Goal: Transaction & Acquisition: Book appointment/travel/reservation

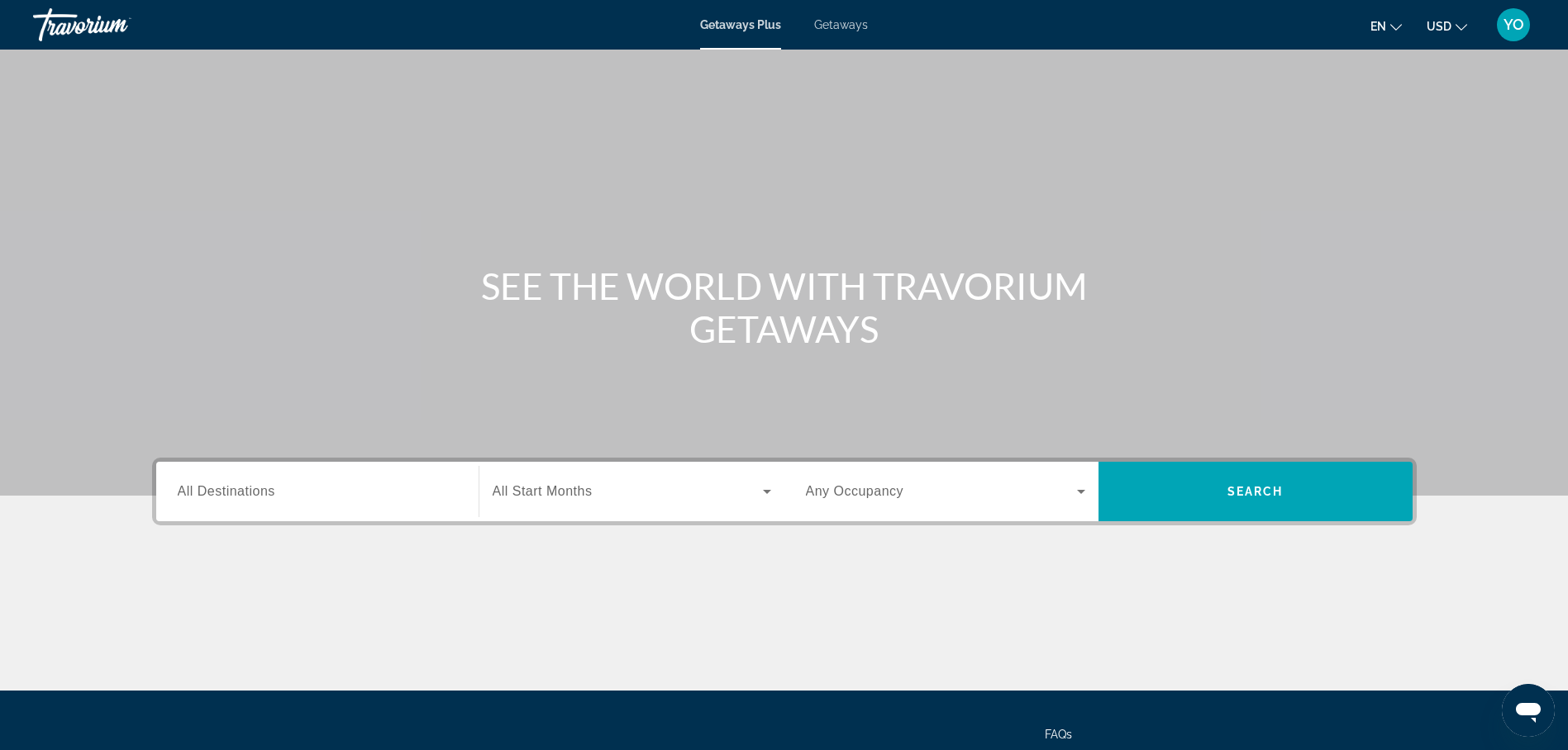
click at [844, 24] on span "Getaways" at bounding box center [840, 24] width 54 height 13
click at [248, 493] on span "All Destinations" at bounding box center [227, 491] width 98 height 14
click at [248, 493] on input "Destination All Destinations" at bounding box center [317, 492] width 280 height 20
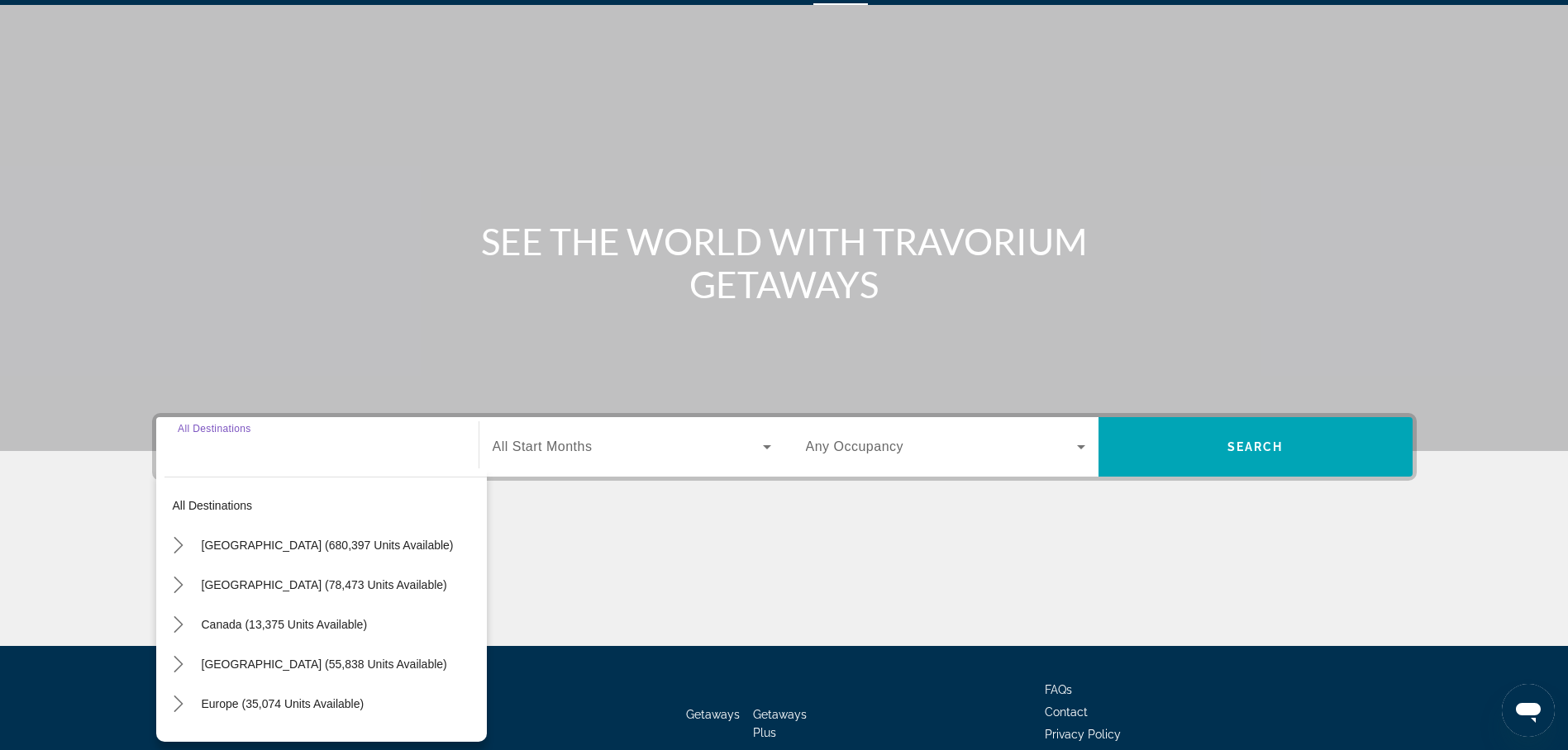
click at [248, 477] on div "Destination All Destinations All destinations United States (680,397 units avai…" at bounding box center [317, 447] width 306 height 59
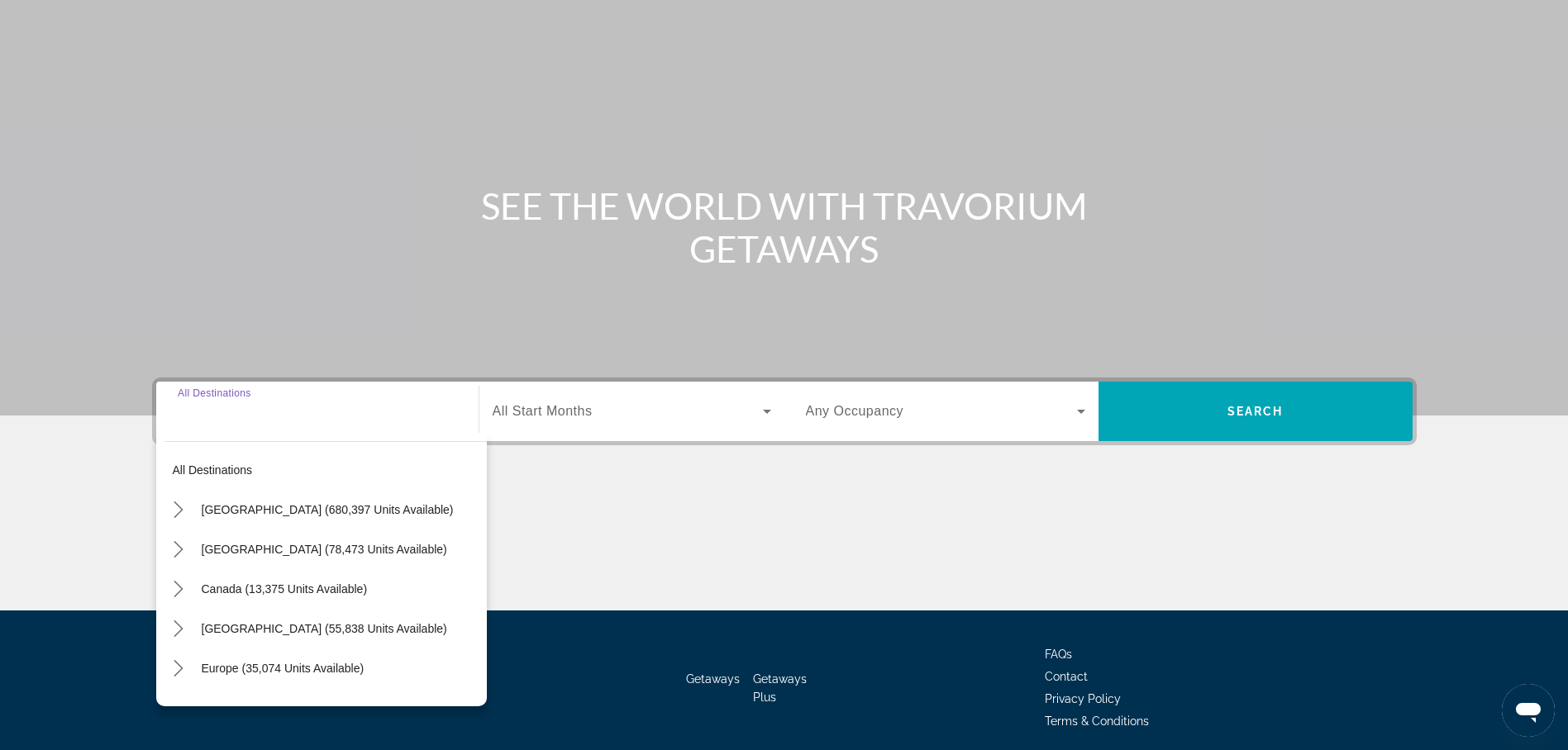
scroll to position [143, 0]
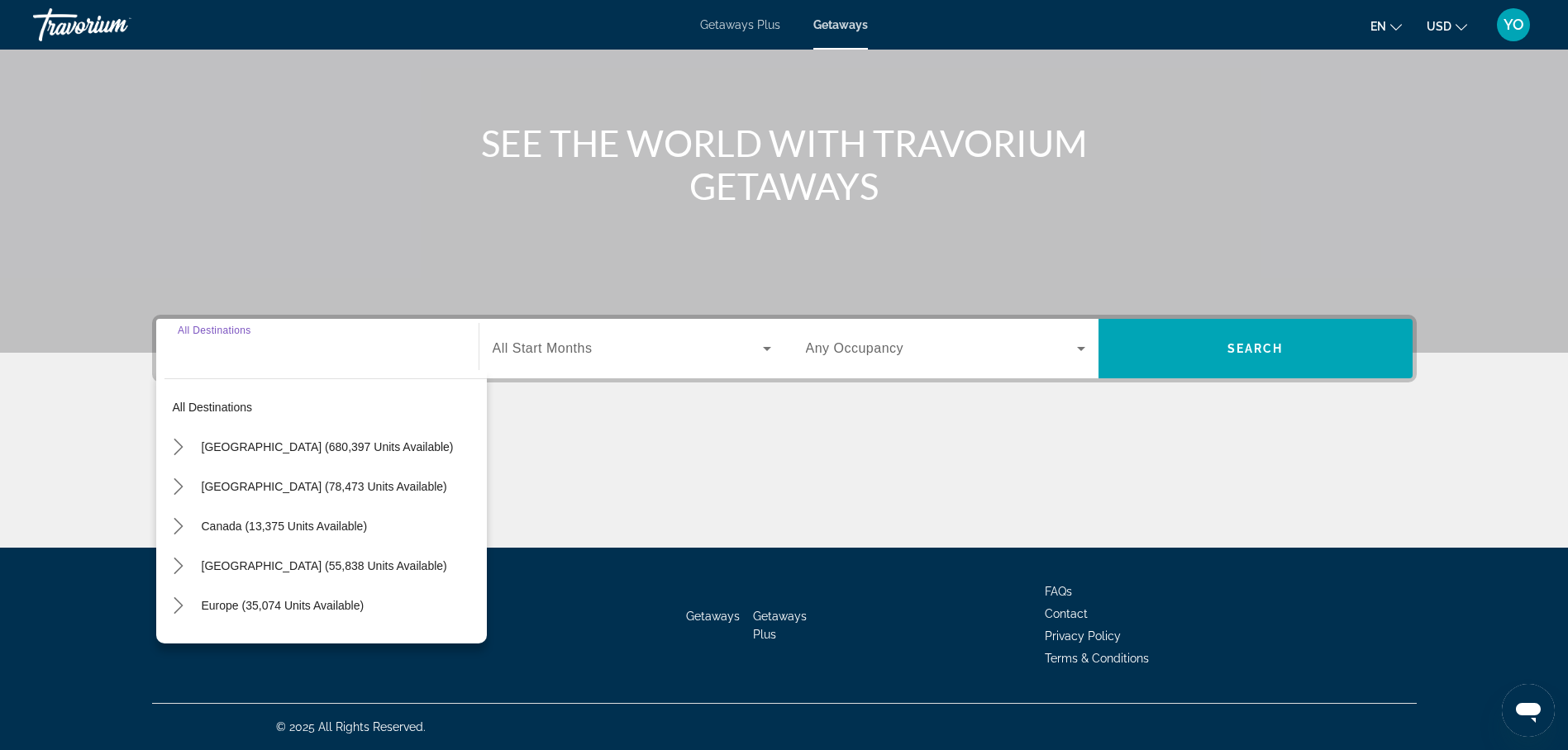
click at [274, 446] on span "[GEOGRAPHIC_DATA] (680,397 units available)" at bounding box center [328, 447] width 252 height 13
type input "**********"
click at [274, 446] on div "Main content" at bounding box center [785, 487] width 1265 height 124
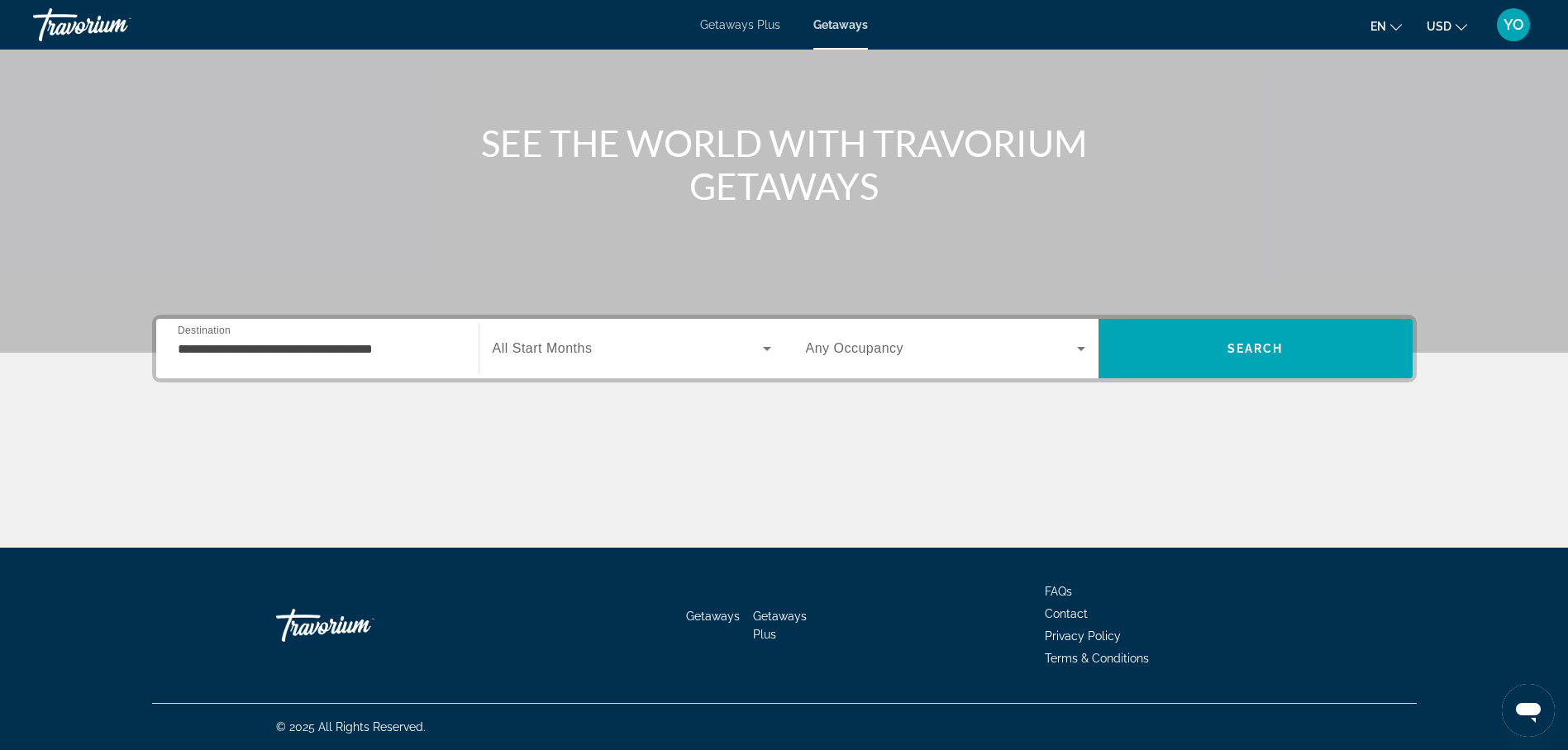
click at [546, 343] on span "All Start Months" at bounding box center [542, 348] width 100 height 14
click at [539, 353] on span "All Start Months" at bounding box center [542, 348] width 100 height 14
click at [553, 350] on span "All Start Months" at bounding box center [542, 348] width 100 height 14
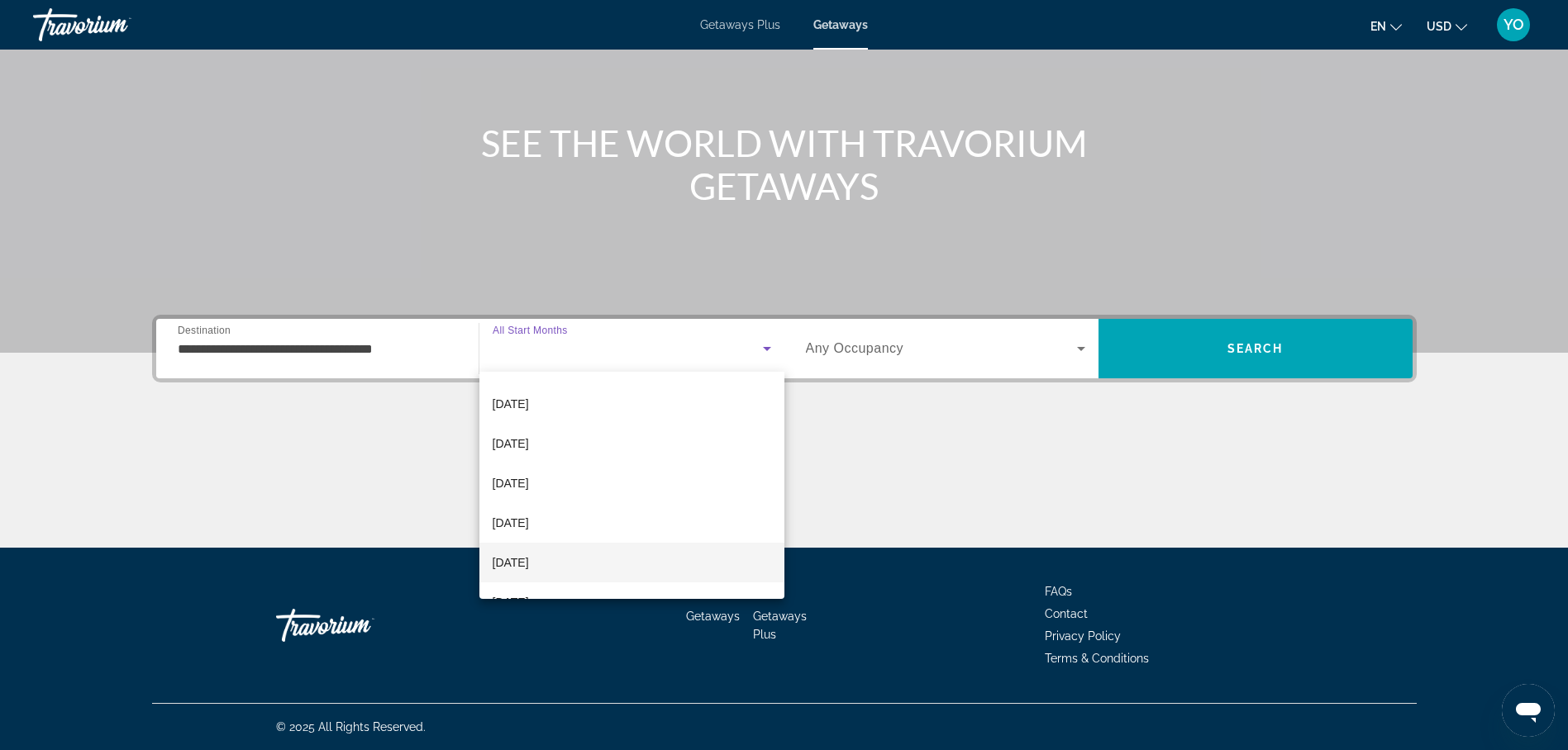
scroll to position [166, 0]
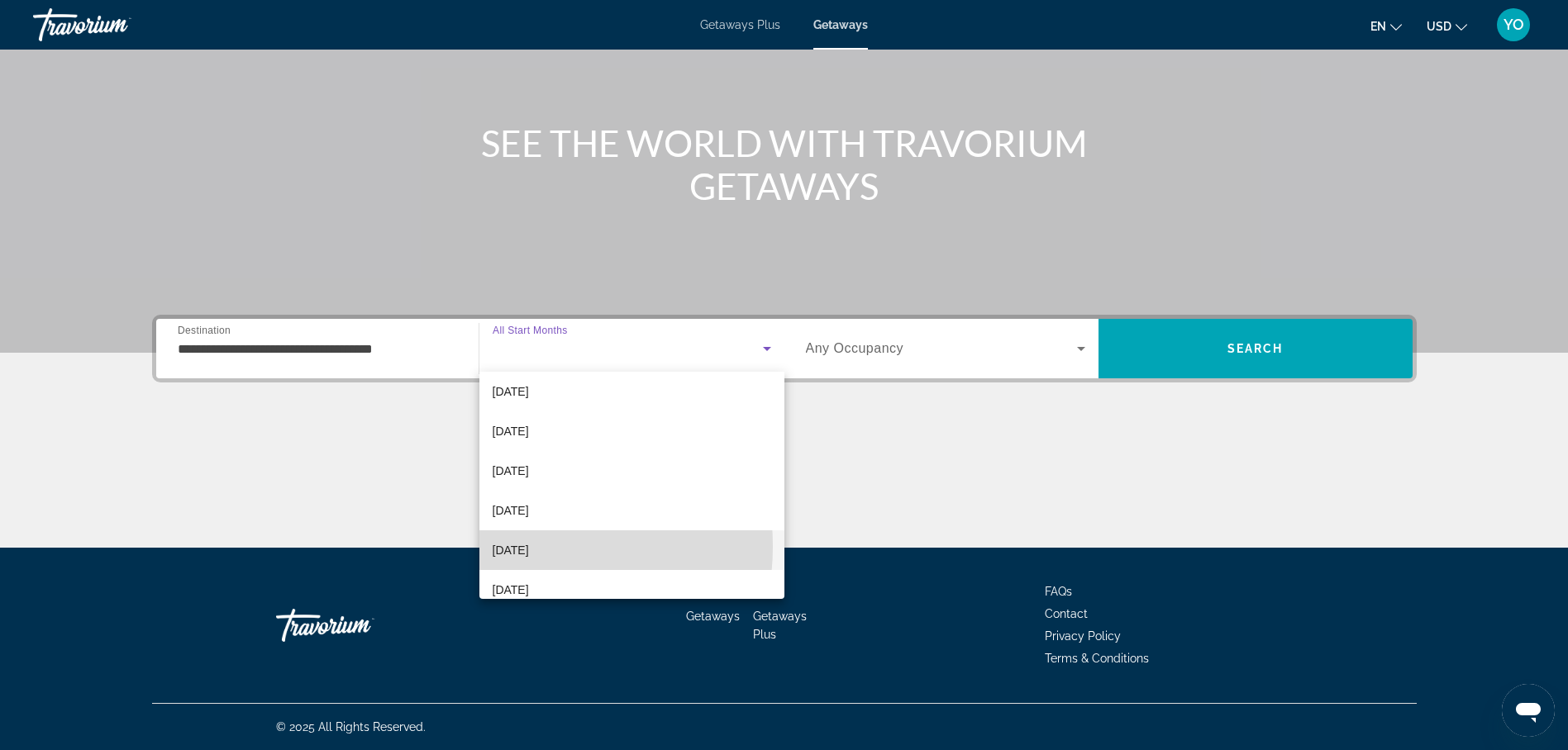
click at [513, 547] on span "[DATE]" at bounding box center [510, 550] width 37 height 20
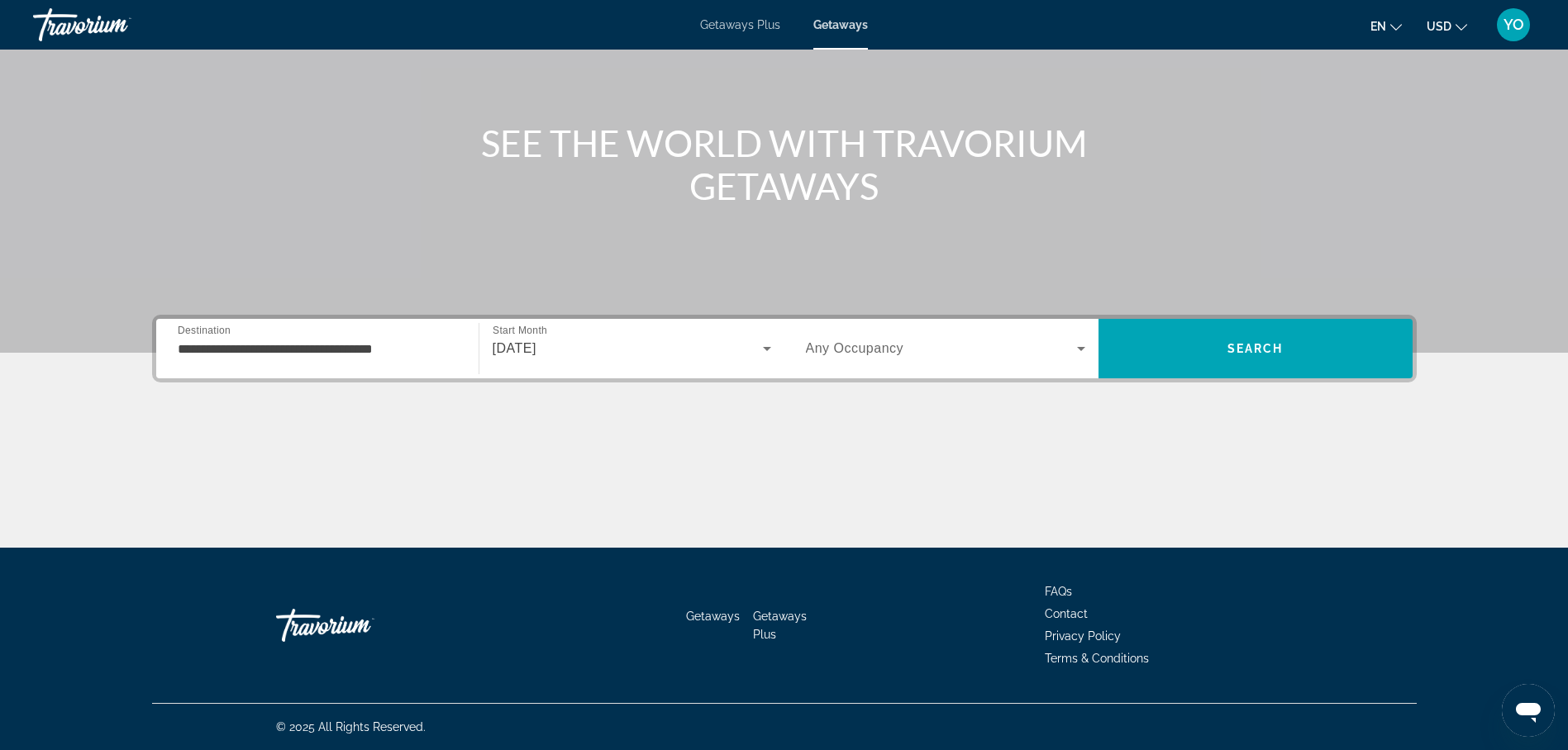
click at [863, 344] on span "Any Occupancy" at bounding box center [855, 348] width 99 height 14
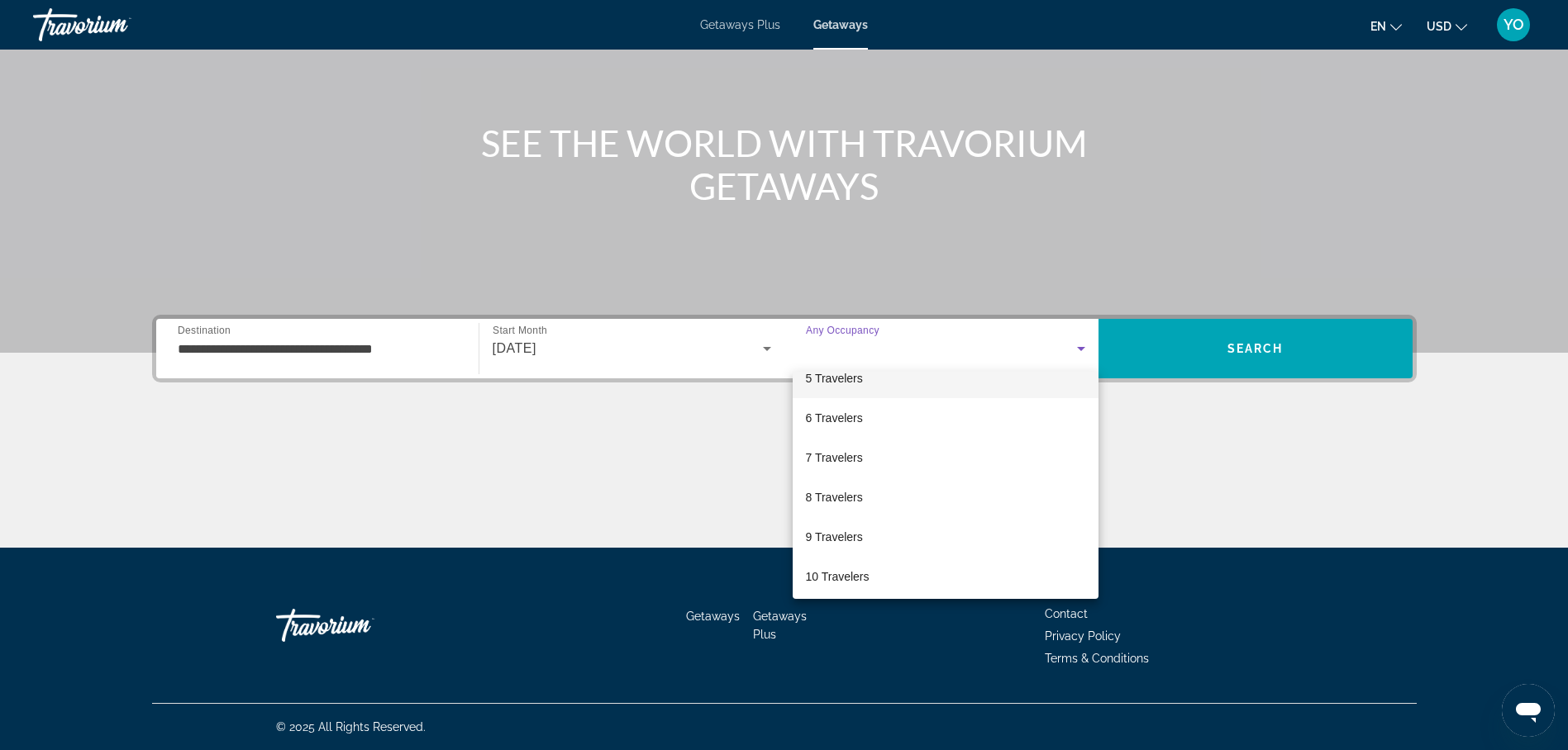
scroll to position [183, 0]
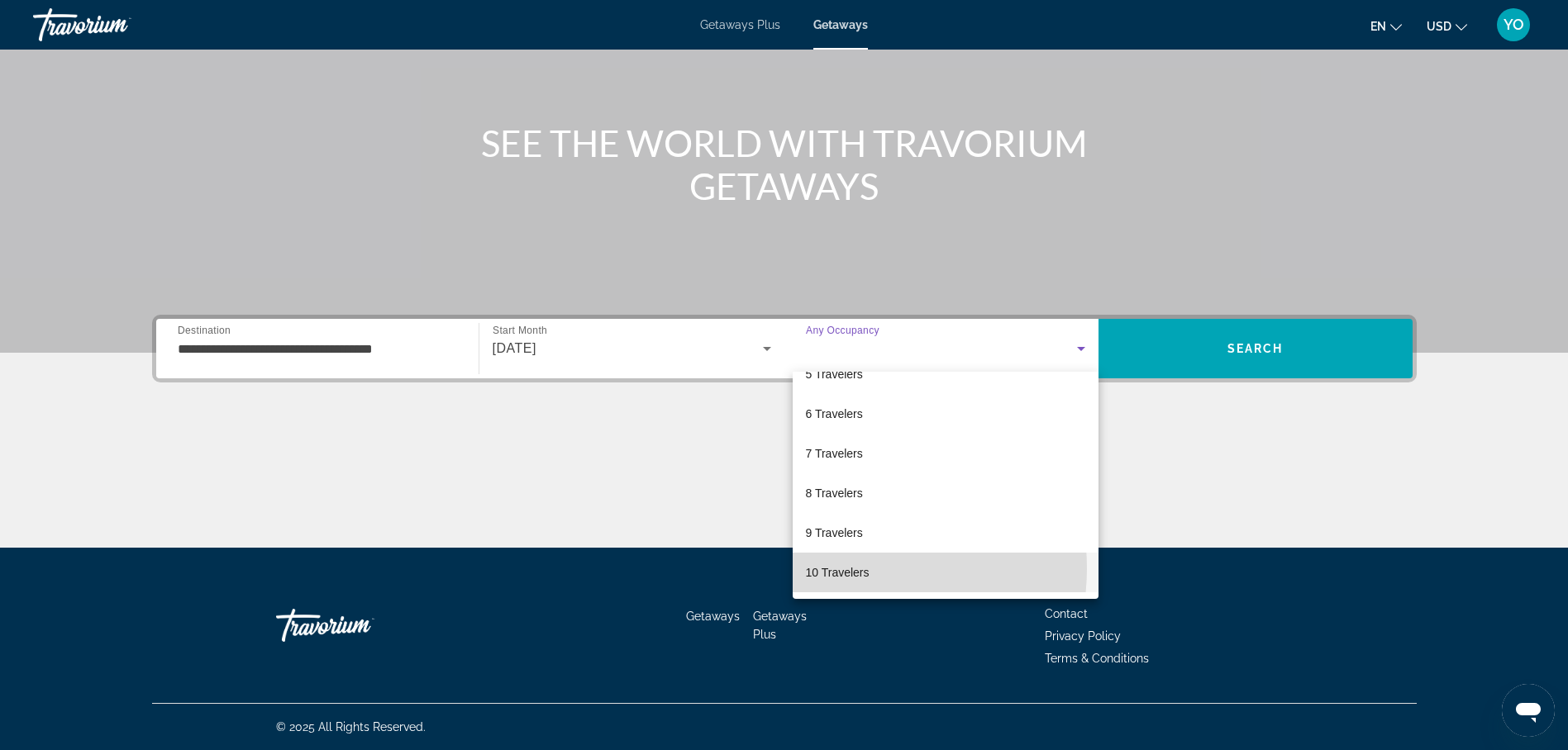
click at [845, 568] on span "10 Travelers" at bounding box center [838, 572] width 64 height 20
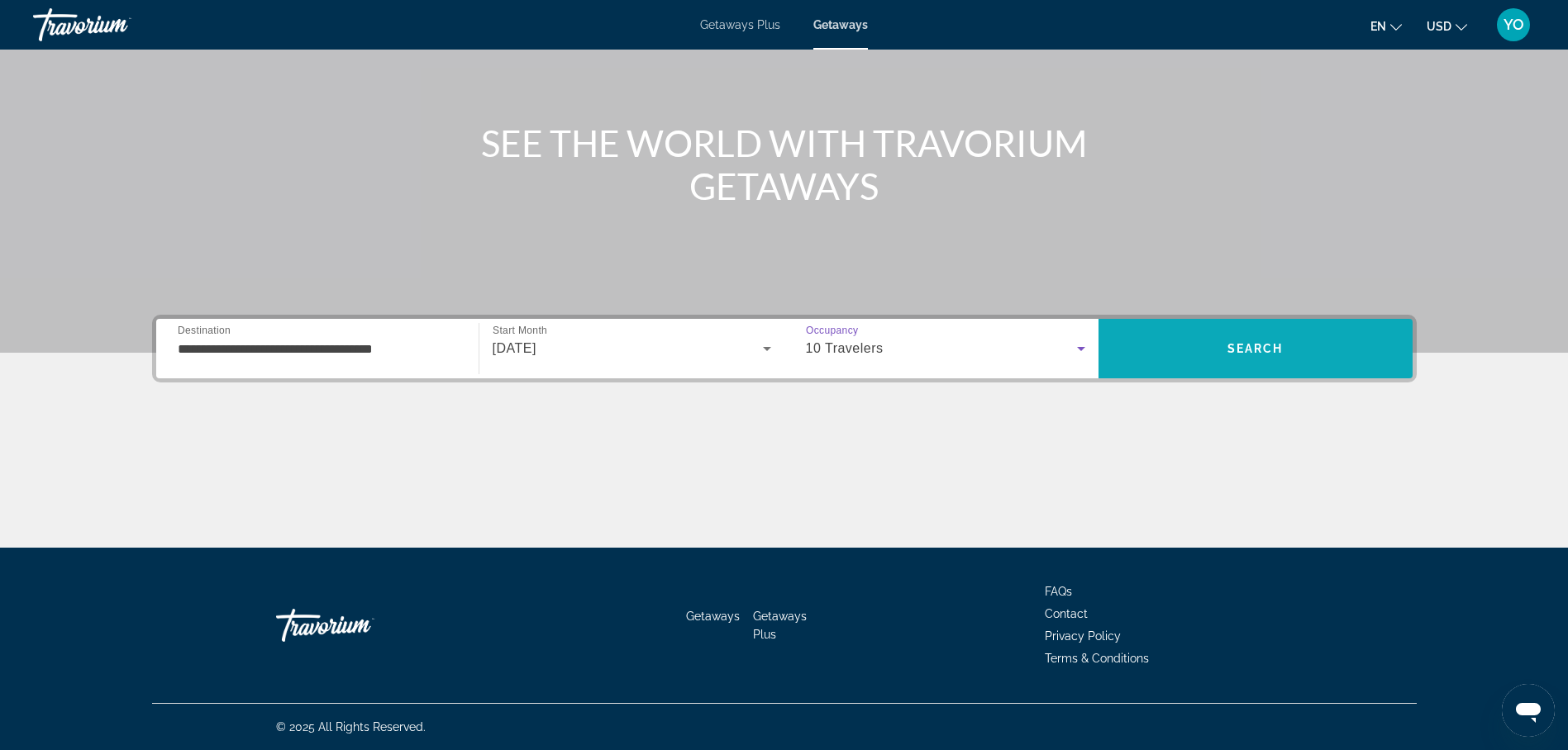
click at [1235, 349] on span "Search" at bounding box center [1256, 349] width 56 height 13
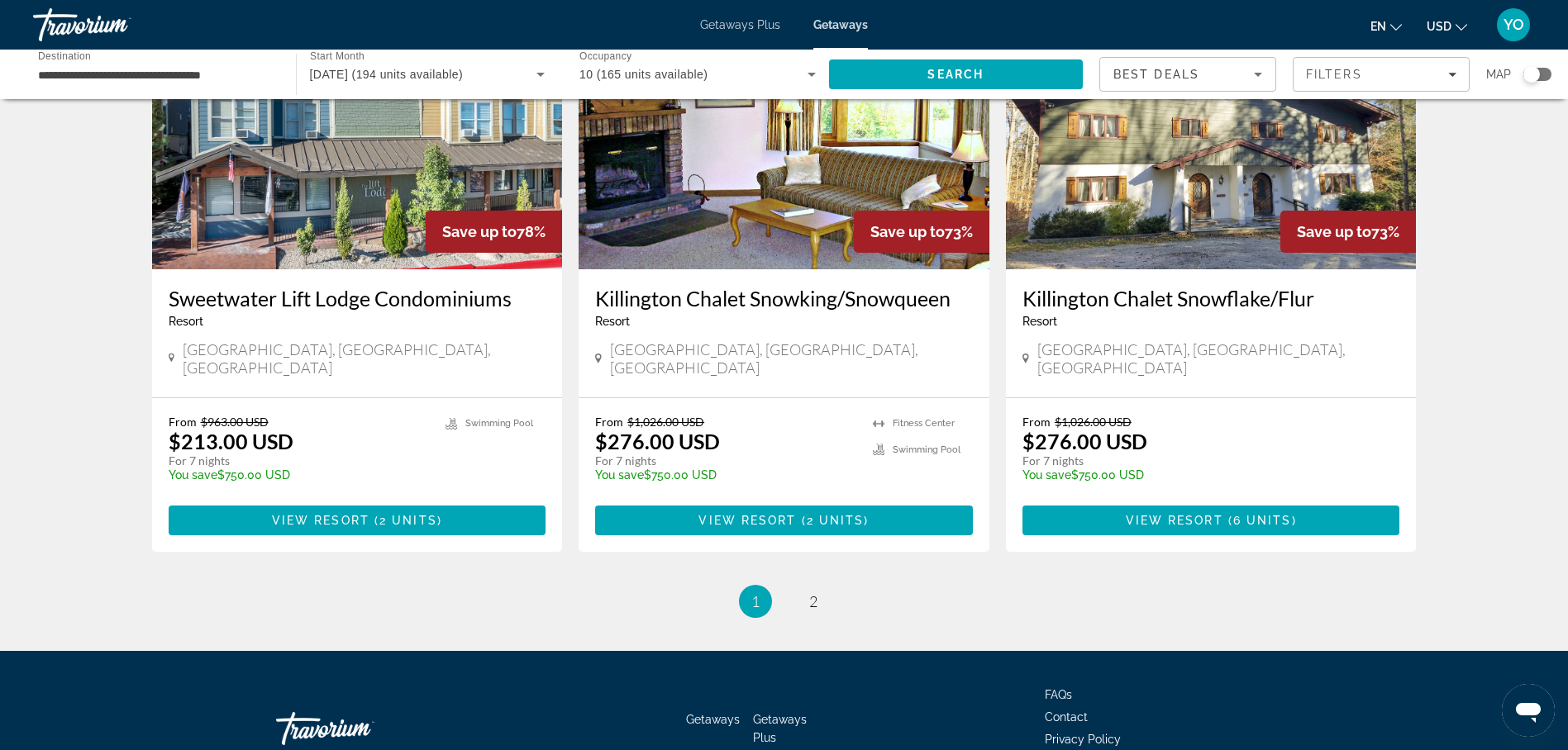
scroll to position [1972, 0]
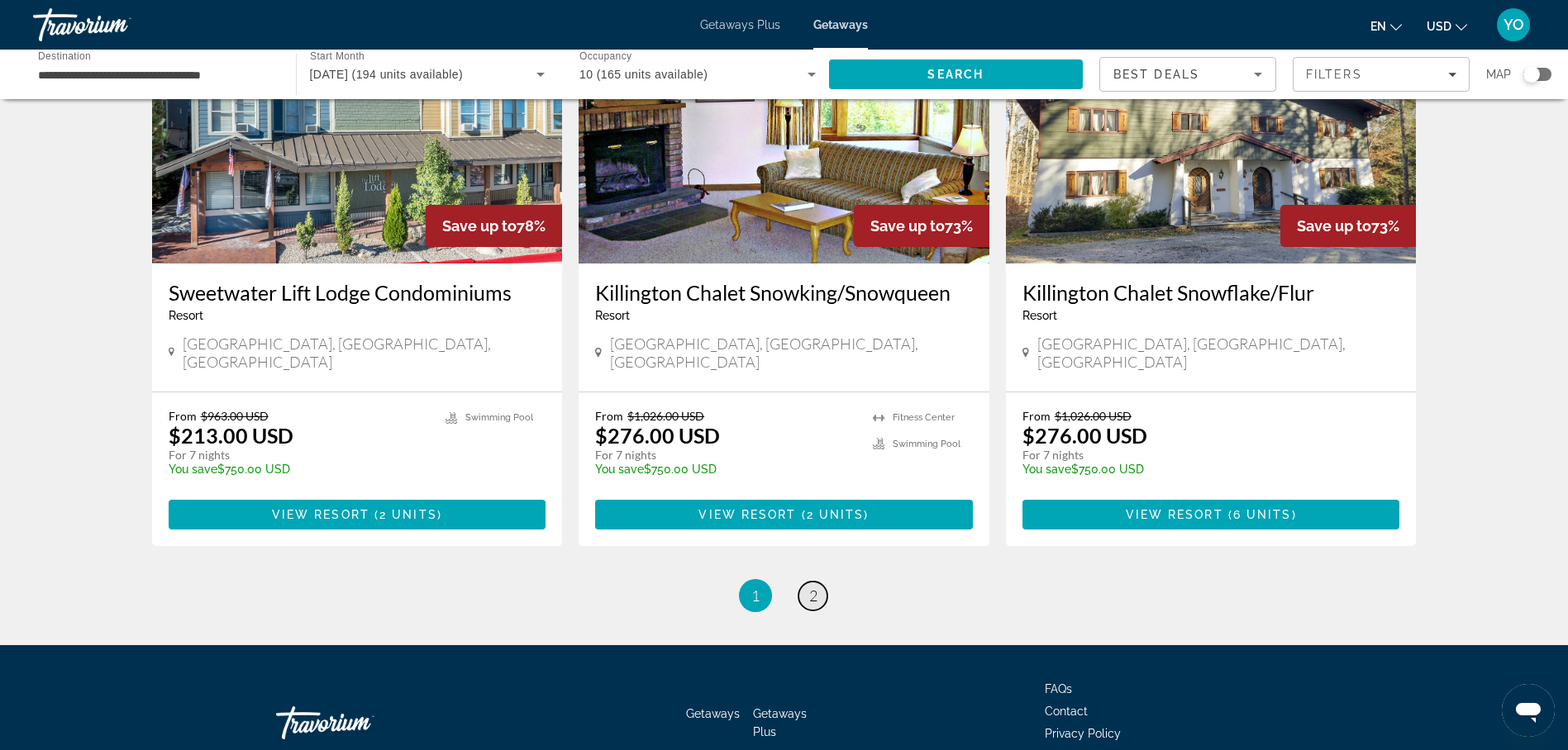
click at [816, 587] on span "2" at bounding box center [813, 596] width 8 height 18
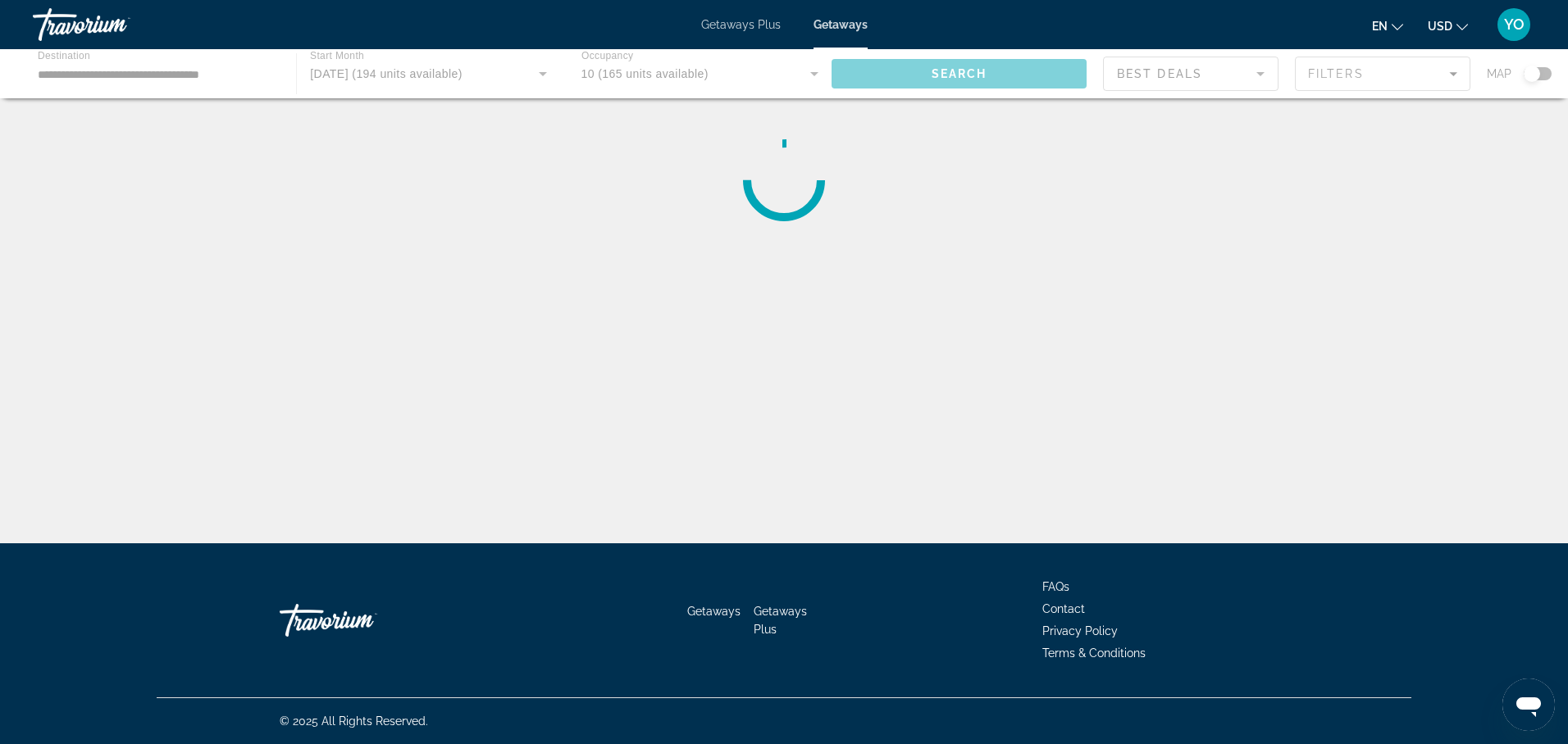
click at [810, 493] on div "**********" at bounding box center [784, 386] width 1568 height 543
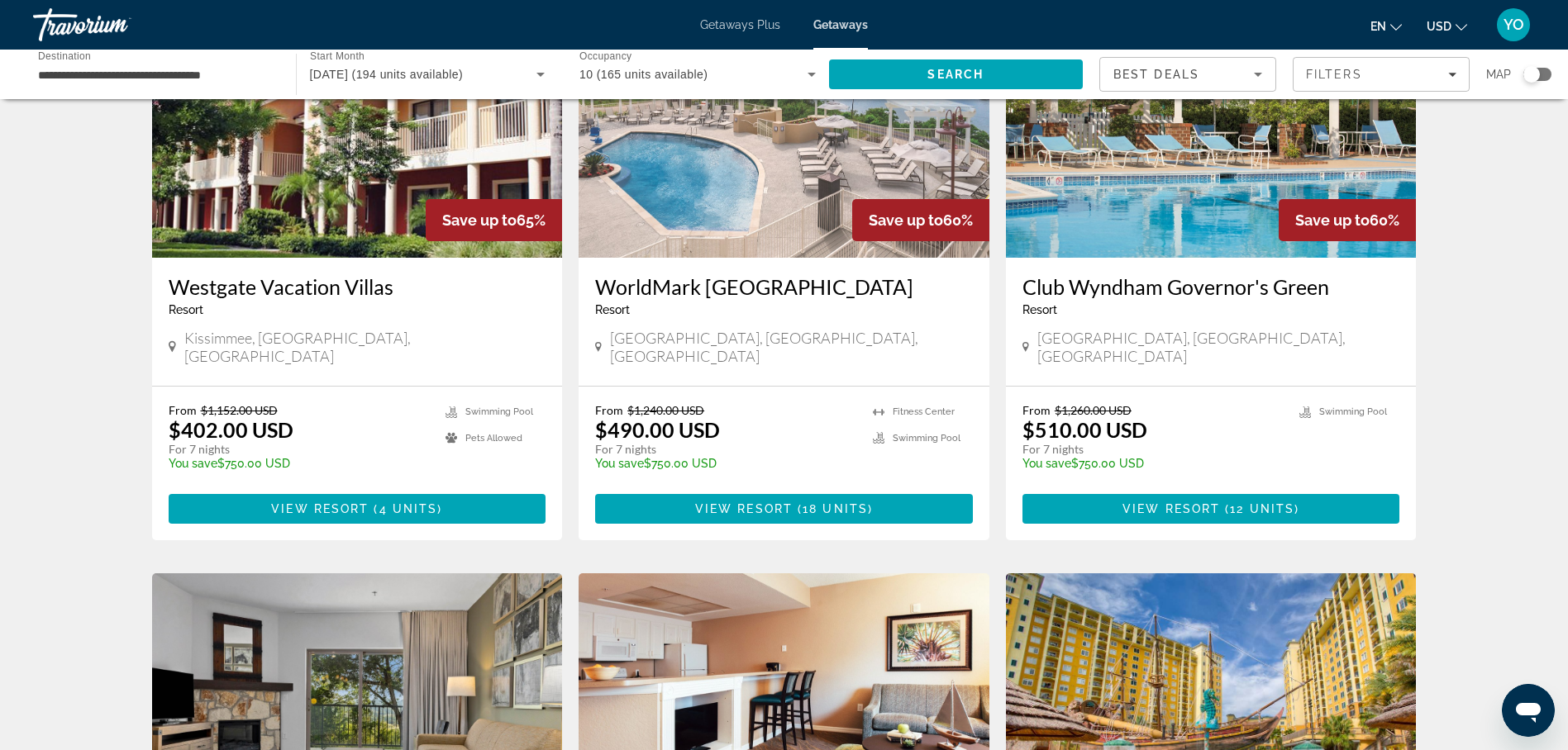
scroll to position [662, 0]
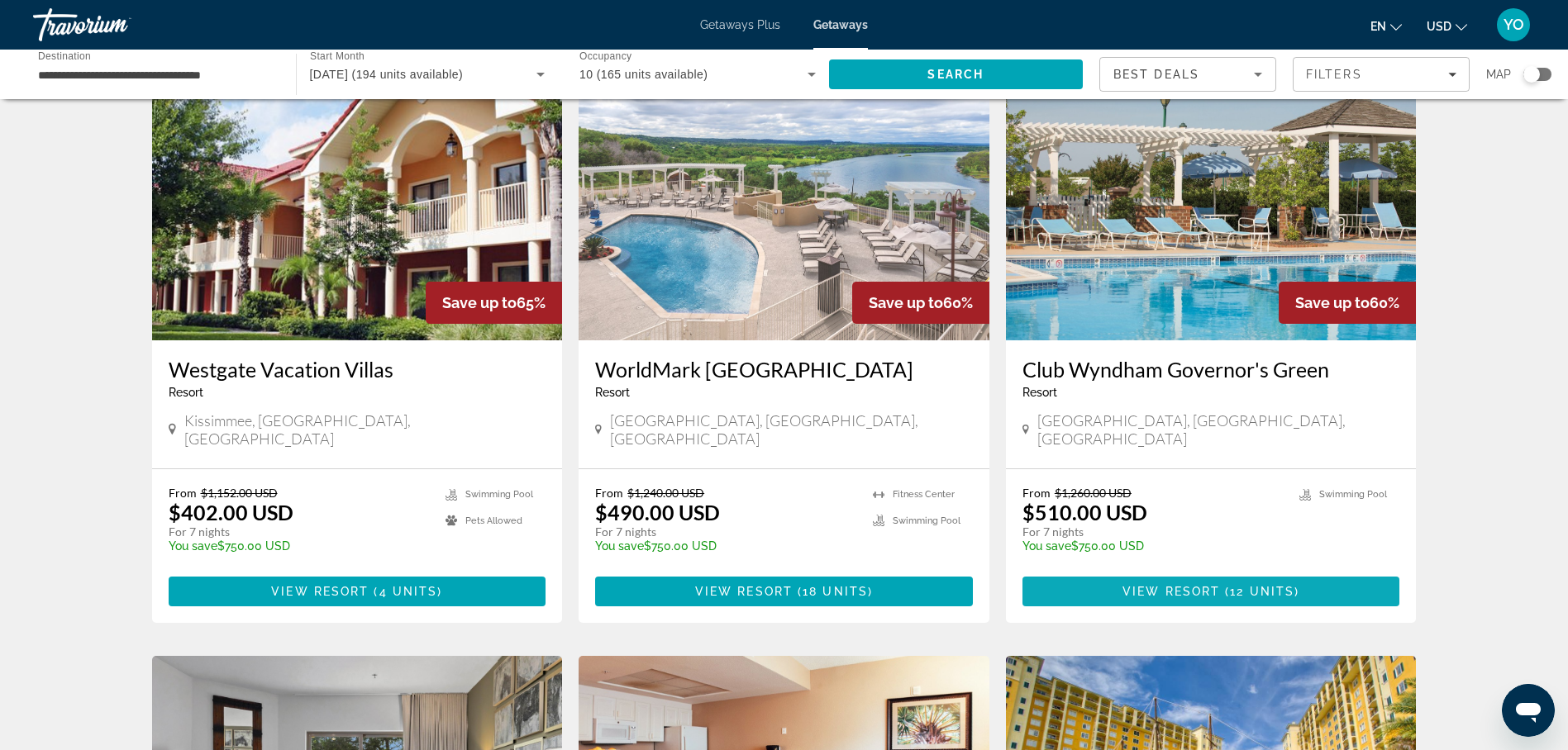
click at [1211, 572] on span "Main content" at bounding box center [1210, 592] width 377 height 40
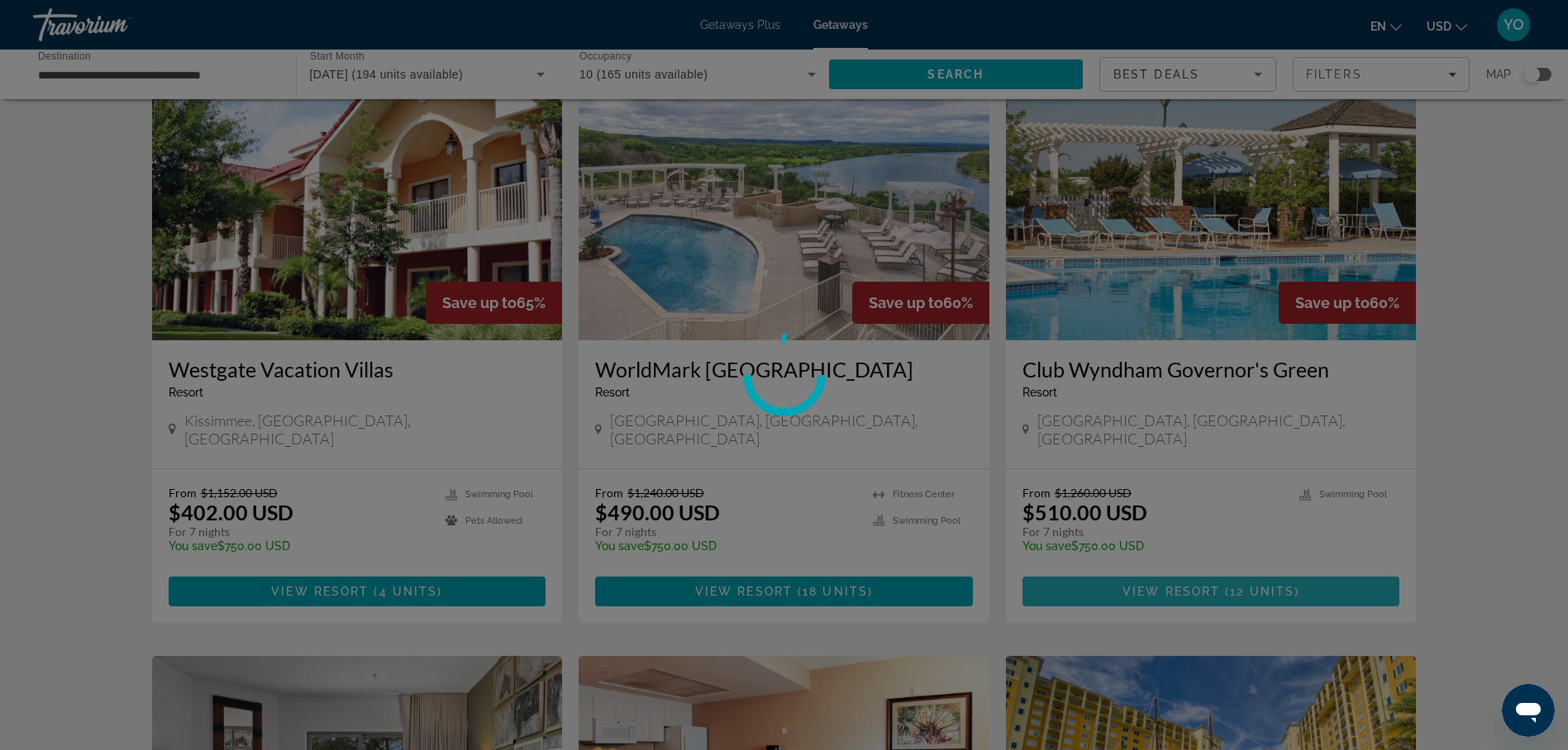
click at [1211, 540] on div at bounding box center [784, 375] width 1568 height 750
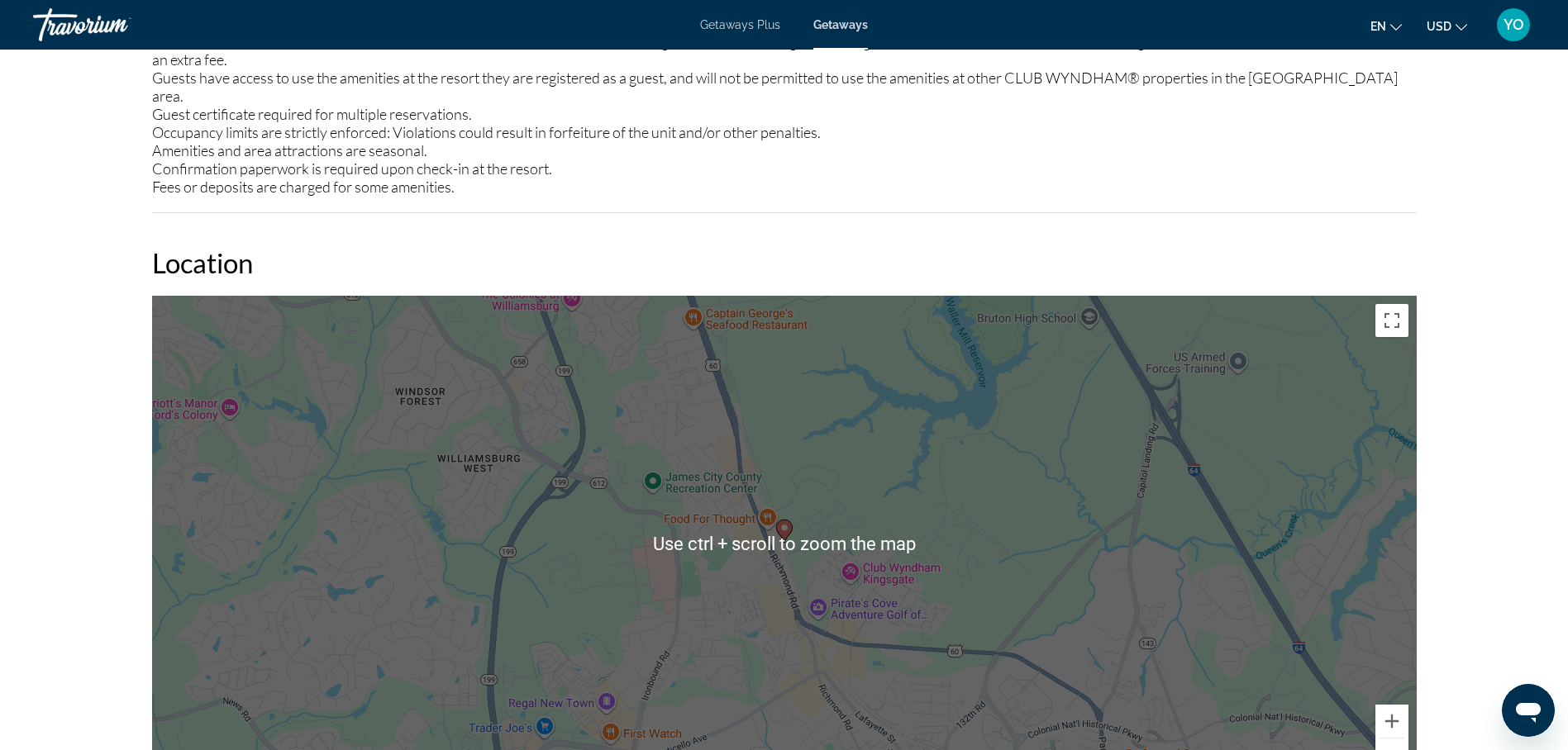
scroll to position [2397, 0]
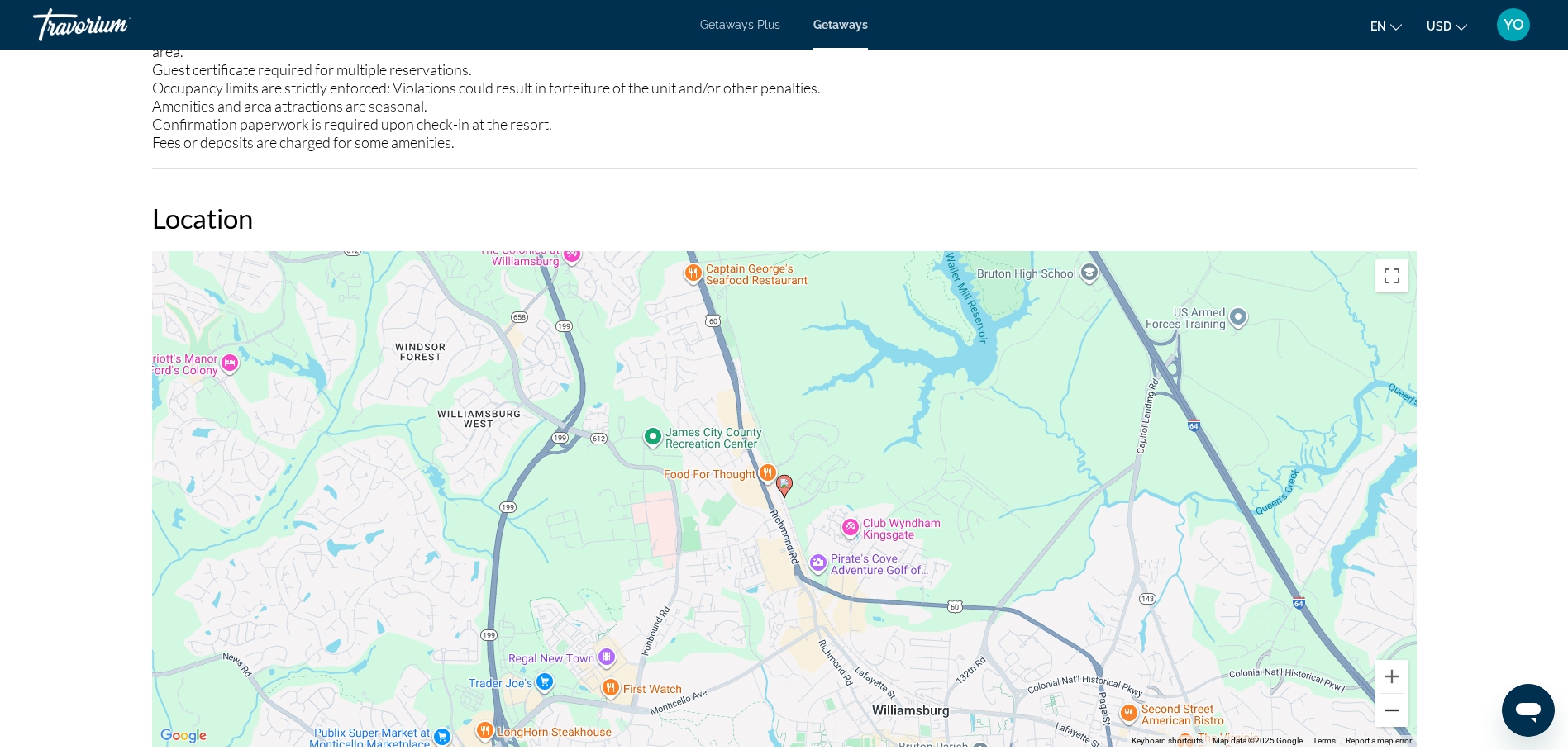
click at [1387, 694] on button "Zoom out" at bounding box center [1391, 710] width 33 height 33
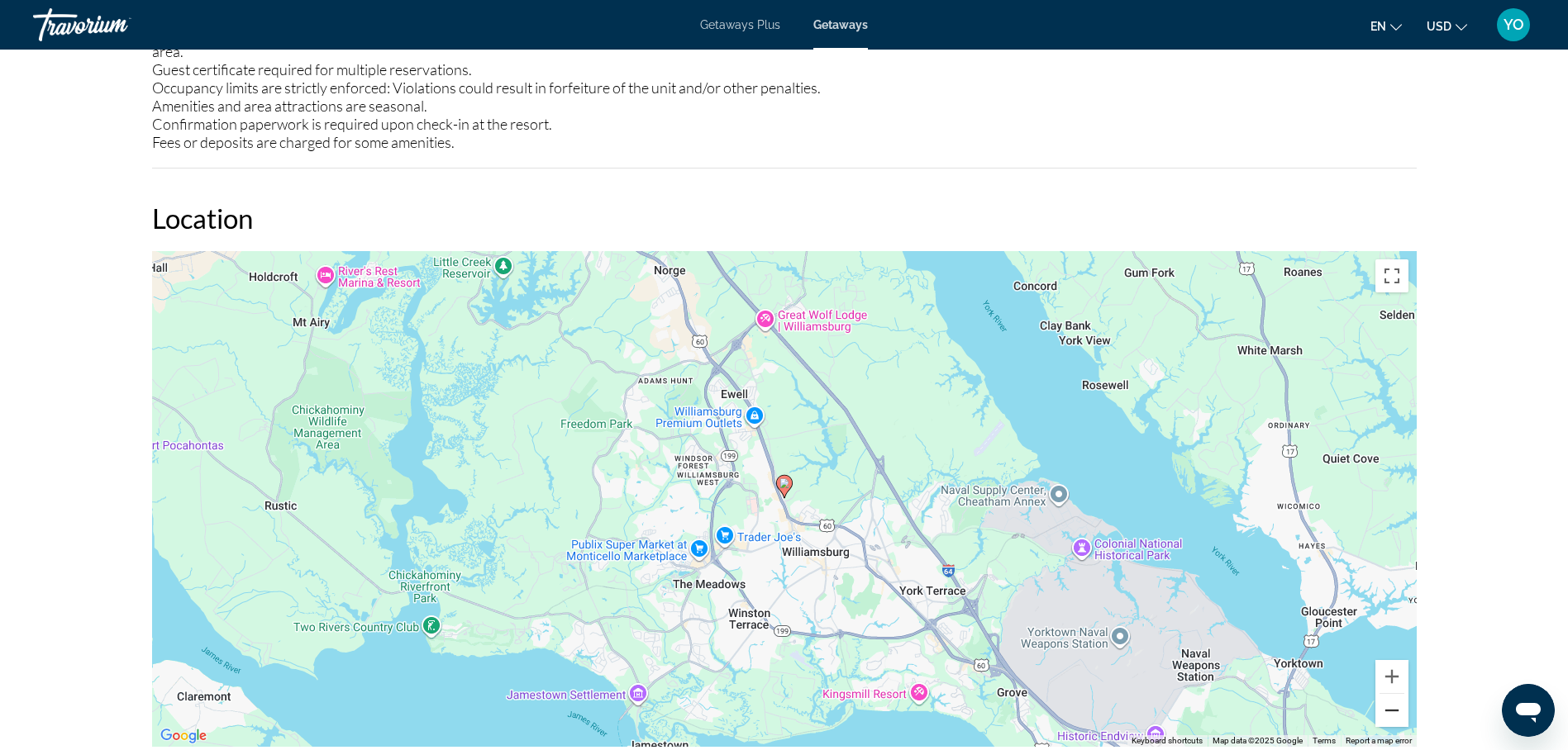
click at [1387, 694] on button "Zoom out" at bounding box center [1391, 710] width 33 height 33
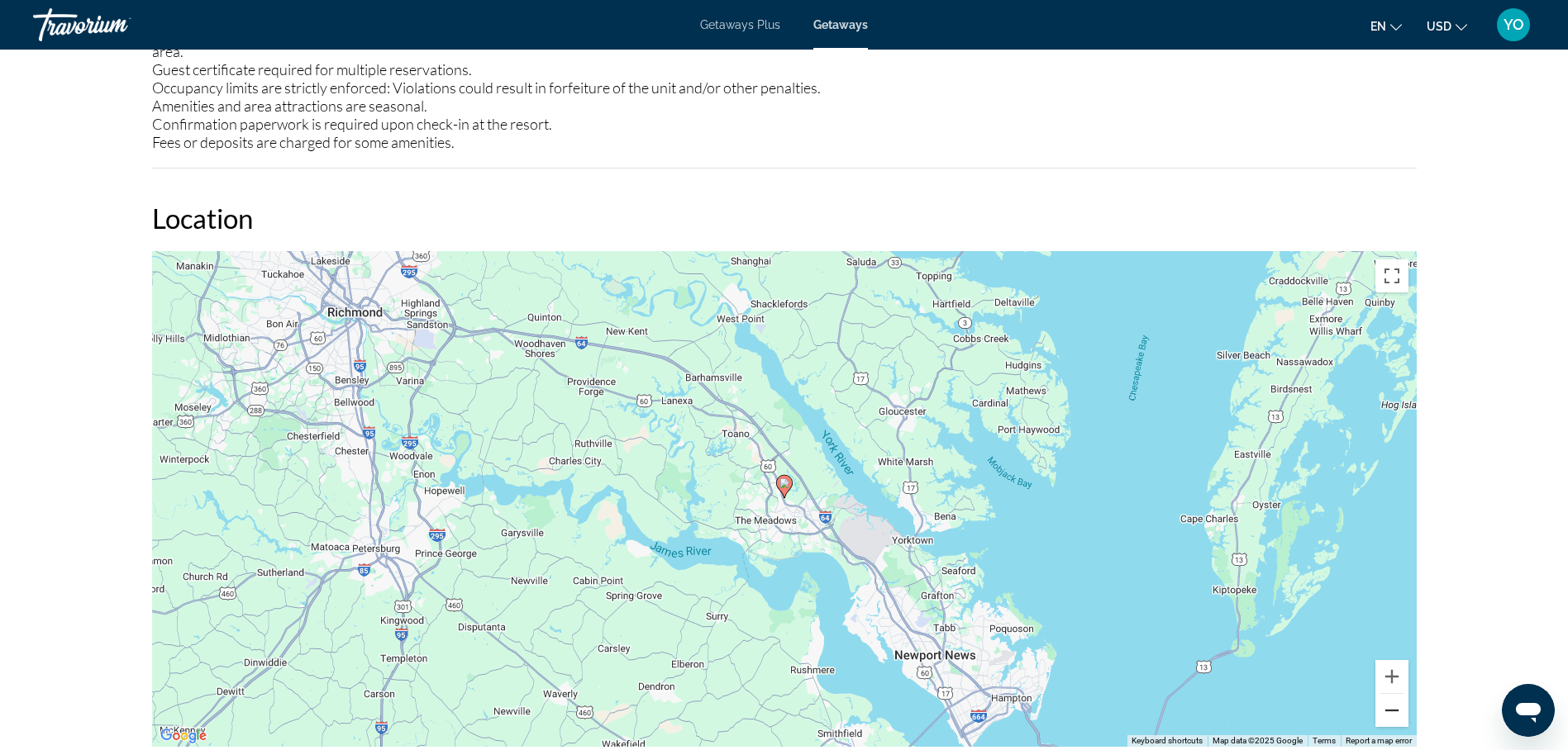
click at [1386, 694] on button "Zoom out" at bounding box center [1391, 710] width 33 height 33
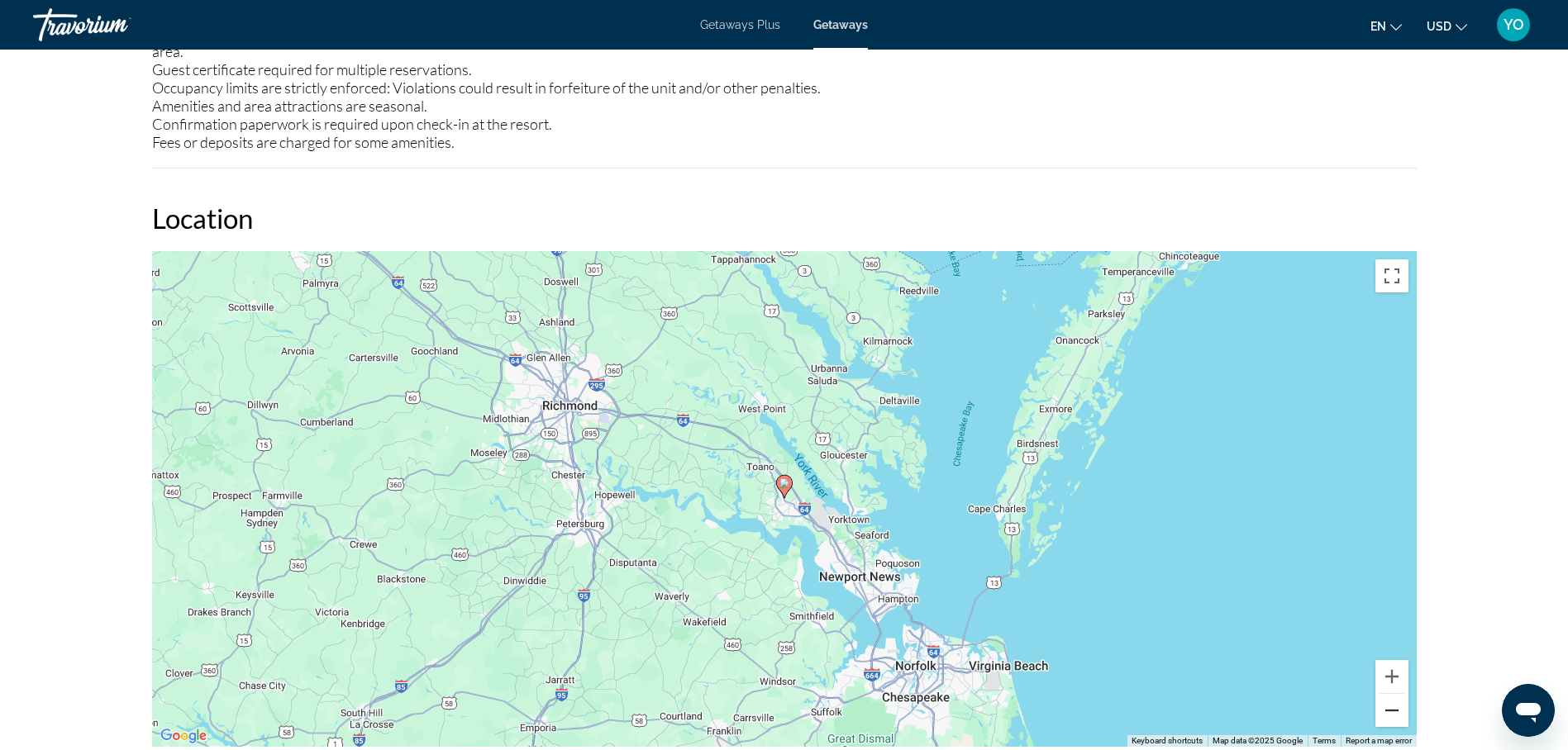
click at [1386, 694] on button "Zoom out" at bounding box center [1391, 710] width 33 height 33
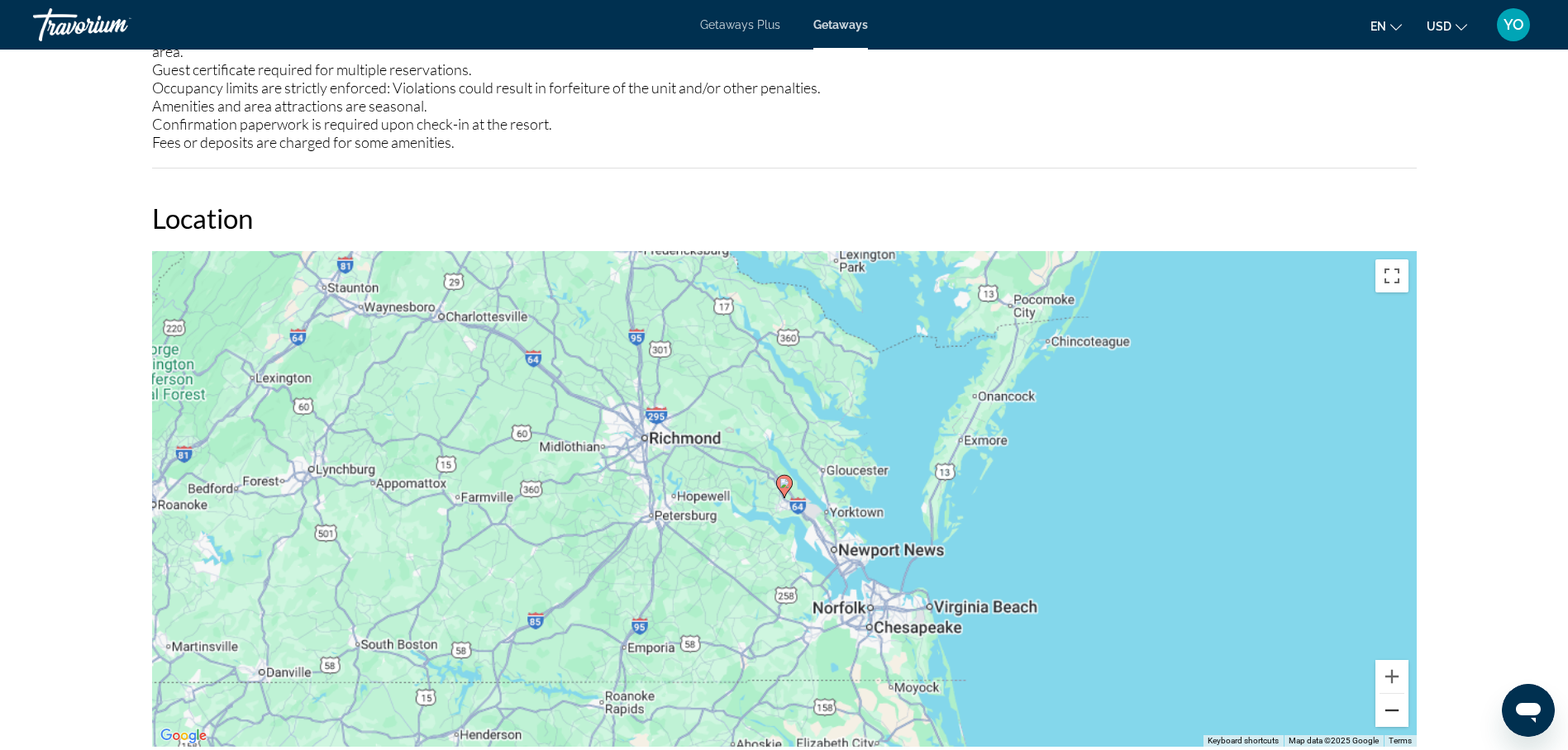
click at [1386, 694] on button "Zoom out" at bounding box center [1391, 710] width 33 height 33
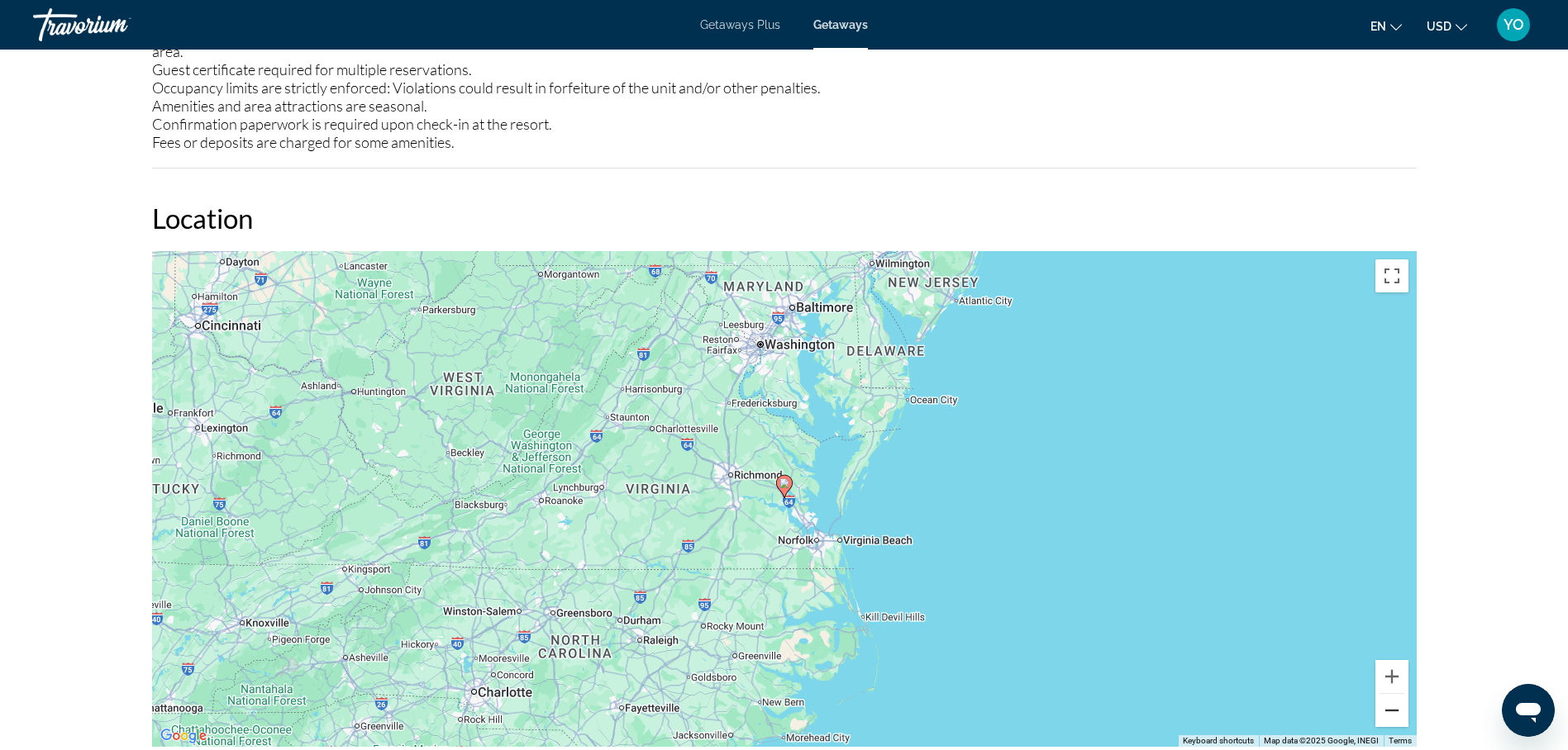
click at [1386, 694] on button "Zoom out" at bounding box center [1391, 710] width 33 height 33
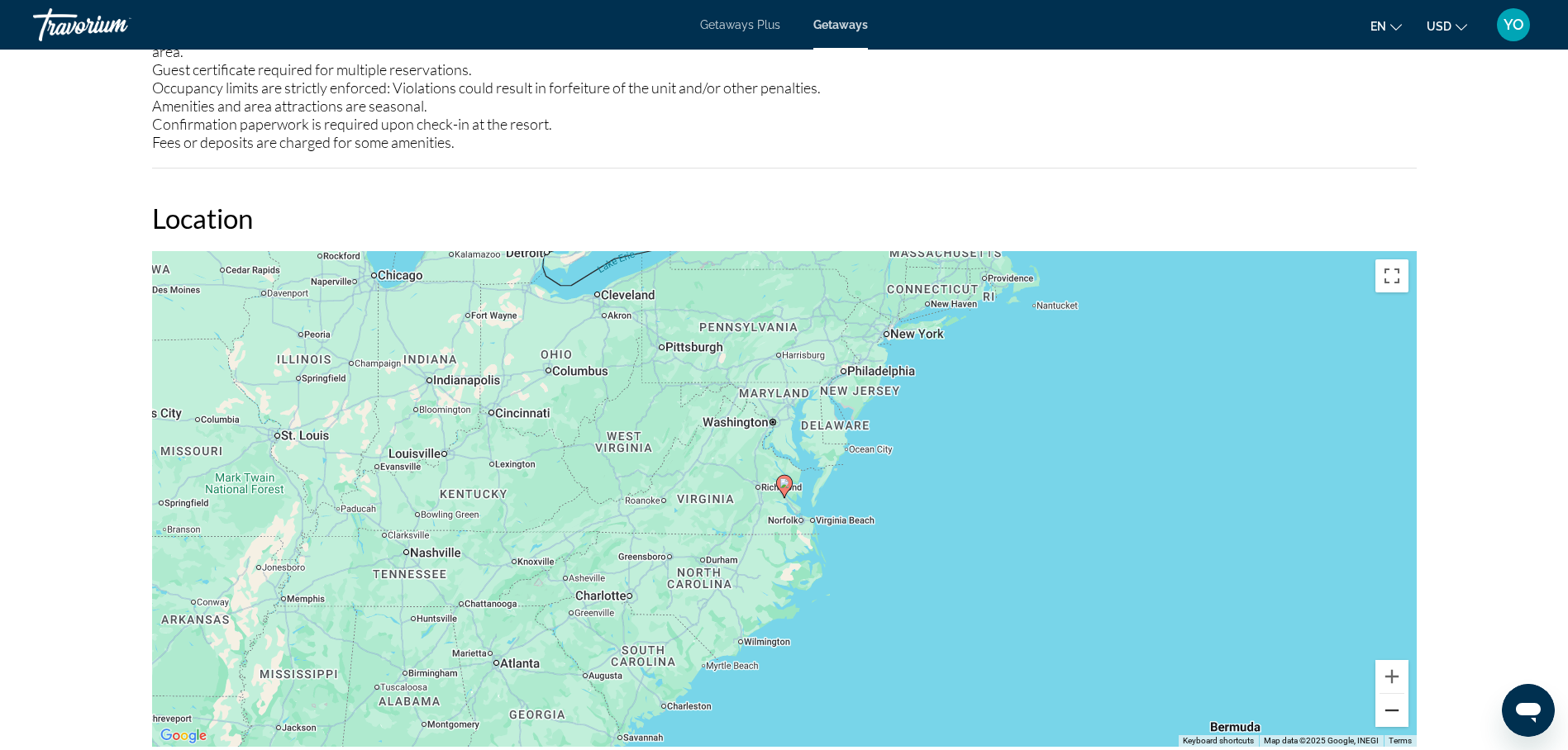
click at [1386, 694] on button "Zoom out" at bounding box center [1391, 710] width 33 height 33
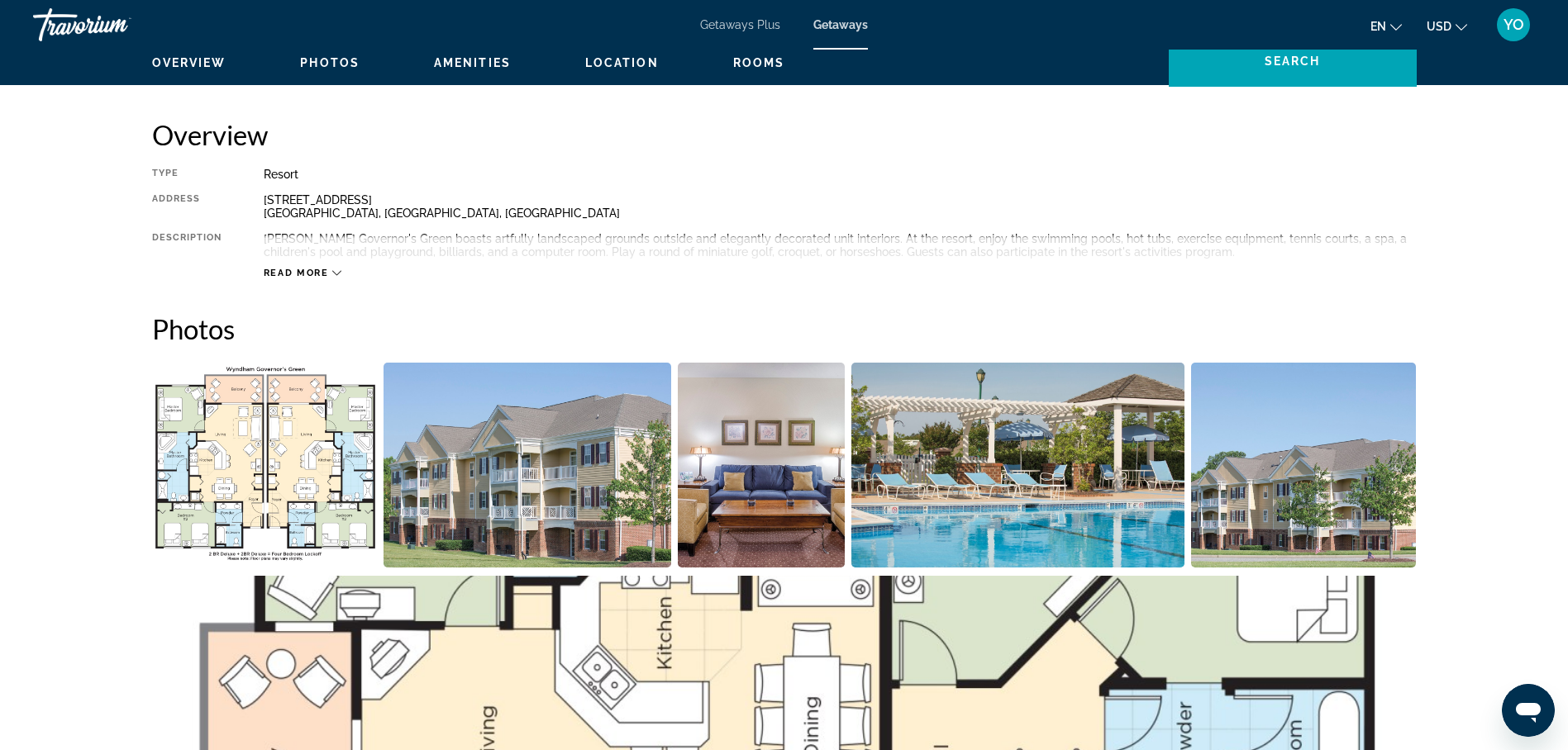
scroll to position [496, 0]
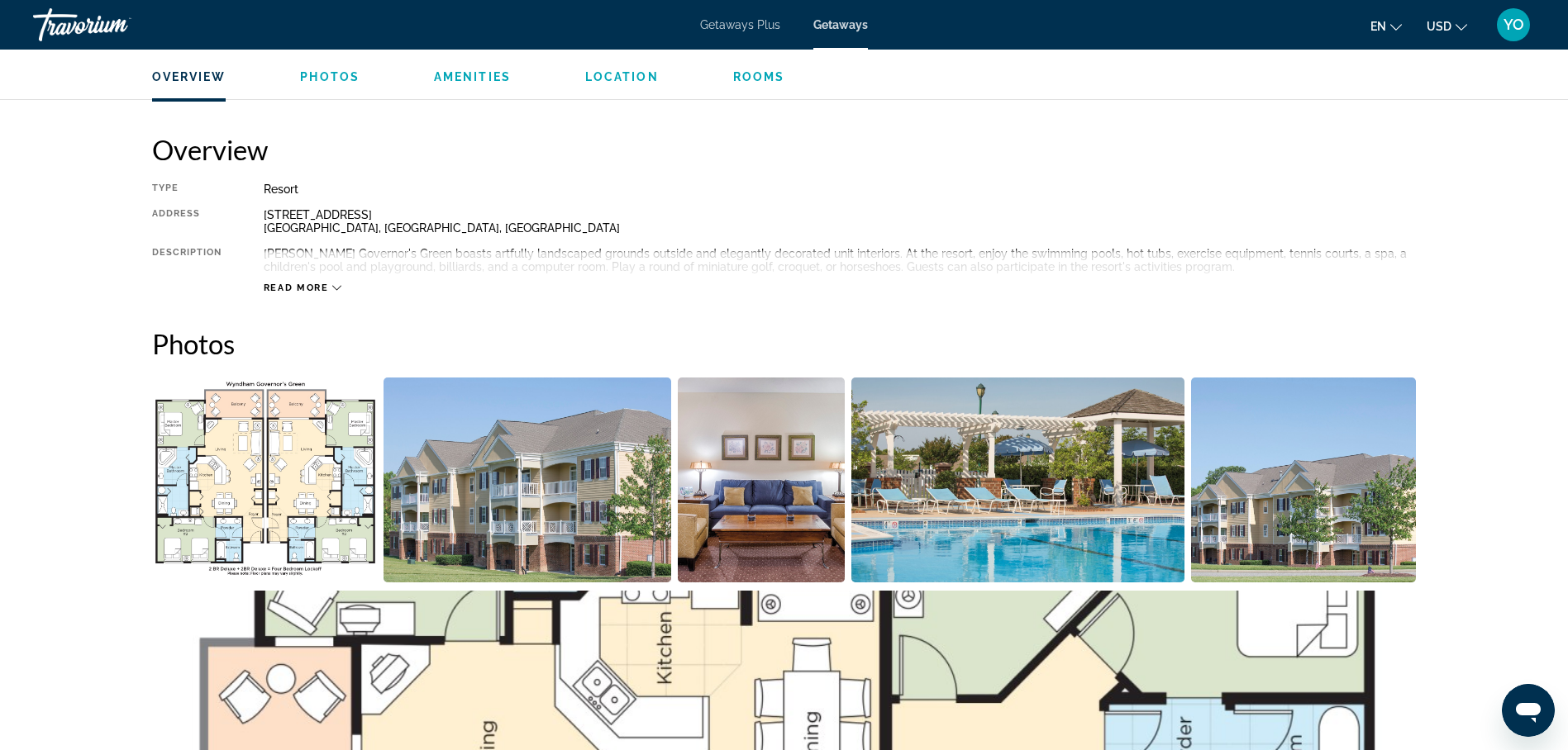
click at [334, 283] on icon "Main content" at bounding box center [337, 288] width 9 height 9
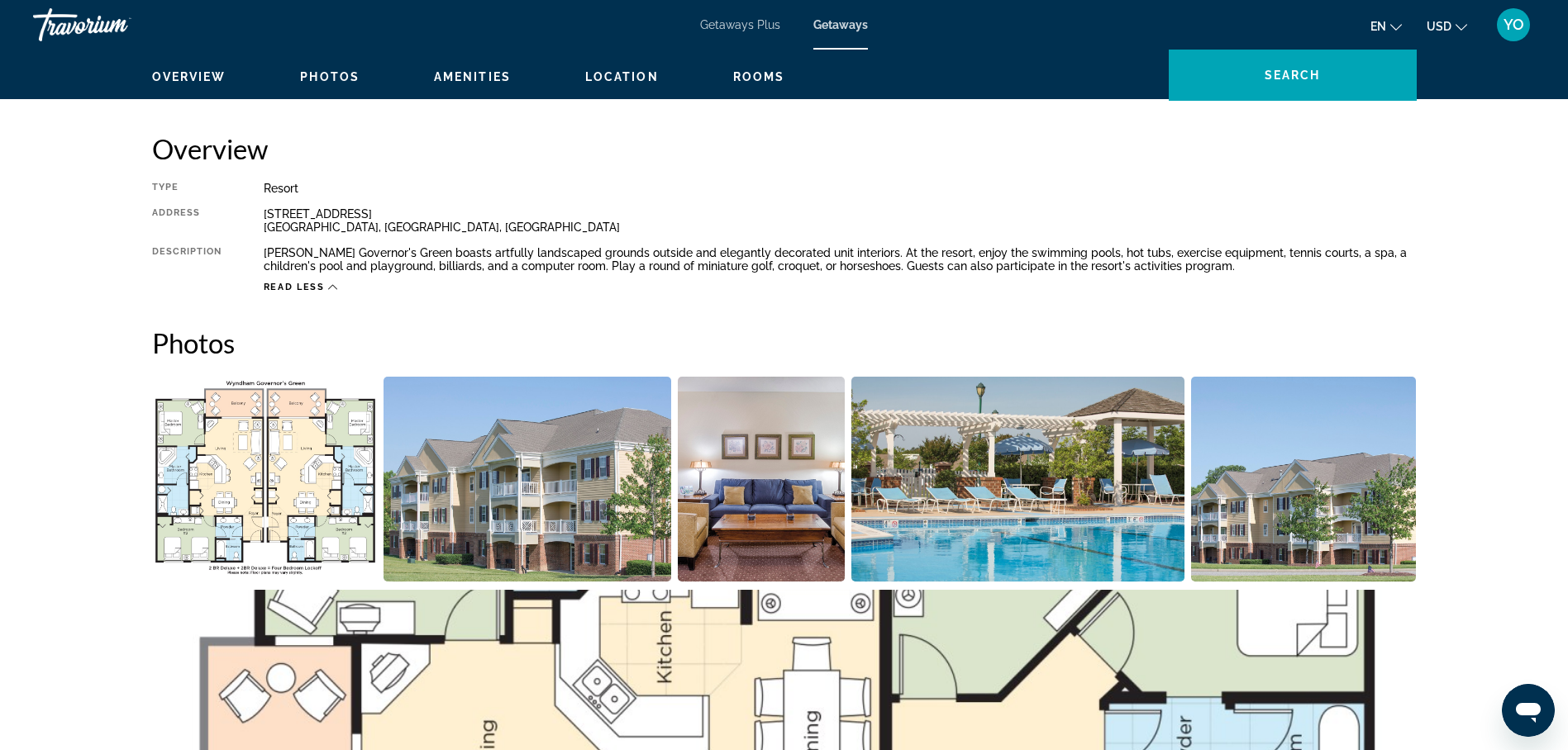
scroll to position [579, 0]
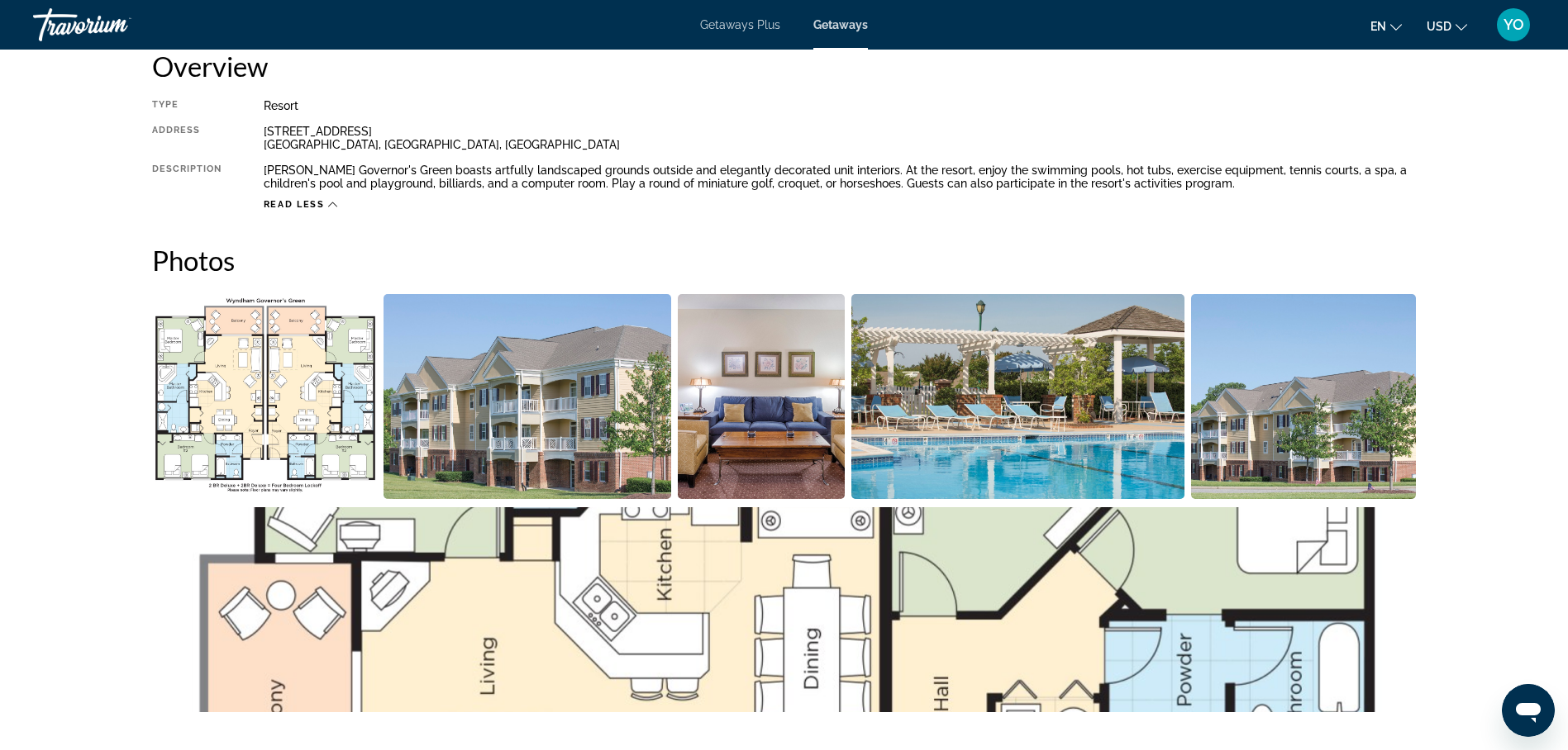
click at [437, 397] on img "Open full-screen image slider" at bounding box center [527, 397] width 288 height 205
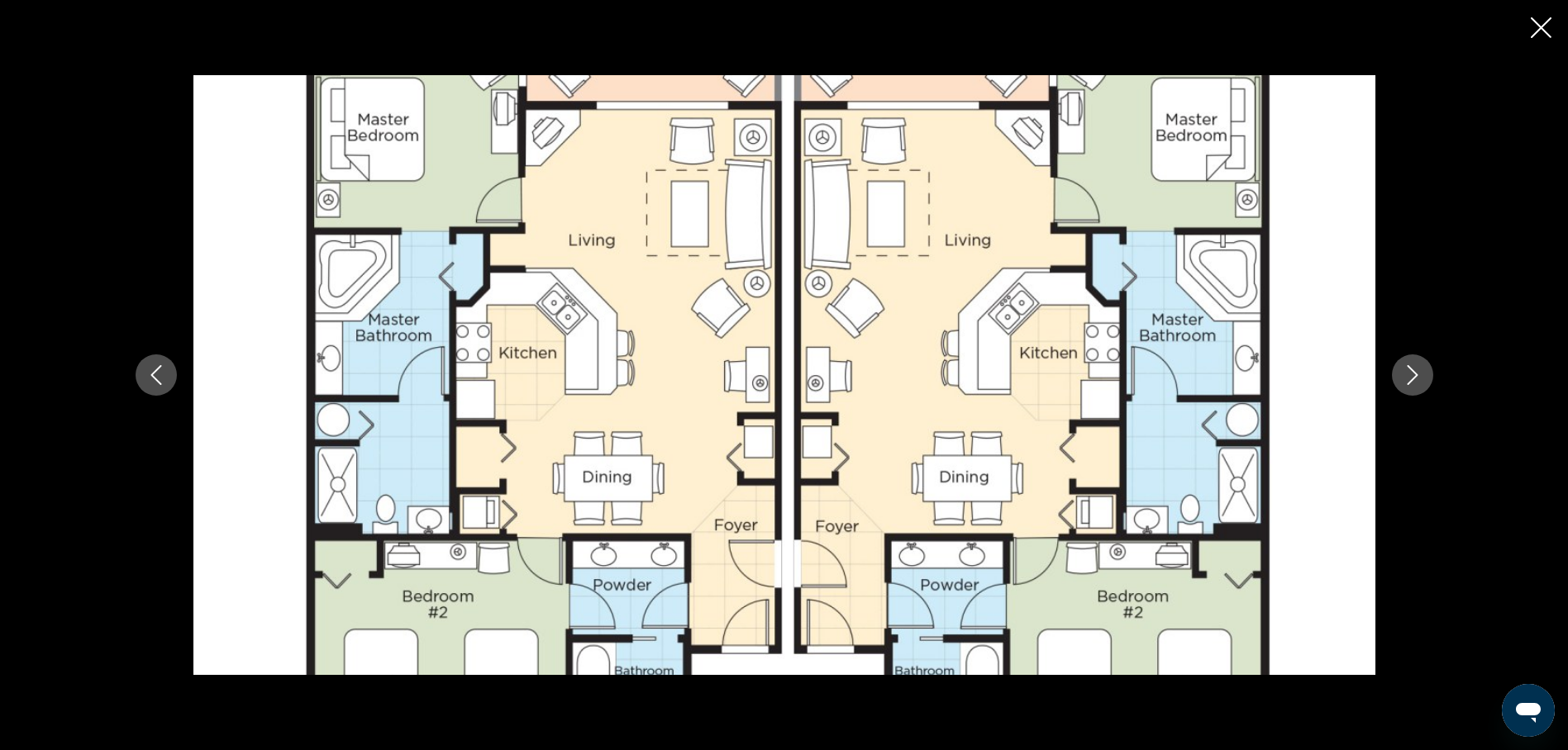
click at [437, 397] on img "Main content" at bounding box center [785, 375] width 1182 height 600
click at [1540, 26] on icon "Close slideshow" at bounding box center [1541, 27] width 21 height 21
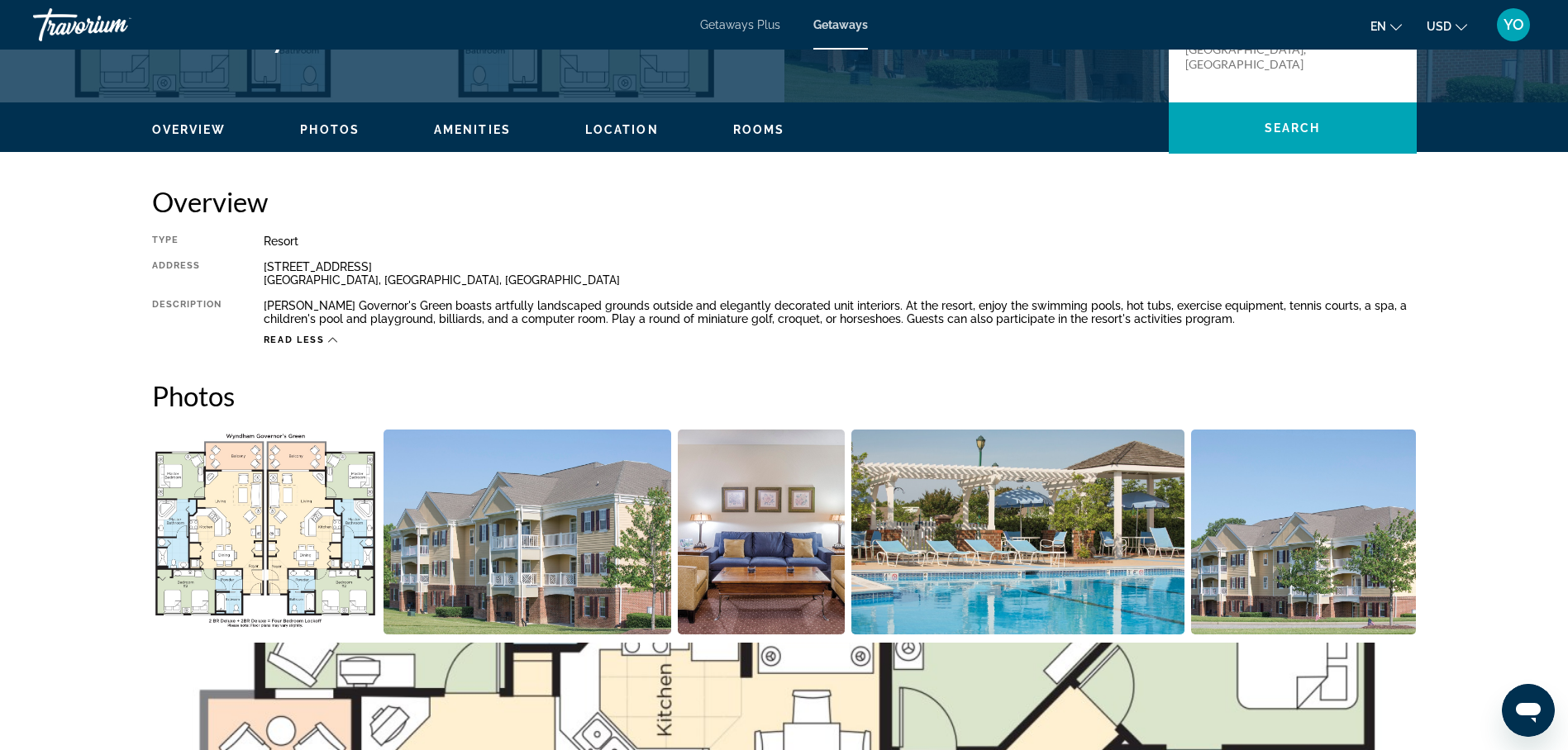
scroll to position [413, 0]
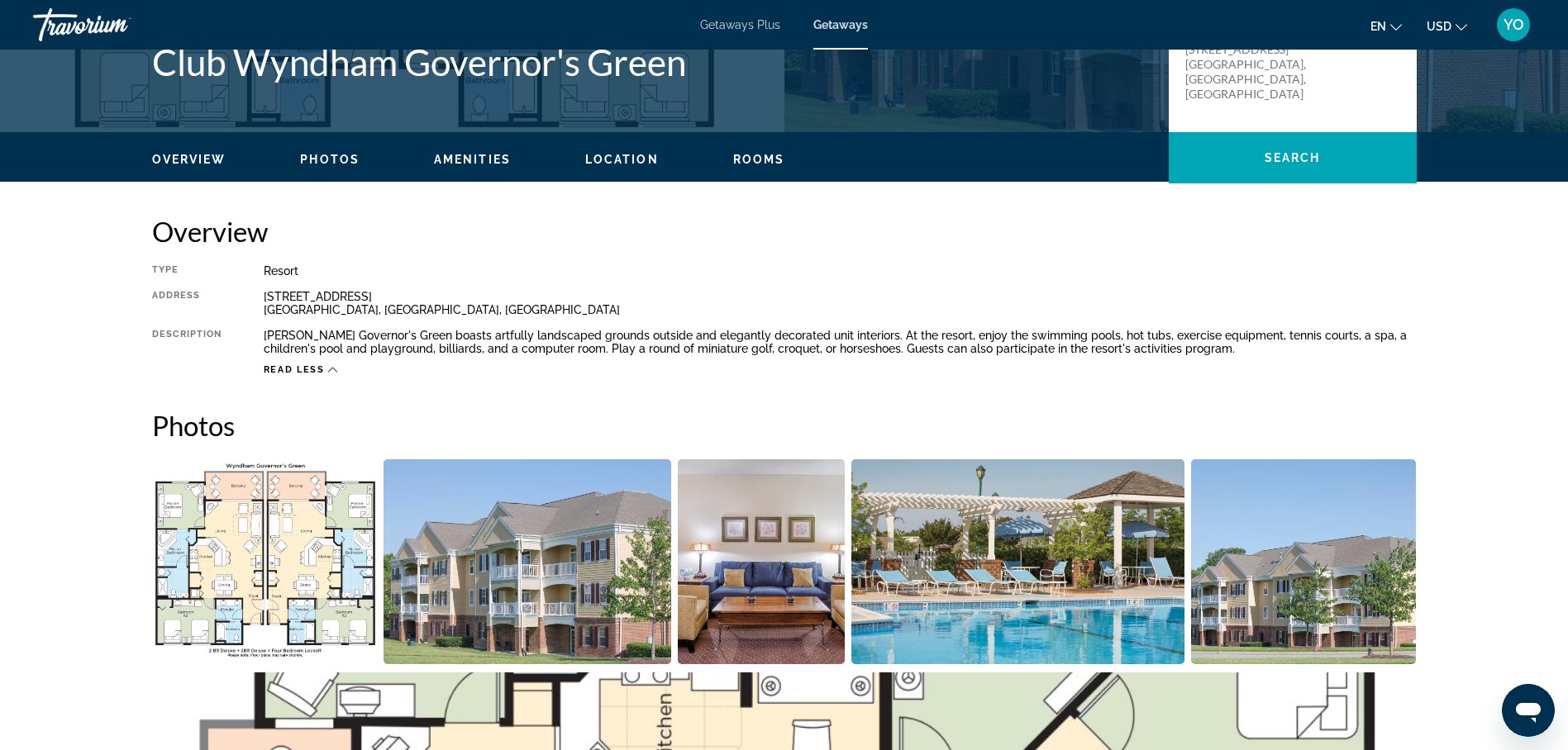
click at [544, 565] on img "Open full-screen image slider" at bounding box center [527, 562] width 288 height 205
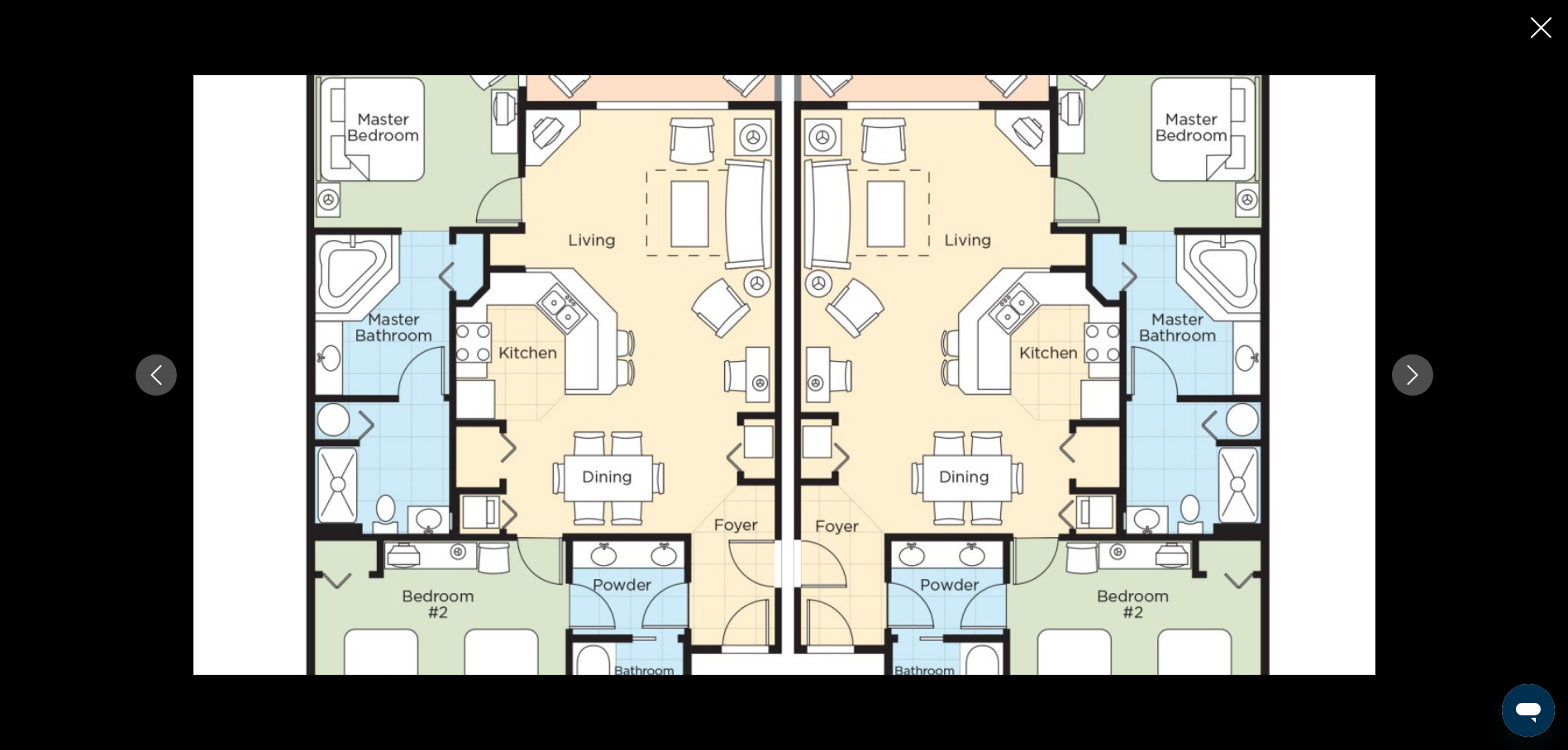
click at [544, 565] on img "Main content" at bounding box center [785, 375] width 1182 height 600
click at [1410, 379] on icon "Next image" at bounding box center [1412, 375] width 20 height 20
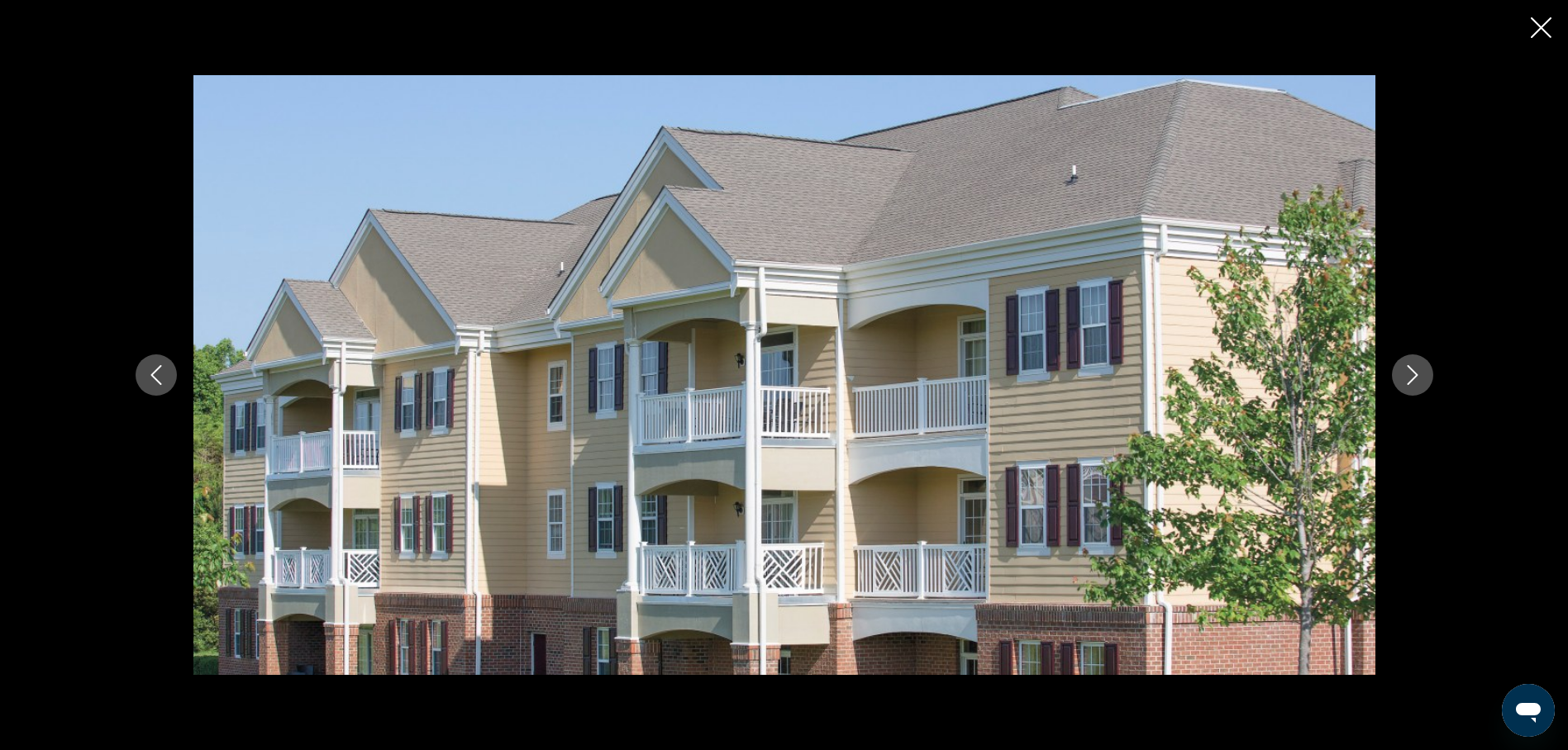
click at [1408, 376] on icon "Next image" at bounding box center [1412, 375] width 20 height 20
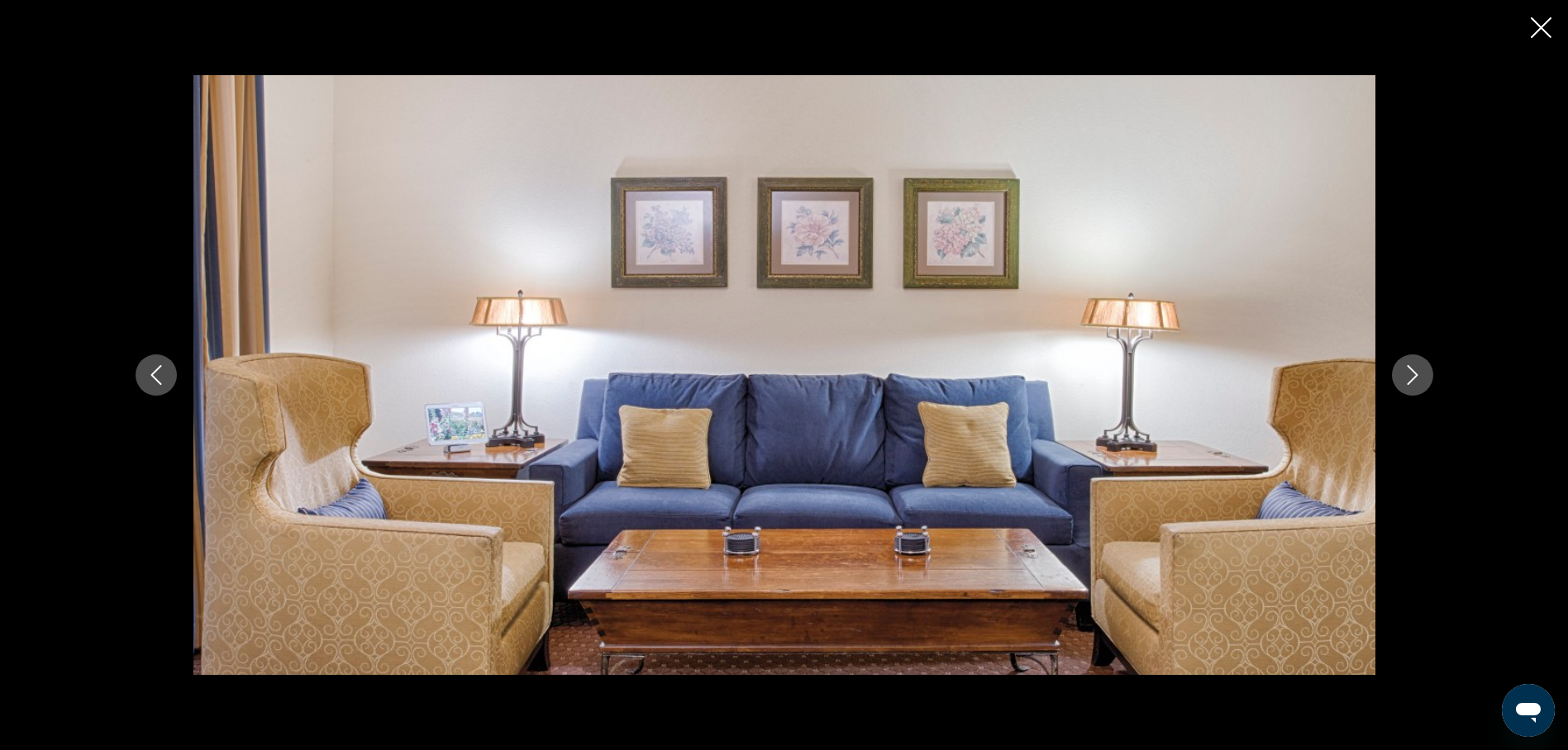
click at [1402, 379] on icon "Next image" at bounding box center [1412, 375] width 20 height 20
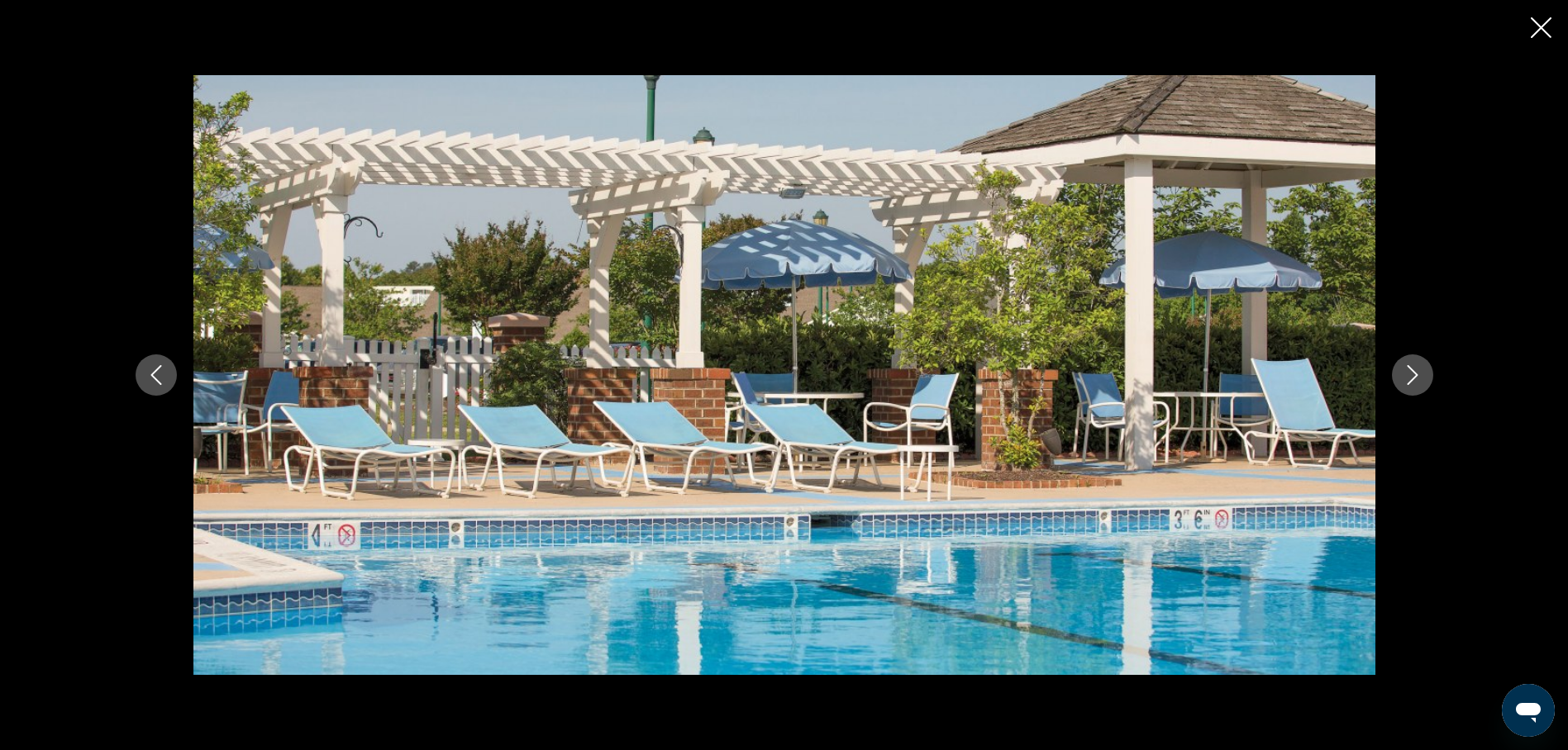
click at [1402, 379] on icon "Next image" at bounding box center [1412, 375] width 20 height 20
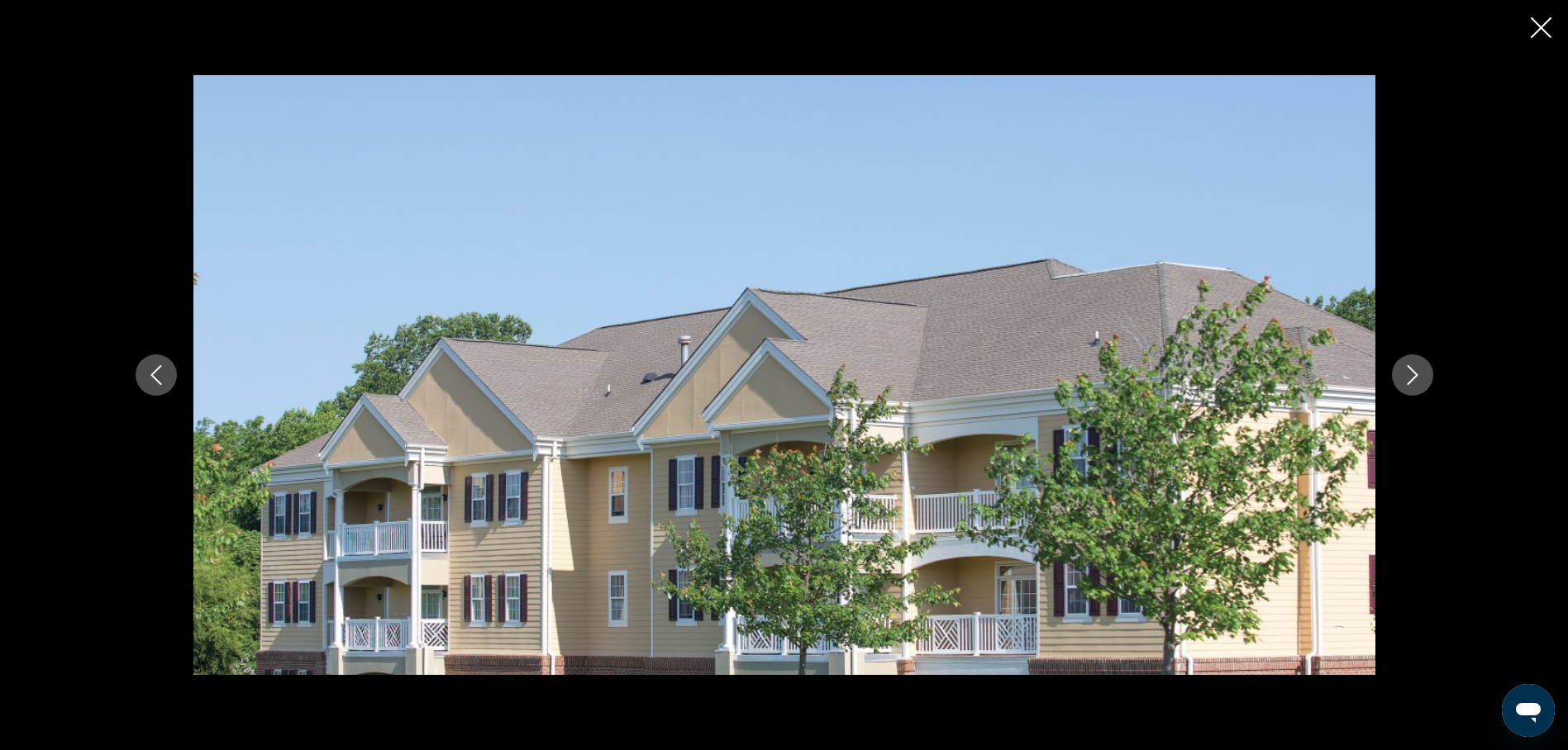
click at [1402, 379] on icon "Next image" at bounding box center [1412, 375] width 20 height 20
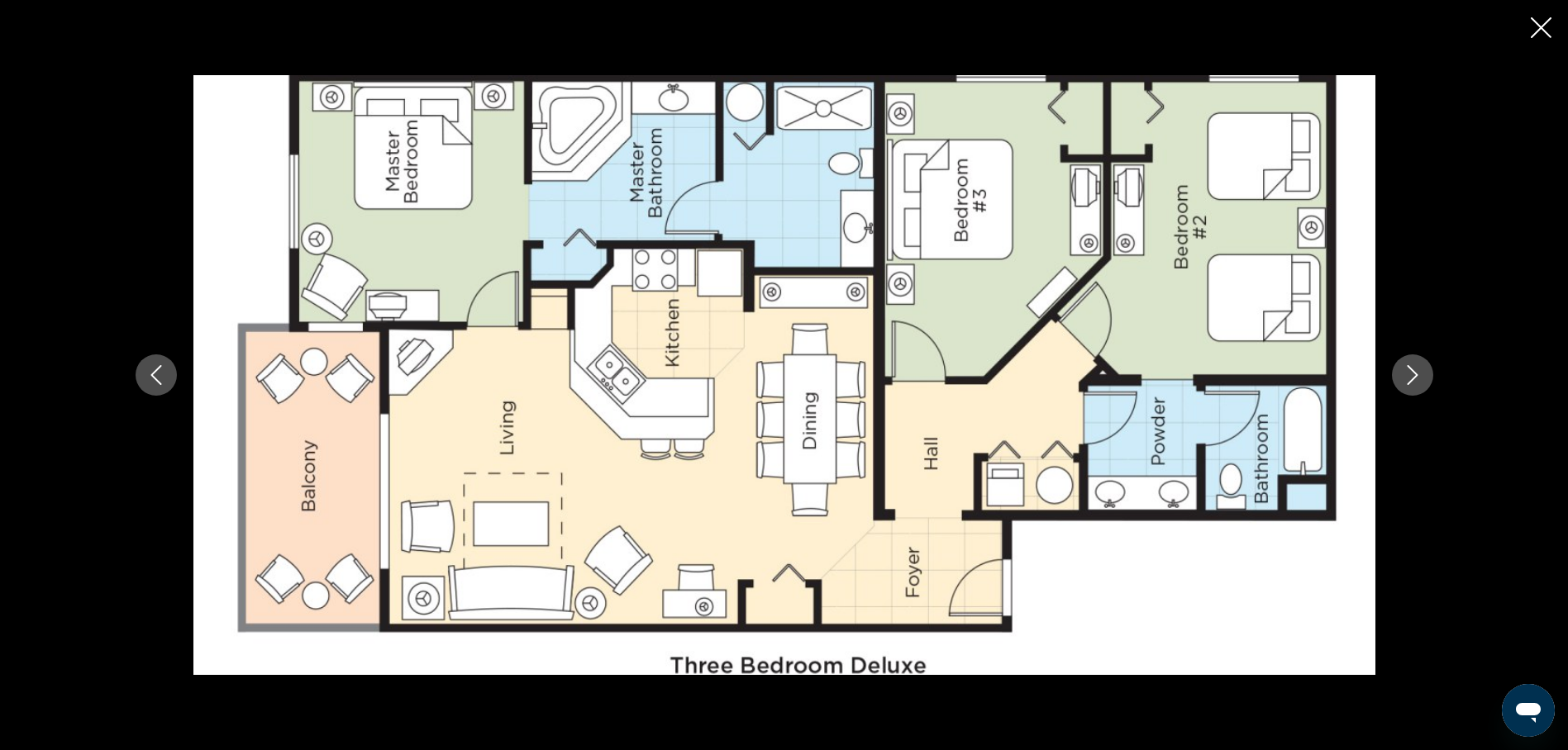
click at [1402, 379] on icon "Next image" at bounding box center [1412, 375] width 20 height 20
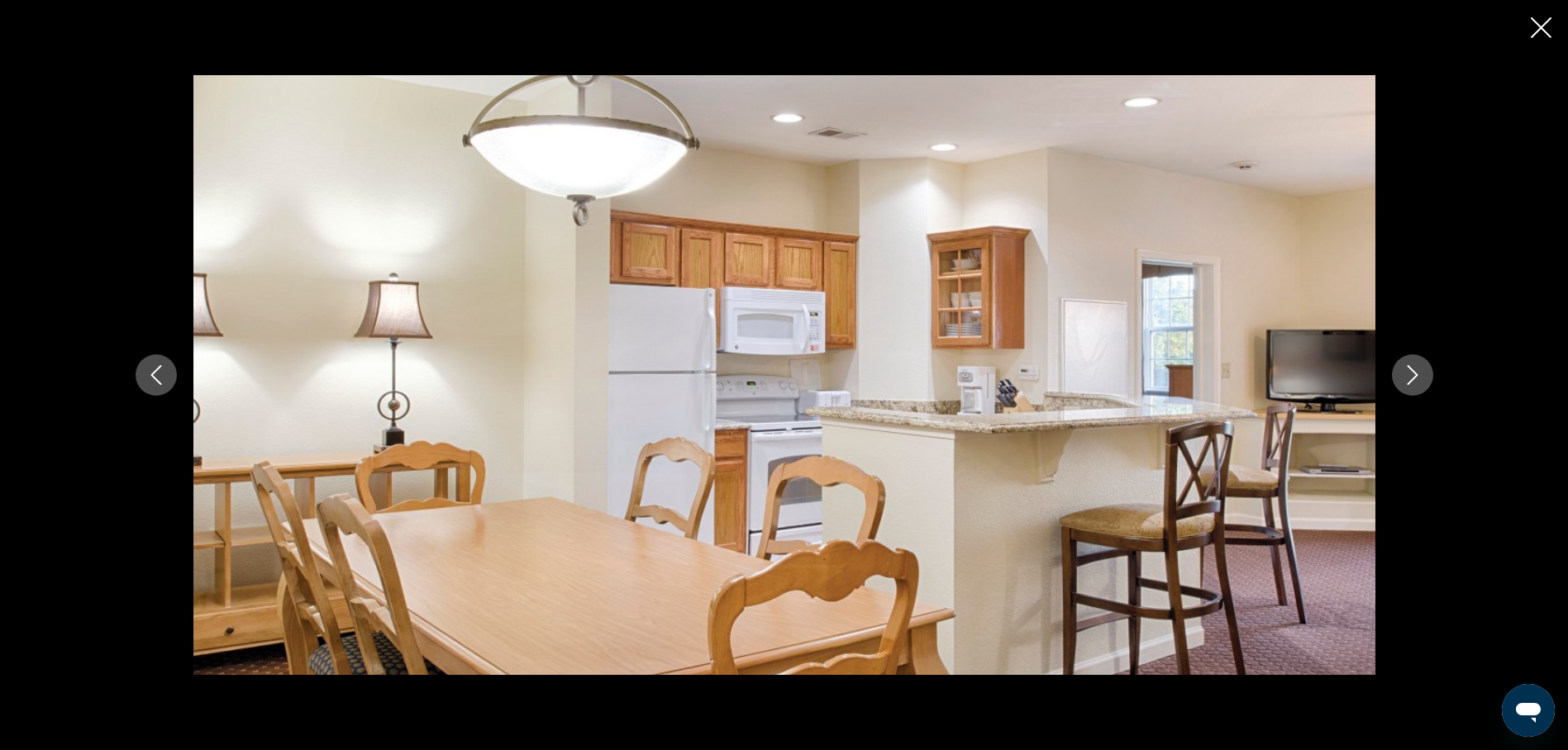
click at [1400, 382] on button "Next image" at bounding box center [1413, 375] width 41 height 41
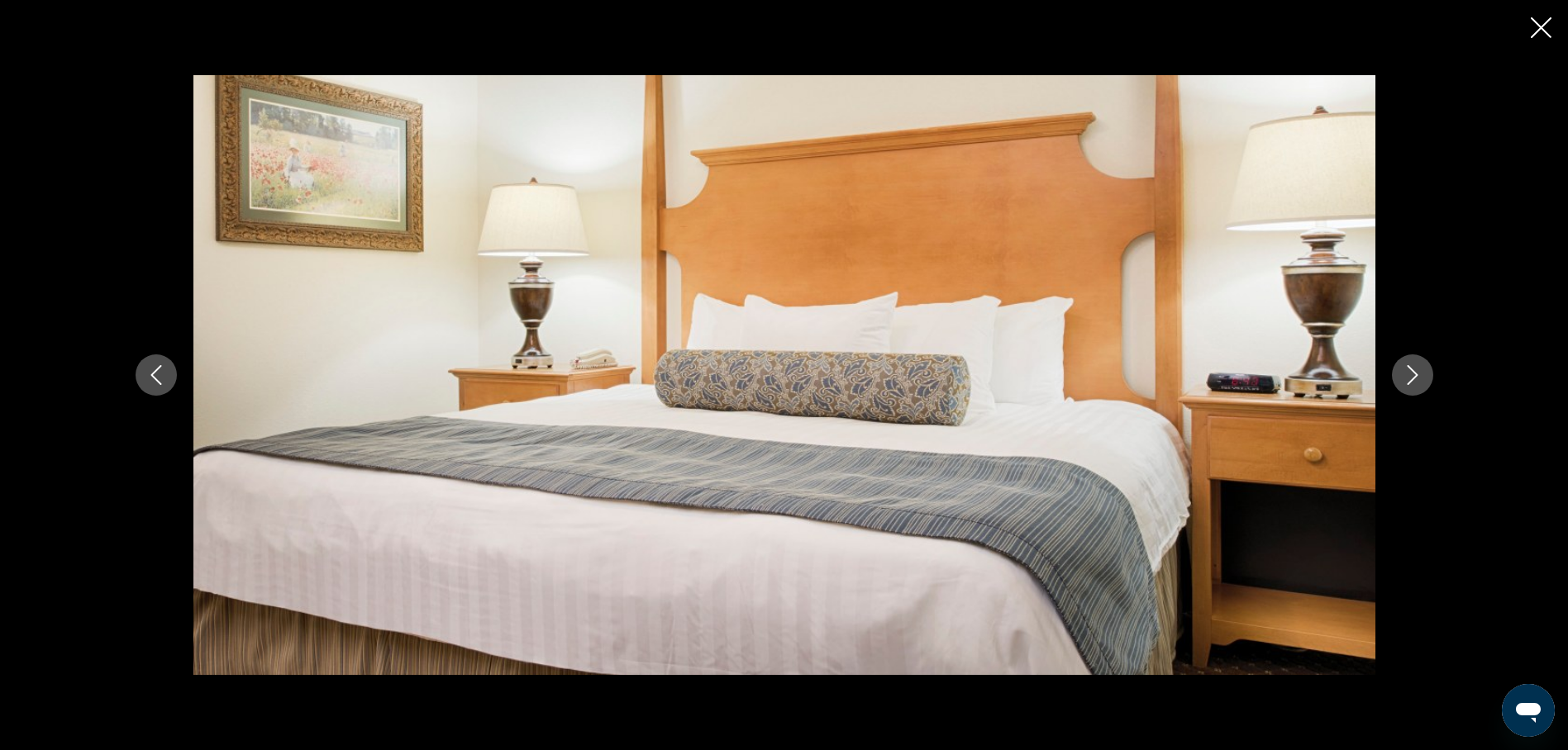
click at [1400, 382] on button "Next image" at bounding box center [1413, 375] width 41 height 41
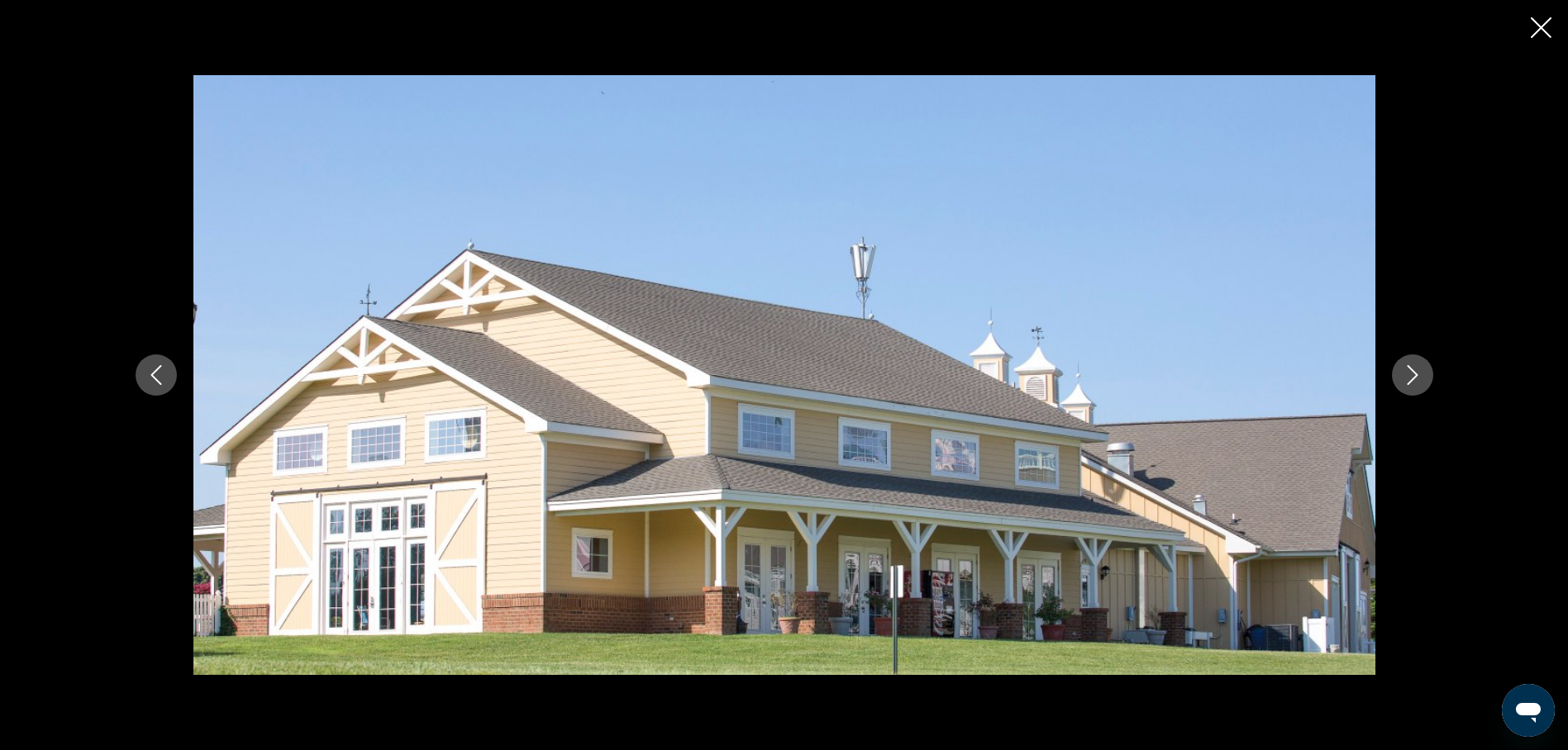
click at [1400, 382] on button "Next image" at bounding box center [1413, 375] width 41 height 41
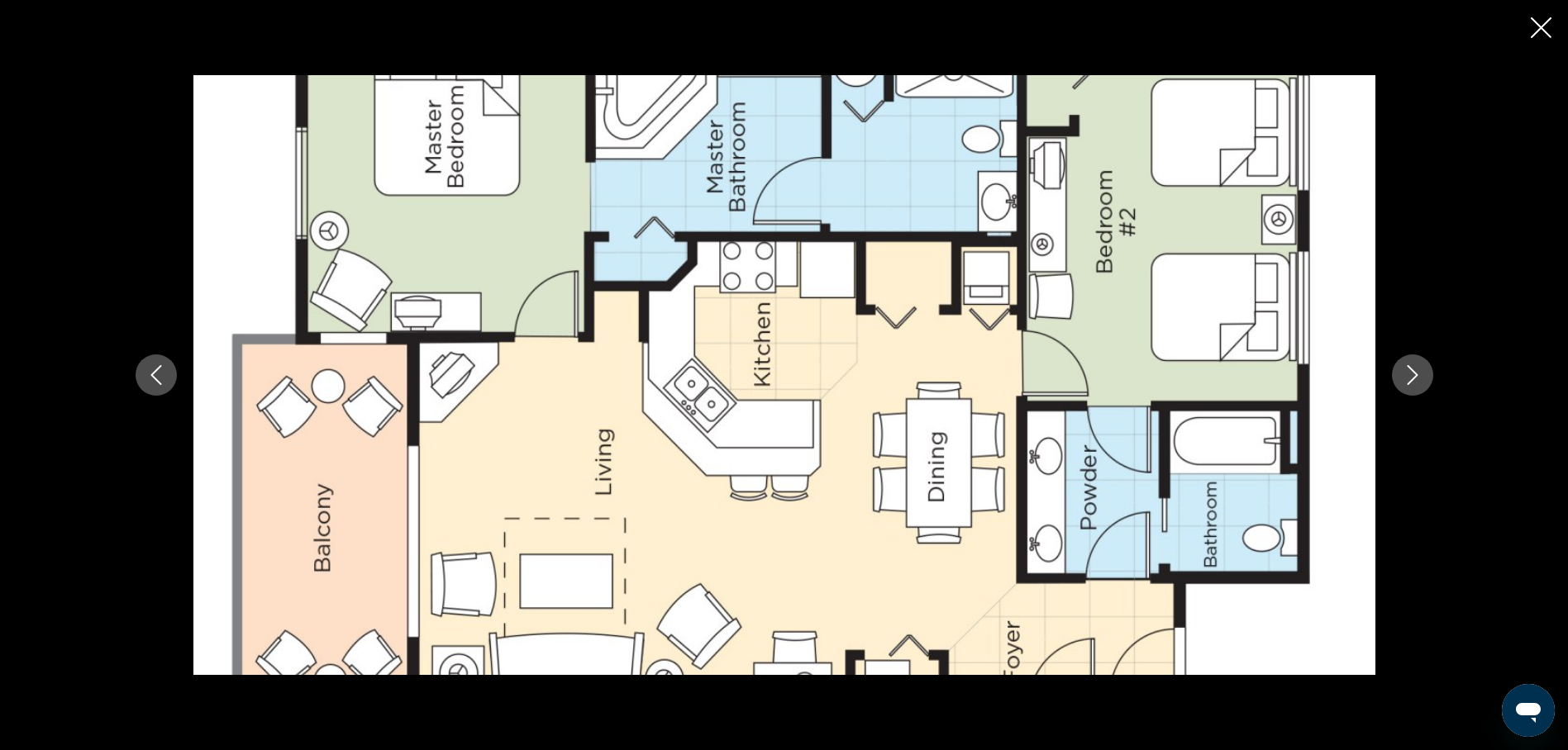
click at [1403, 379] on icon "Next image" at bounding box center [1412, 375] width 20 height 20
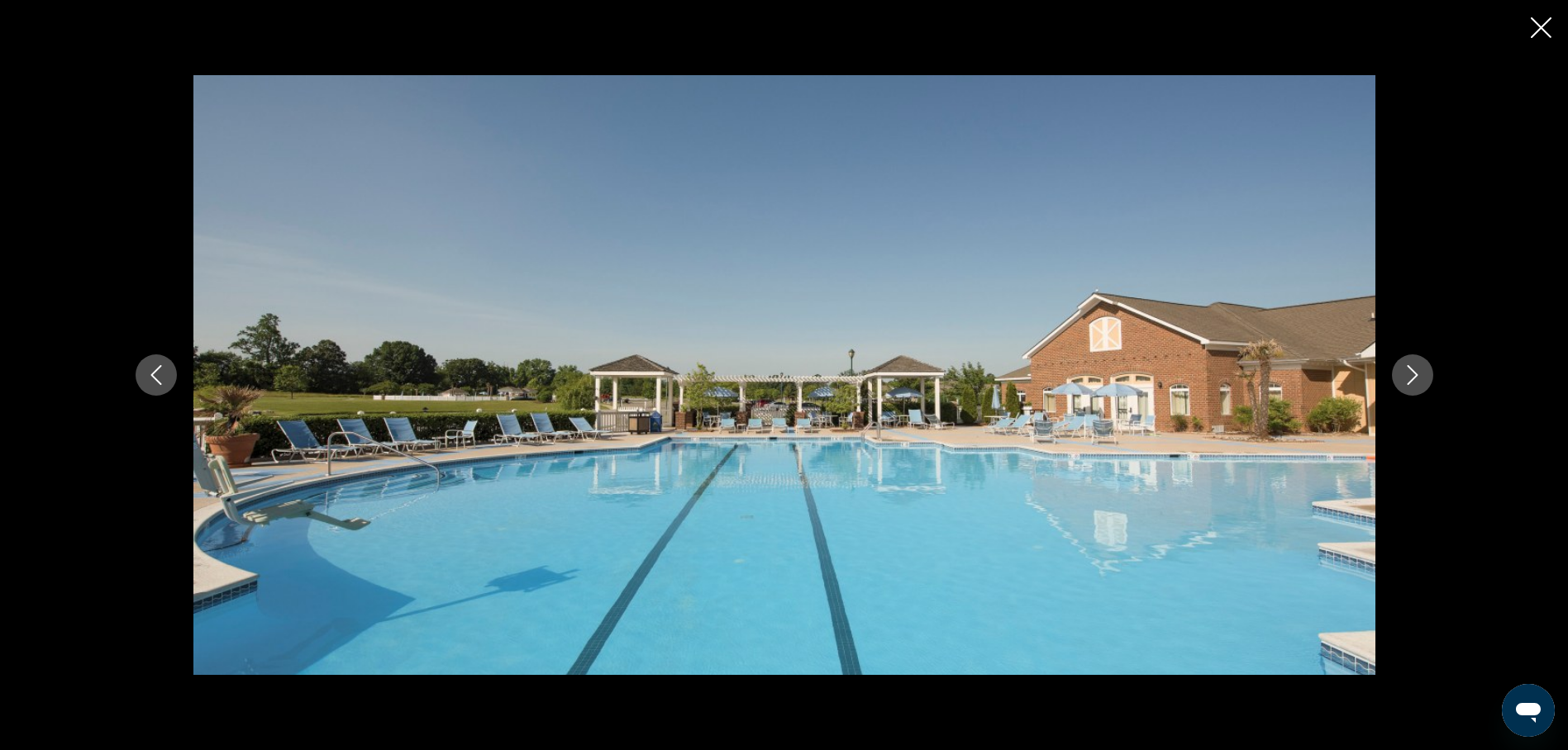
click at [1402, 382] on icon "Next image" at bounding box center [1412, 375] width 20 height 20
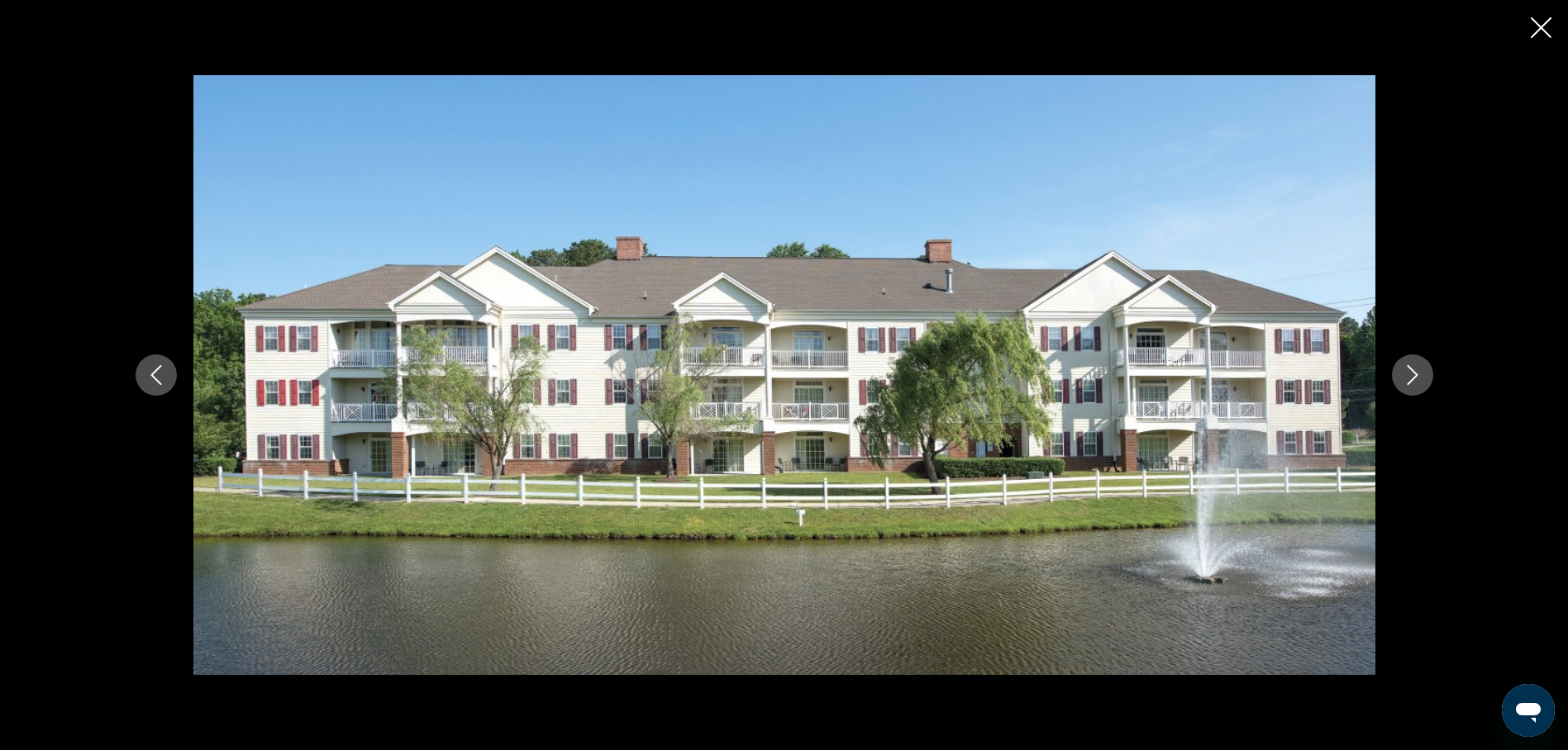
click at [1402, 382] on icon "Next image" at bounding box center [1412, 375] width 20 height 20
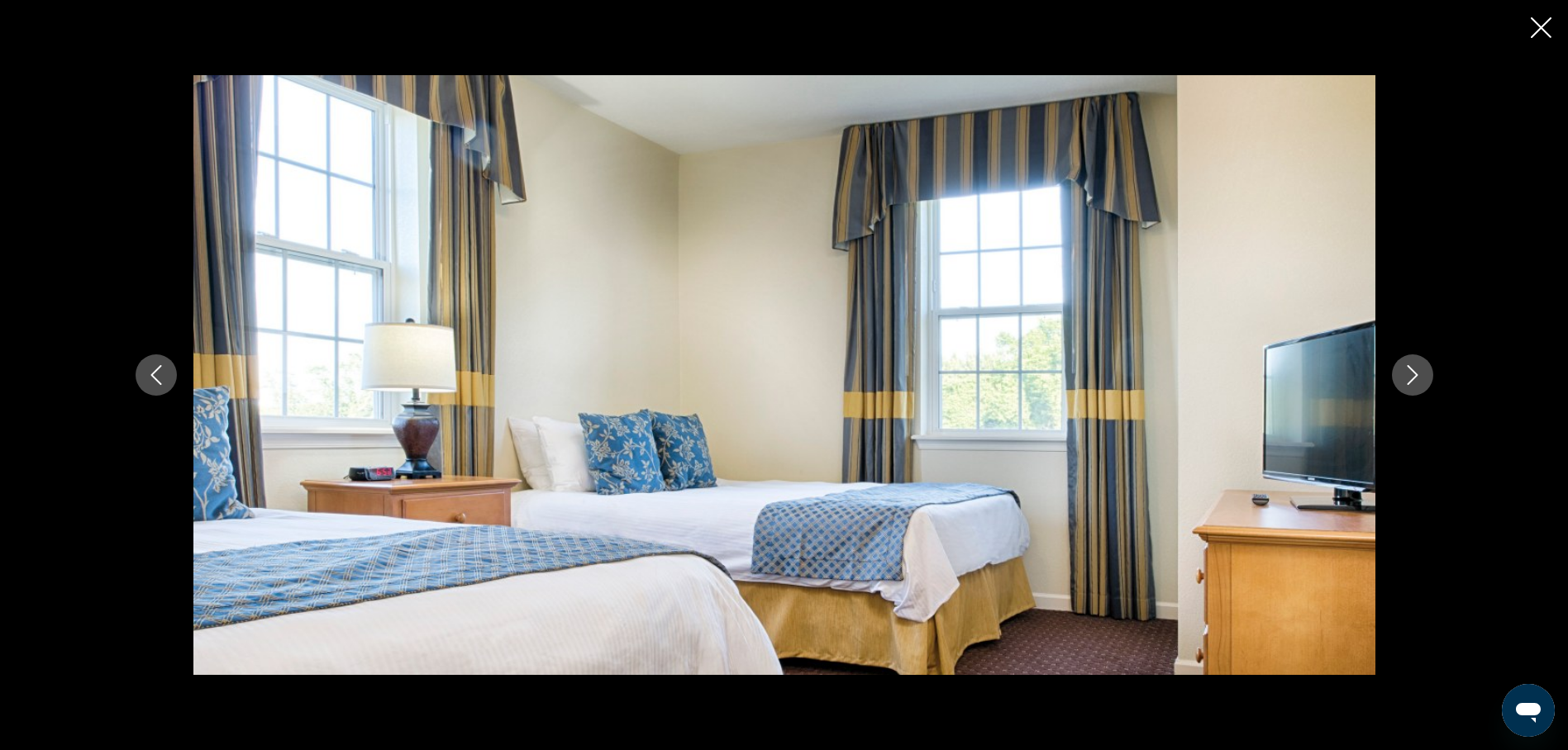
click at [1402, 382] on icon "Next image" at bounding box center [1412, 375] width 20 height 20
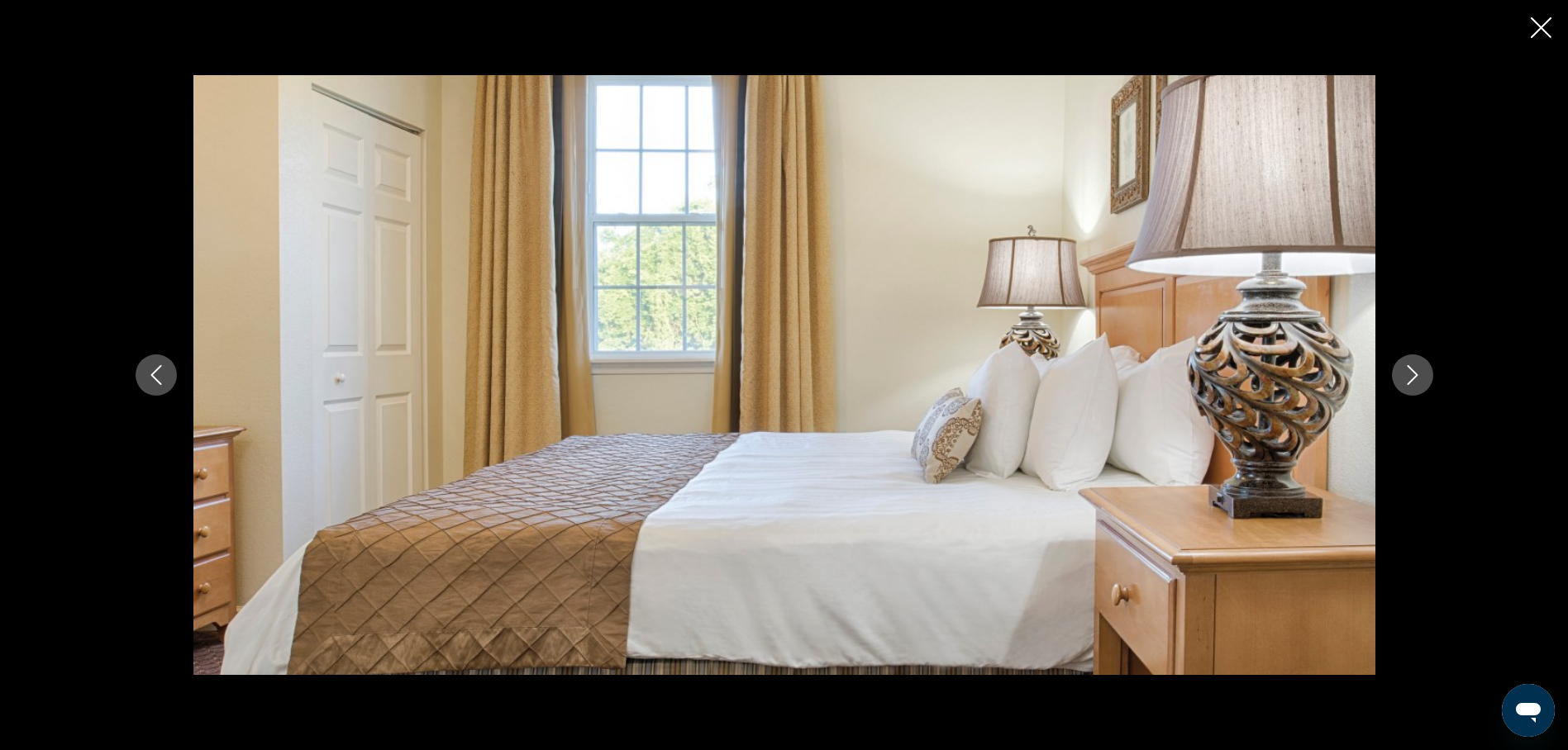
click at [1402, 382] on icon "Next image" at bounding box center [1412, 375] width 20 height 20
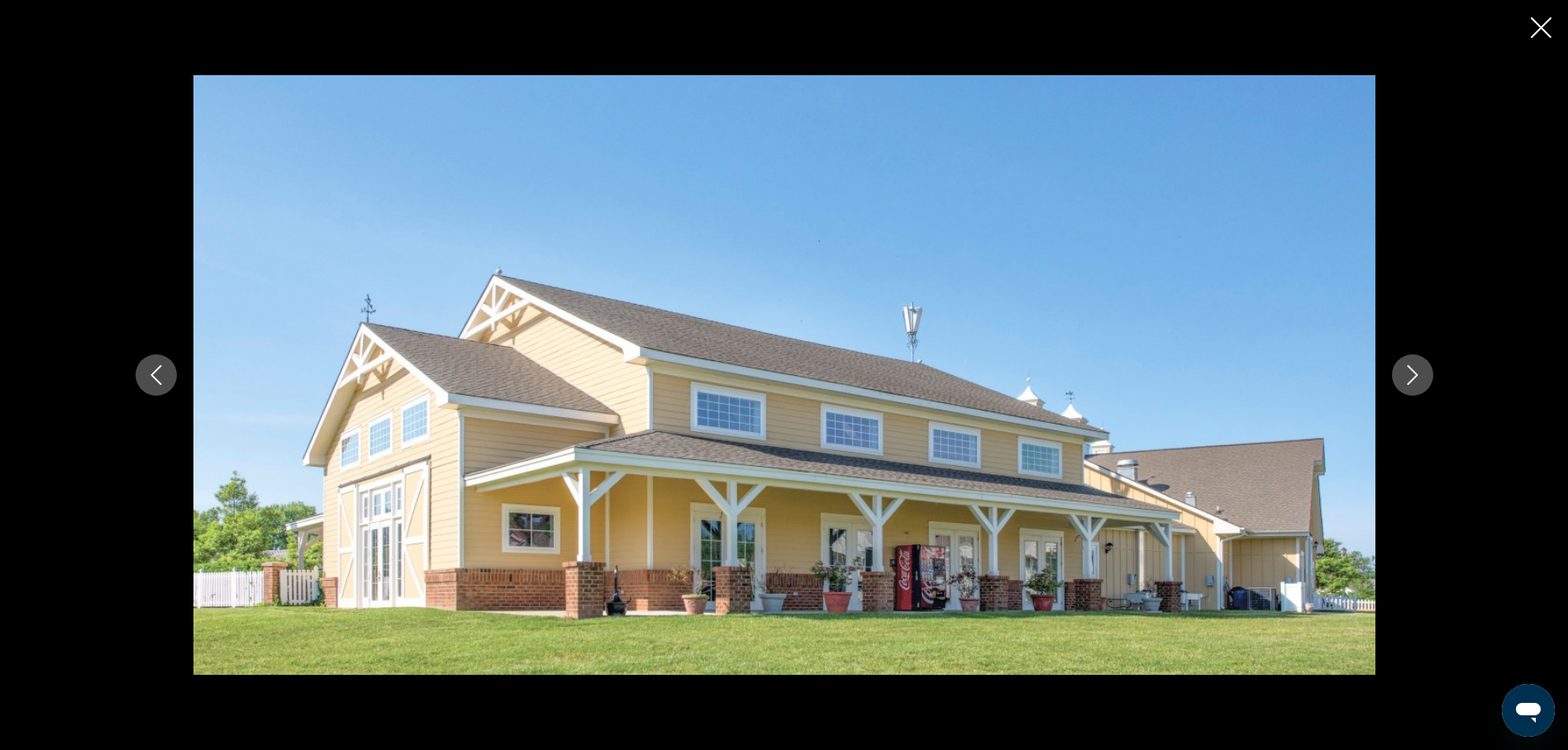
click at [1399, 384] on button "Next image" at bounding box center [1413, 375] width 41 height 41
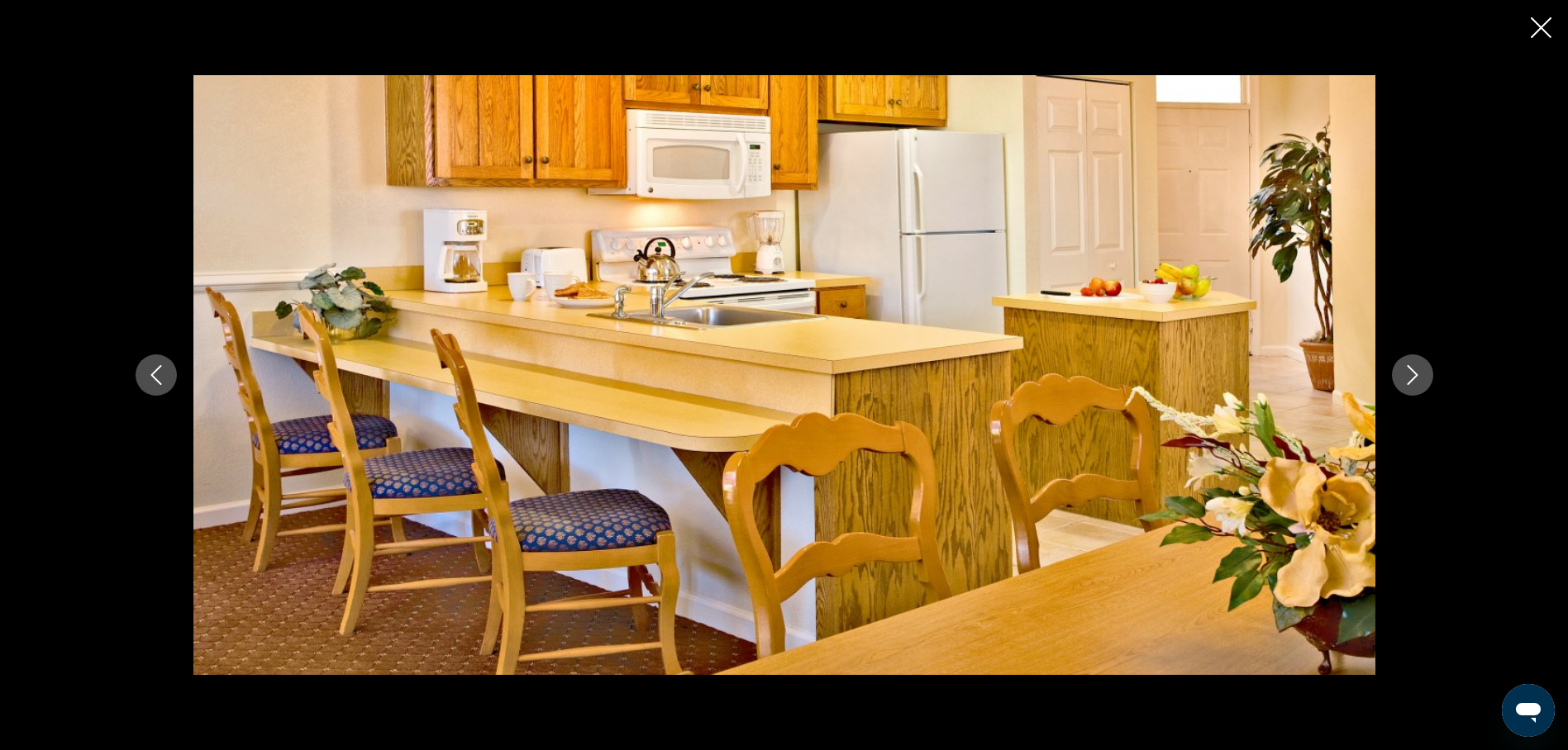
click at [1410, 368] on icon "Next image" at bounding box center [1412, 375] width 10 height 20
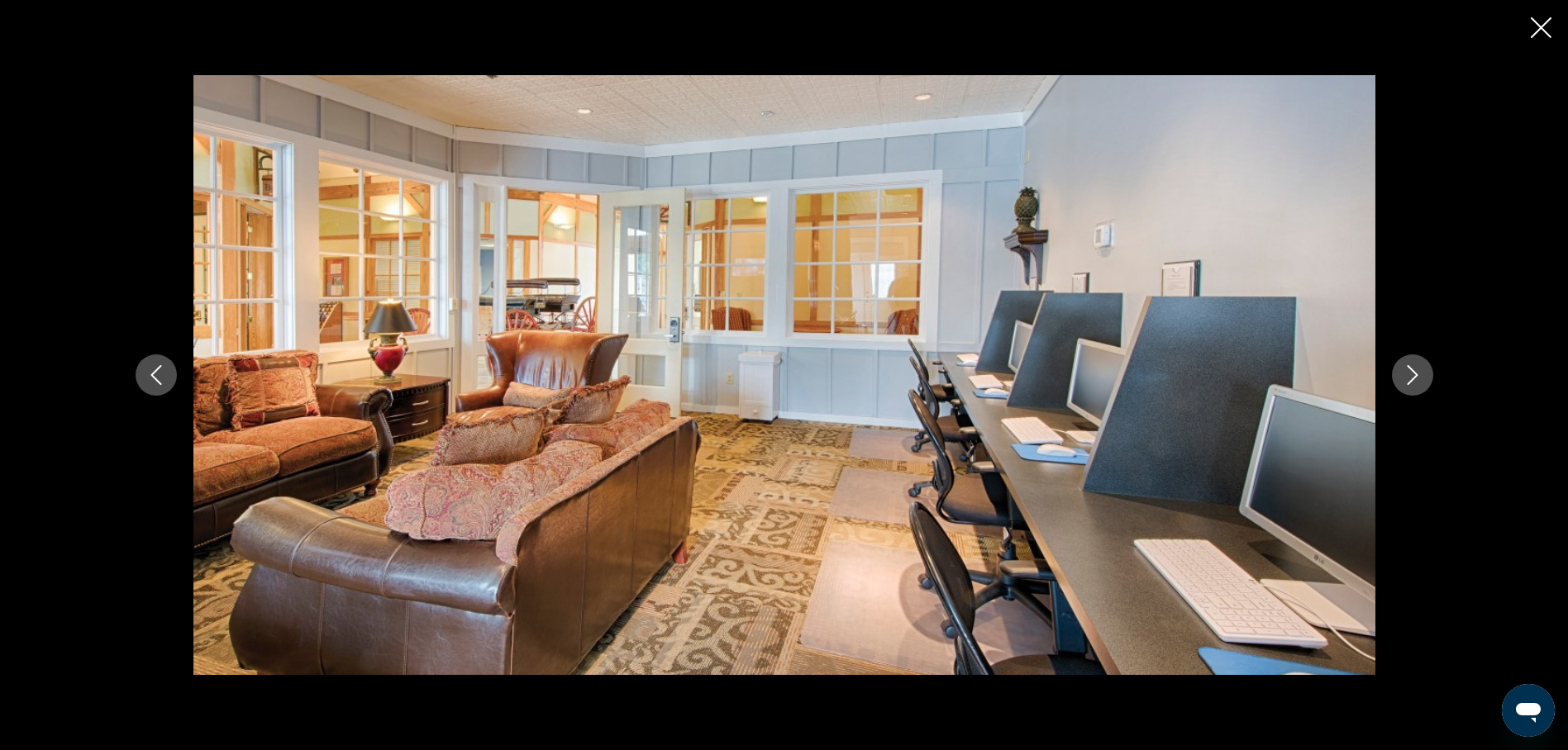
click at [1410, 368] on icon "Next image" at bounding box center [1412, 375] width 10 height 20
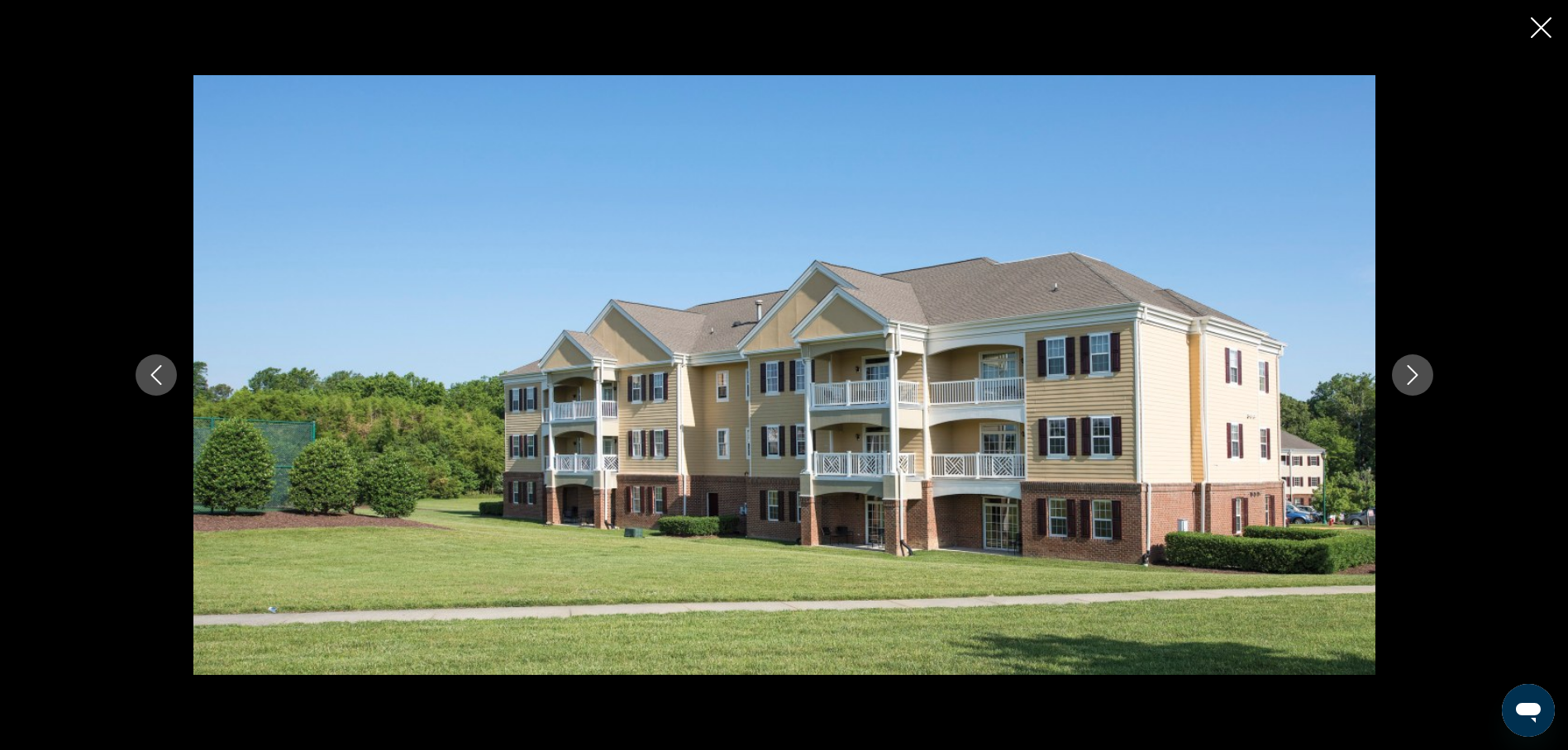
click at [1409, 369] on icon "Next image" at bounding box center [1412, 375] width 10 height 20
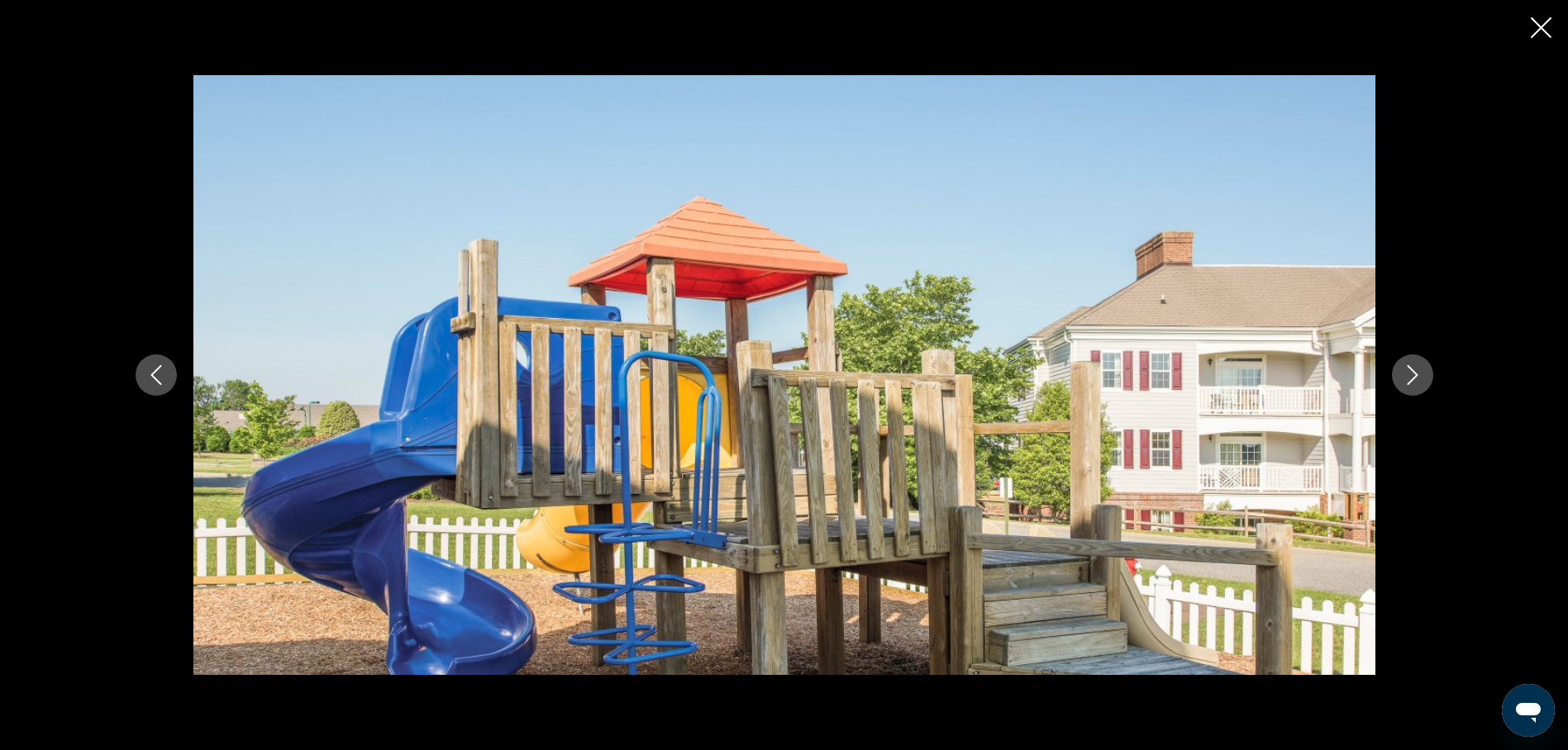
click at [1407, 372] on icon "Next image" at bounding box center [1412, 375] width 20 height 20
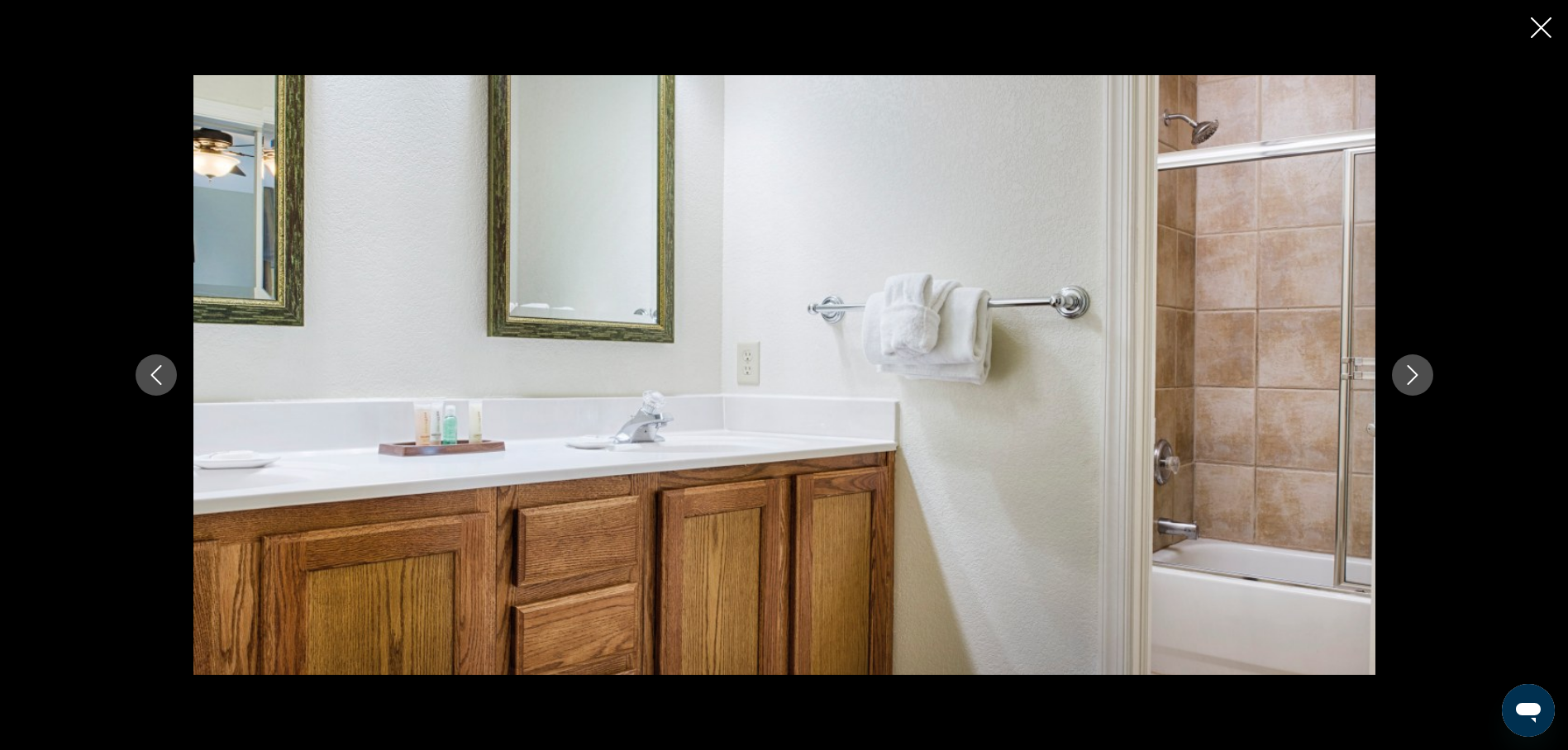
click at [1408, 369] on icon "Next image" at bounding box center [1412, 375] width 20 height 20
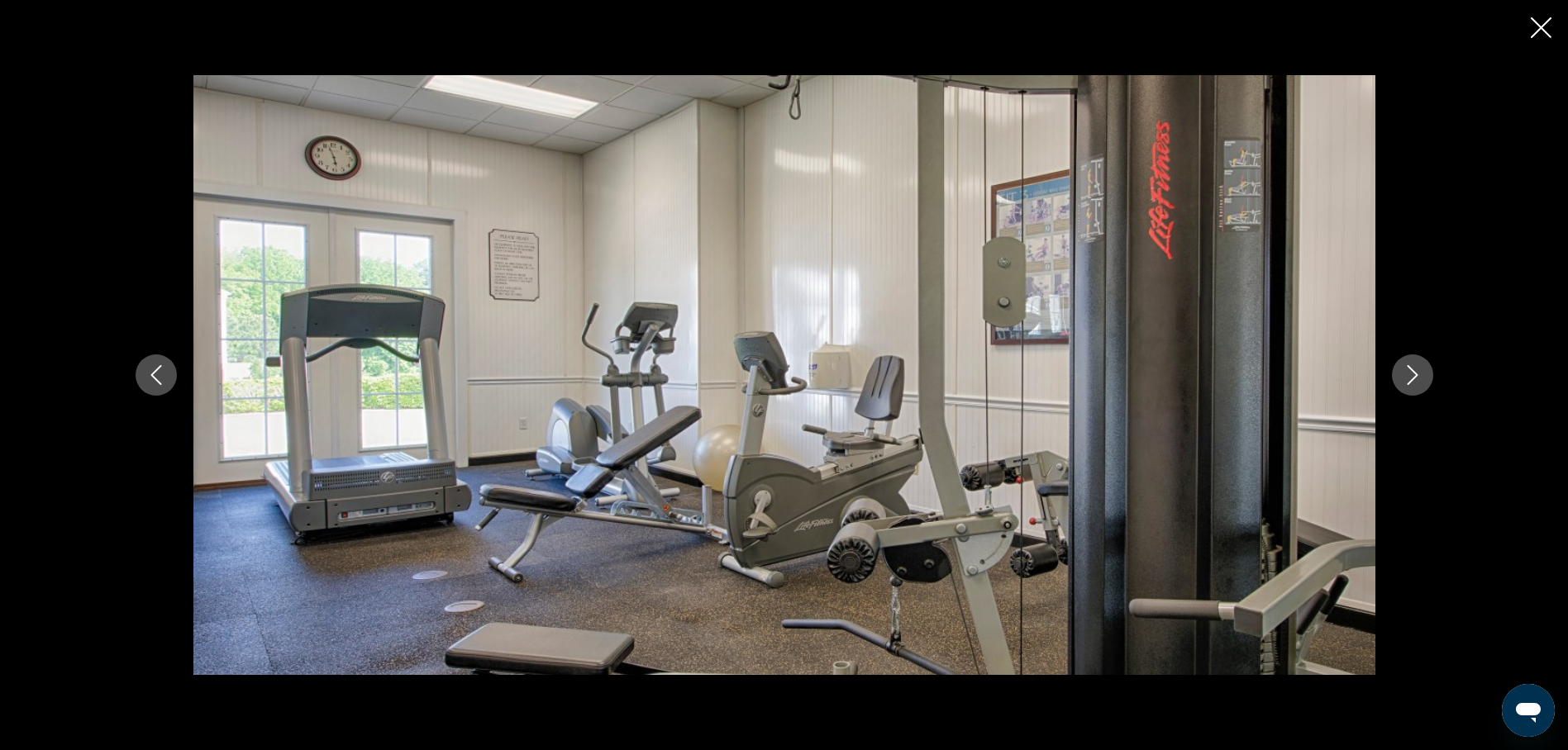
click at [1405, 372] on icon "Next image" at bounding box center [1412, 375] width 20 height 20
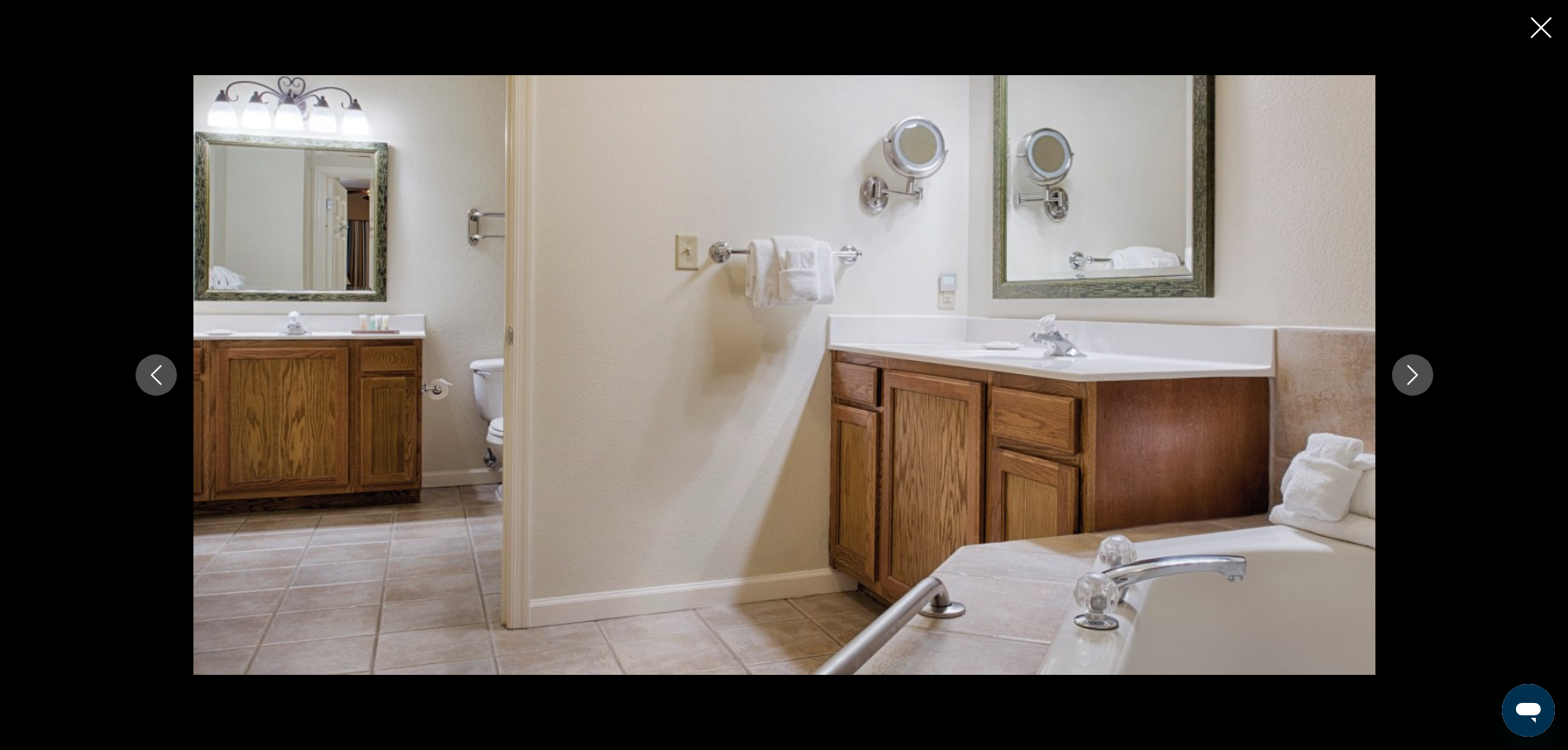
click at [1405, 371] on icon "Next image" at bounding box center [1412, 375] width 20 height 20
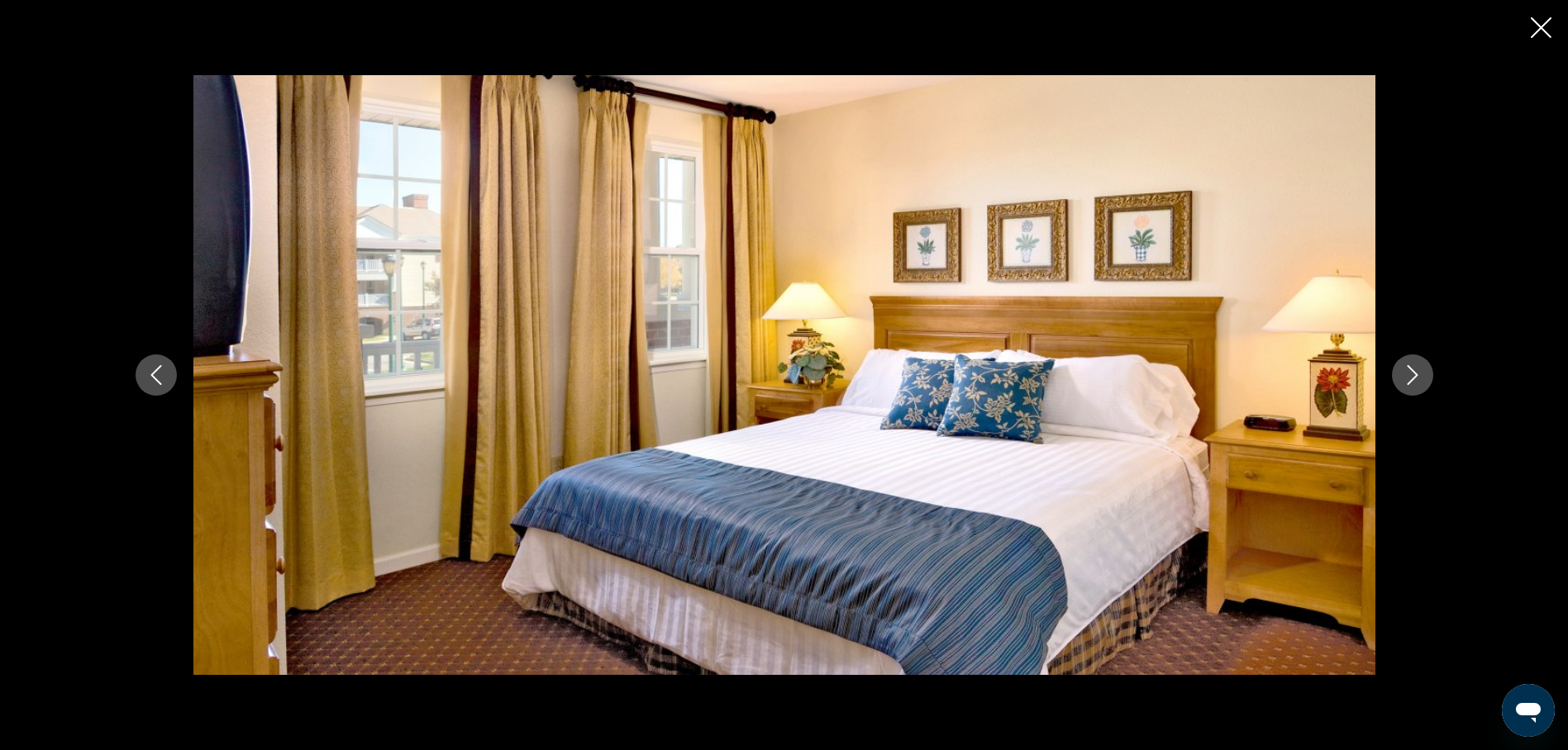
click at [1405, 371] on icon "Next image" at bounding box center [1412, 375] width 20 height 20
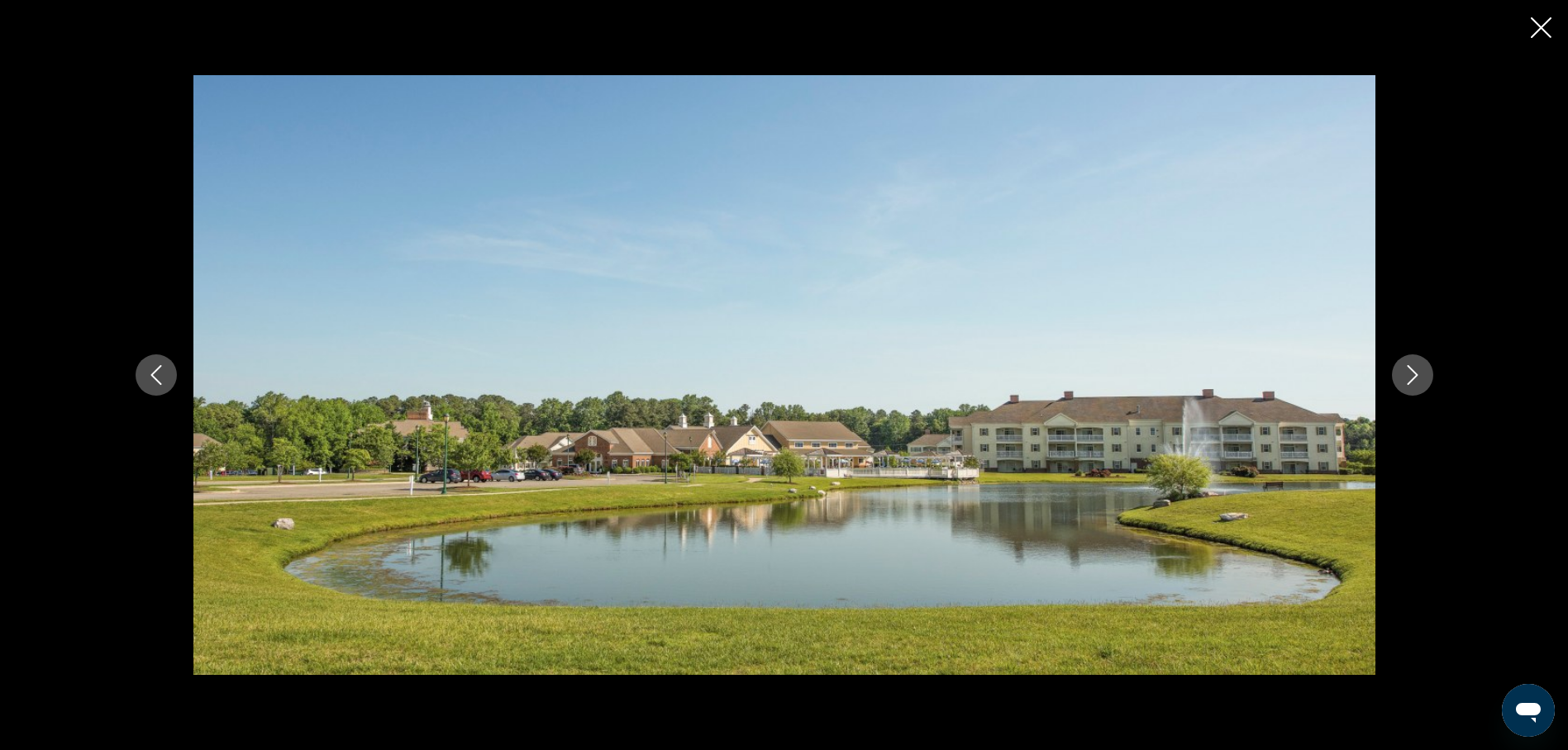
click at [1405, 371] on icon "Next image" at bounding box center [1412, 375] width 20 height 20
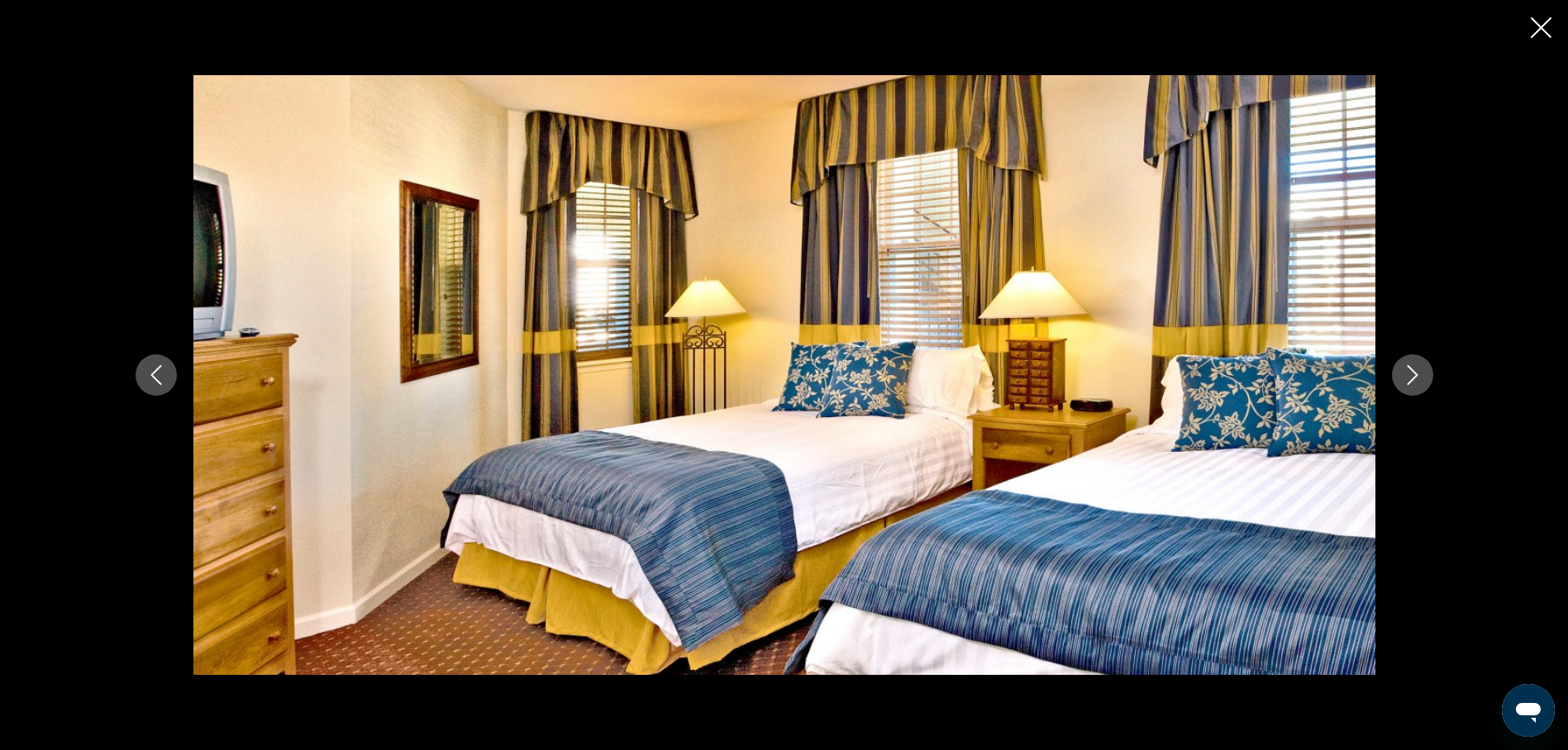
click at [1405, 371] on icon "Next image" at bounding box center [1412, 375] width 20 height 20
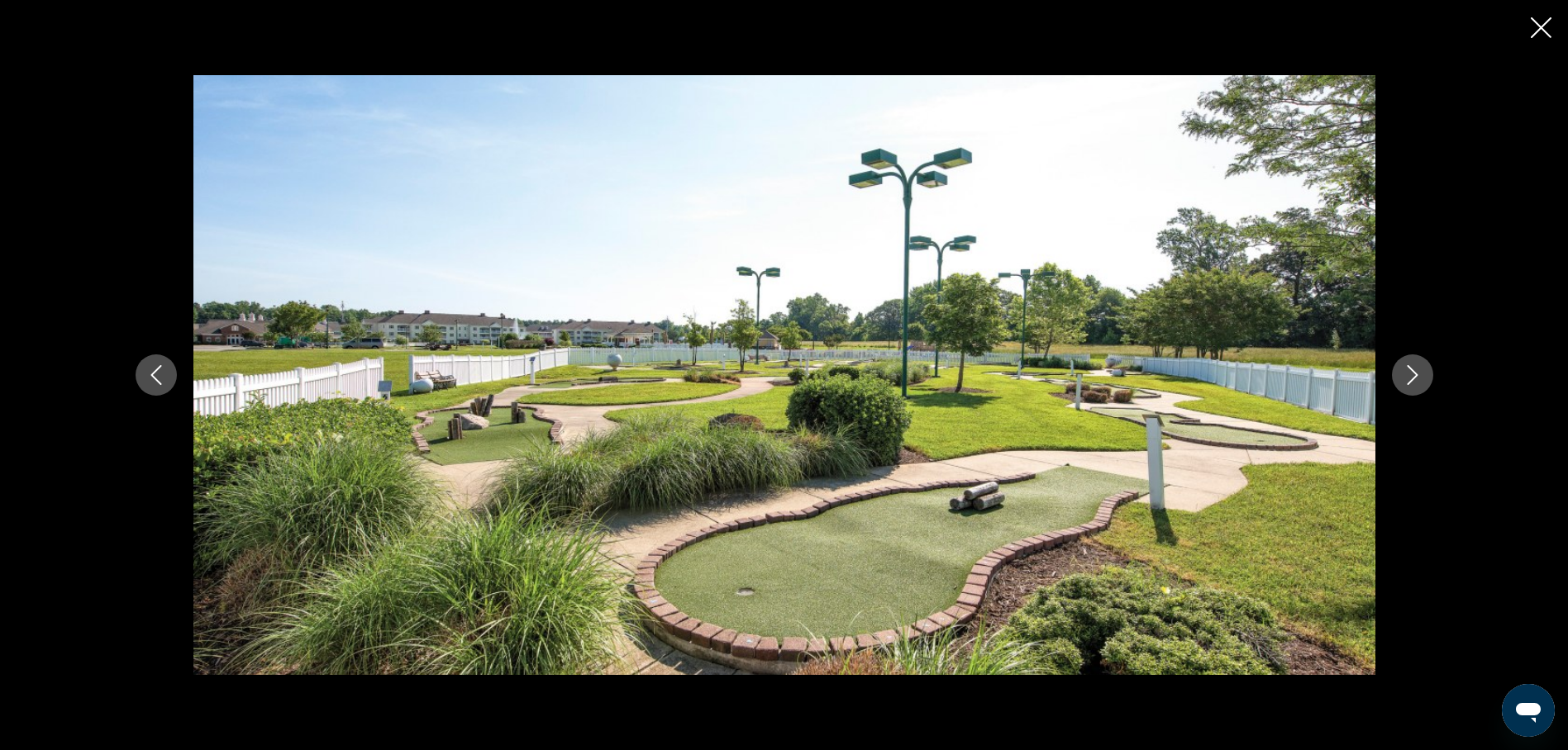
click at [1404, 374] on icon "Next image" at bounding box center [1412, 375] width 20 height 20
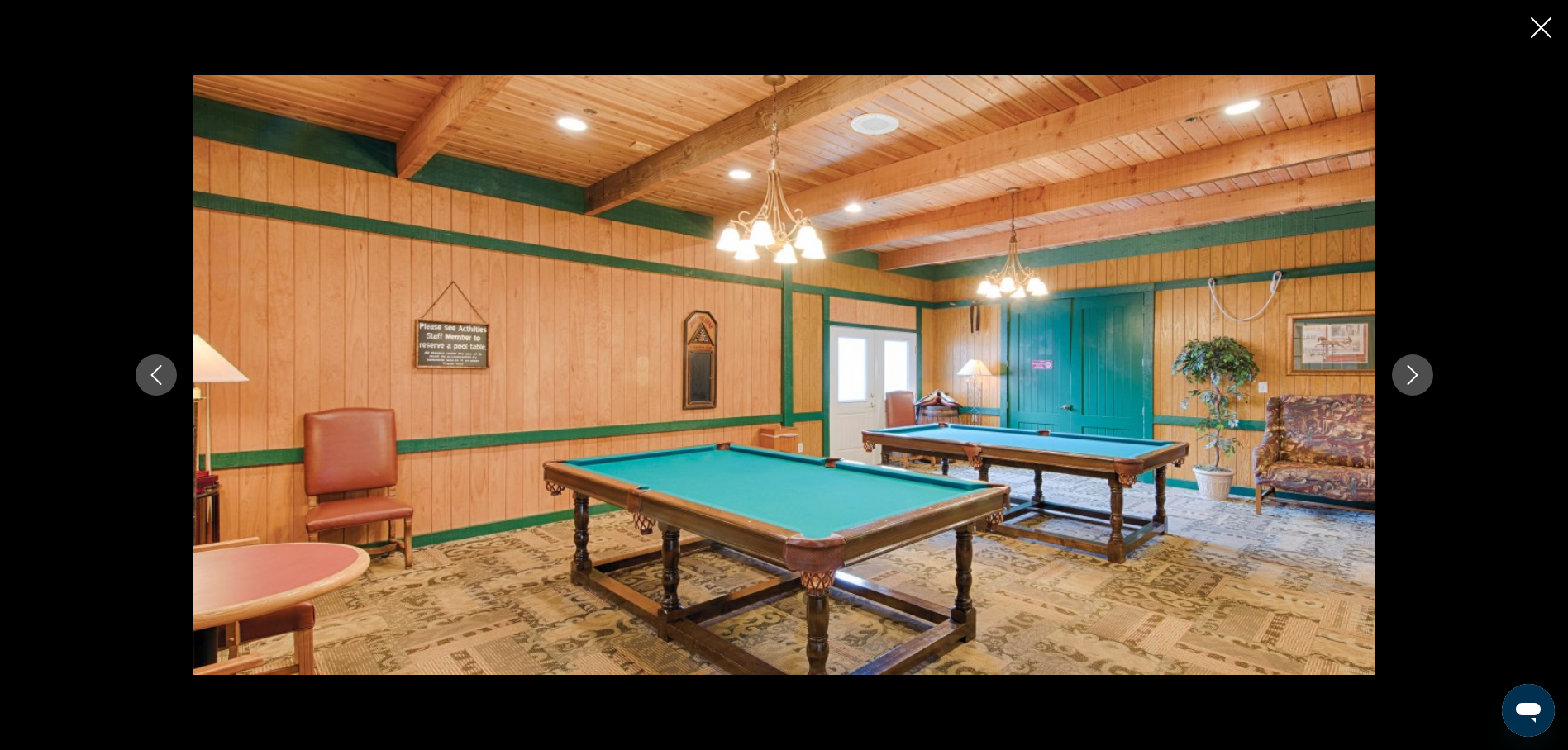
click at [1402, 376] on icon "Next image" at bounding box center [1412, 375] width 20 height 20
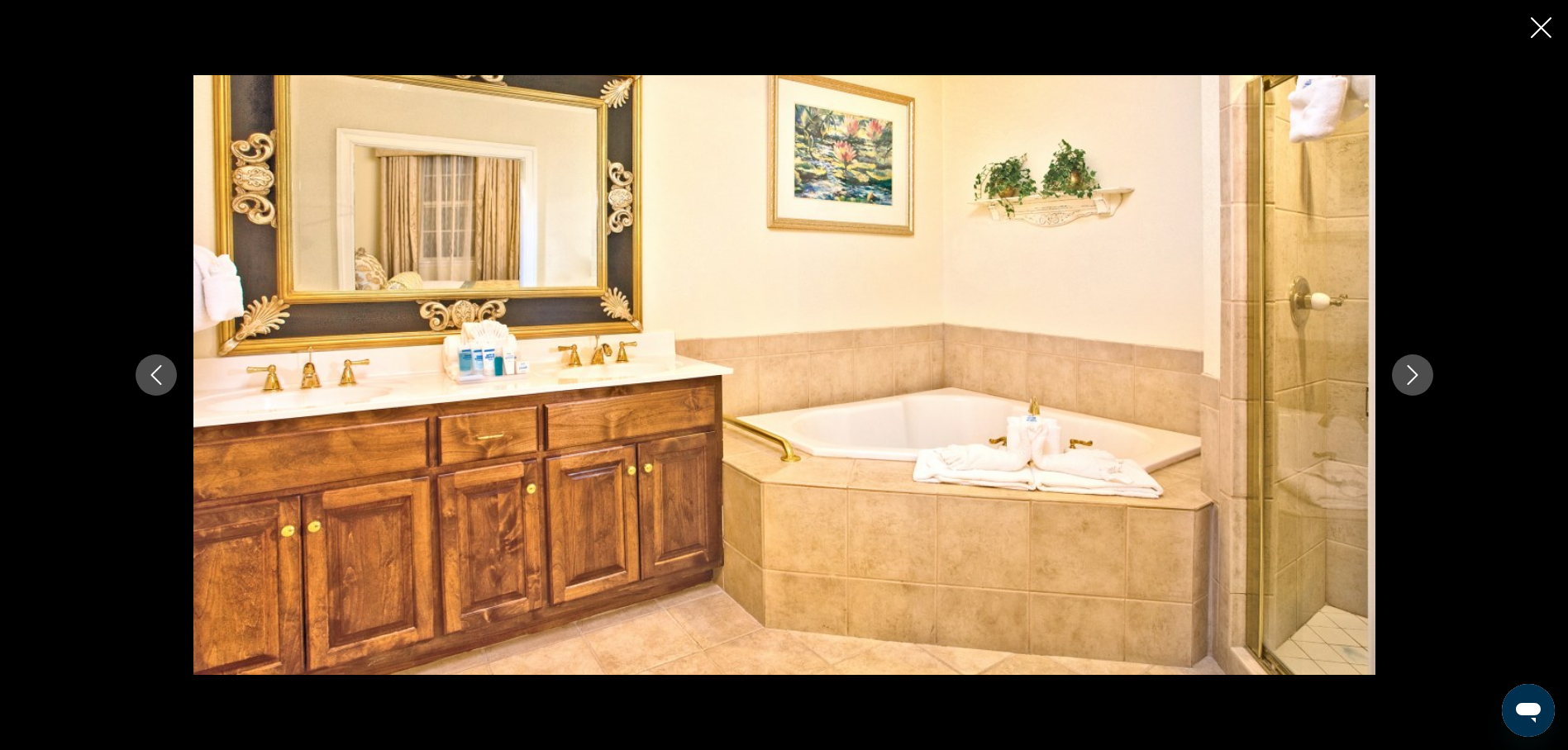
click at [1402, 377] on icon "Next image" at bounding box center [1412, 375] width 20 height 20
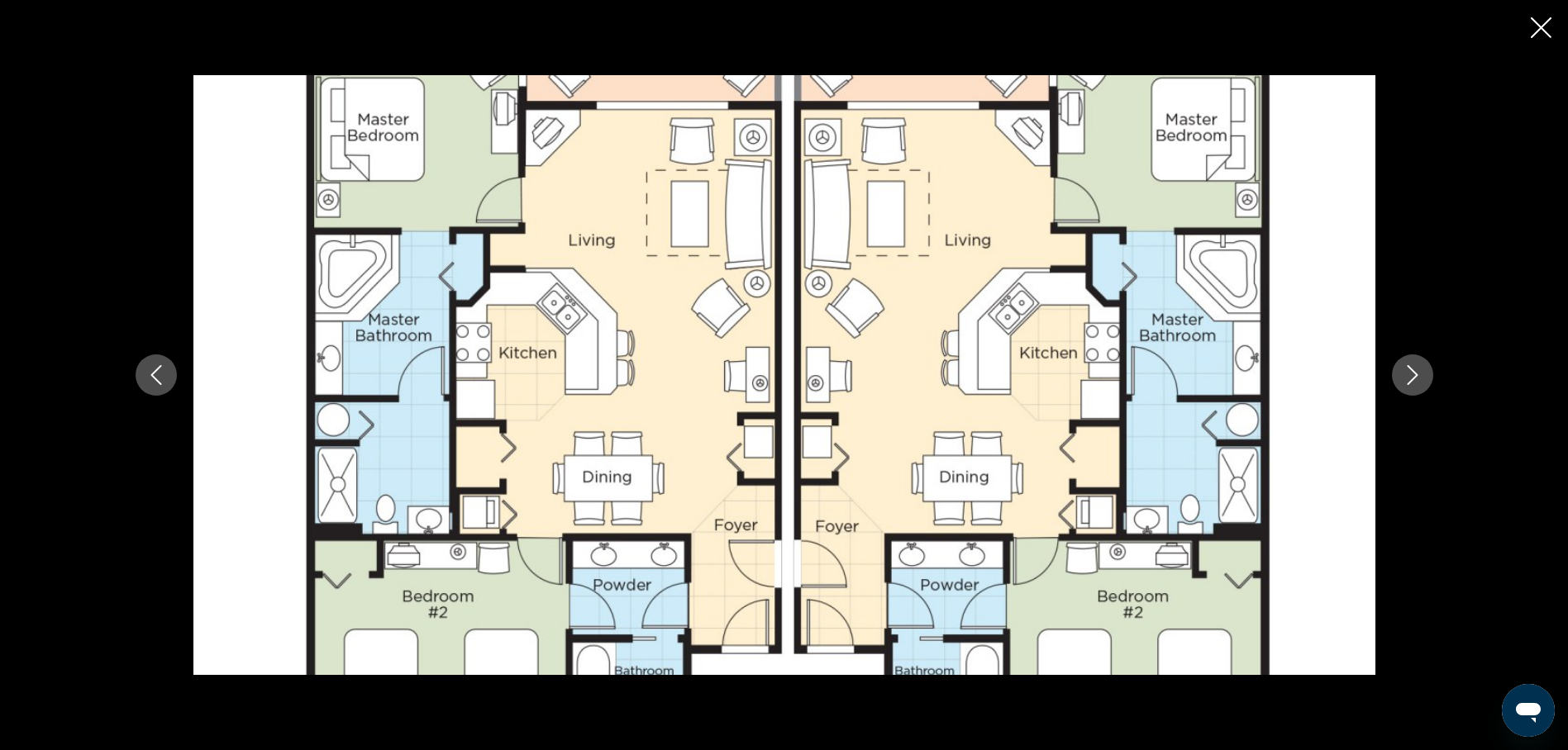
click at [1402, 377] on icon "Next image" at bounding box center [1412, 375] width 20 height 20
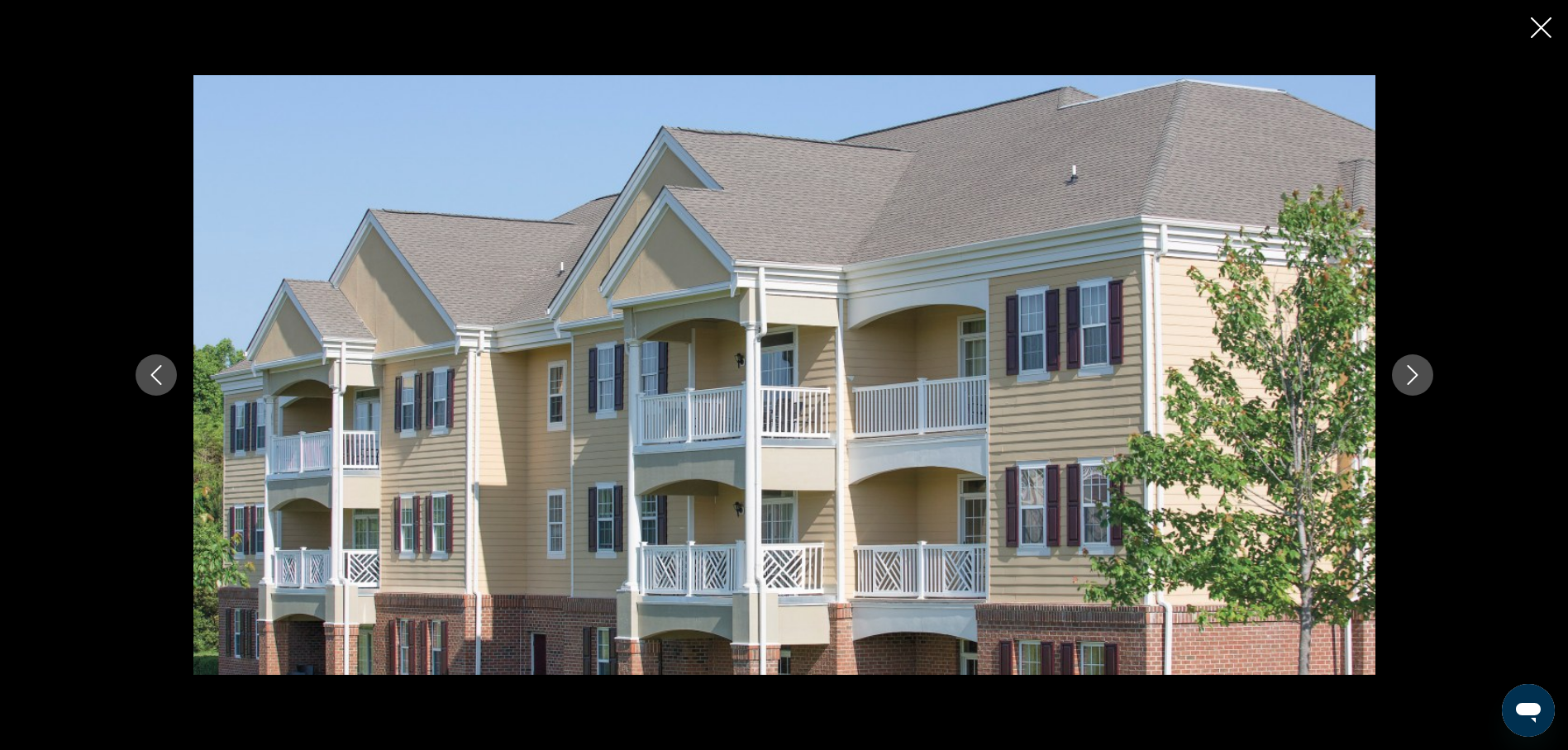
click at [1402, 377] on icon "Next image" at bounding box center [1412, 375] width 20 height 20
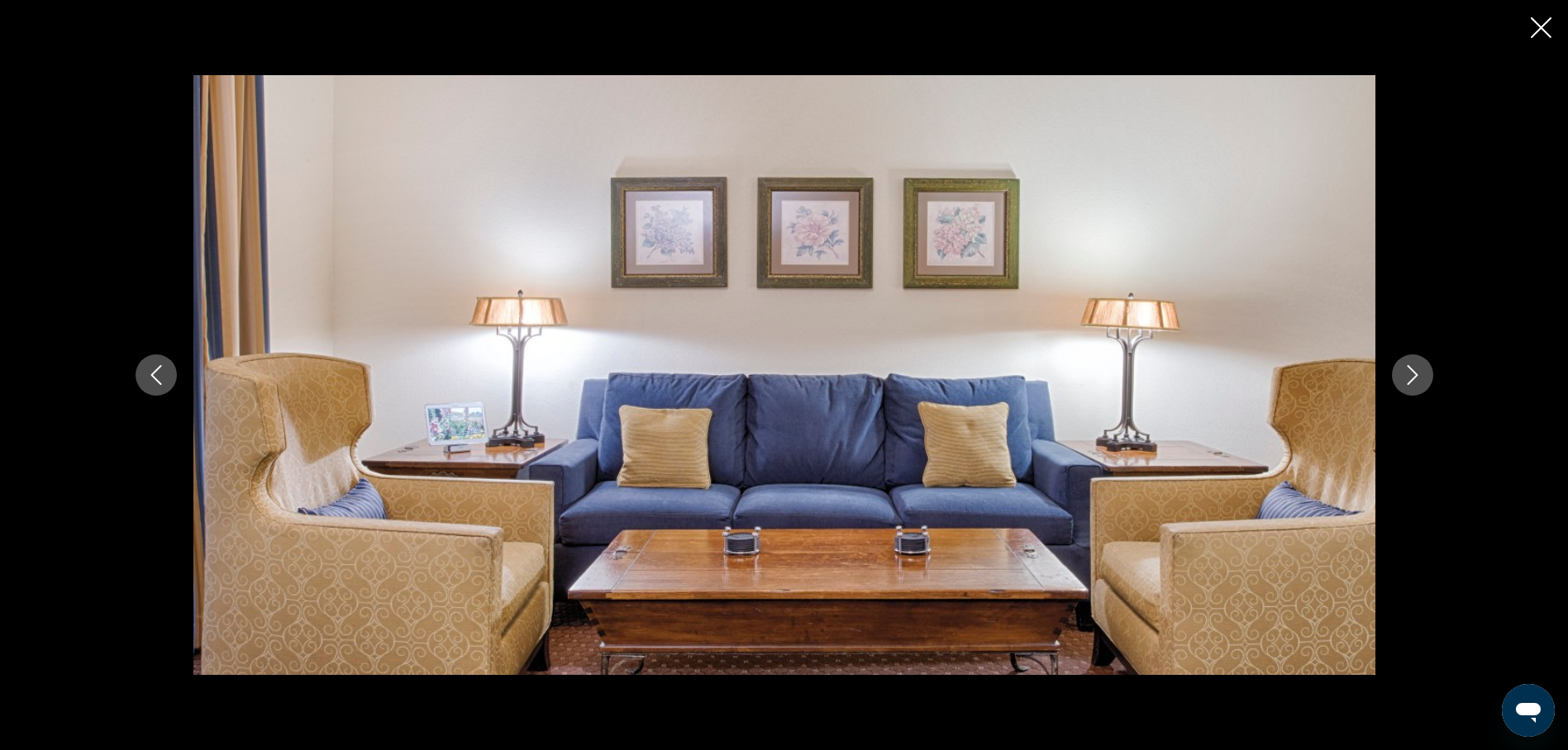
click at [1538, 24] on icon "Close slideshow" at bounding box center [1541, 27] width 21 height 21
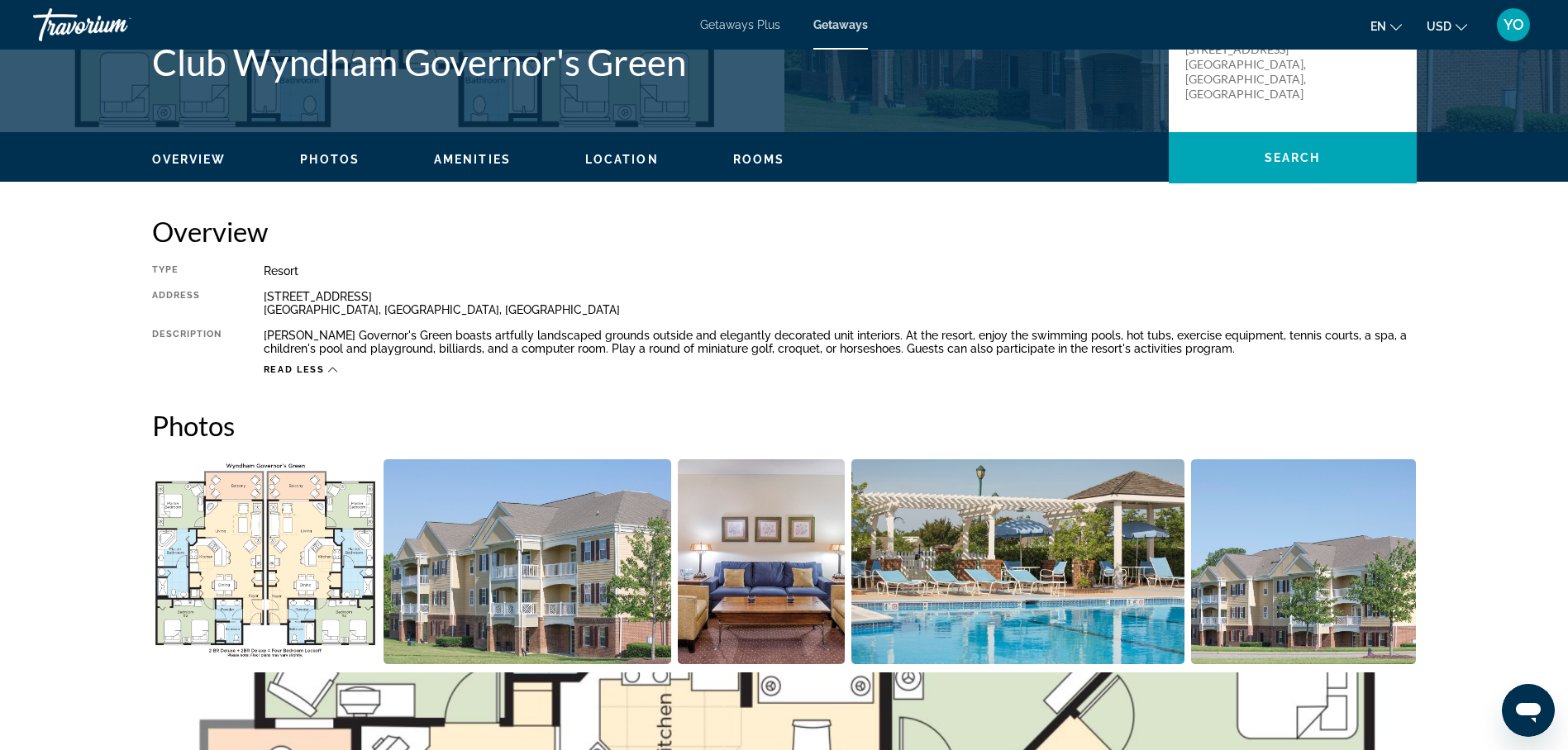
click at [1538, 24] on div "Getaways Plus Getaways en English Español Français Italiano Português русский U…" at bounding box center [784, 25] width 1568 height 43
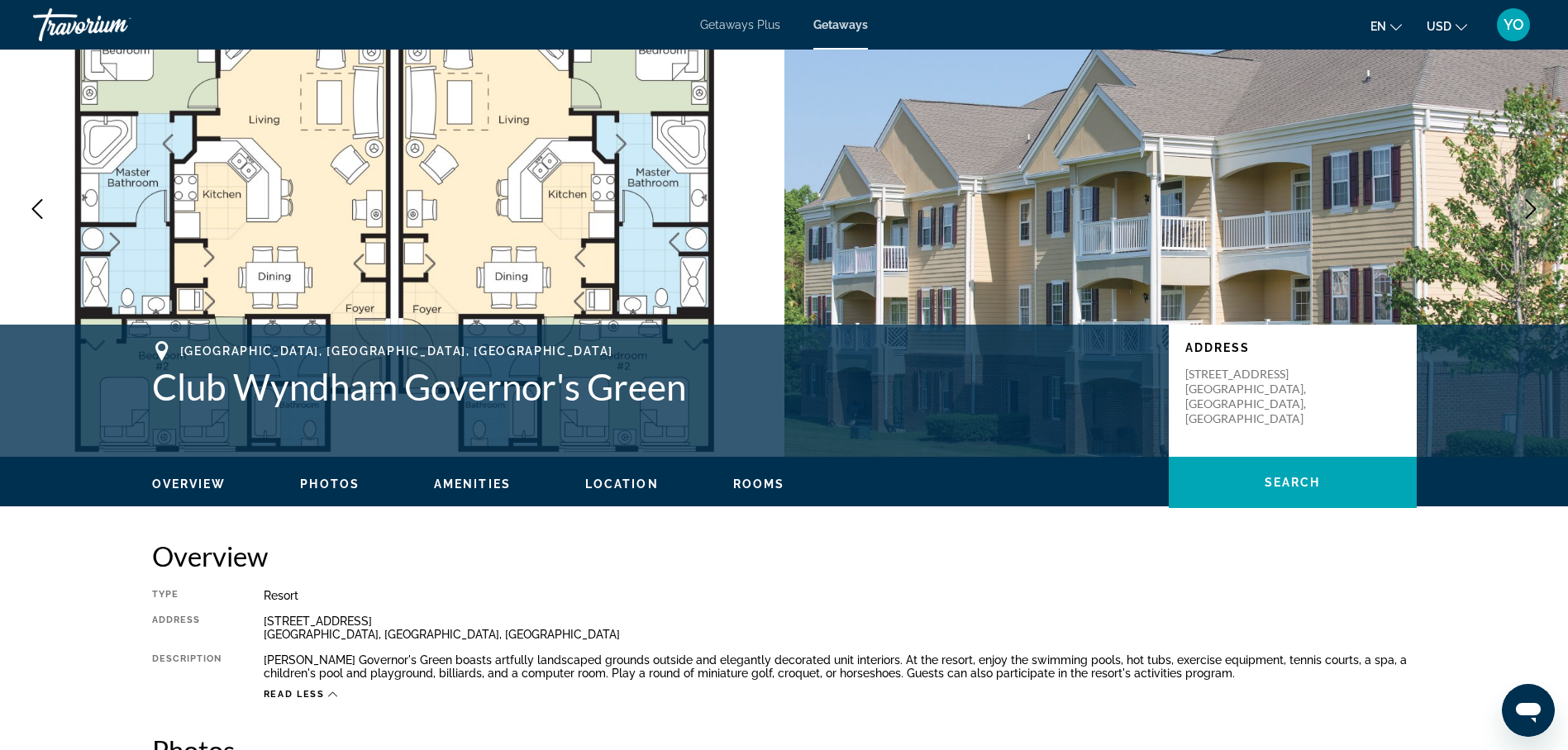
scroll to position [83, 0]
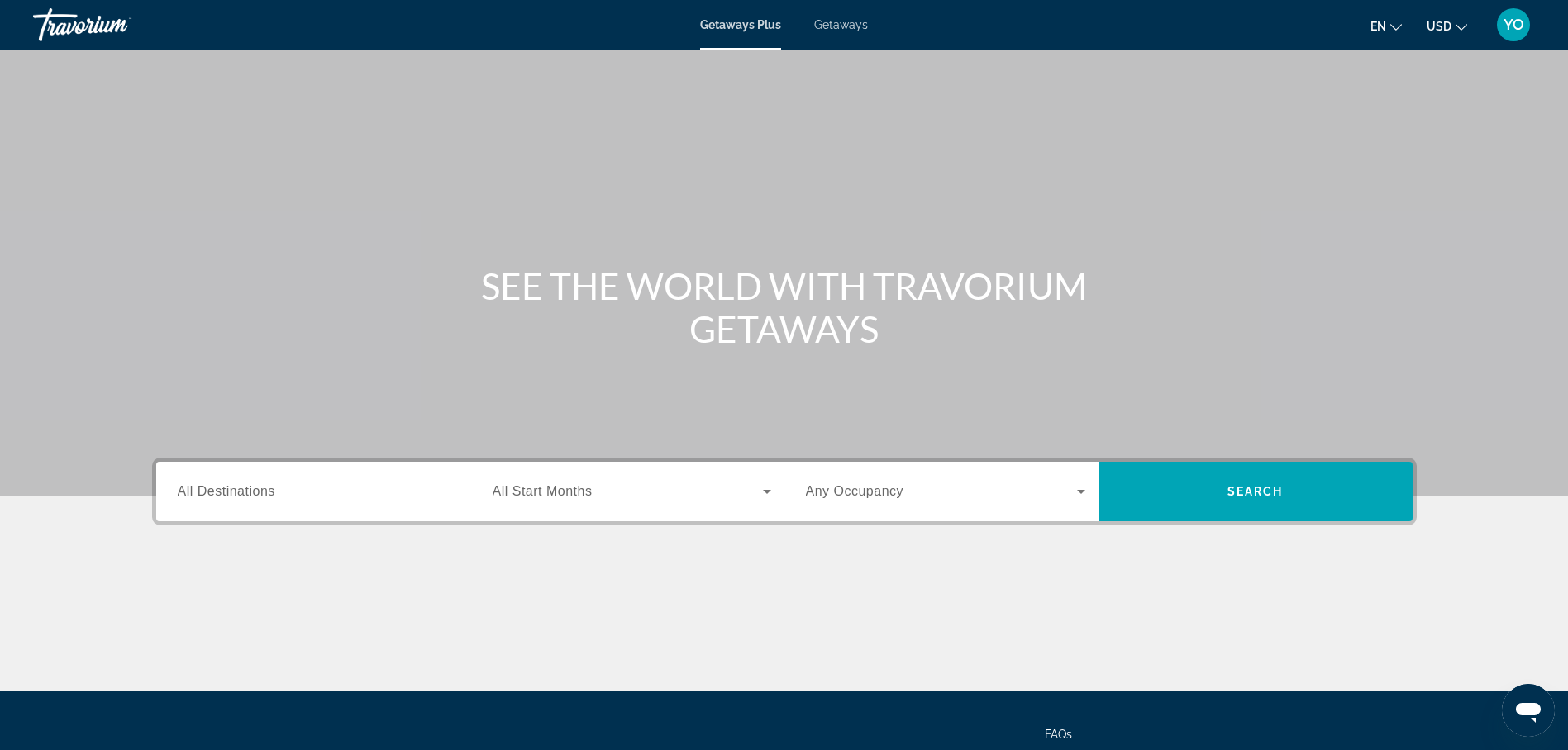
click at [838, 24] on span "Getaways" at bounding box center [840, 24] width 54 height 13
click at [247, 492] on span "All Destinations" at bounding box center [227, 491] width 98 height 14
click at [247, 492] on input "Destination All Destinations" at bounding box center [317, 492] width 280 height 20
click at [247, 492] on div "Destination All Destinations" at bounding box center [317, 491] width 306 height 59
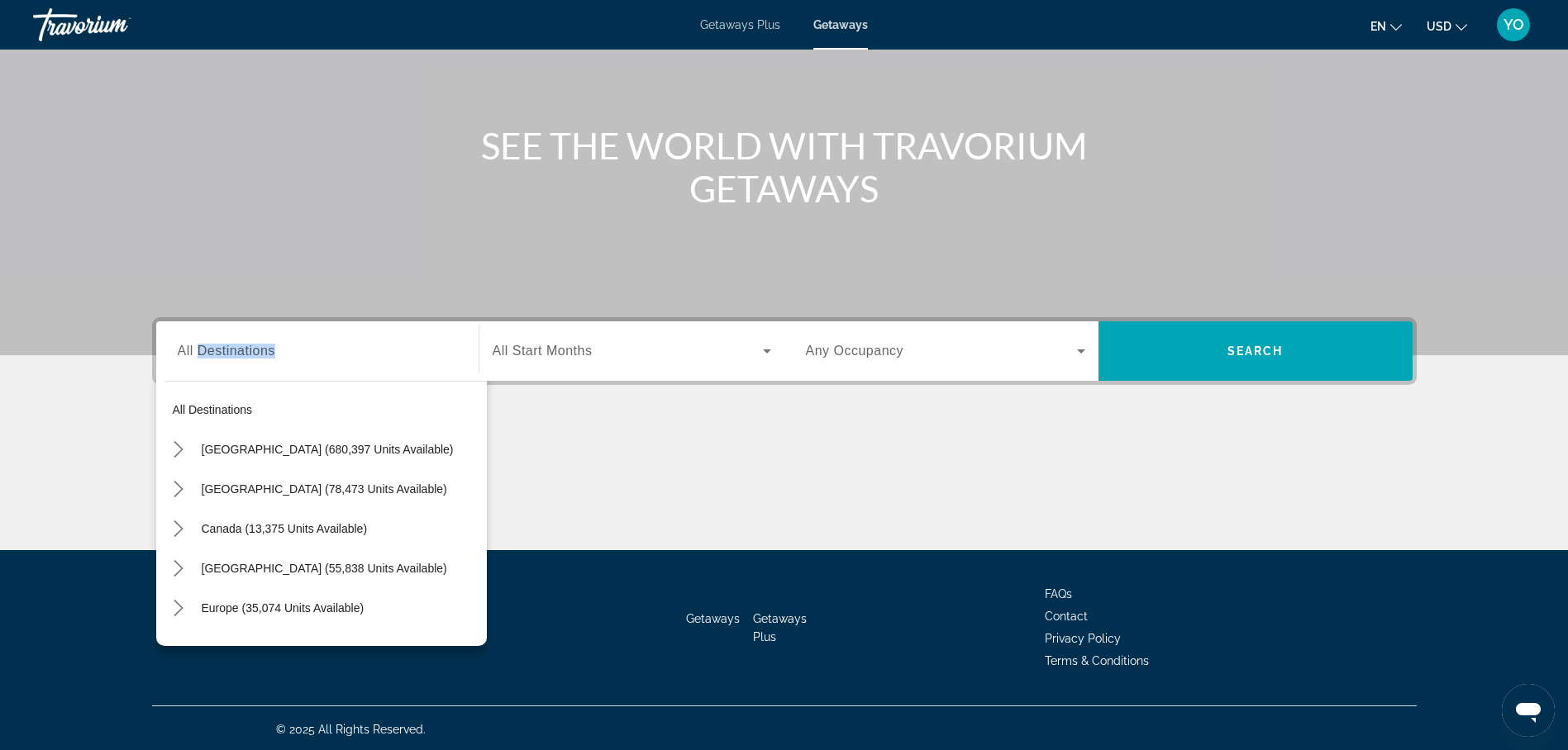
scroll to position [143, 0]
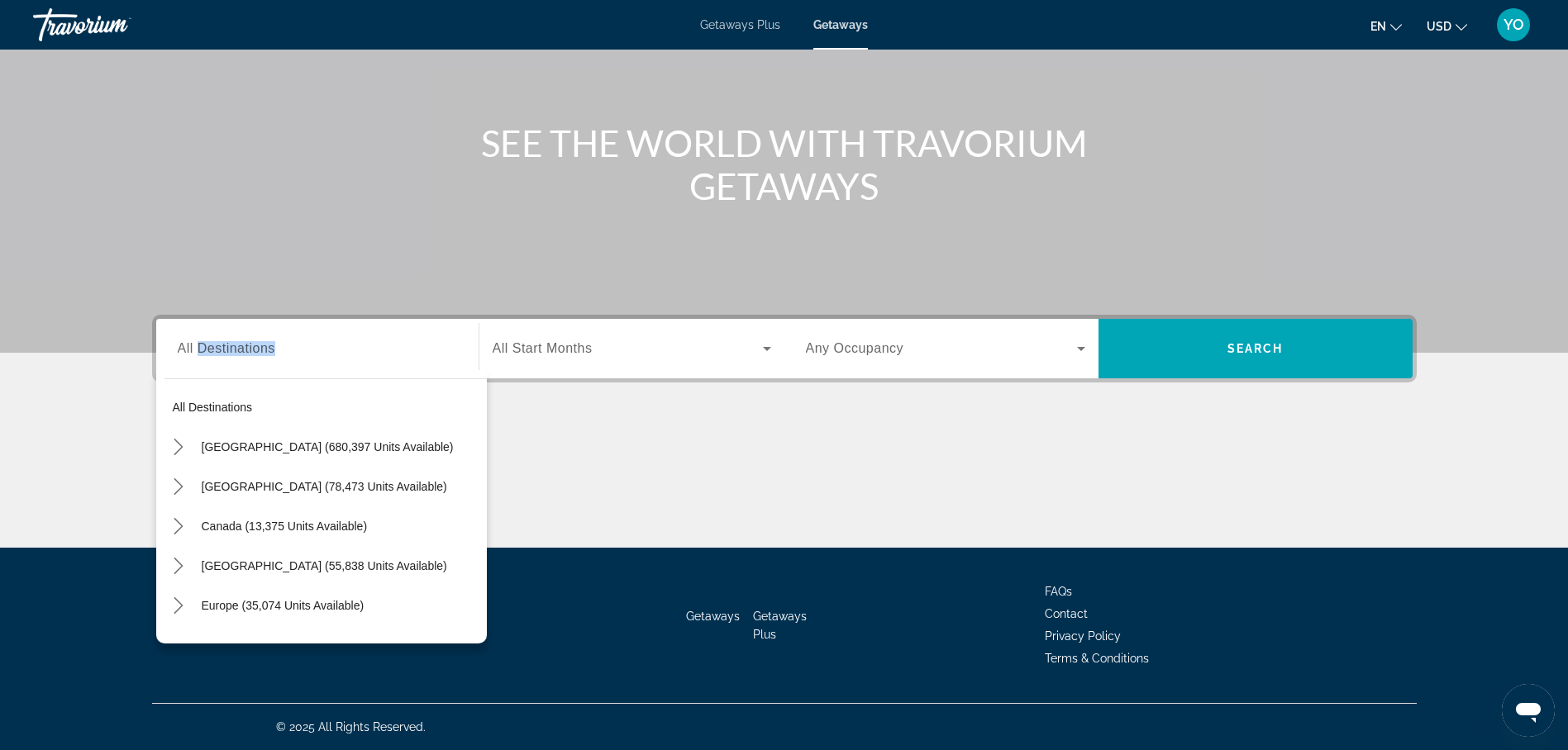
click at [266, 449] on span "[GEOGRAPHIC_DATA] (680,397 units available)" at bounding box center [328, 447] width 252 height 13
type input "**********"
drag, startPoint x: 267, startPoint y: 448, endPoint x: 300, endPoint y: 438, distance: 34.5
click at [268, 447] on div "Main content" at bounding box center [785, 487] width 1265 height 124
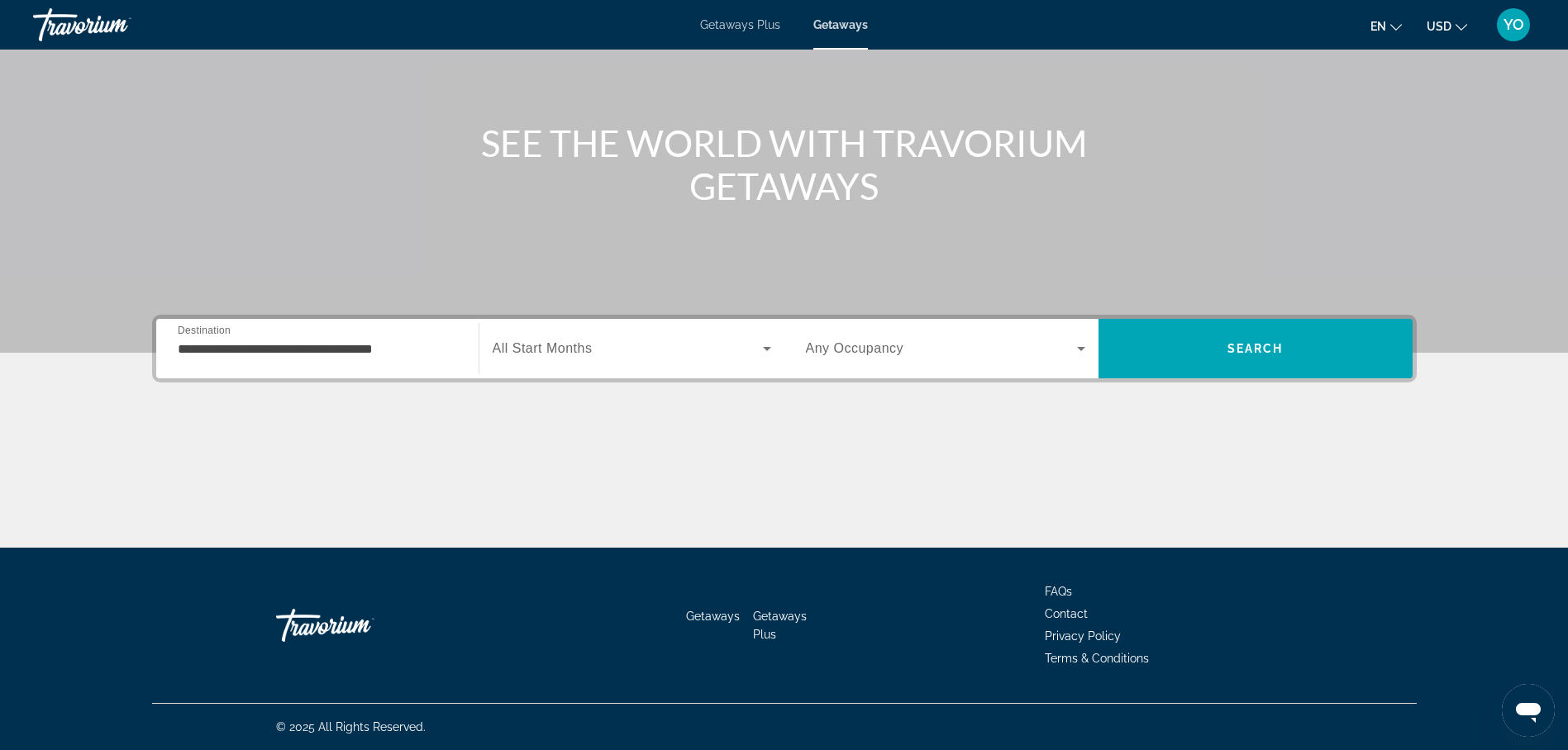
click at [560, 343] on span "All Start Months" at bounding box center [542, 348] width 100 height 14
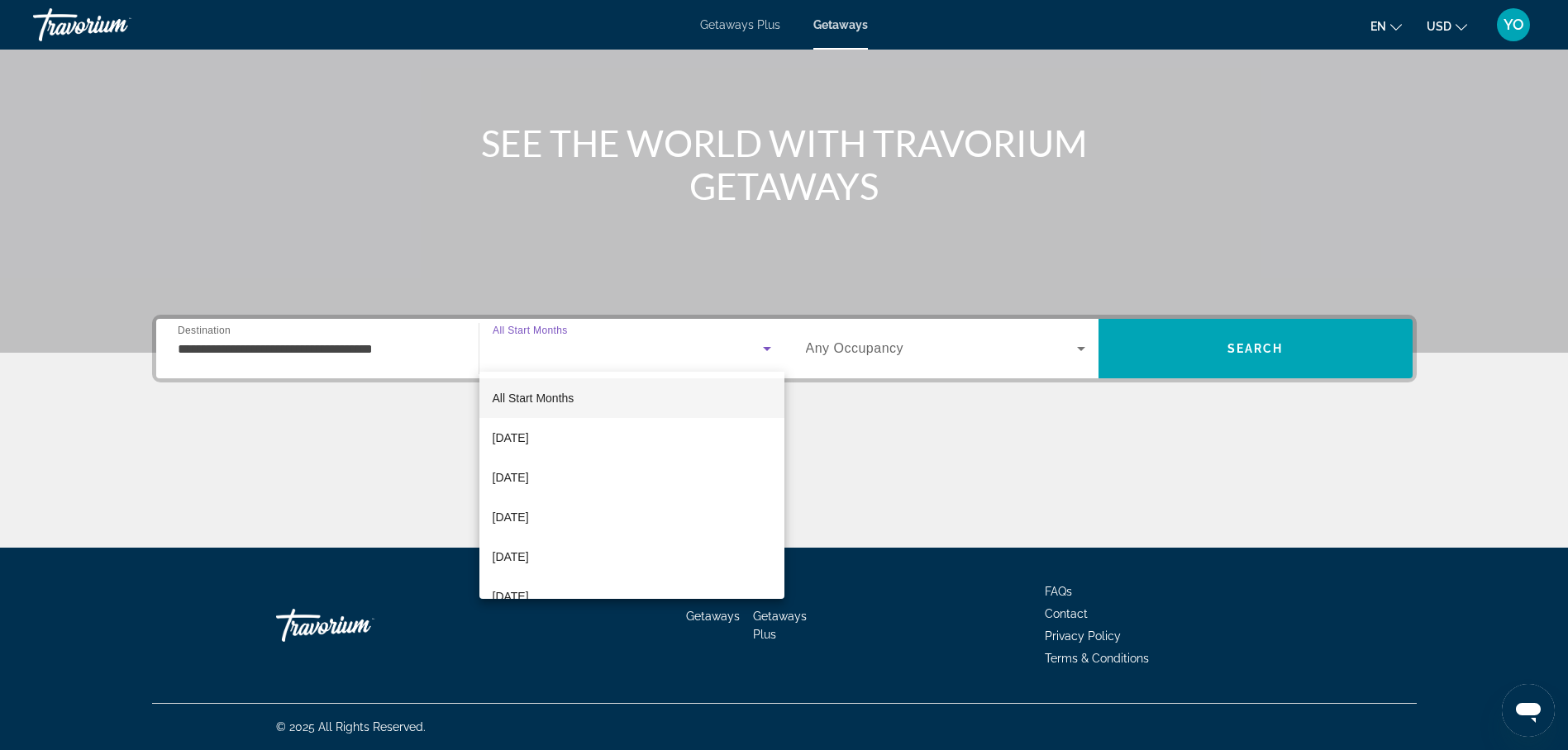
click at [560, 343] on div at bounding box center [784, 375] width 1568 height 750
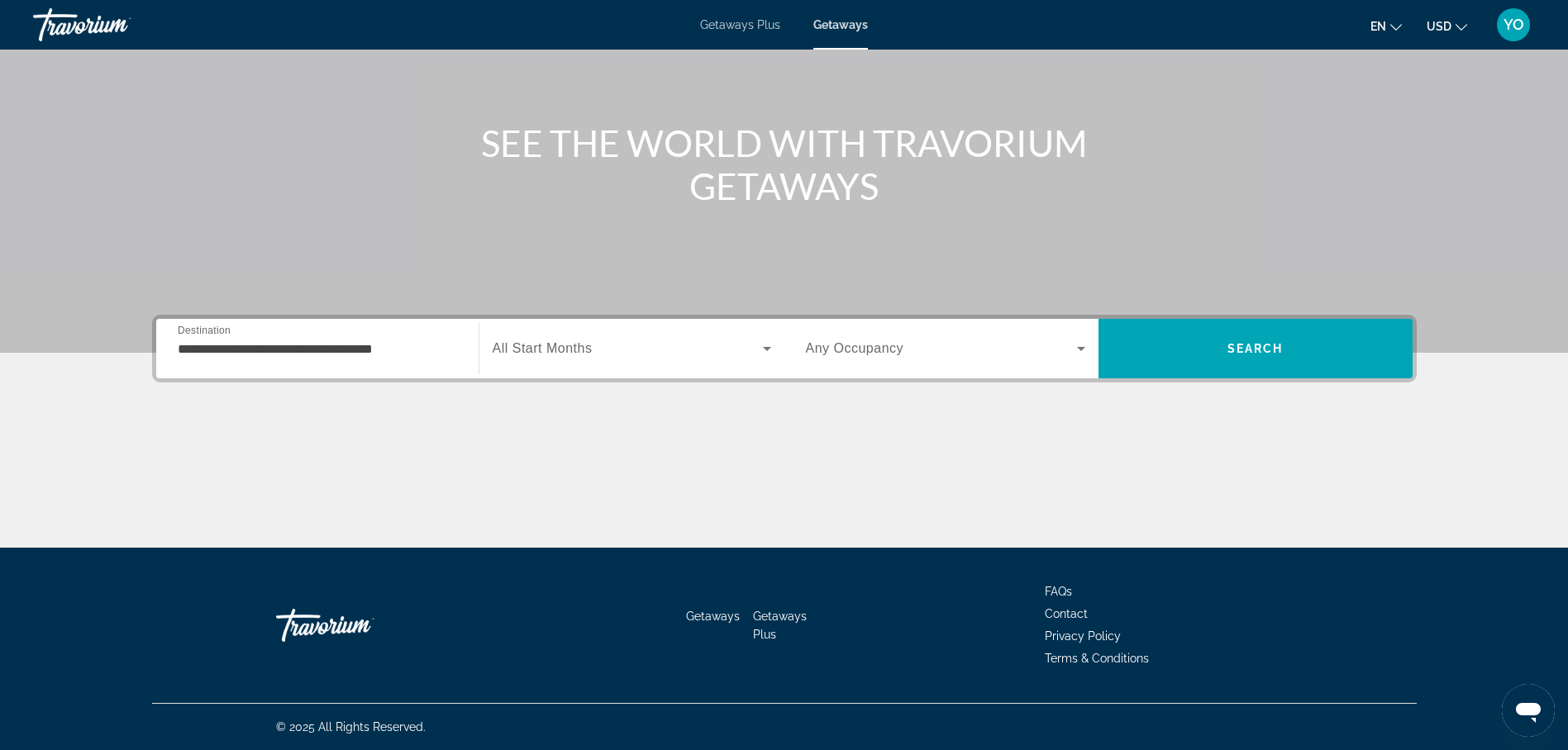
click at [560, 347] on span "All Start Months" at bounding box center [542, 348] width 100 height 14
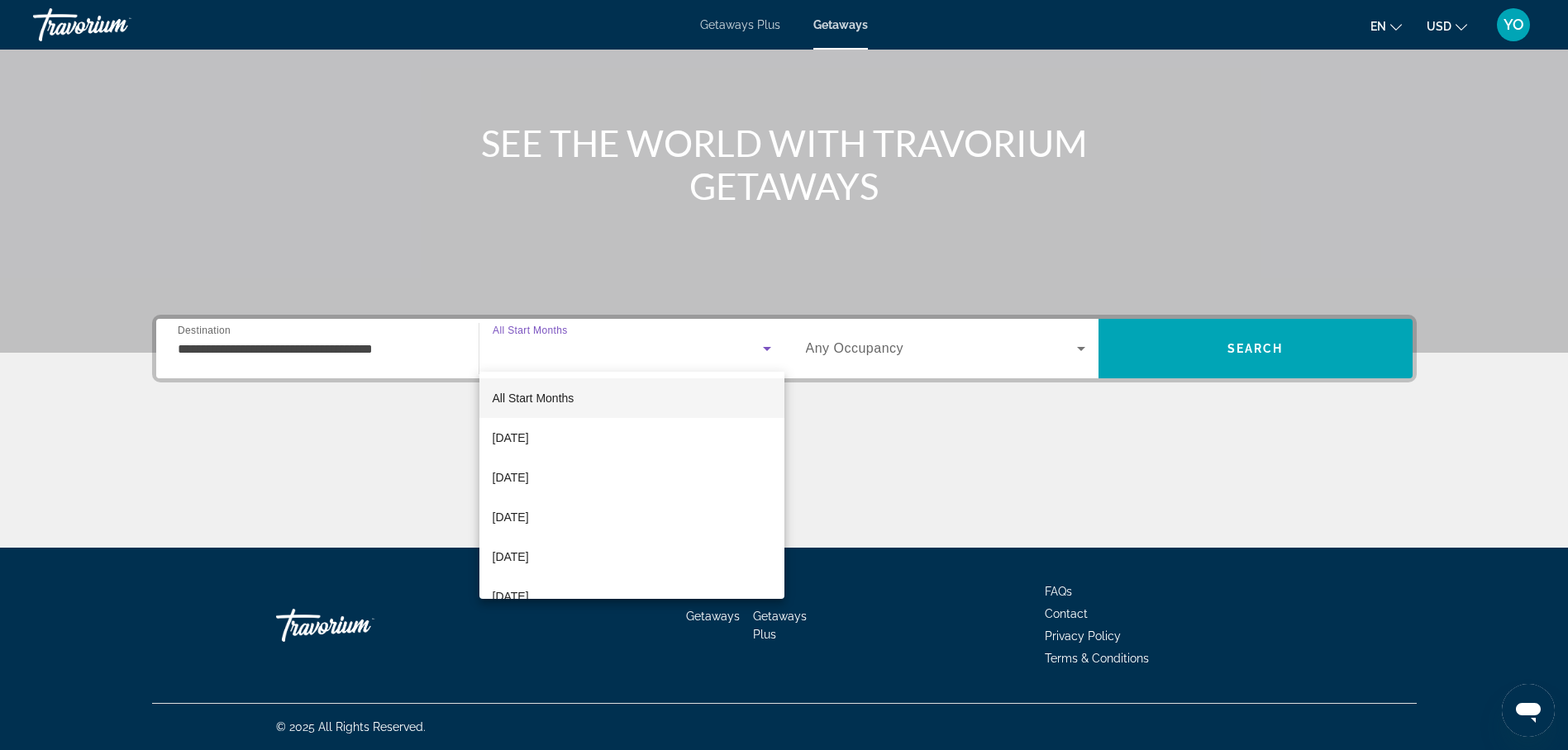
click at [560, 347] on div at bounding box center [784, 375] width 1568 height 750
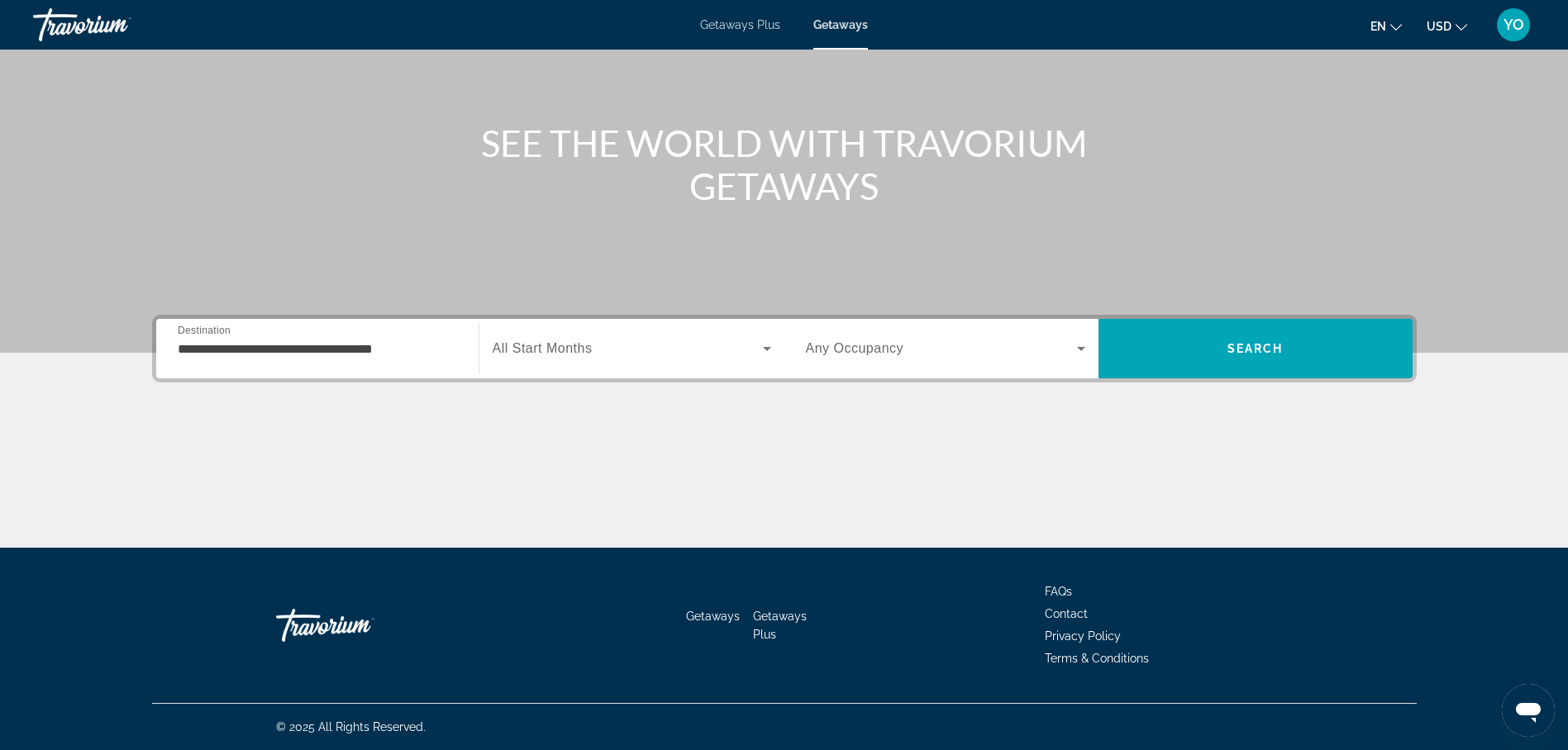
click at [564, 355] on span "All Start Months" at bounding box center [542, 348] width 100 height 14
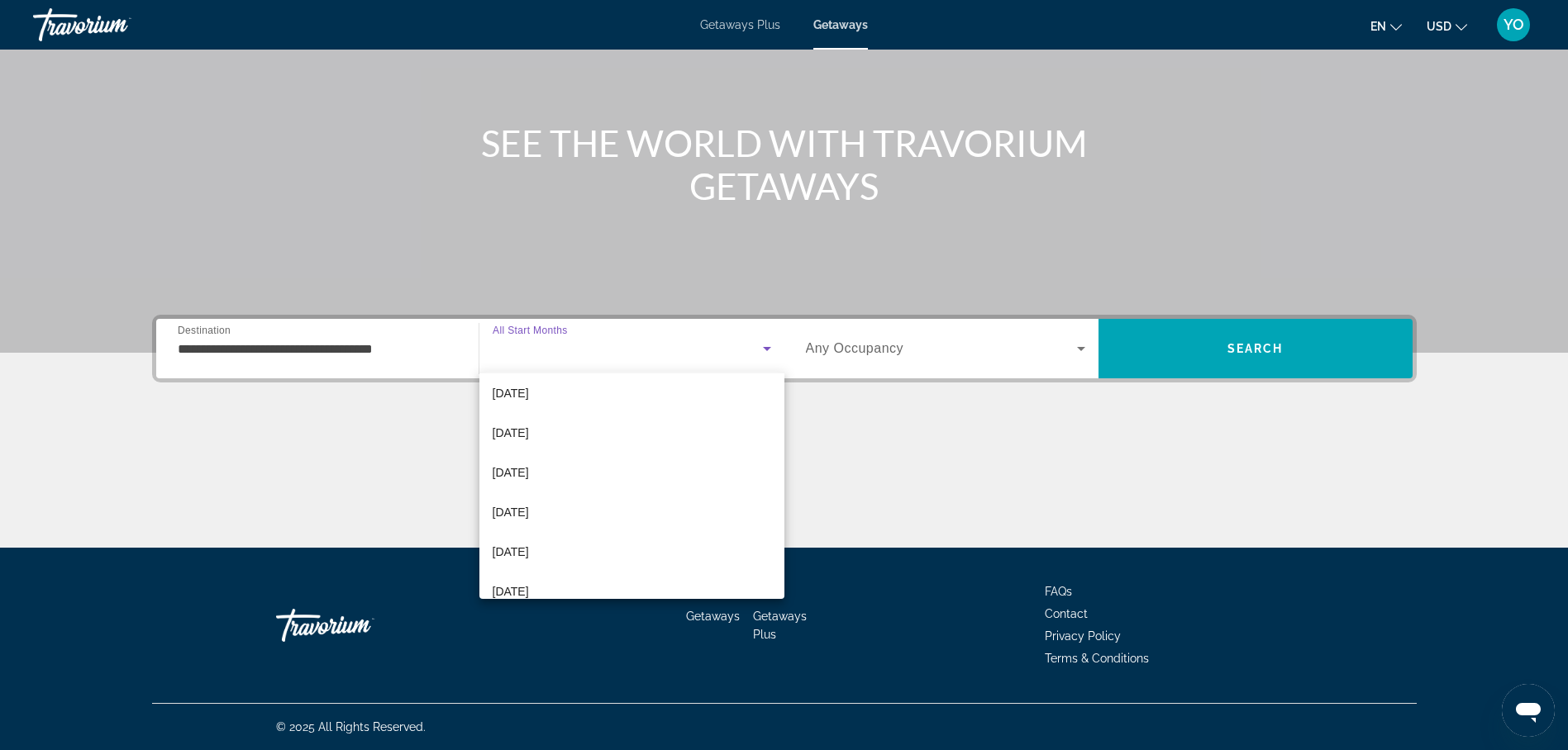
scroll to position [166, 0]
click at [529, 510] on span "[DATE]" at bounding box center [510, 510] width 37 height 20
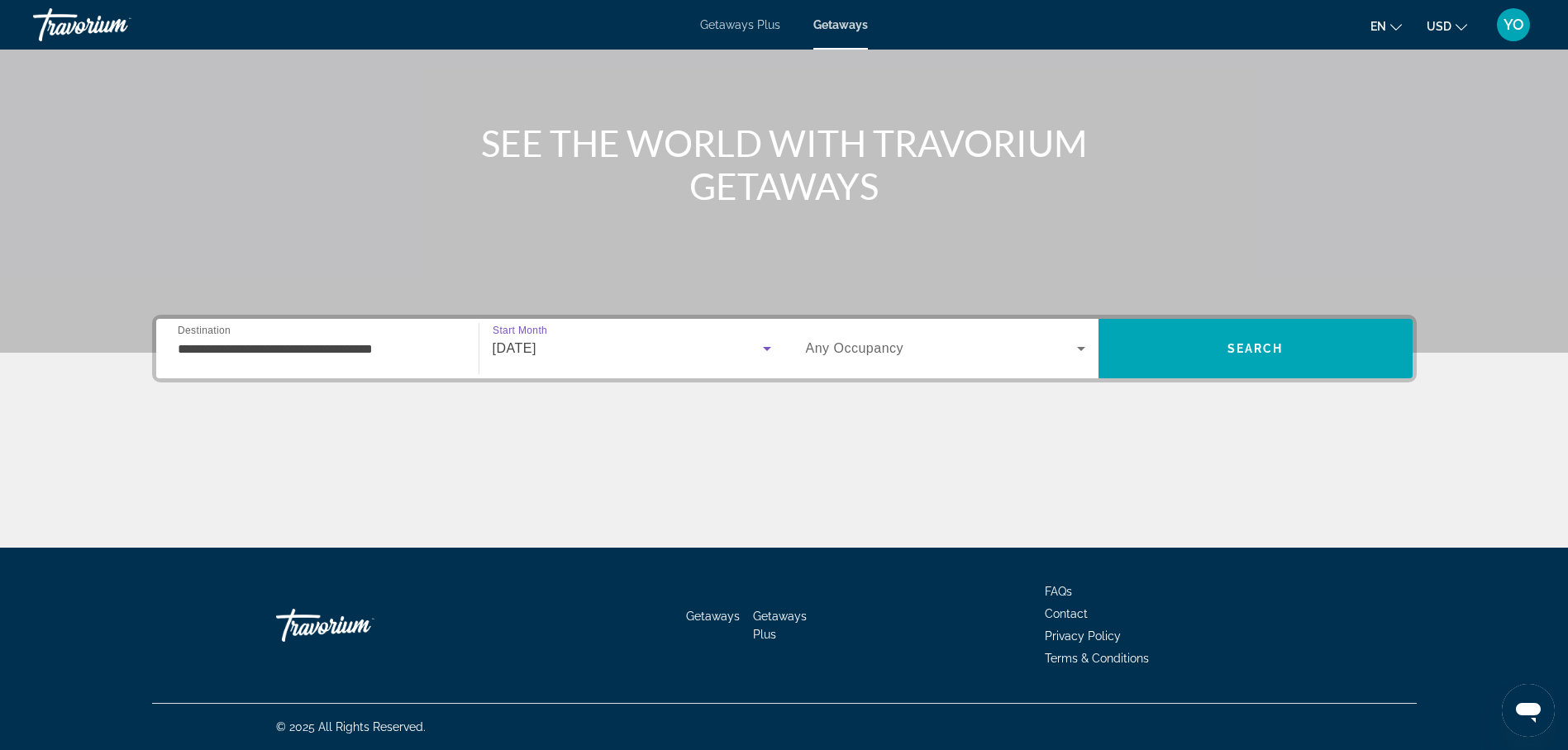
click at [879, 348] on span "Any Occupancy" at bounding box center [855, 348] width 99 height 14
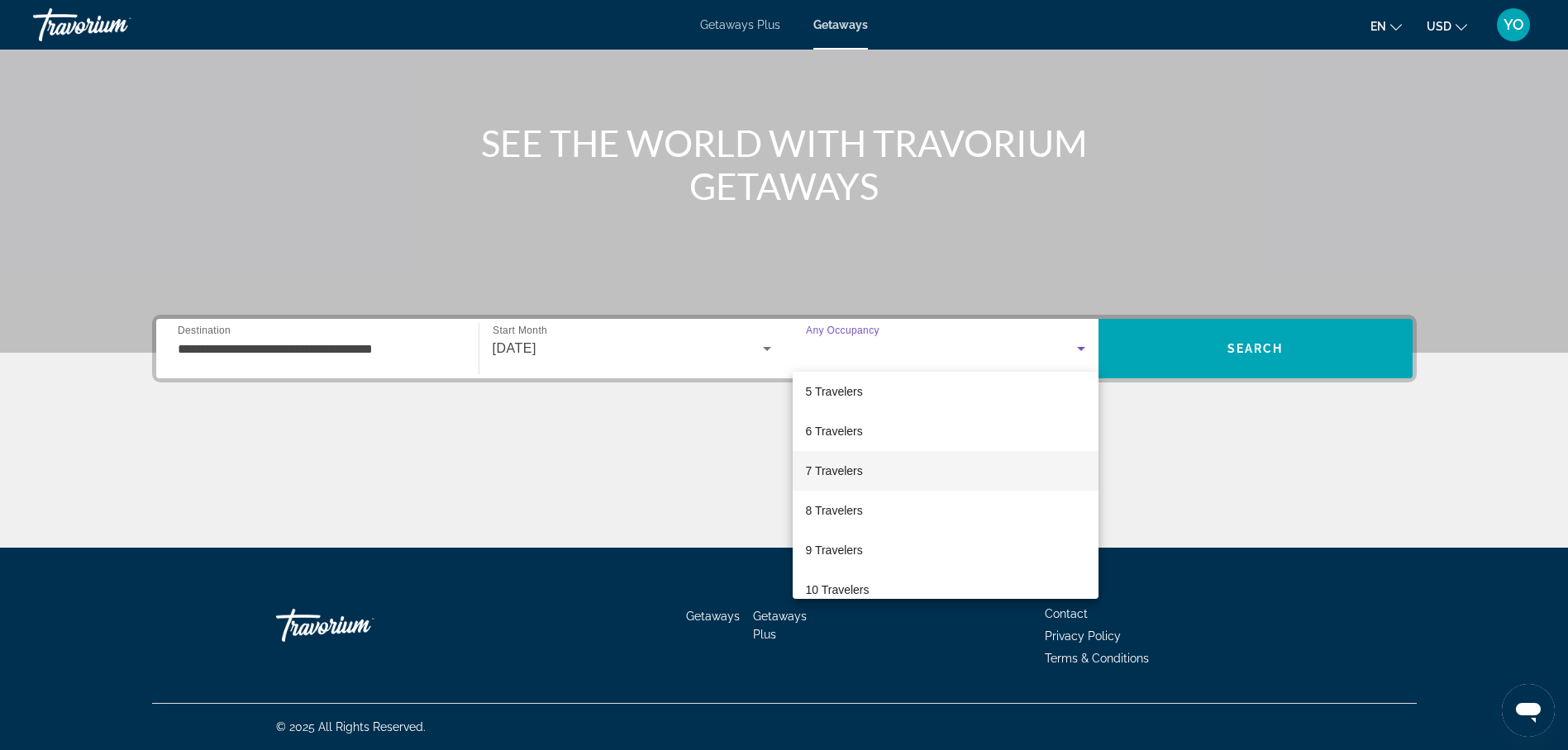
scroll to position [183, 0]
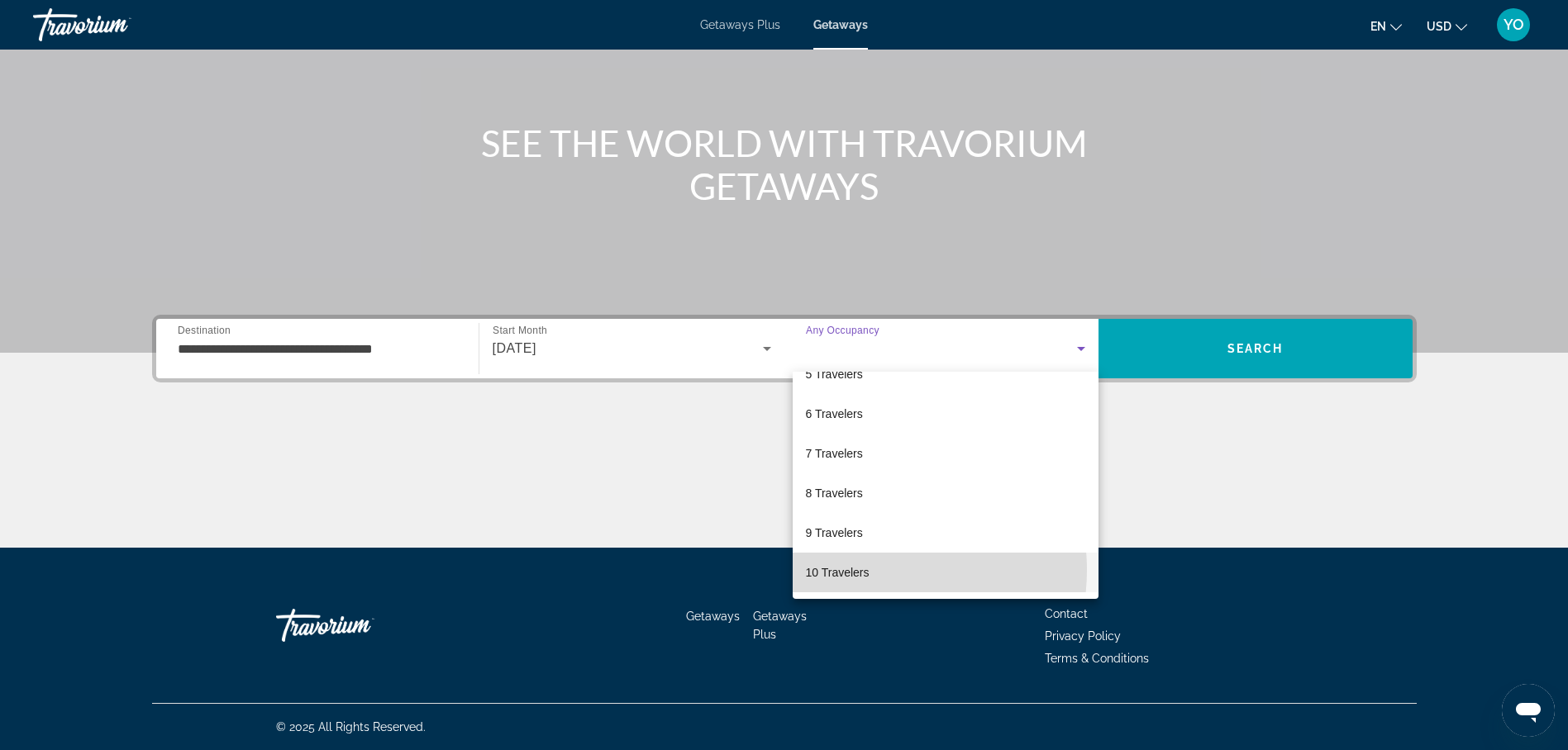
click at [870, 570] on mat-option "10 Travelers" at bounding box center [945, 573] width 306 height 40
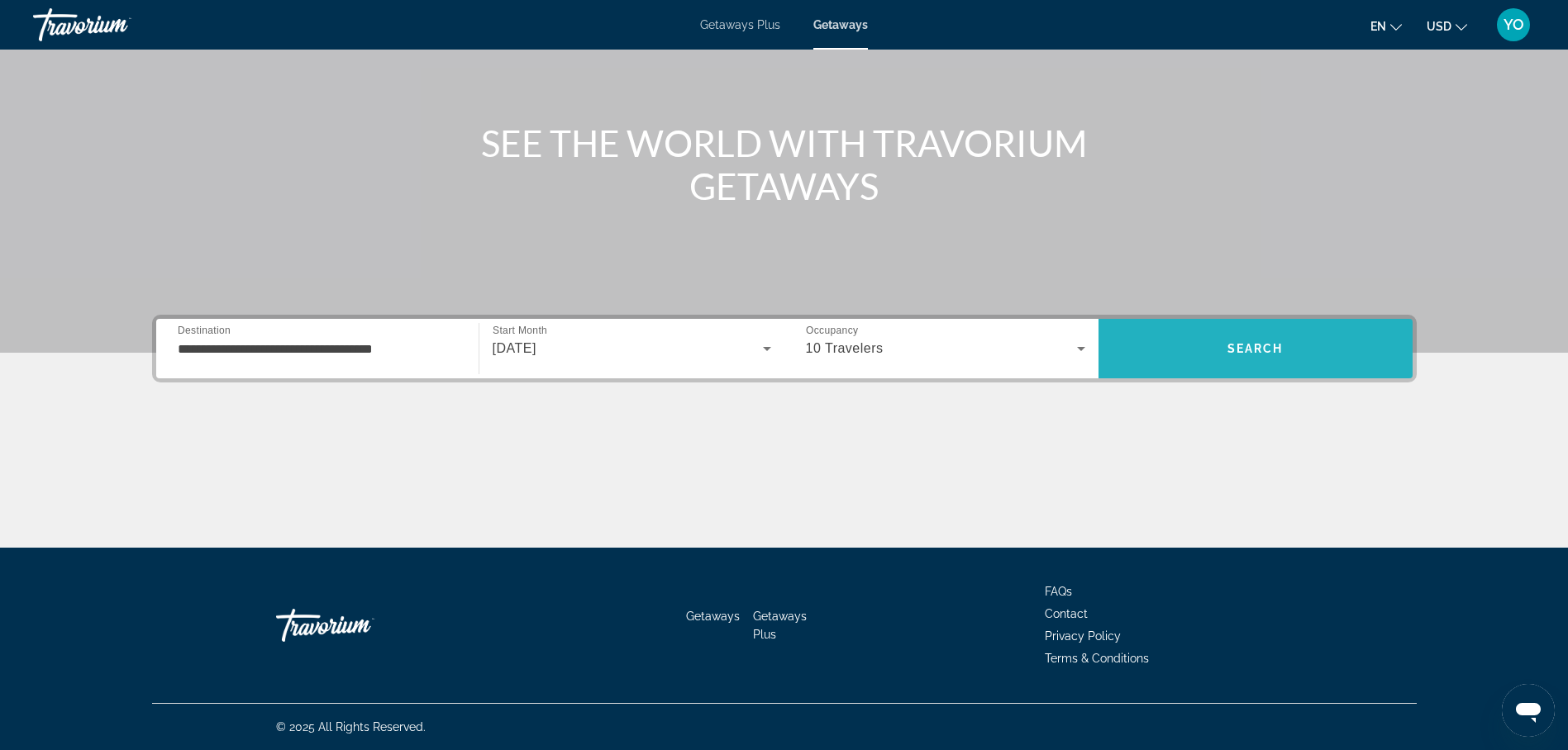
click at [1233, 343] on span "Search" at bounding box center [1256, 349] width 56 height 13
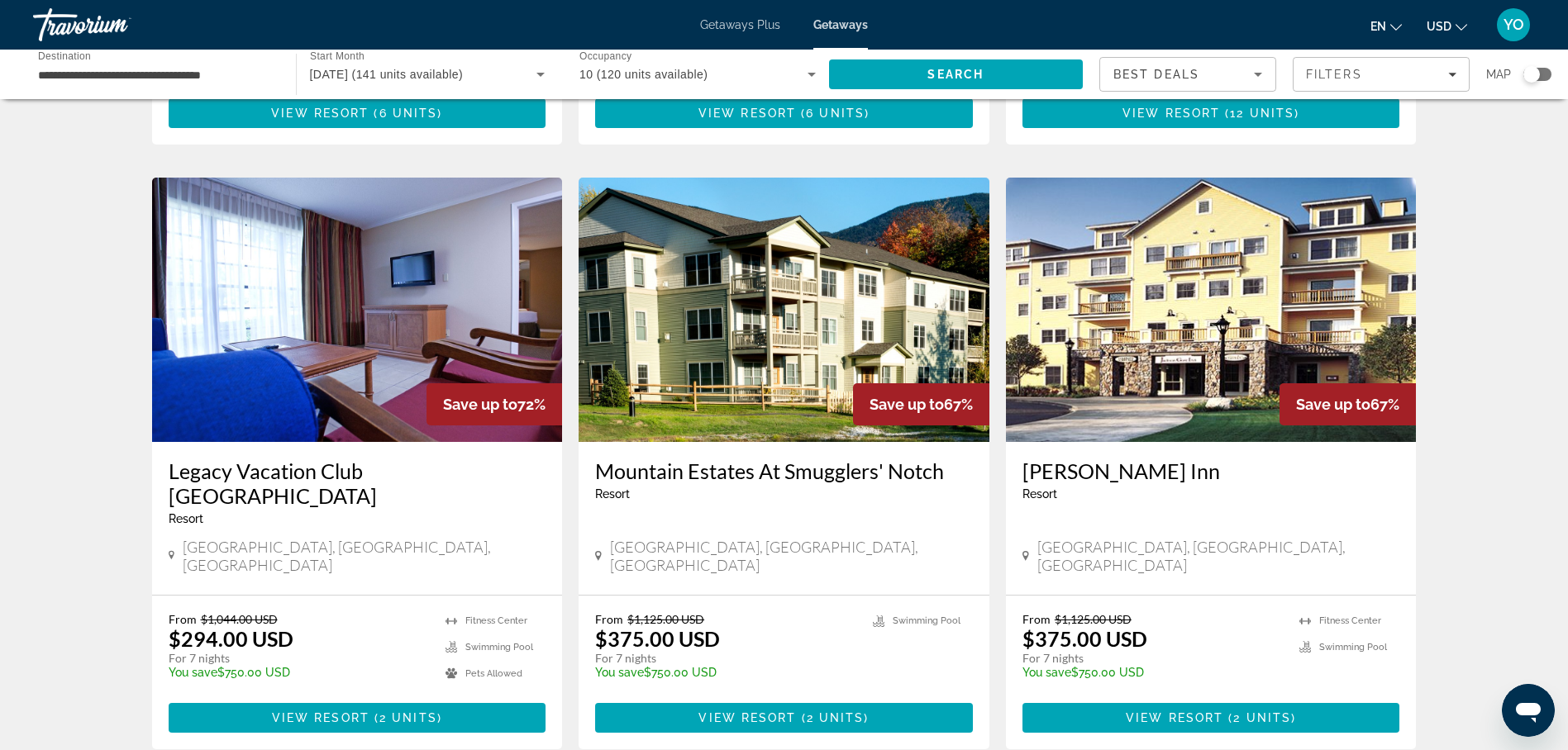
scroll to position [1901, 0]
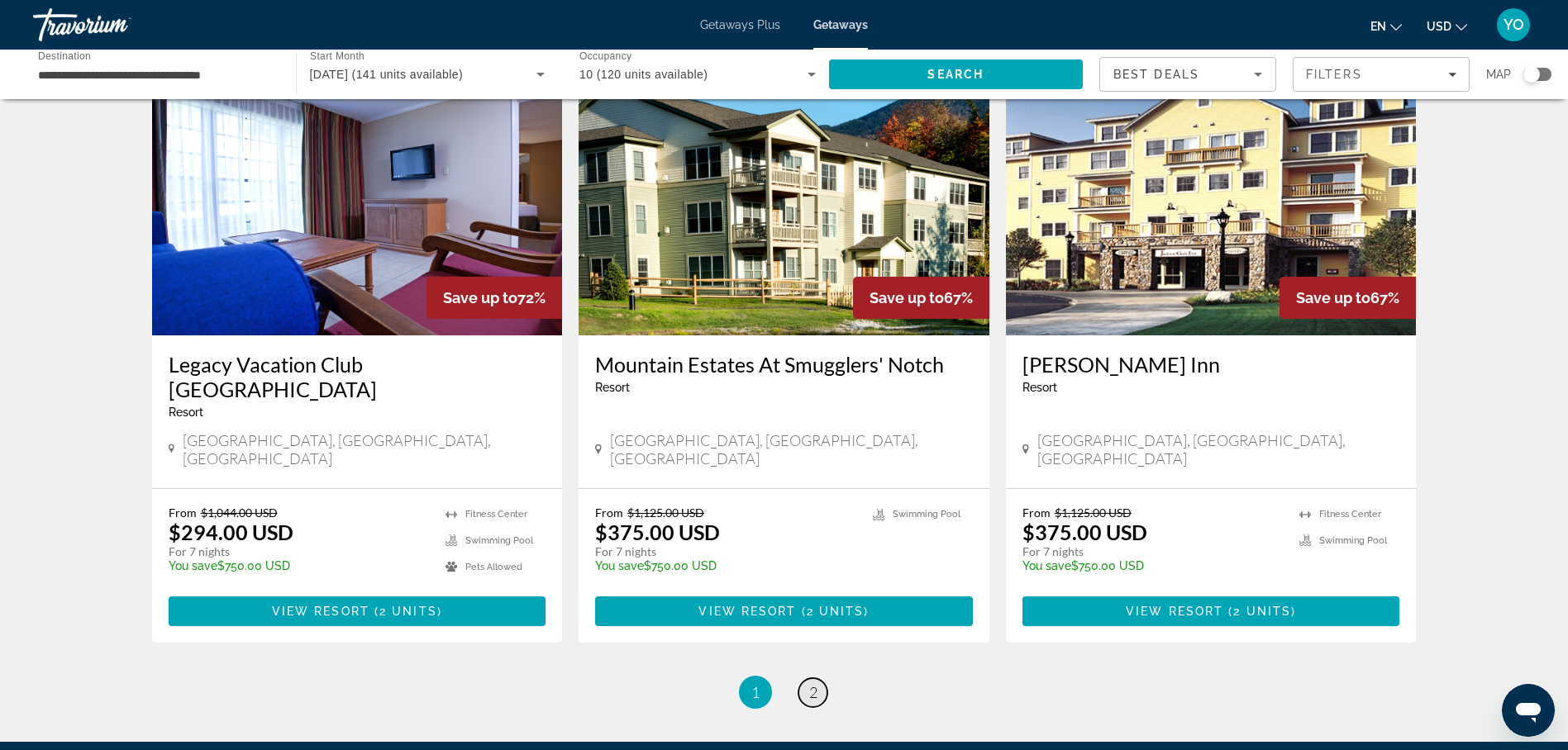
click at [815, 683] on span "2" at bounding box center [813, 692] width 8 height 18
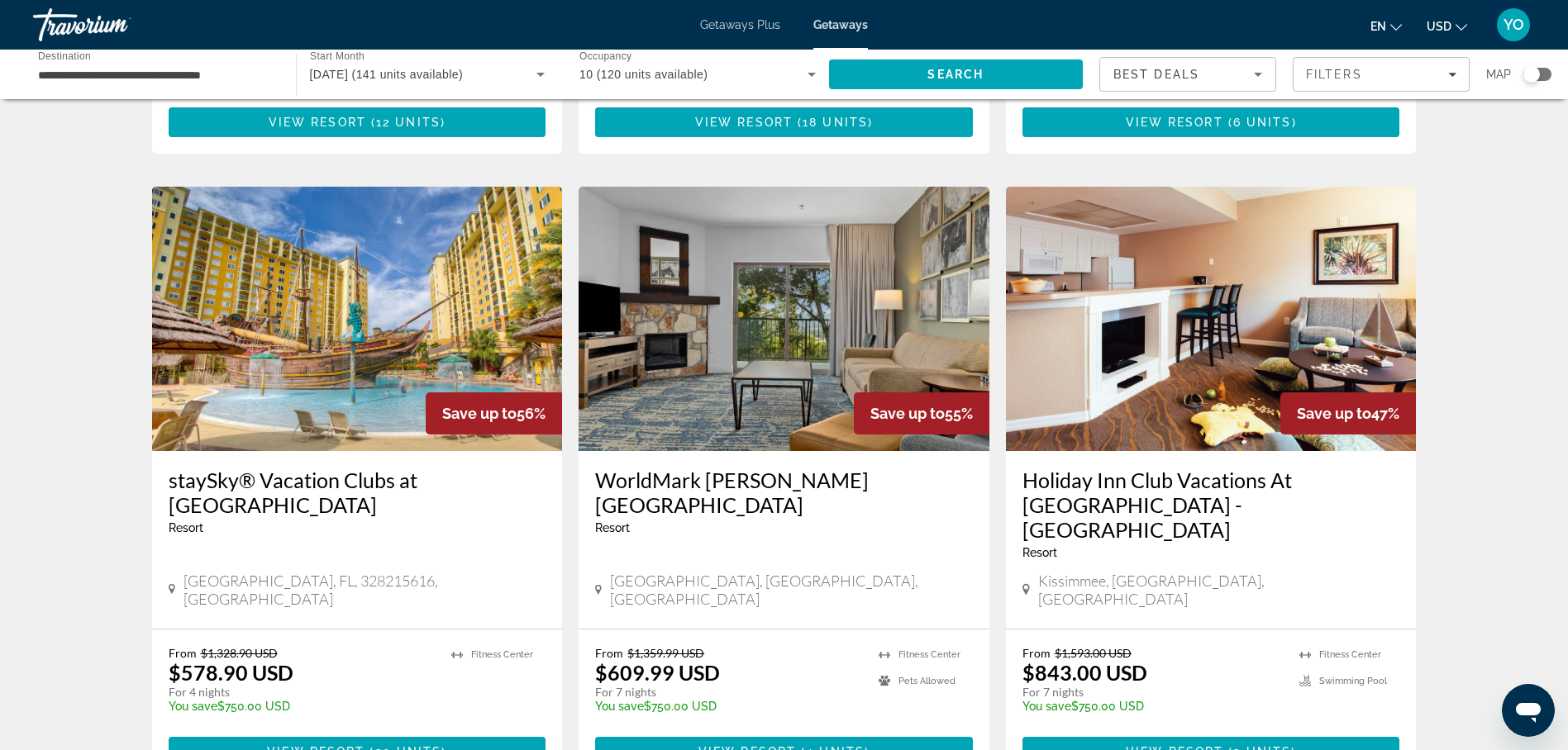
scroll to position [824, 0]
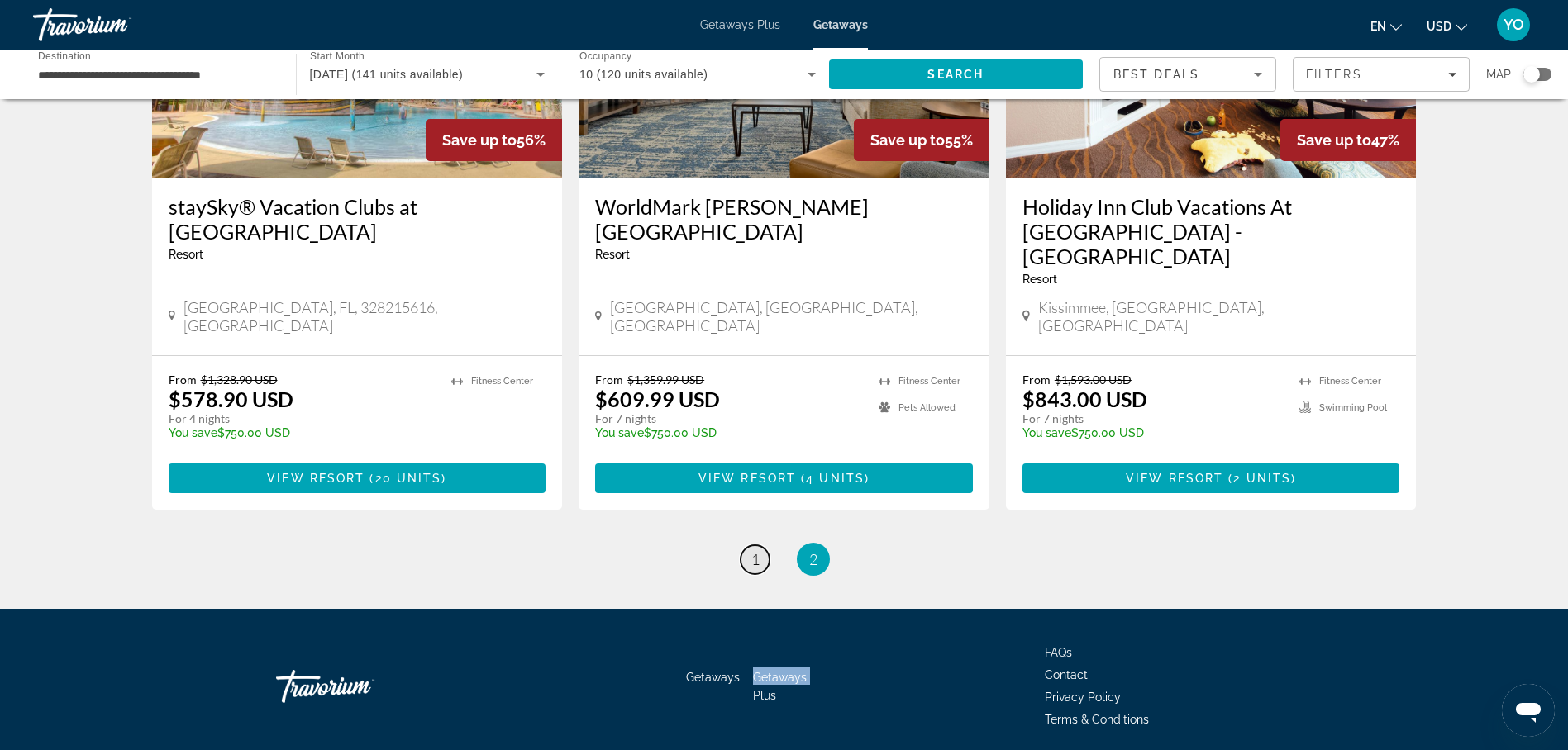
click at [752, 551] on span "1" at bounding box center [755, 559] width 8 height 18
click at [752, 503] on div "**********" at bounding box center [784, 8] width 1568 height 1433
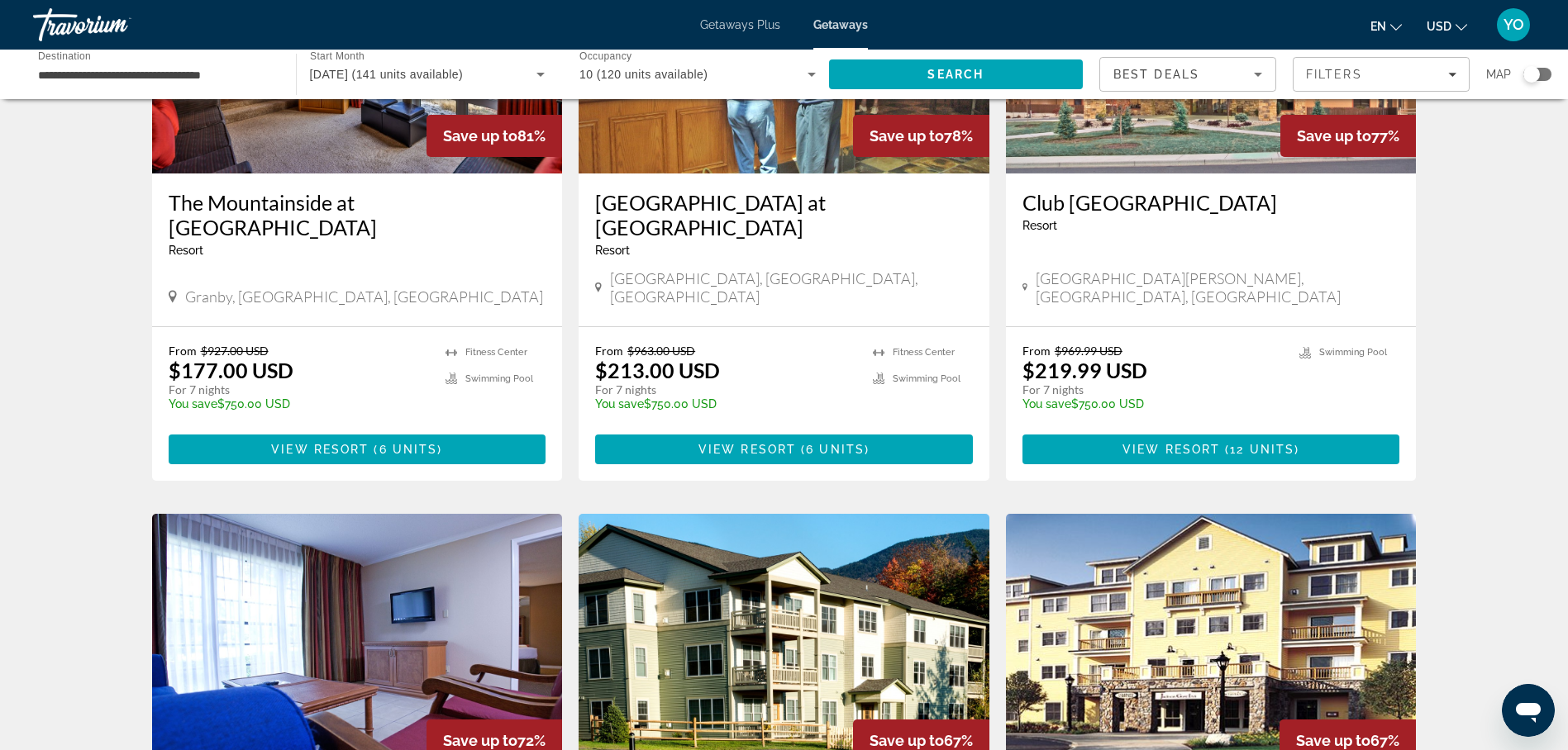
scroll to position [1322, 0]
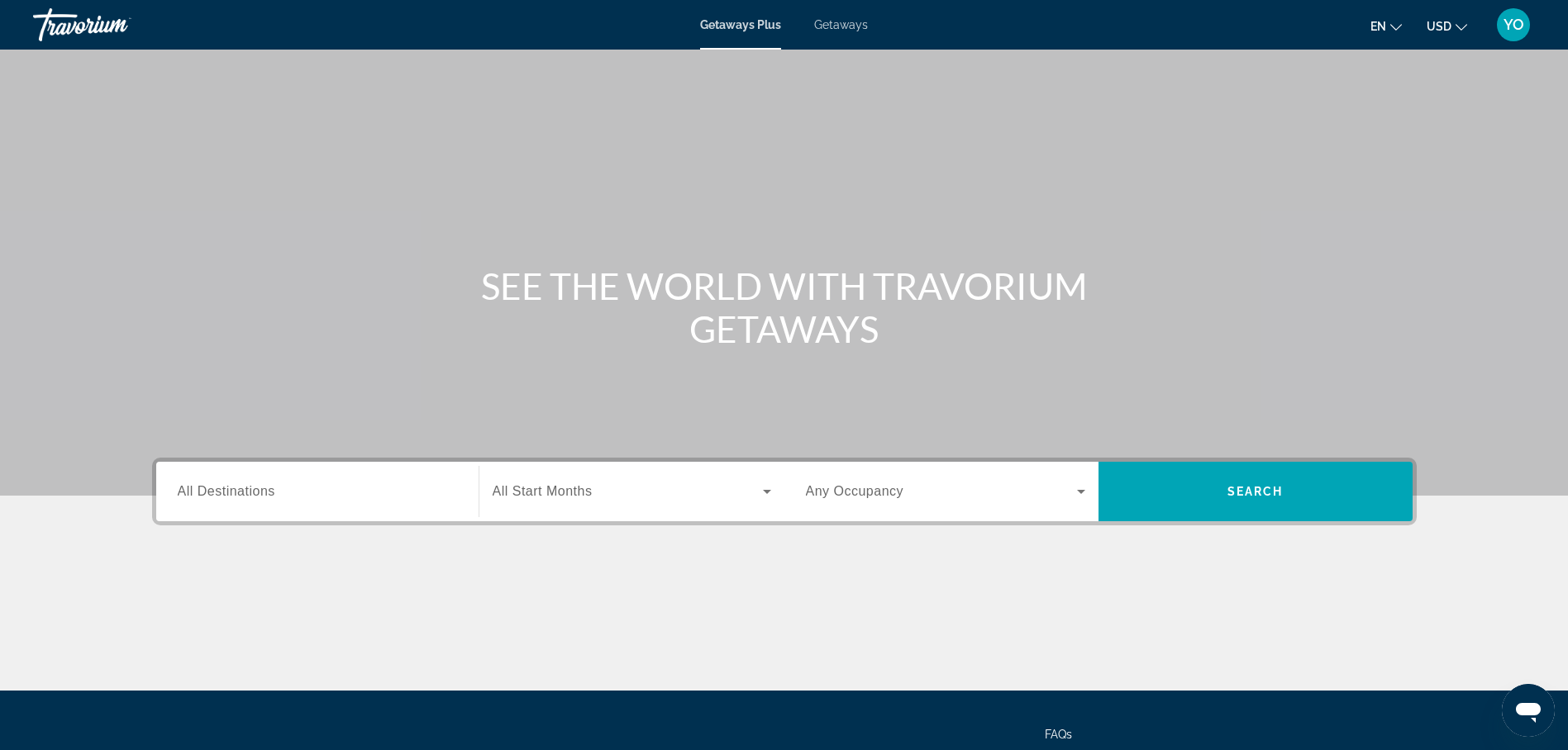
click at [835, 24] on span "Getaways" at bounding box center [840, 24] width 54 height 13
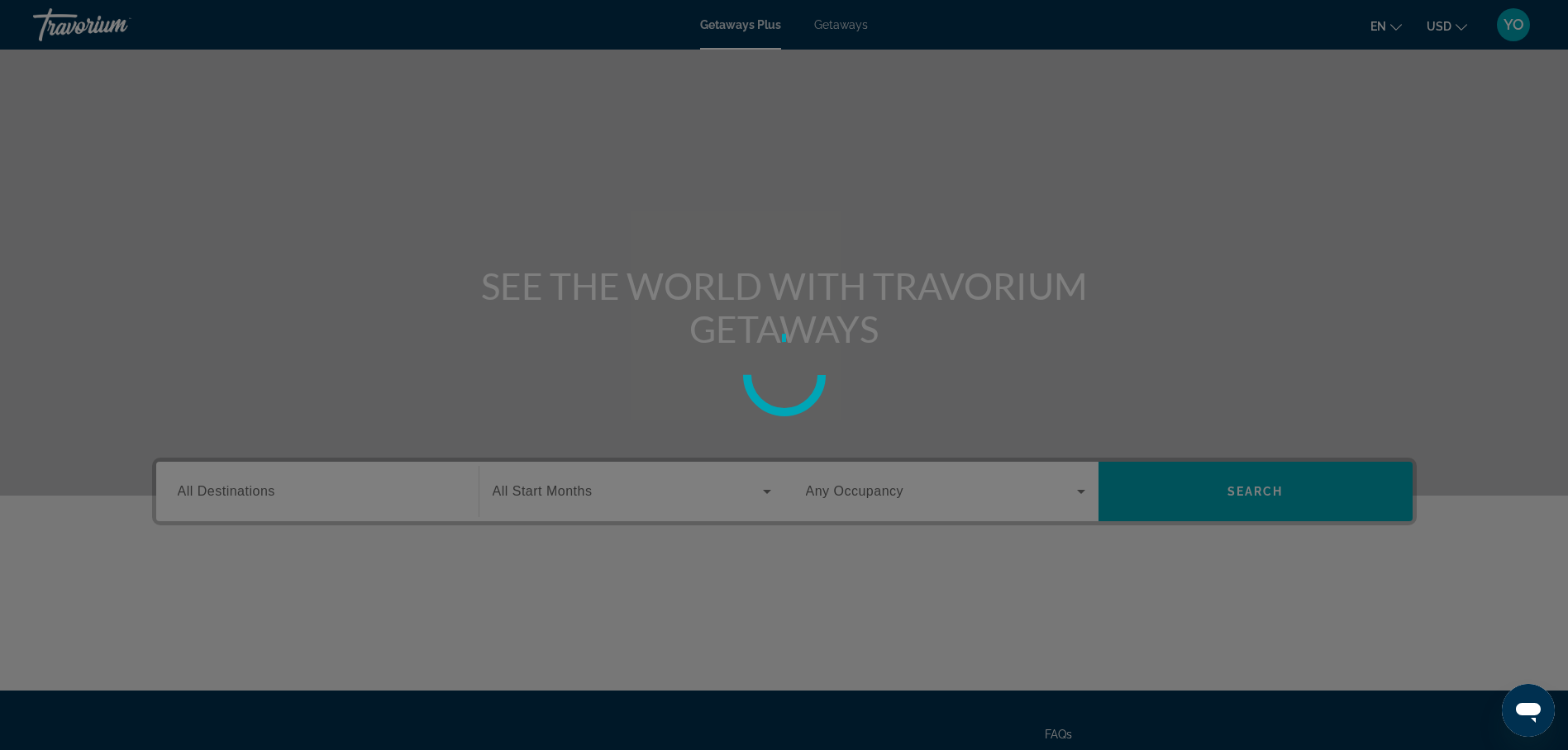
click at [835, 24] on div at bounding box center [784, 375] width 1568 height 750
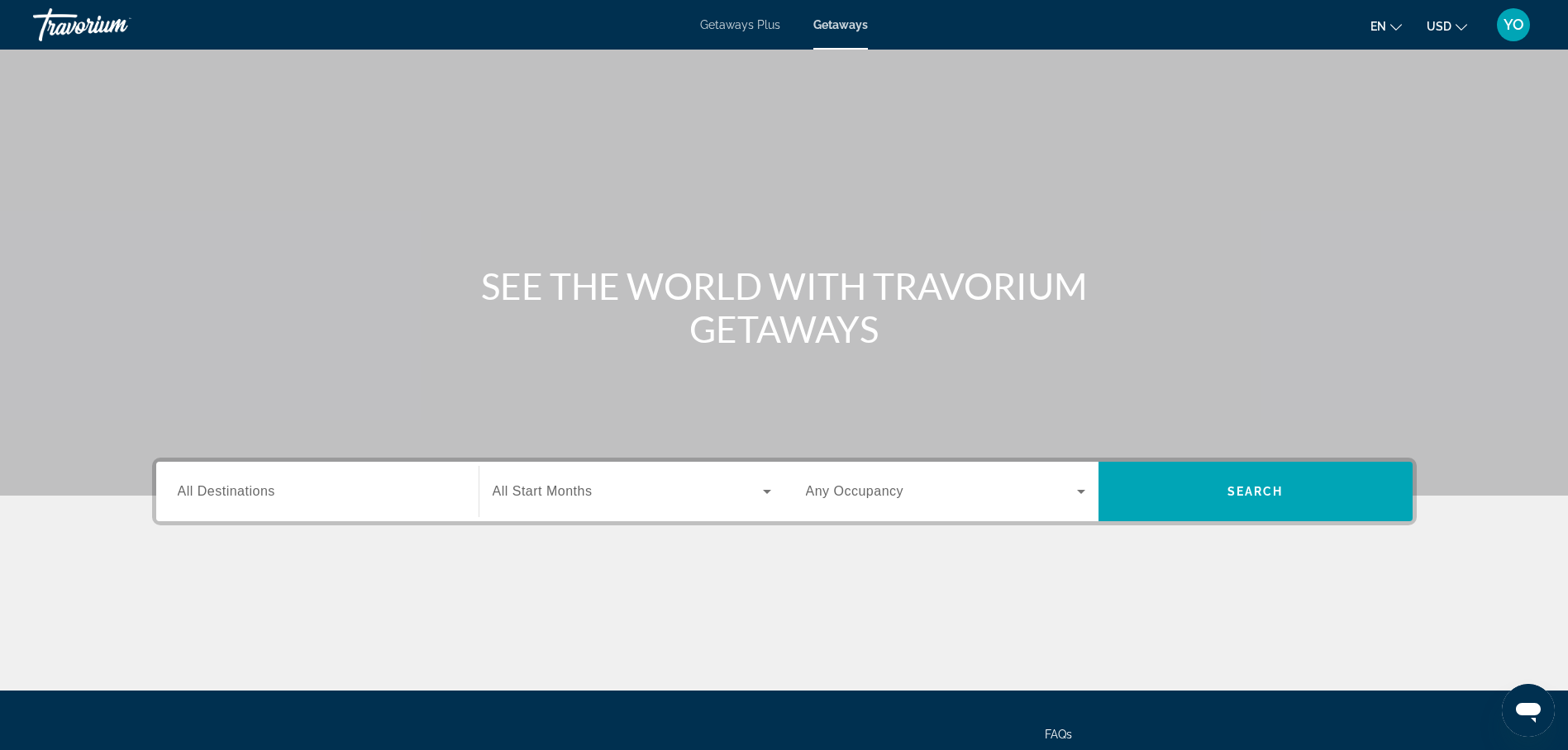
click at [248, 495] on span "All Destinations" at bounding box center [227, 491] width 98 height 14
click at [248, 495] on input "Destination All Destinations" at bounding box center [317, 492] width 280 height 20
click at [248, 495] on div "Destination All Destinations" at bounding box center [317, 491] width 306 height 59
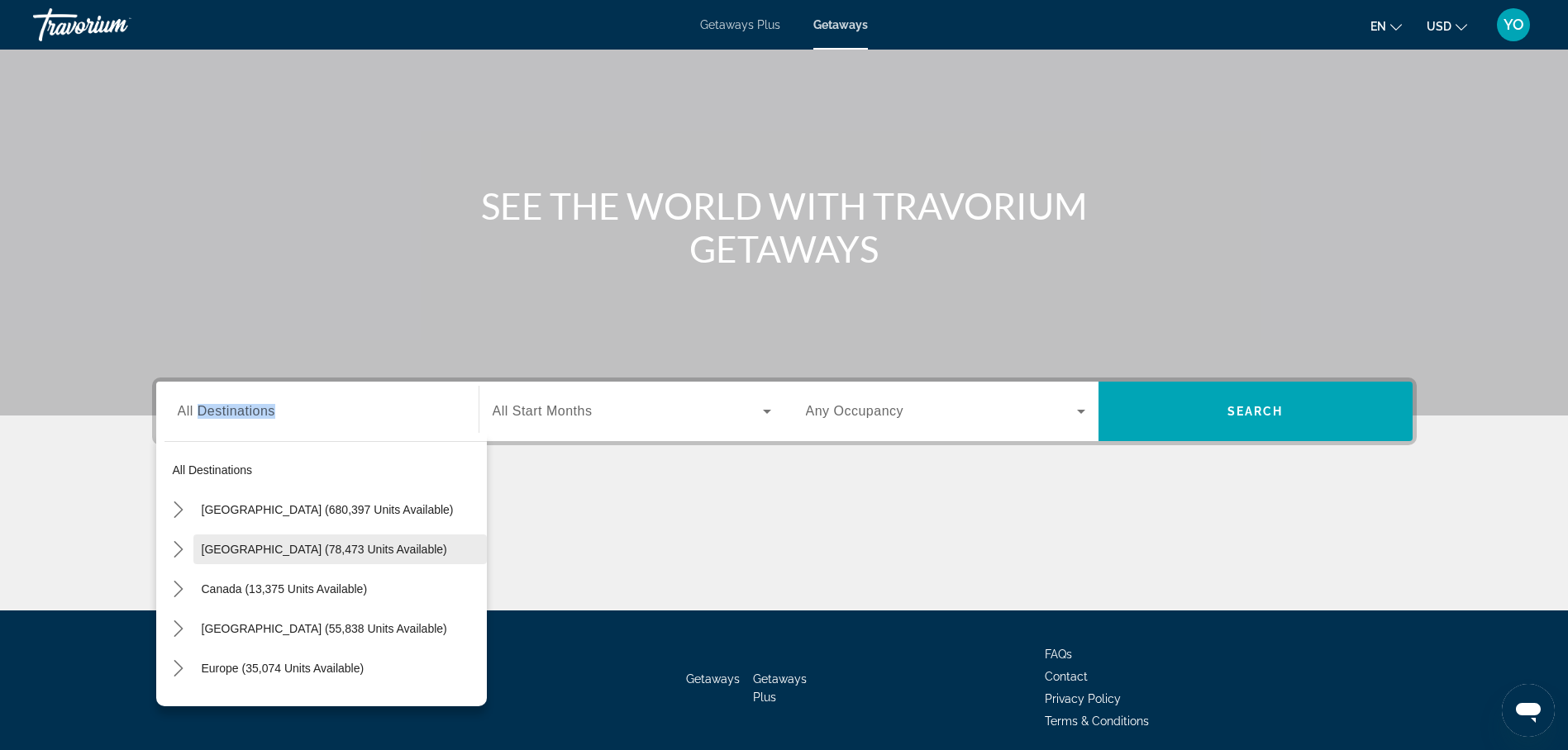
scroll to position [143, 0]
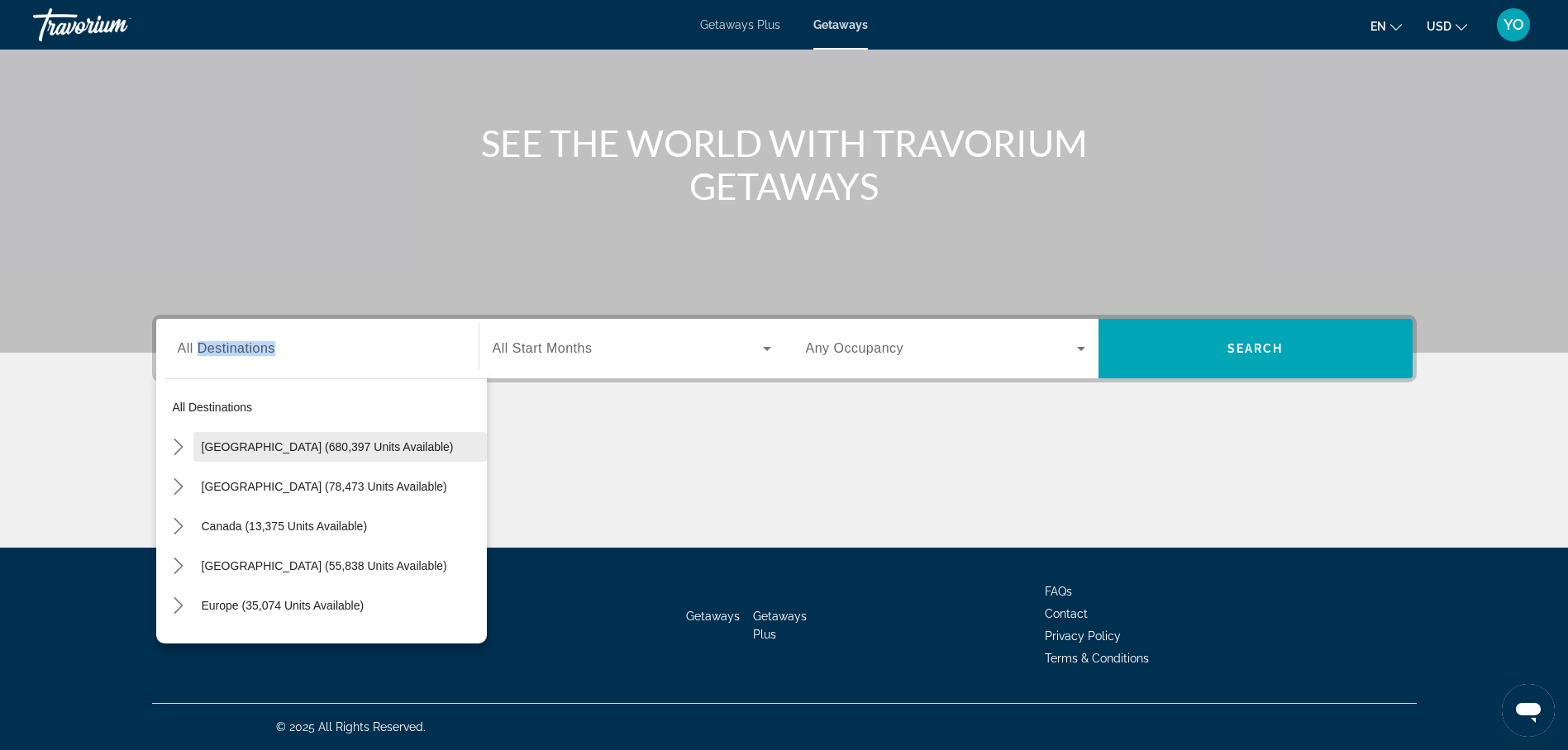
click at [261, 448] on span "[GEOGRAPHIC_DATA] (680,397 units available)" at bounding box center [328, 447] width 252 height 13
type input "**********"
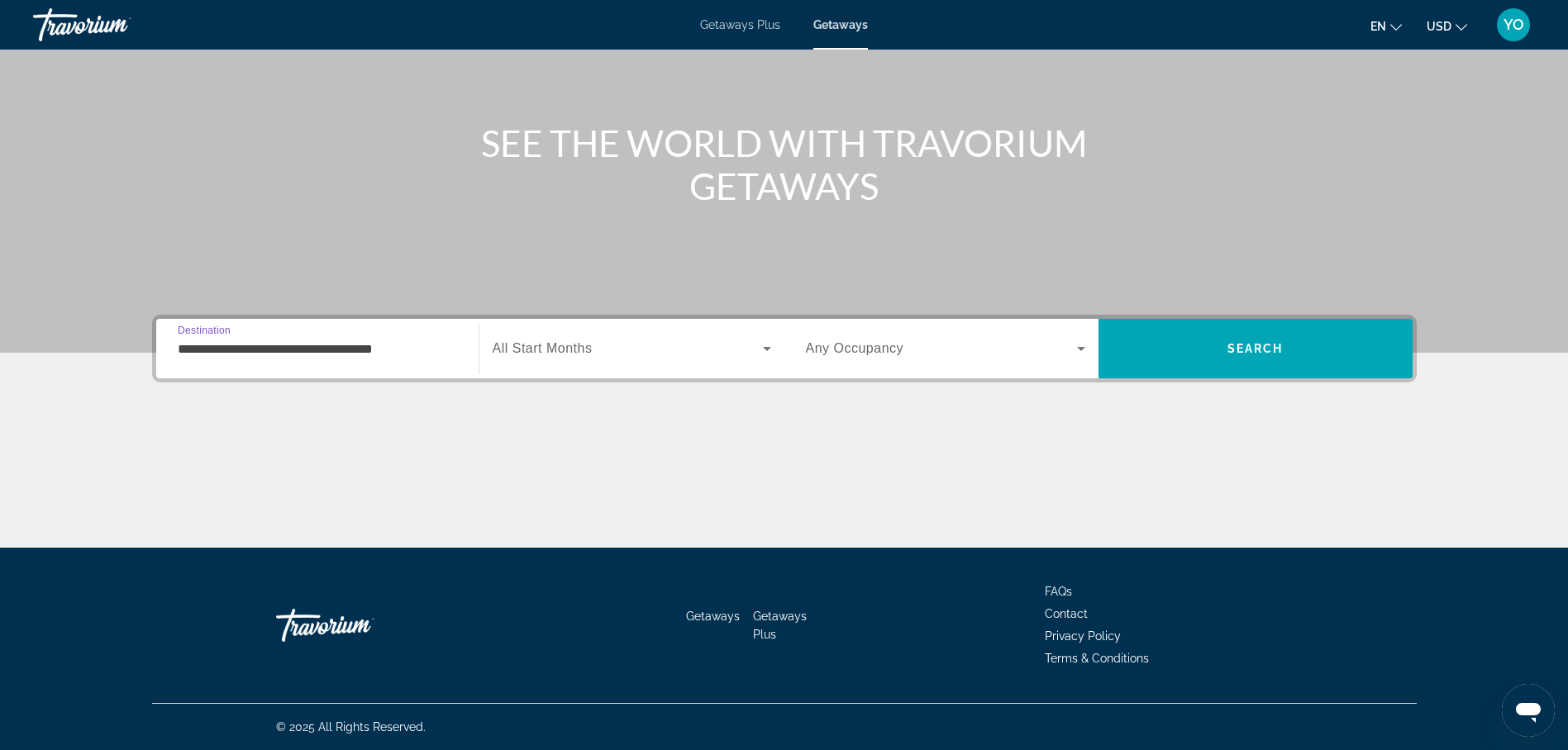
drag, startPoint x: 261, startPoint y: 448, endPoint x: 289, endPoint y: 448, distance: 28.0
click at [264, 450] on div "Main content" at bounding box center [785, 487] width 1265 height 124
click at [566, 350] on span "All Start Months" at bounding box center [542, 348] width 100 height 14
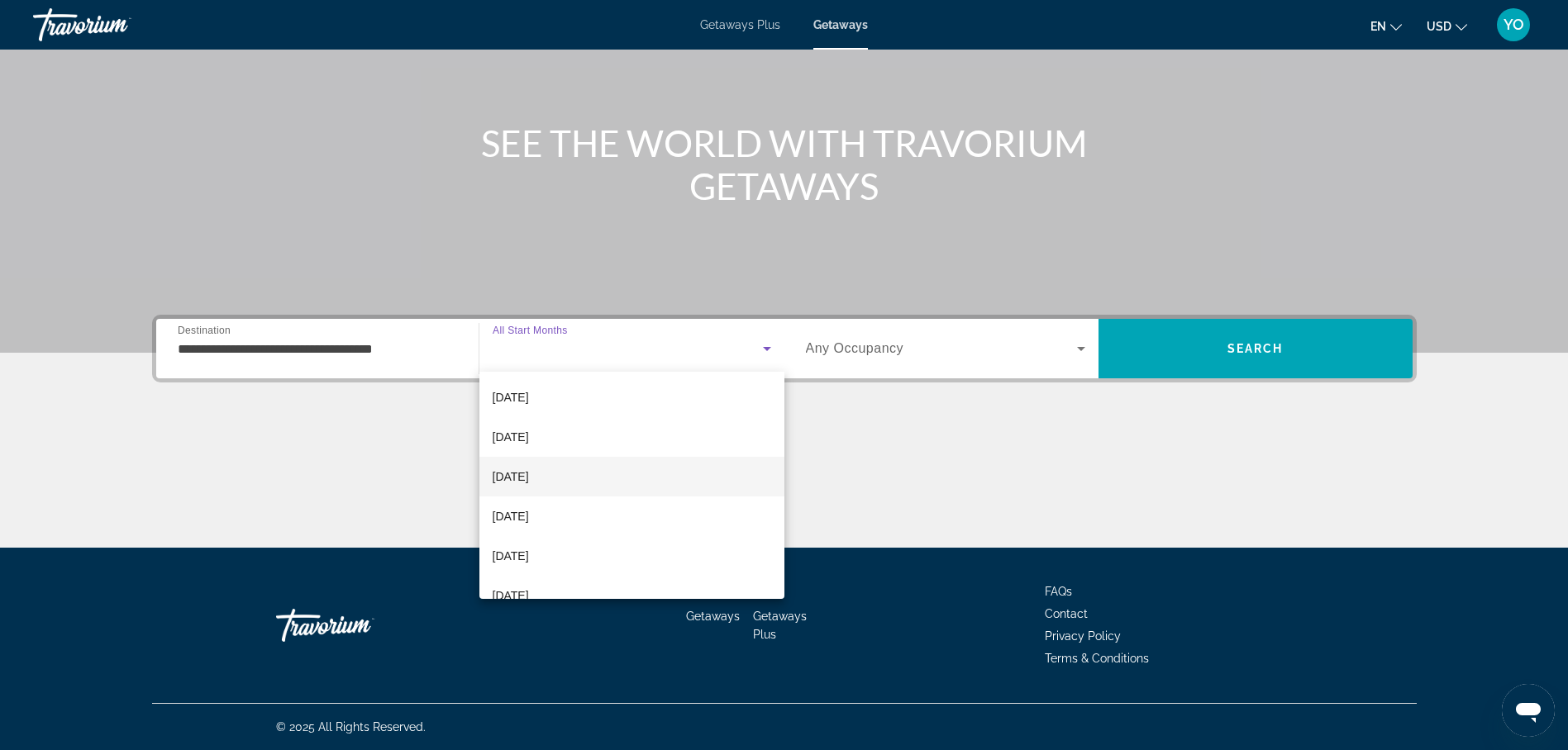
scroll to position [166, 0]
click at [529, 473] on span "[DATE]" at bounding box center [510, 471] width 37 height 20
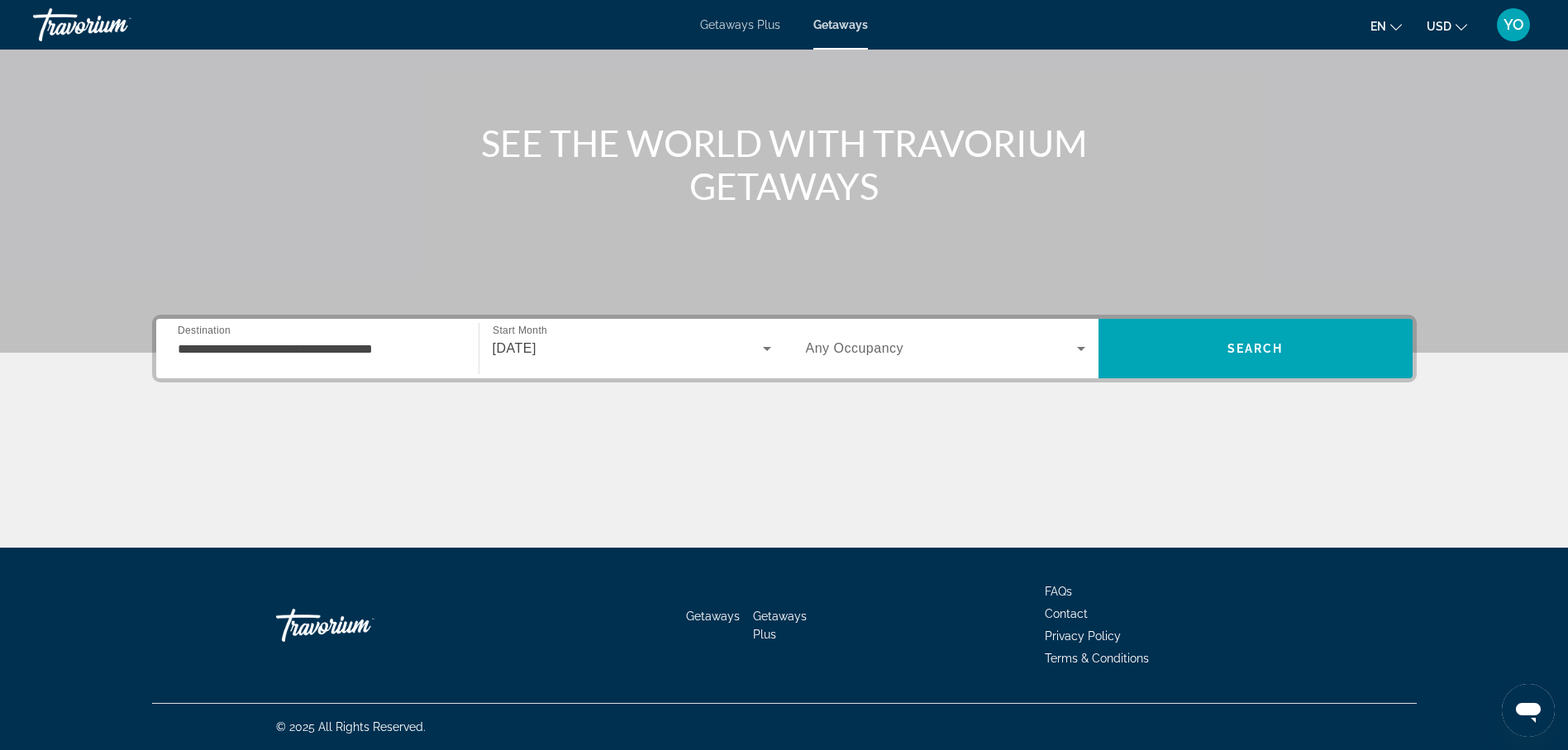
click at [856, 349] on span "Any Occupancy" at bounding box center [855, 348] width 99 height 14
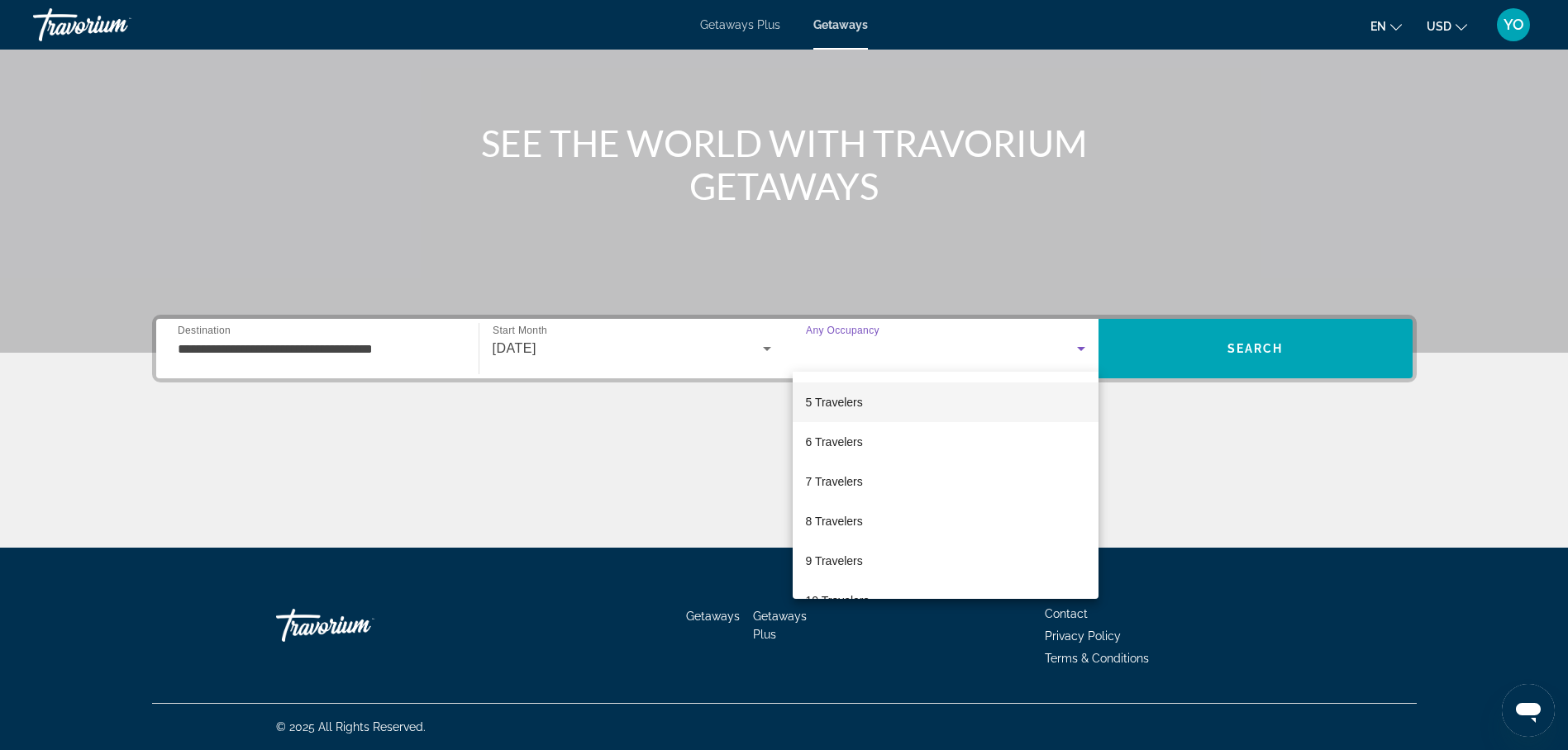
scroll to position [183, 0]
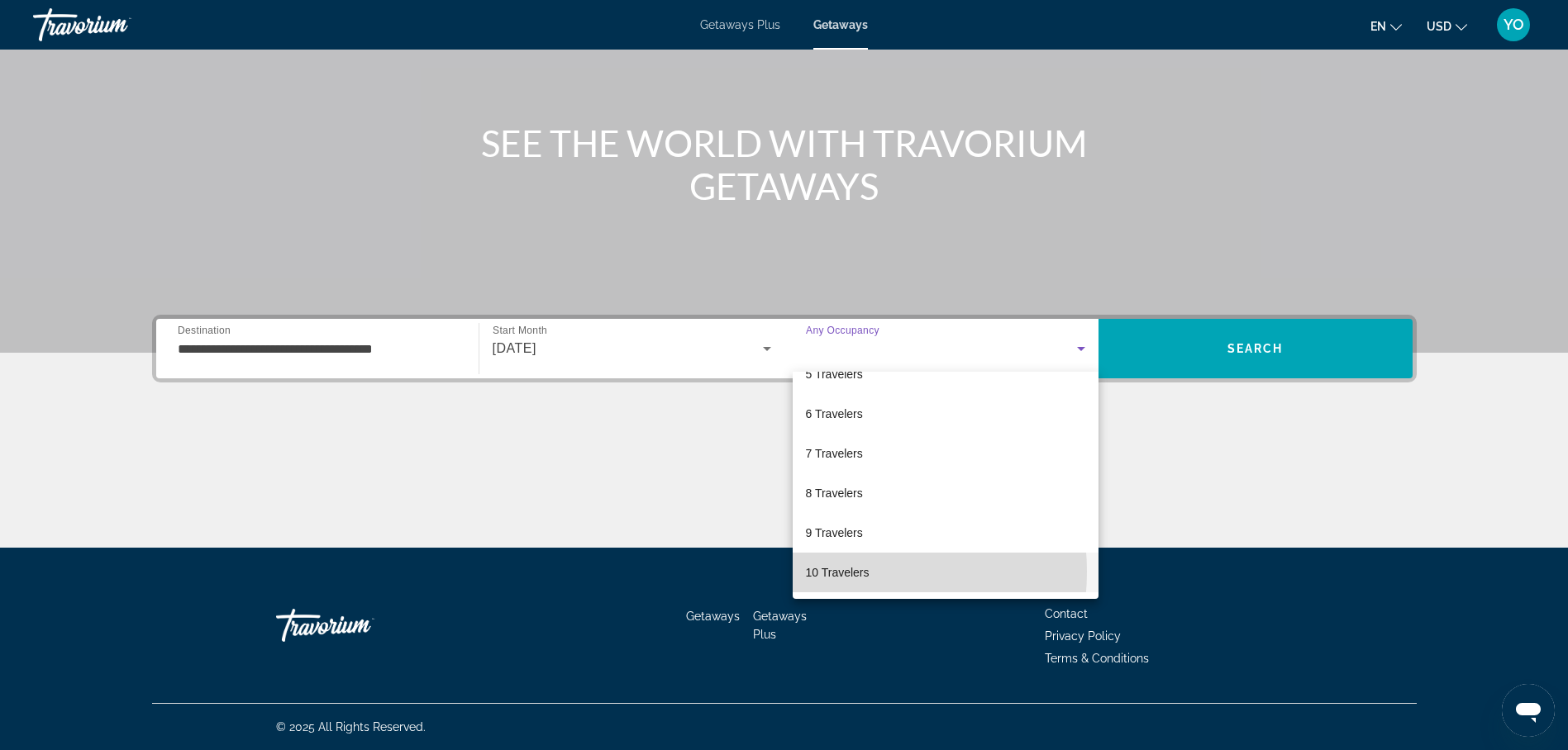
click at [837, 572] on span "10 Travelers" at bounding box center [838, 572] width 64 height 20
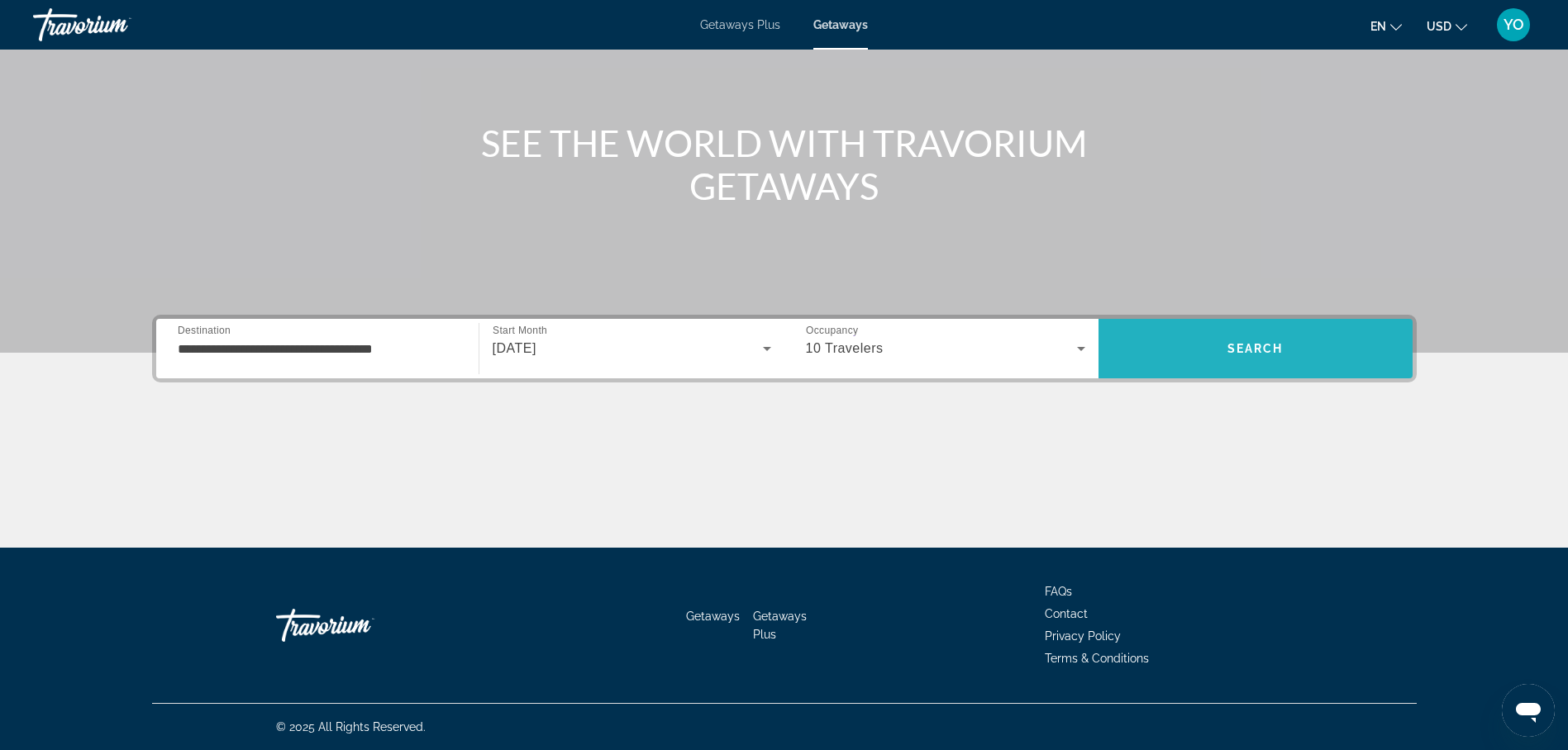
click at [1259, 351] on span "Search" at bounding box center [1256, 349] width 56 height 13
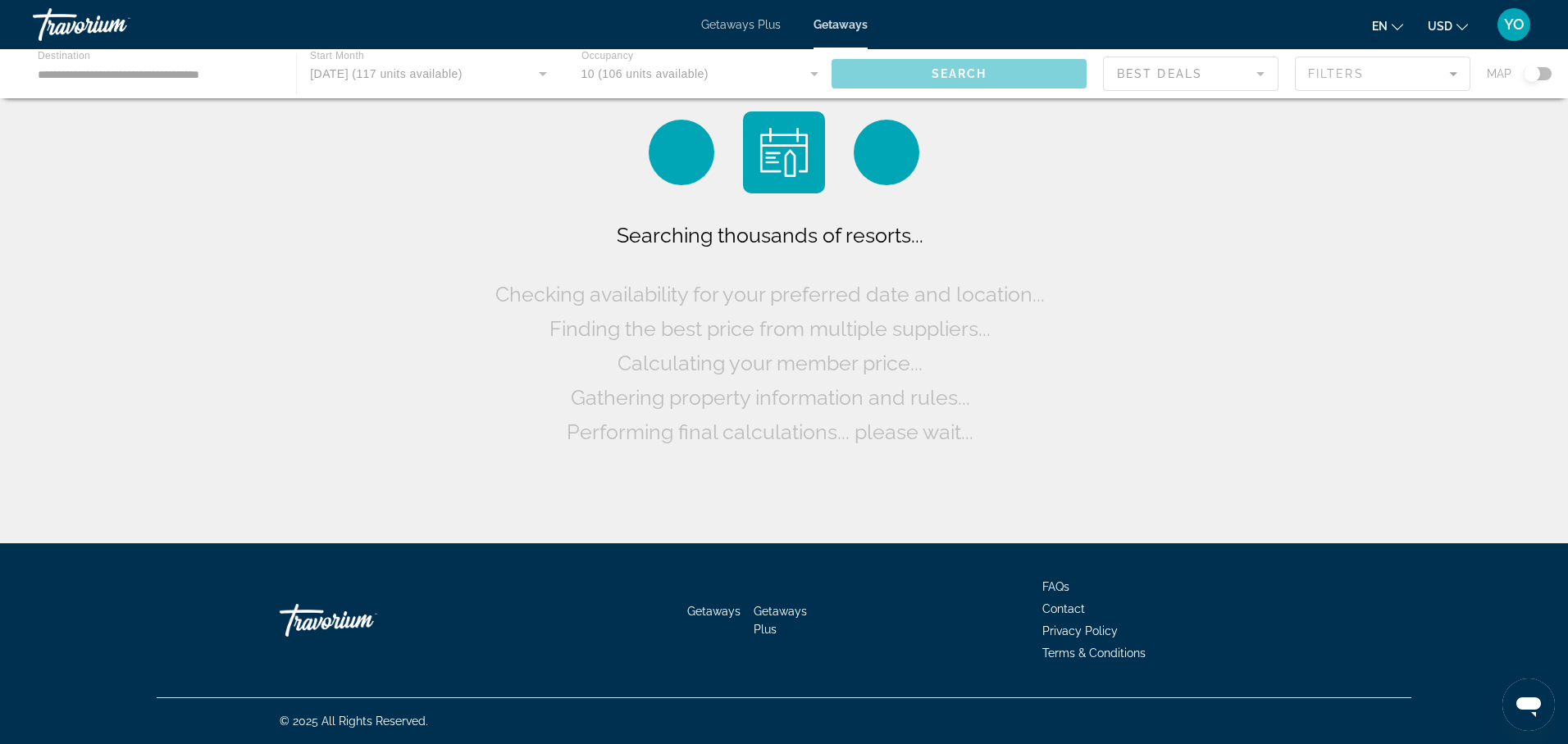
click at [1250, 350] on div "Searching thousands of resorts... Checking availability for your preferred date…" at bounding box center [784, 275] width 1568 height 552
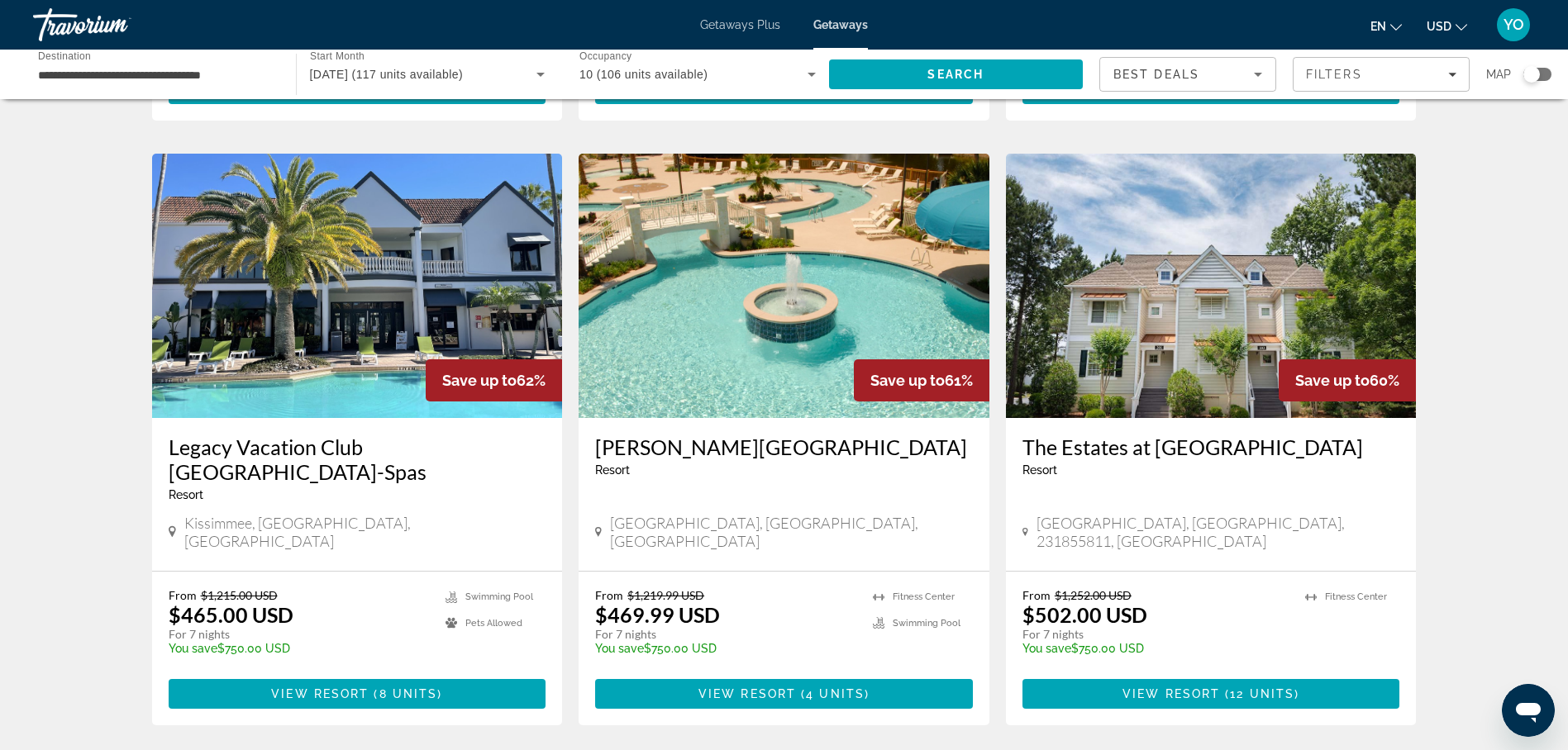
scroll to position [1901, 0]
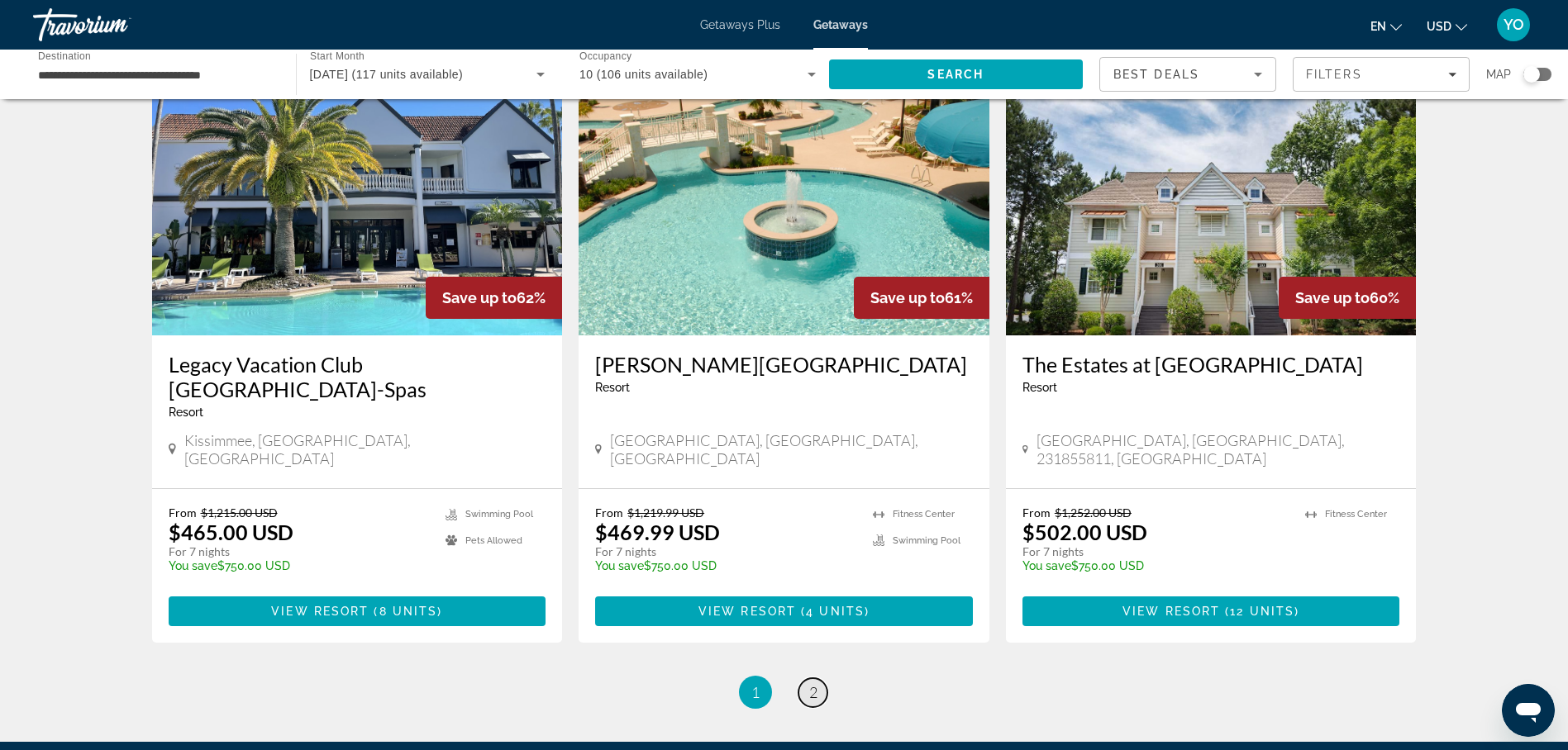
click at [809, 683] on span "2" at bounding box center [813, 692] width 8 height 18
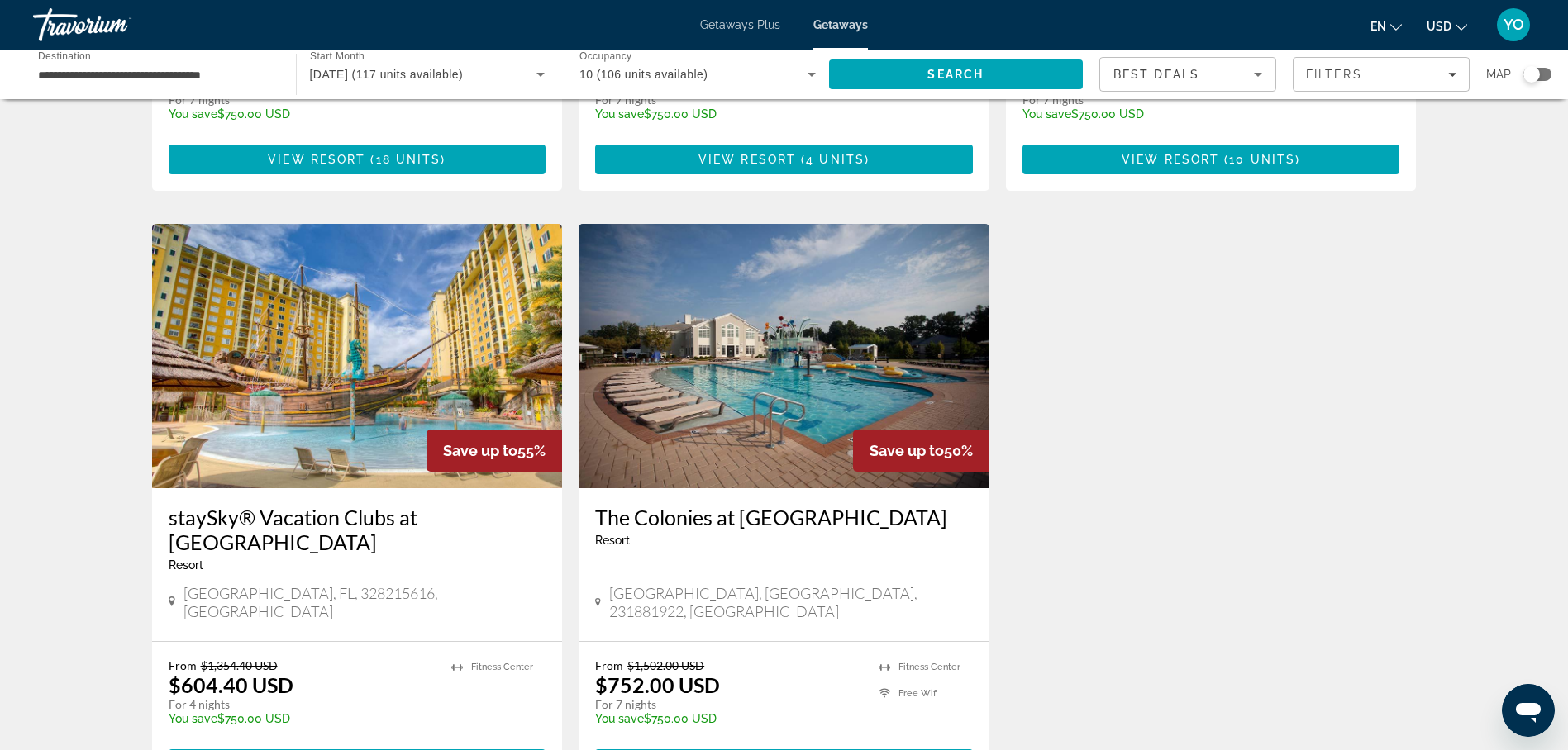
scroll to position [579, 0]
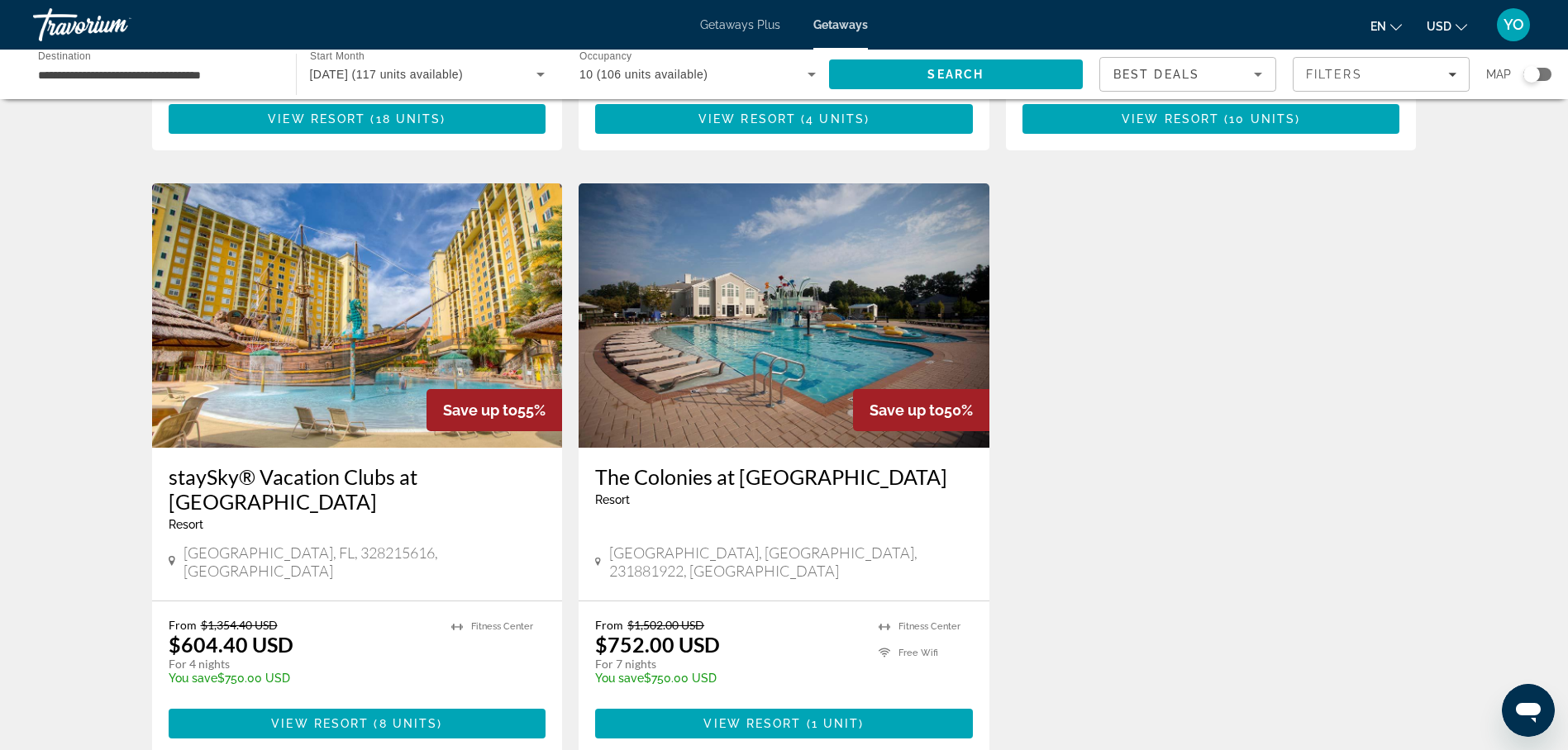
click at [787, 429] on img "Main content" at bounding box center [784, 315] width 410 height 264
click at [0, 0] on div at bounding box center [0, 0] width 0 height 0
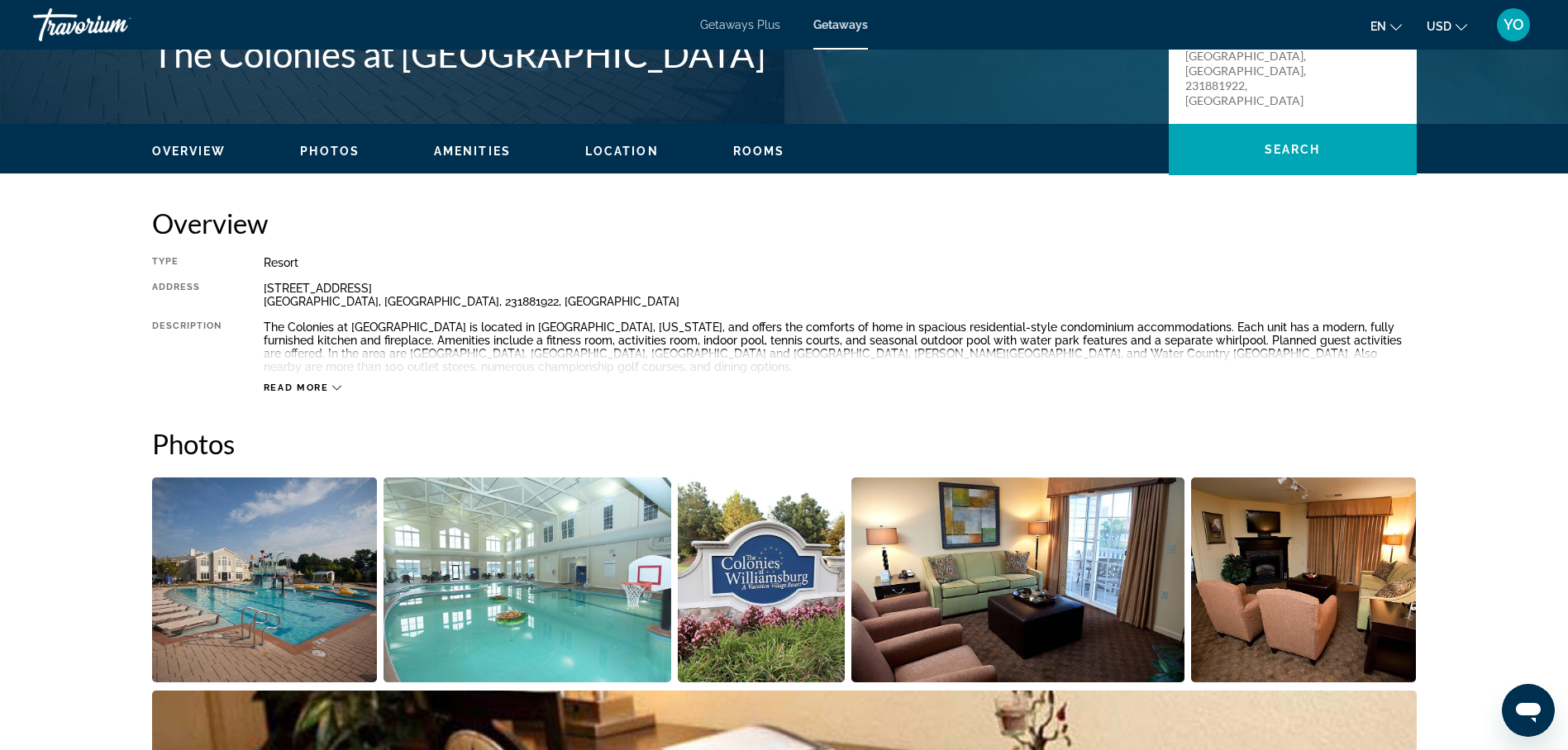
scroll to position [413, 0]
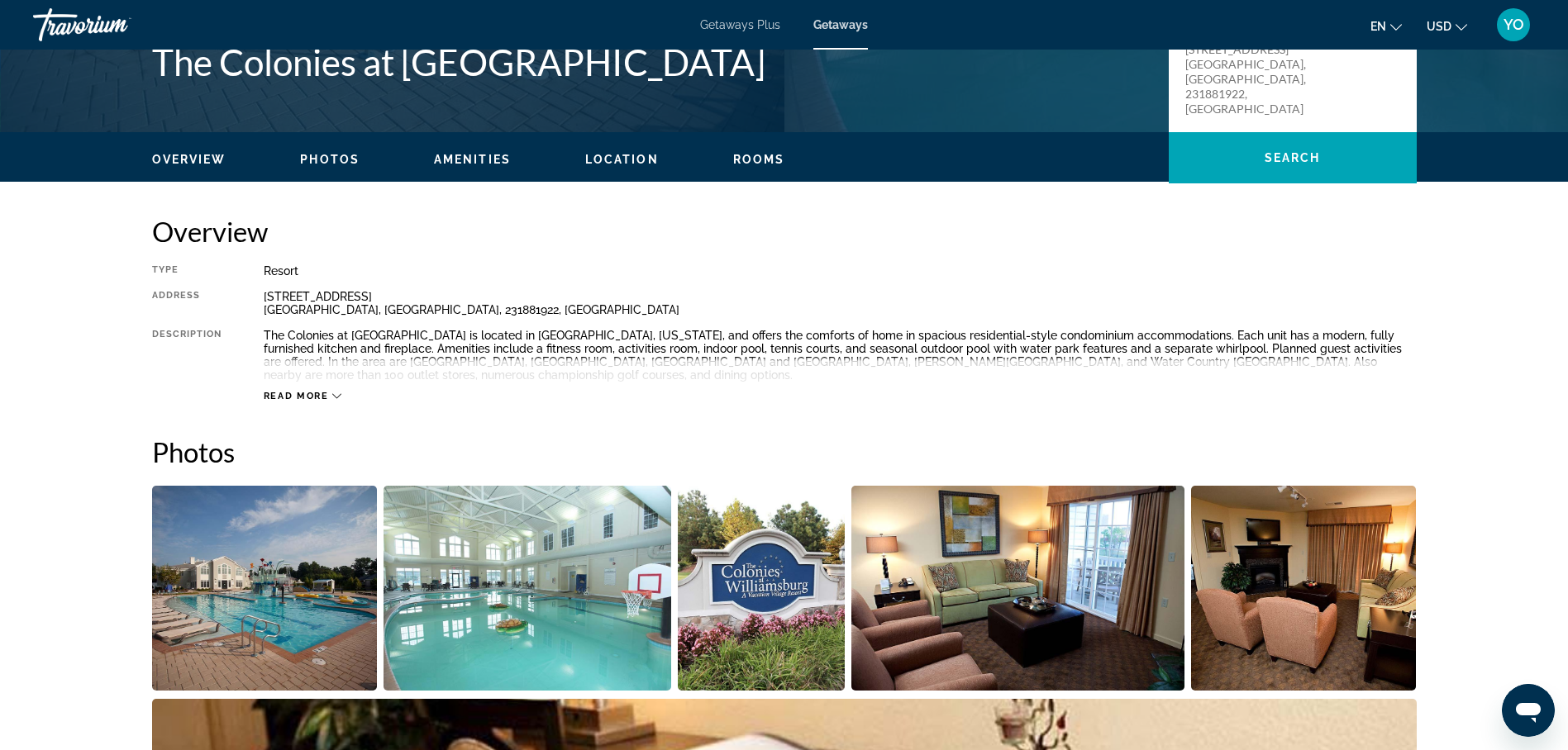
click at [266, 594] on img "Open full-screen image slider" at bounding box center [265, 588] width 226 height 205
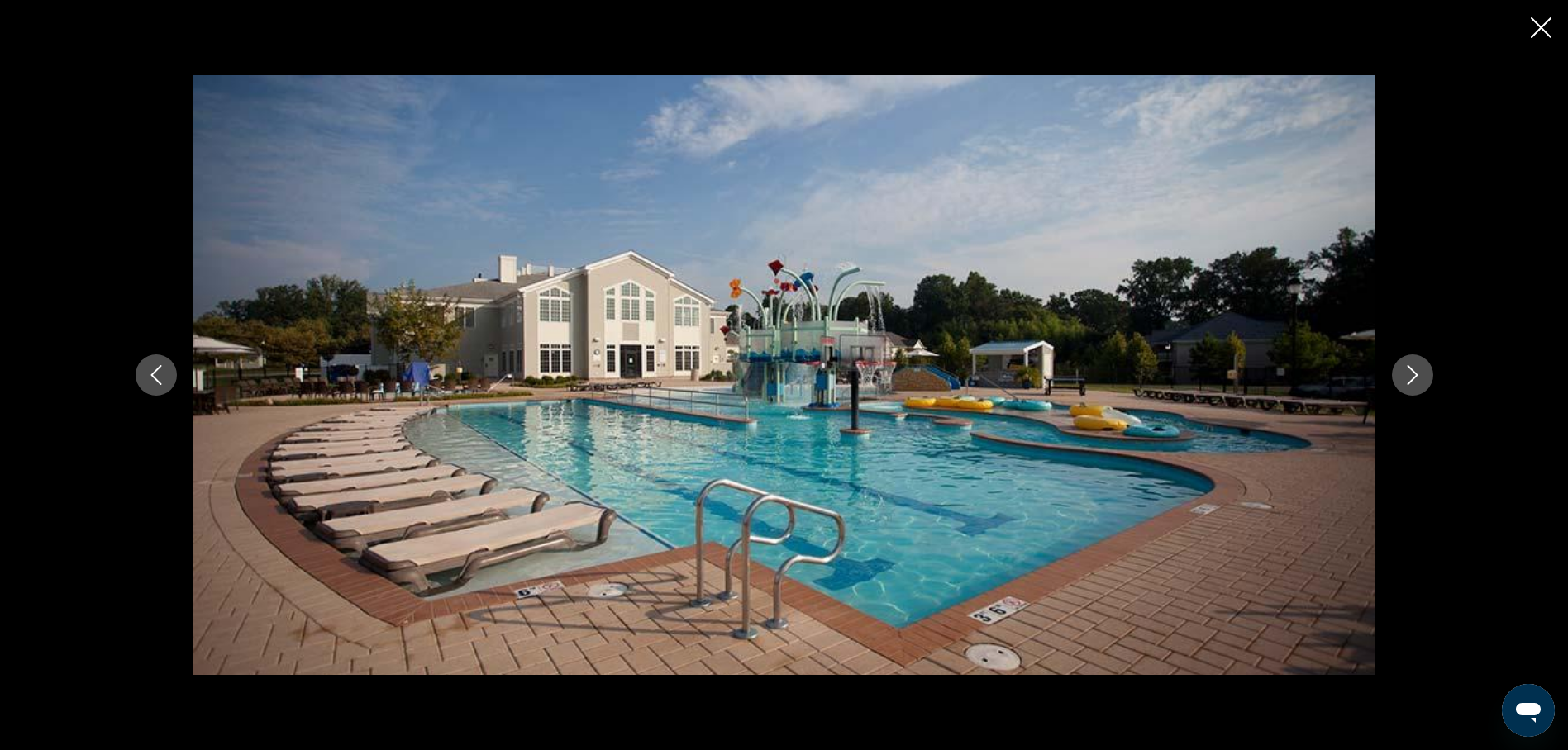
click at [1402, 376] on icon "Next image" at bounding box center [1412, 375] width 20 height 20
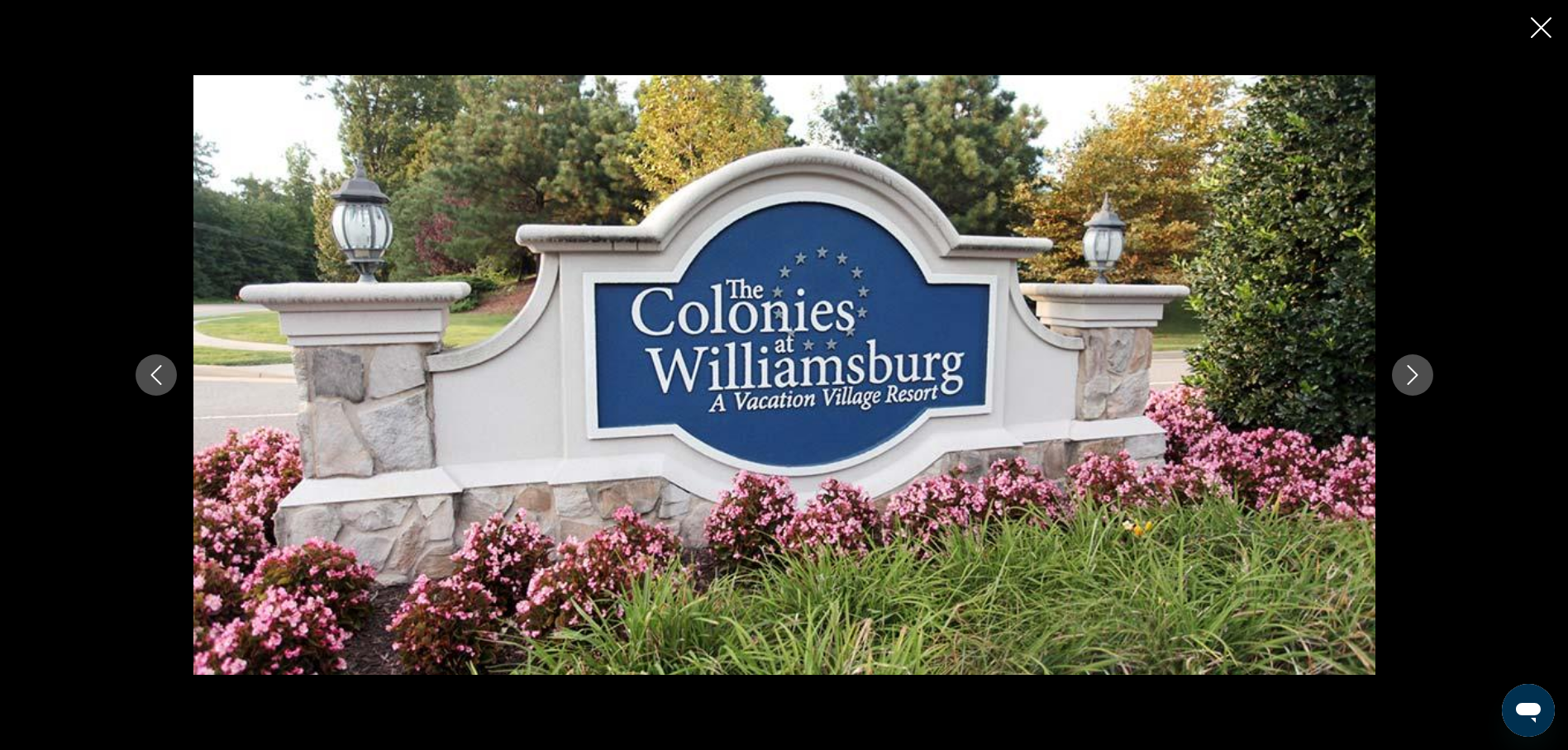
click at [1406, 378] on icon "Next image" at bounding box center [1412, 375] width 20 height 20
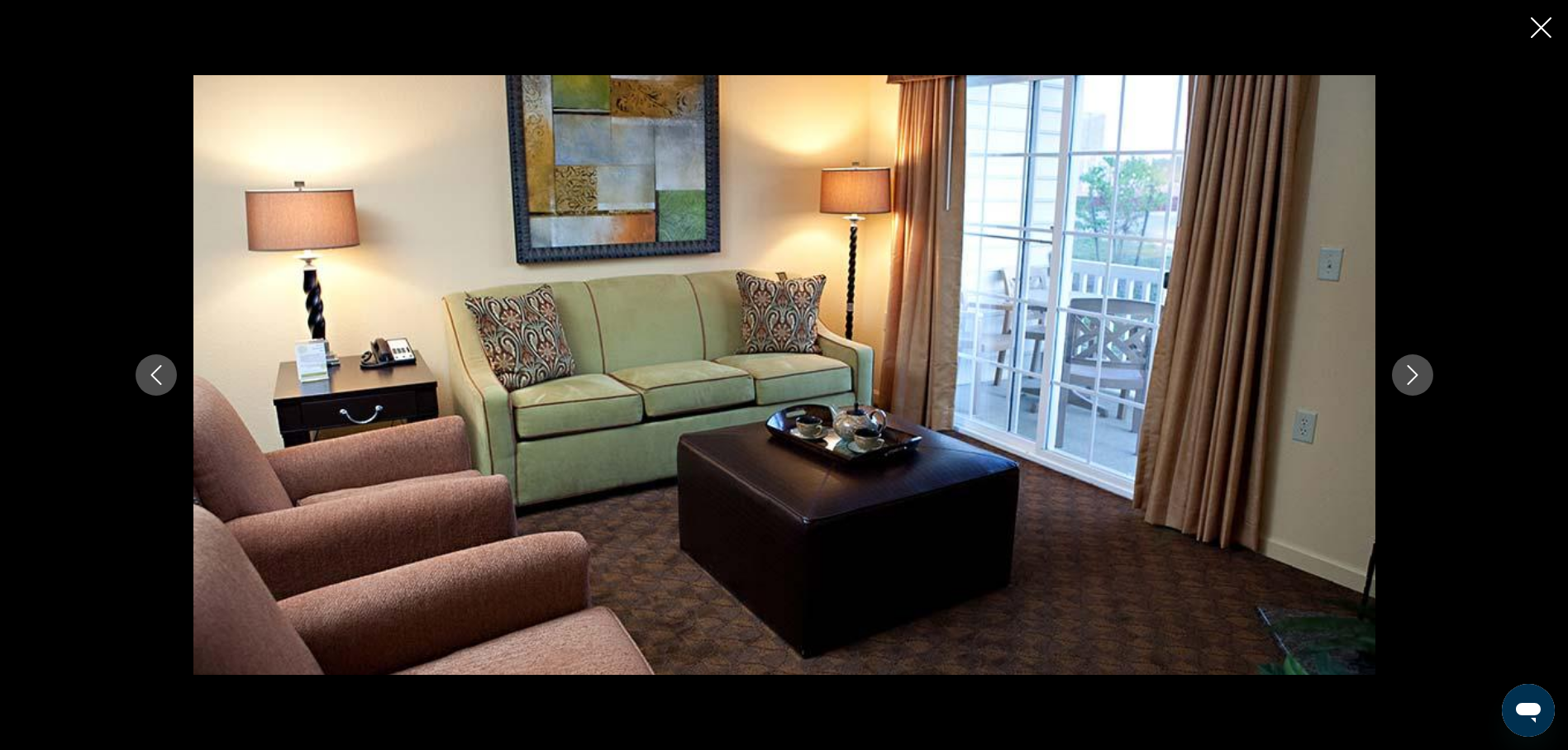
click at [1406, 378] on icon "Next image" at bounding box center [1412, 375] width 20 height 20
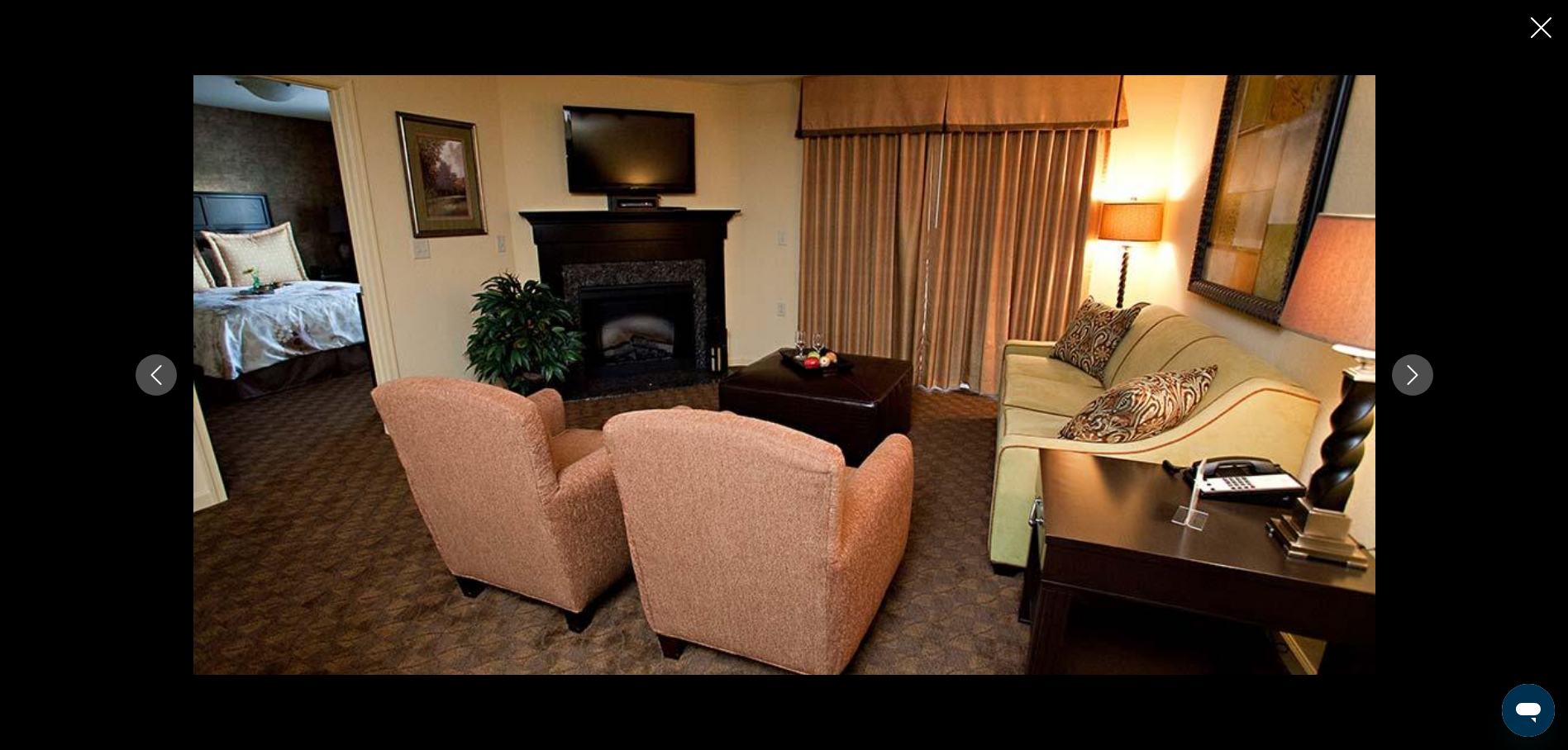
click at [1406, 377] on icon "Next image" at bounding box center [1412, 375] width 20 height 20
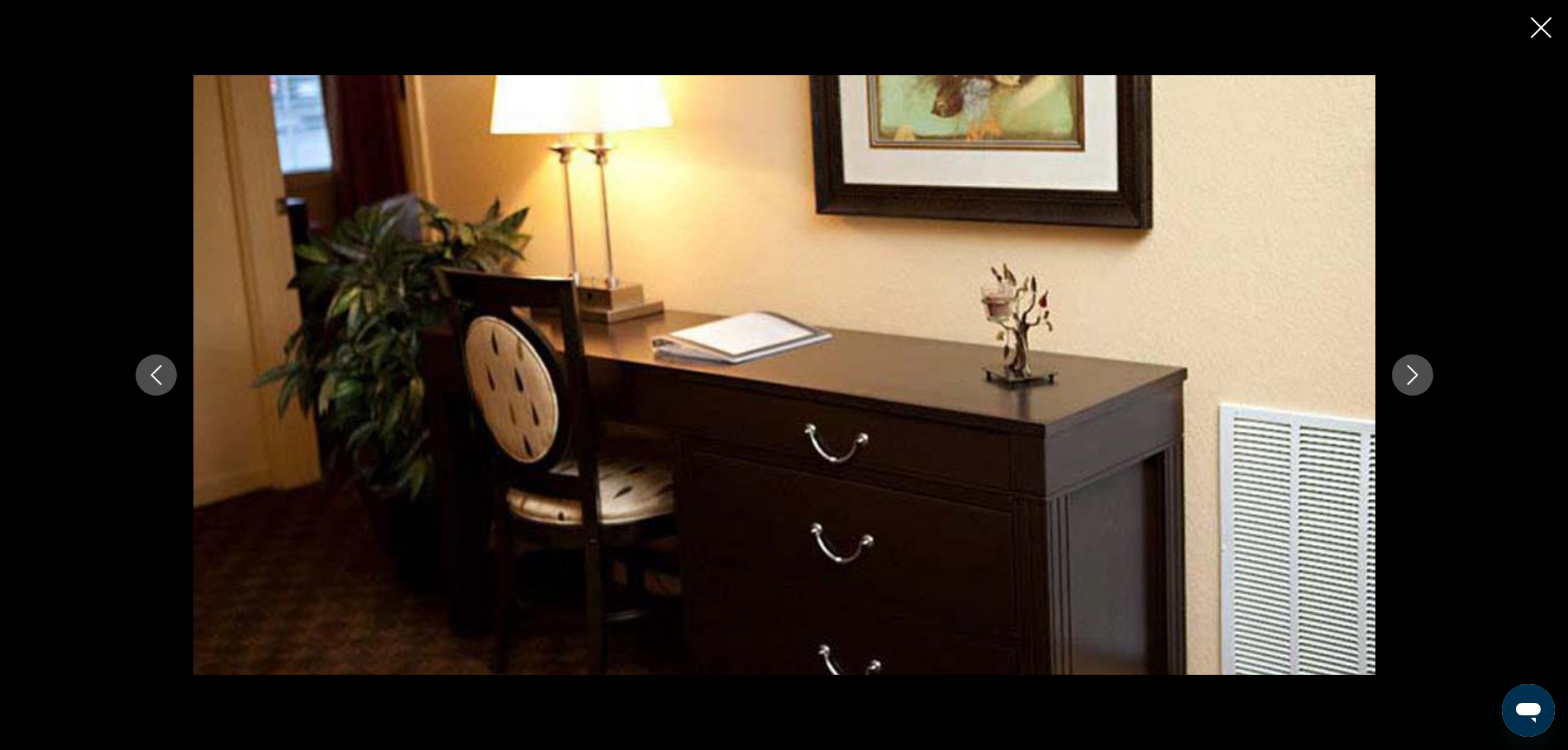
click at [1406, 377] on icon "Next image" at bounding box center [1412, 375] width 20 height 20
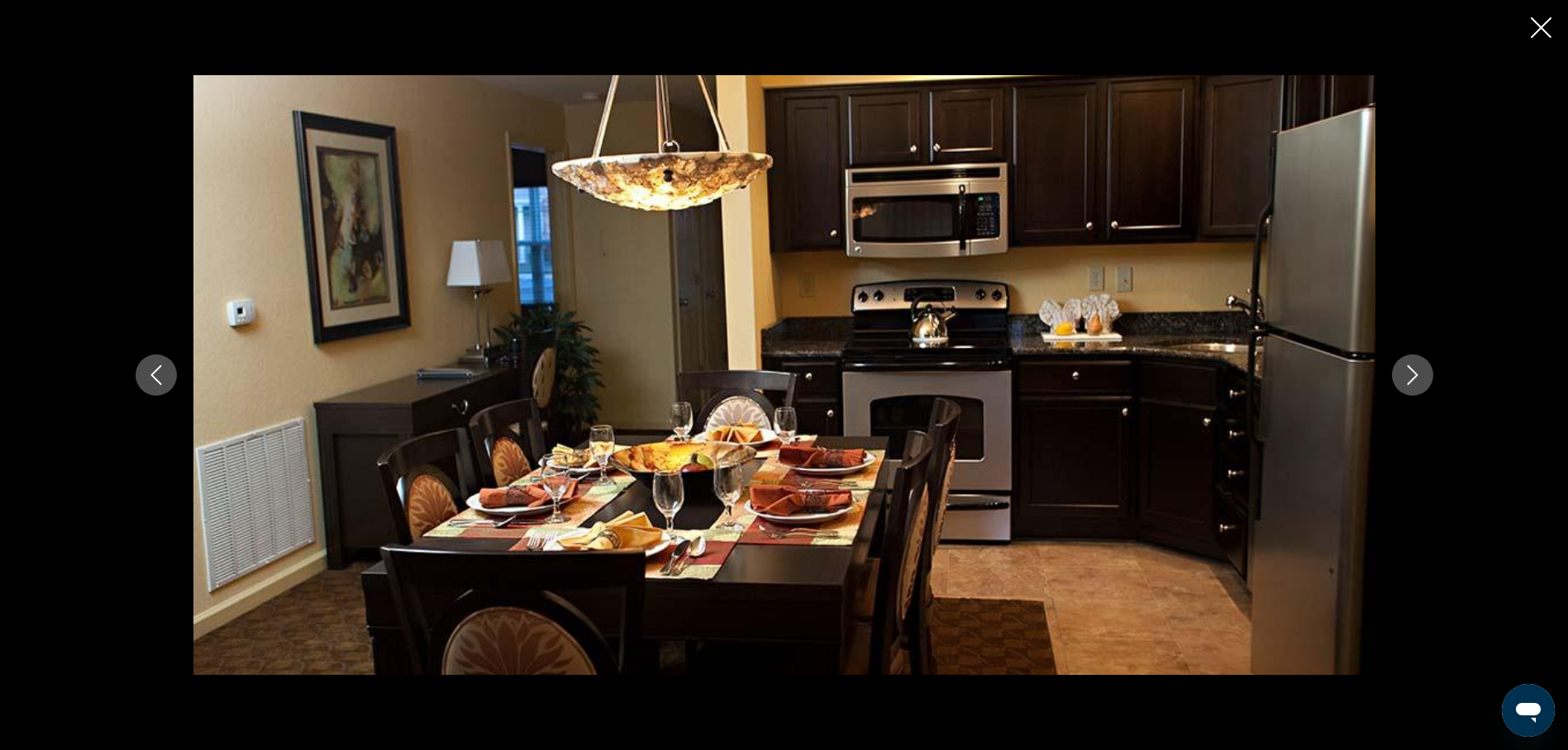
click at [1409, 377] on icon "Next image" at bounding box center [1412, 375] width 20 height 20
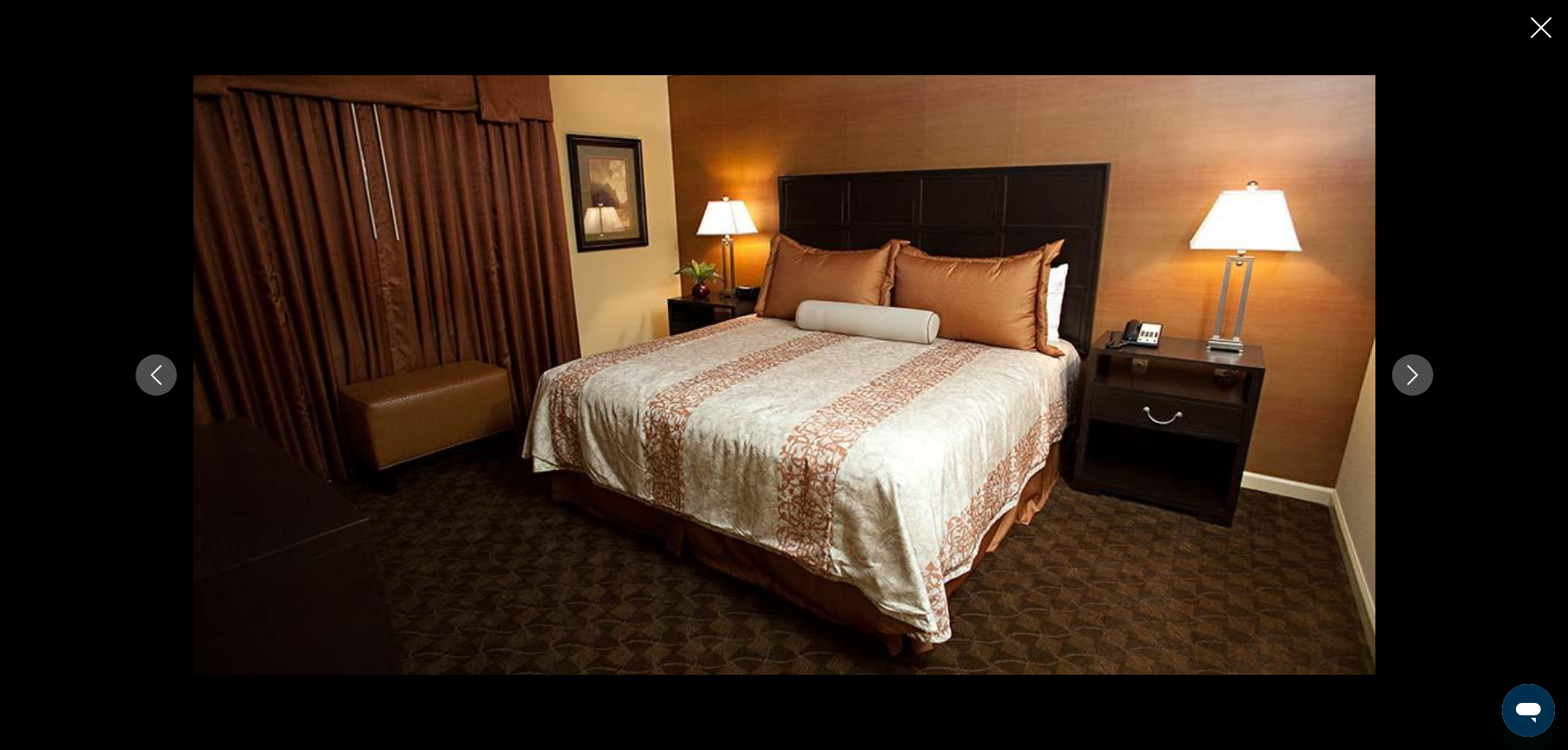
click at [1409, 377] on icon "Next image" at bounding box center [1412, 375] width 20 height 20
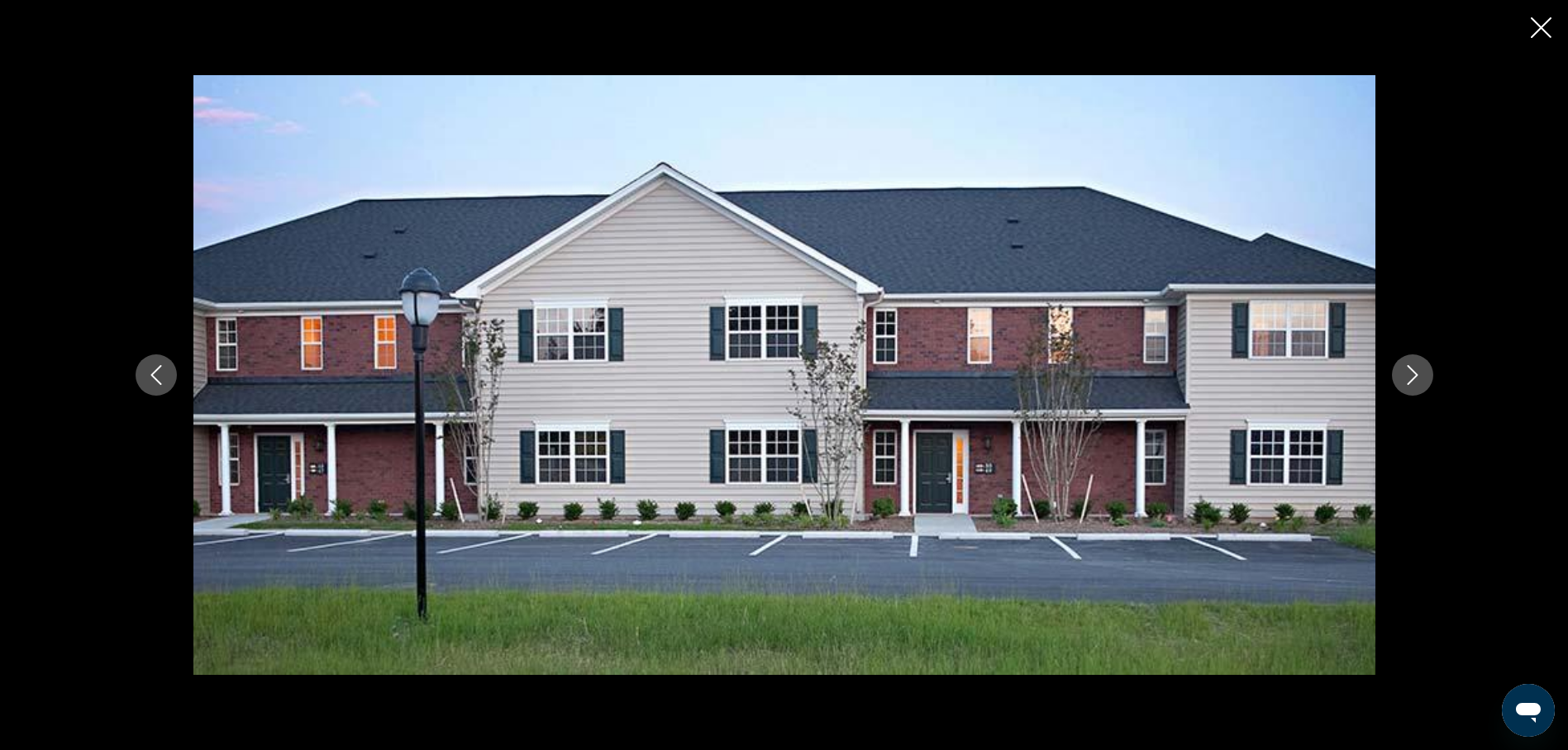
click at [1409, 377] on icon "Next image" at bounding box center [1412, 375] width 20 height 20
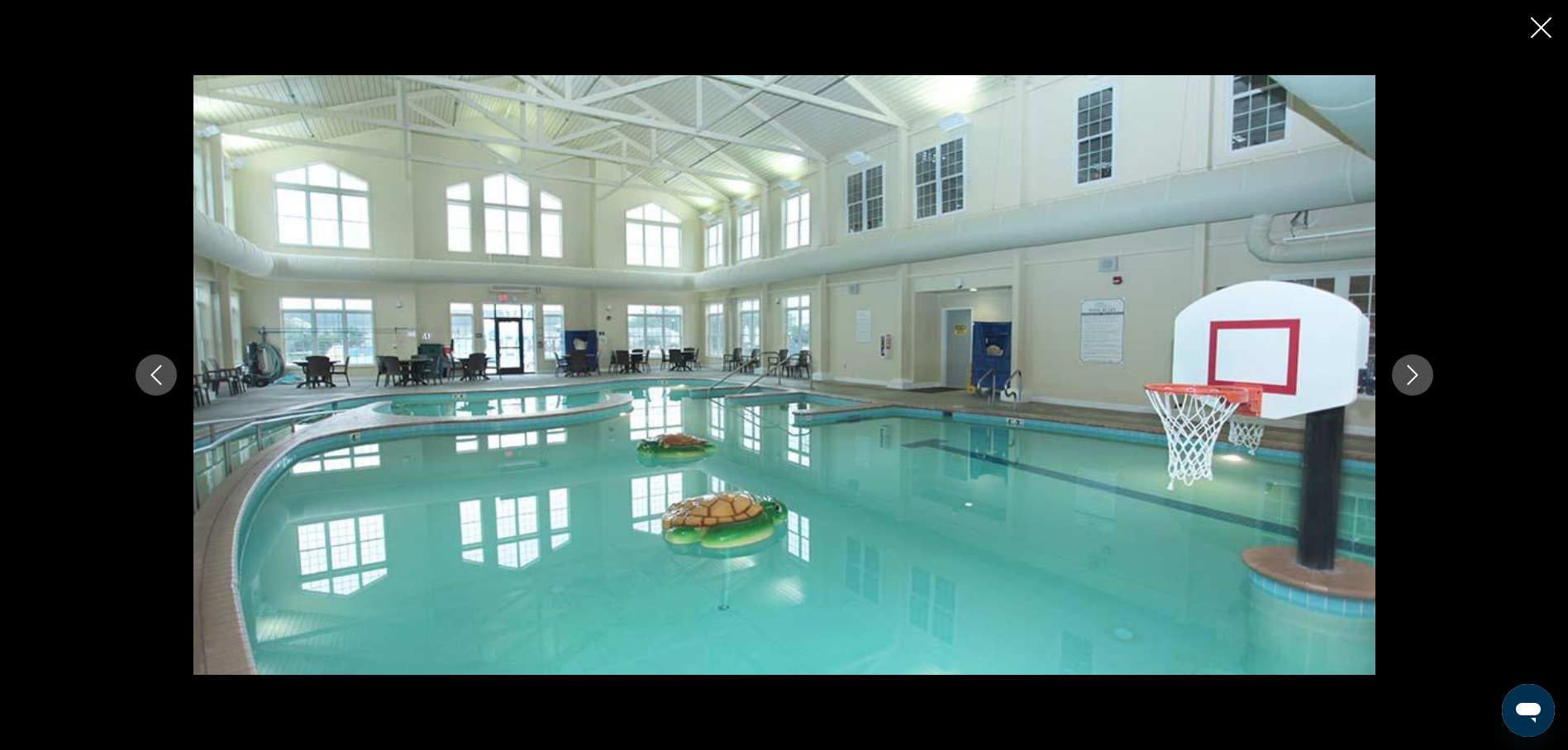
click at [1409, 377] on icon "Next image" at bounding box center [1412, 375] width 20 height 20
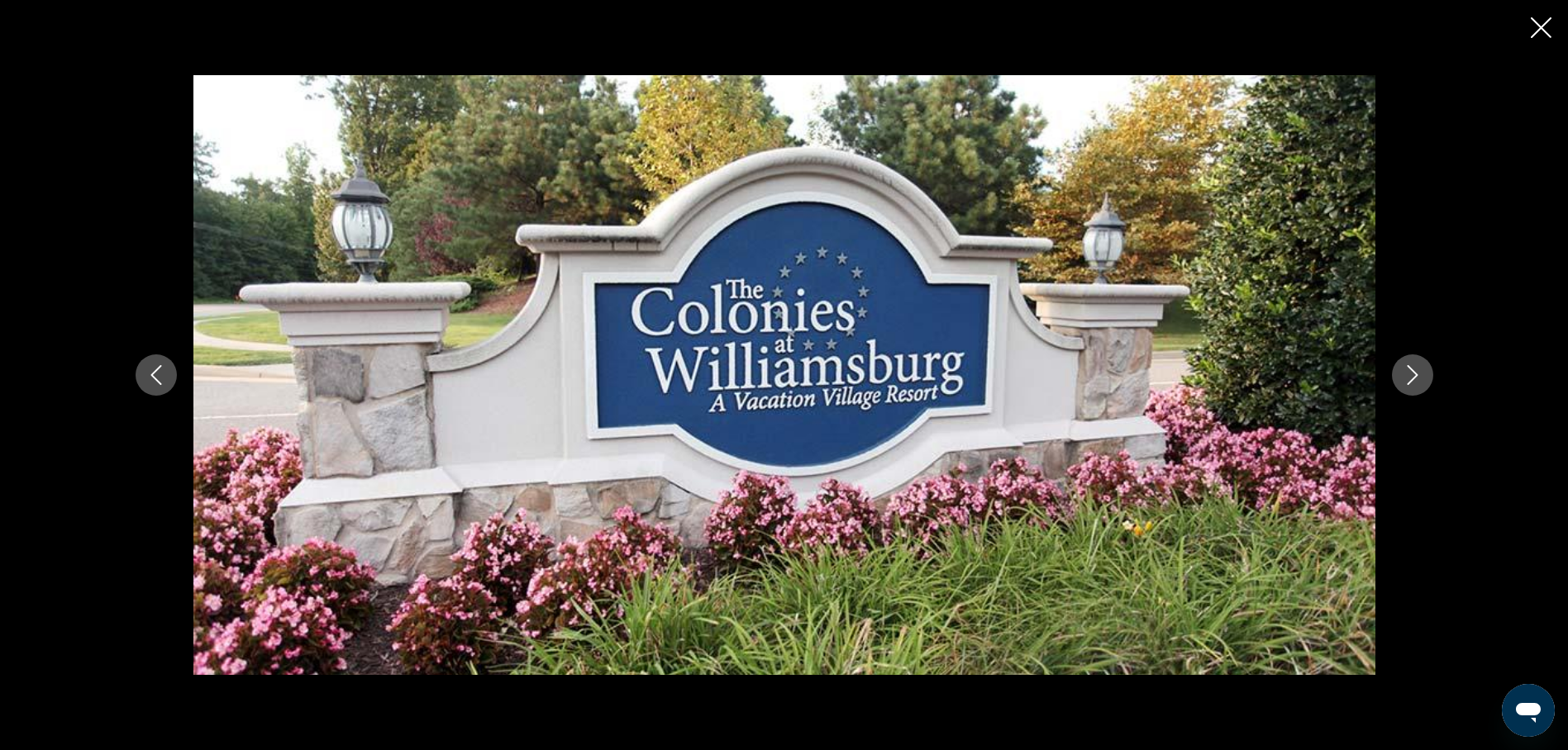
click at [1409, 377] on icon "Next image" at bounding box center [1412, 375] width 20 height 20
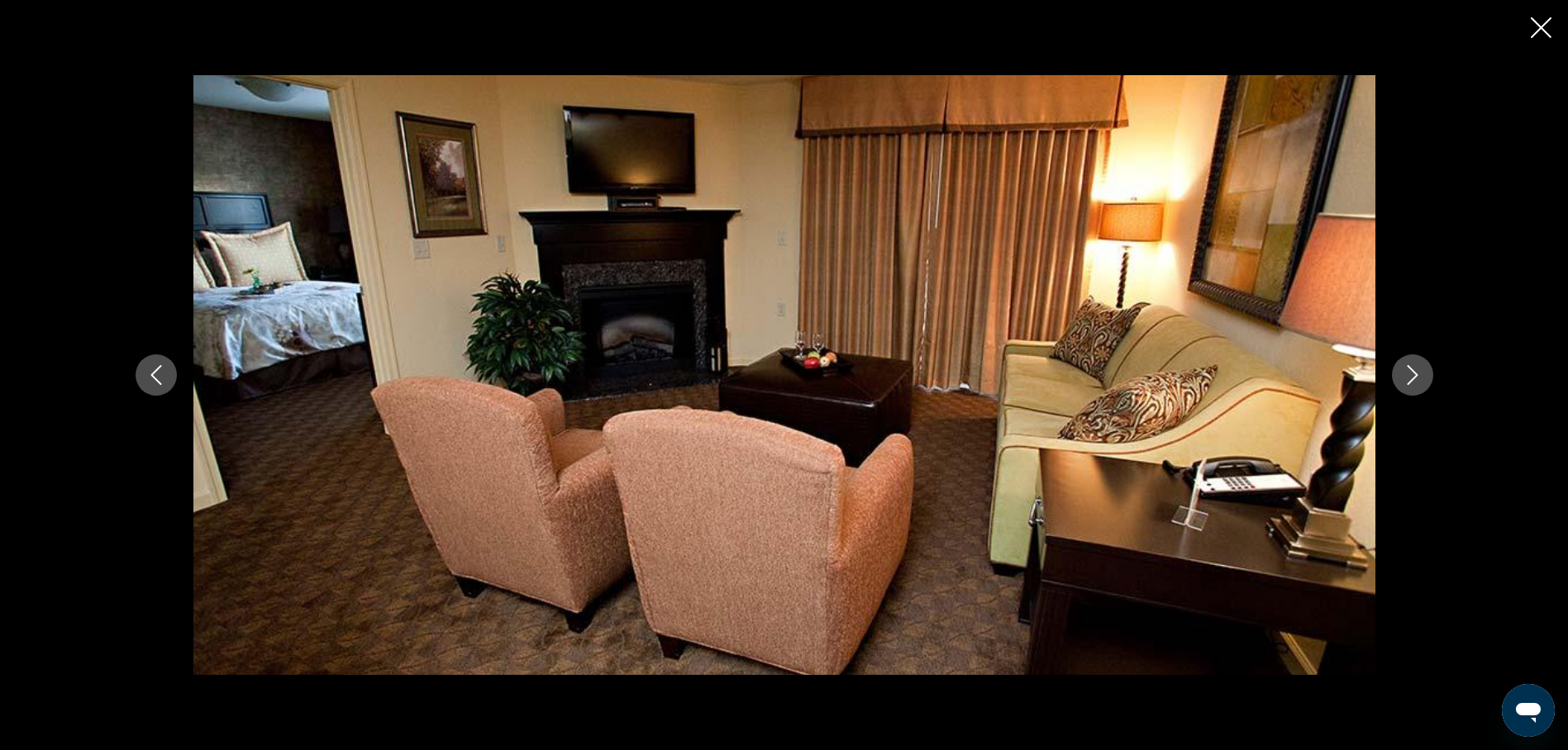
click at [1409, 378] on icon "Next image" at bounding box center [1412, 375] width 20 height 20
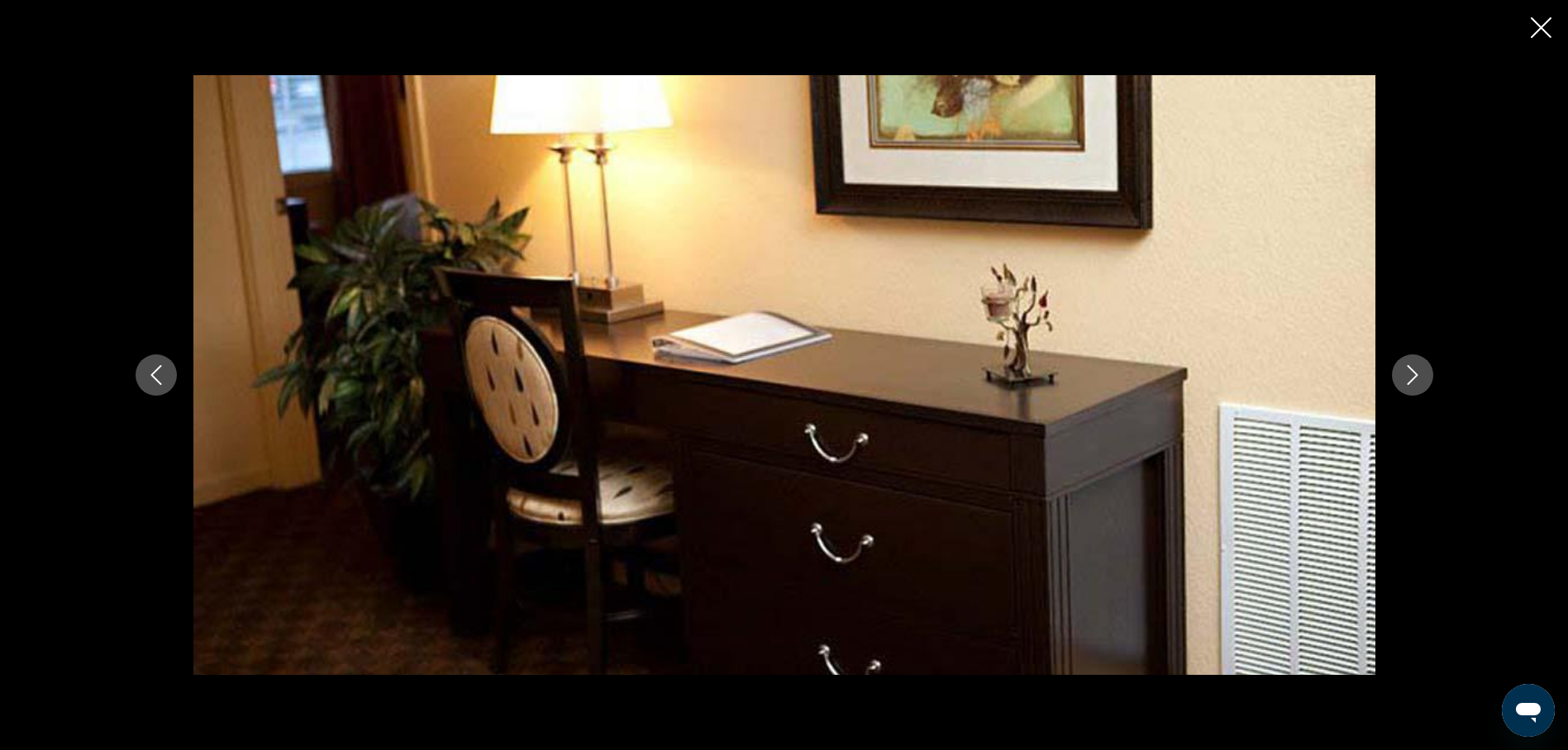
click at [1409, 378] on icon "Next image" at bounding box center [1412, 375] width 20 height 20
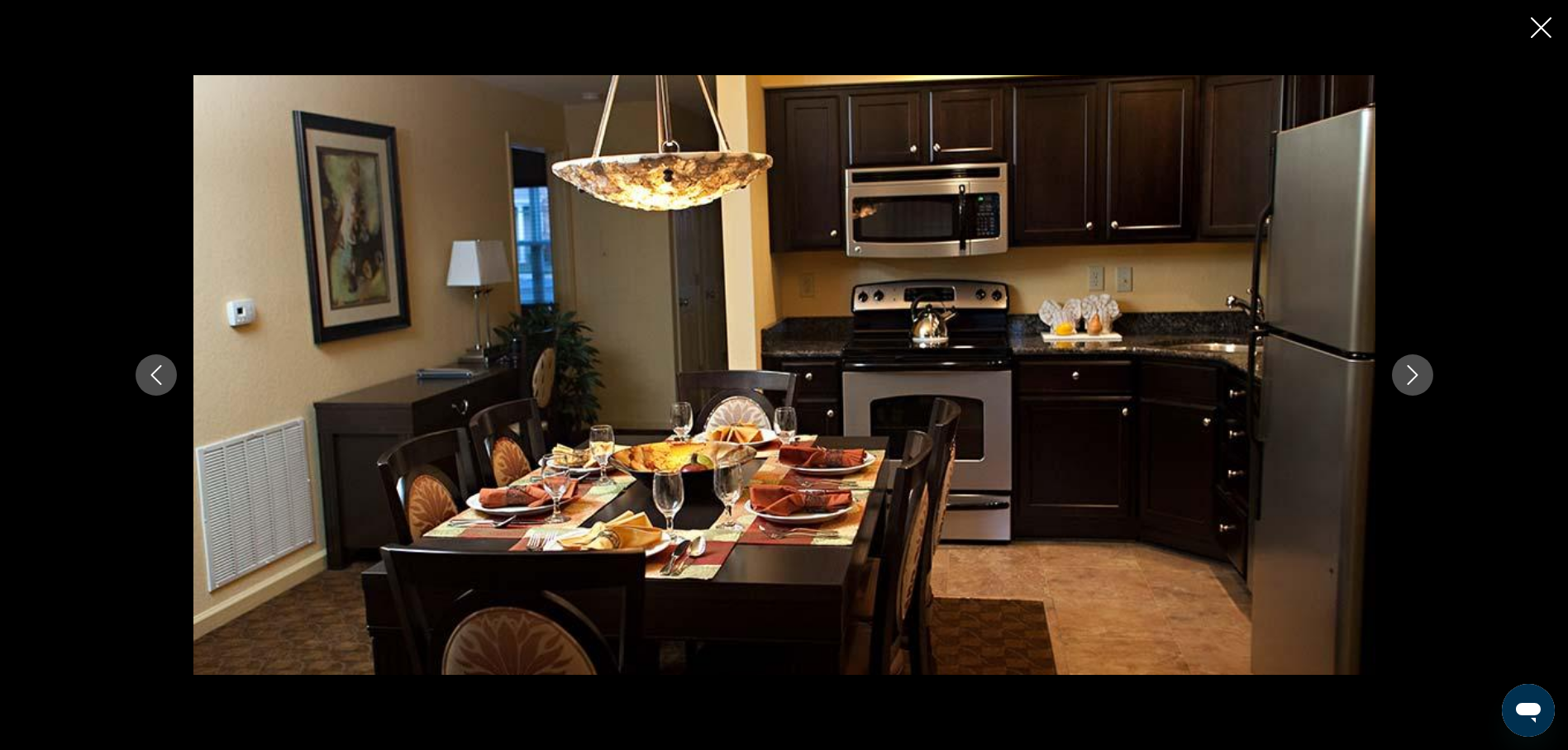
click at [1407, 381] on icon "Next image" at bounding box center [1412, 375] width 20 height 20
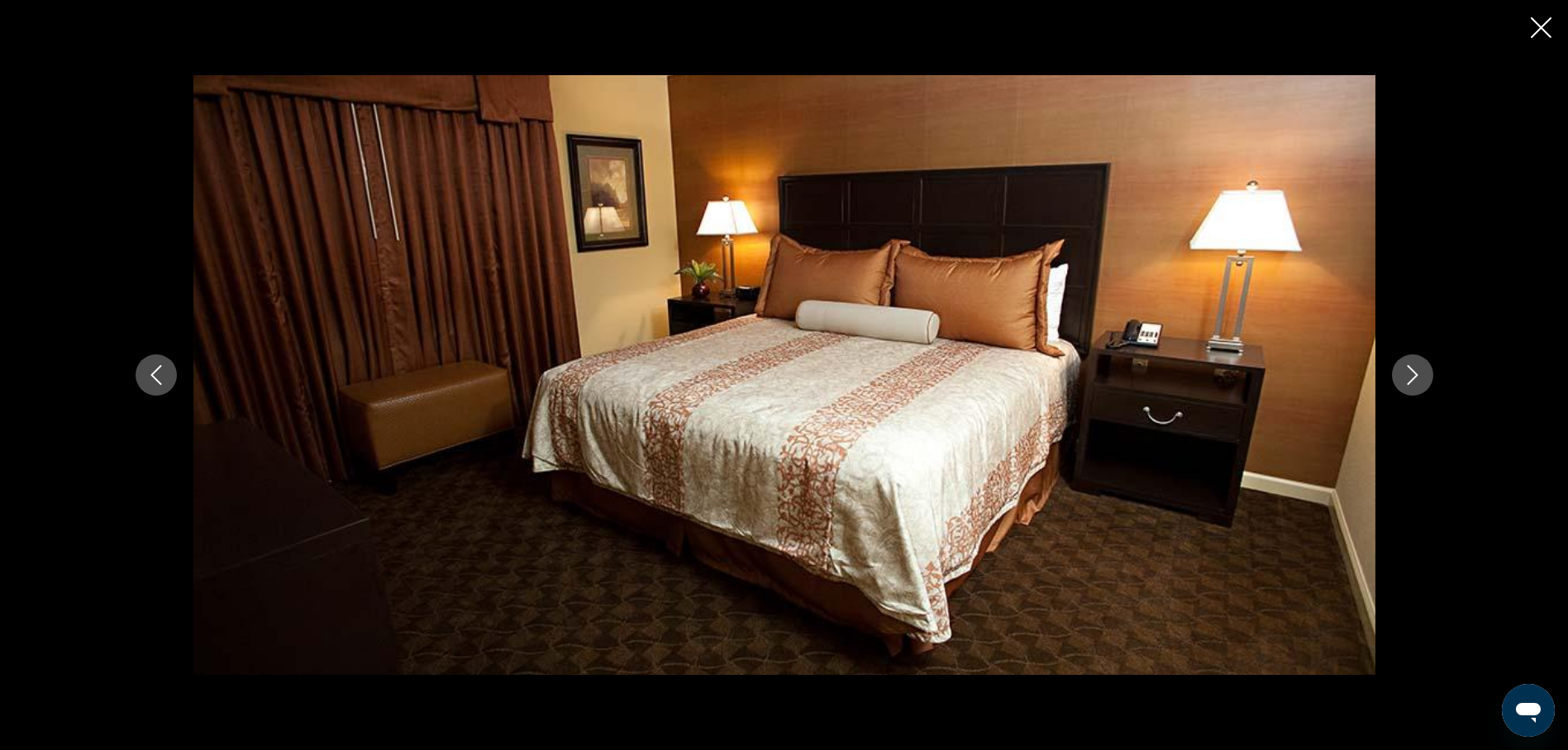
click at [1407, 381] on icon "Next image" at bounding box center [1412, 375] width 20 height 20
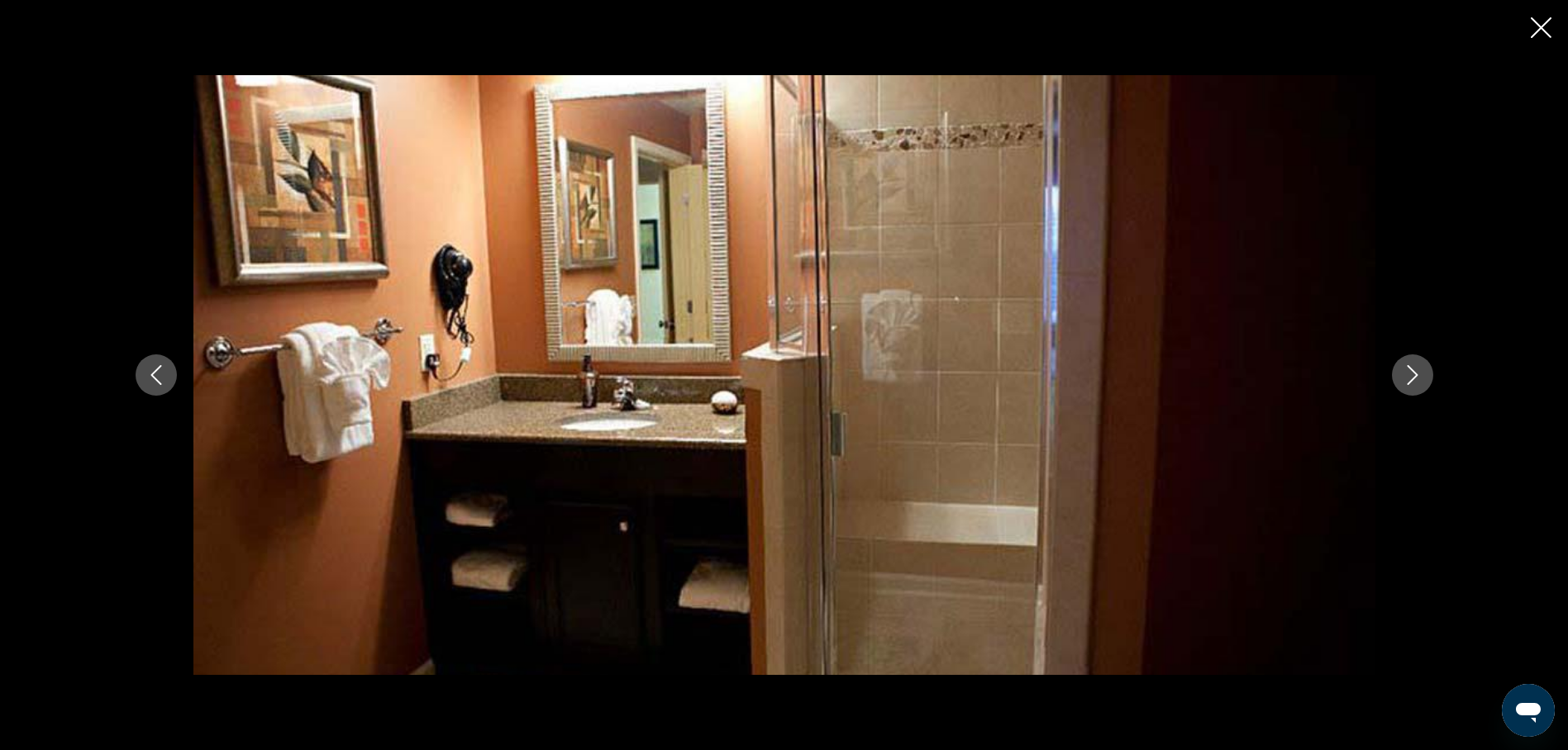
click at [1407, 381] on icon "Next image" at bounding box center [1412, 375] width 20 height 20
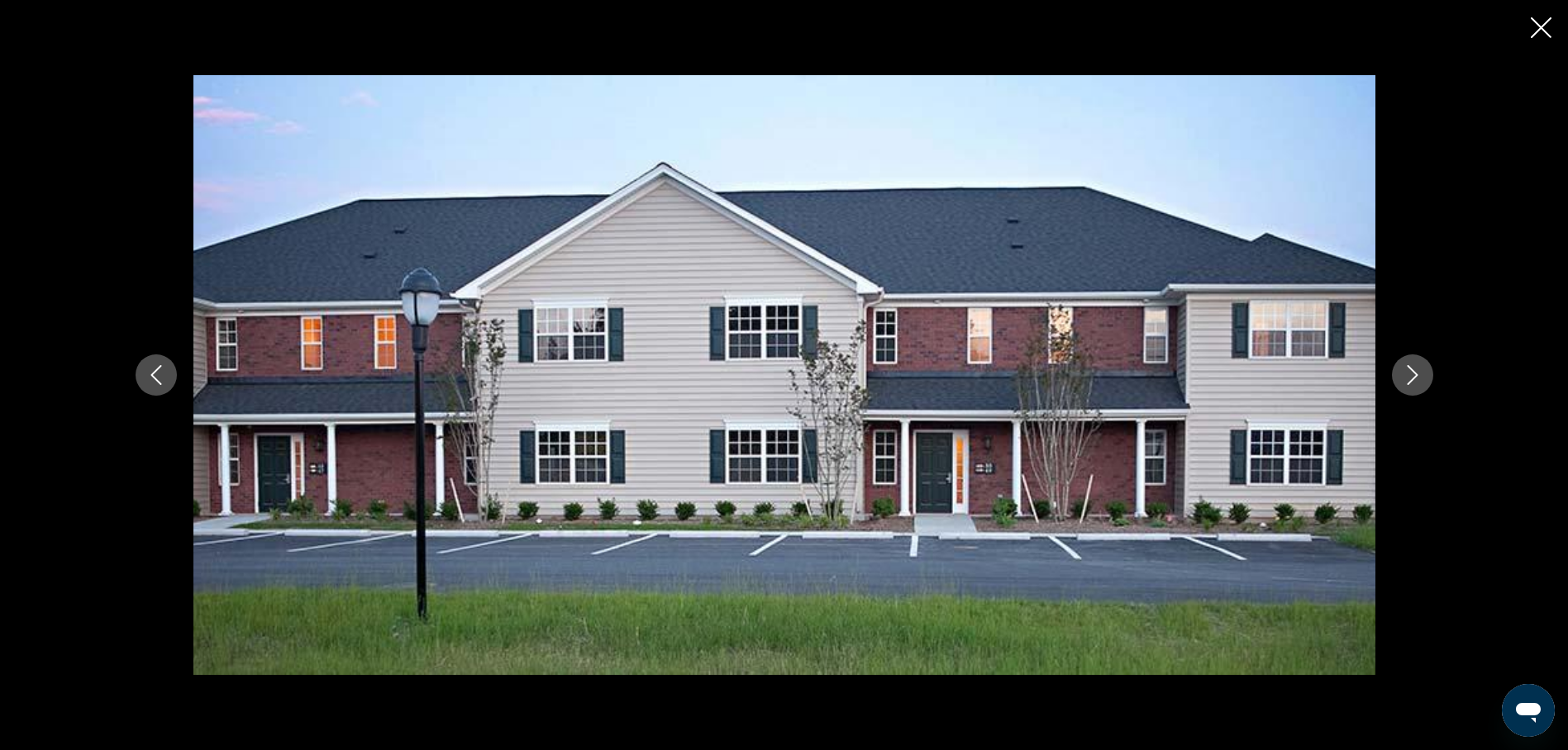
click at [1410, 376] on icon "Next image" at bounding box center [1412, 375] width 20 height 20
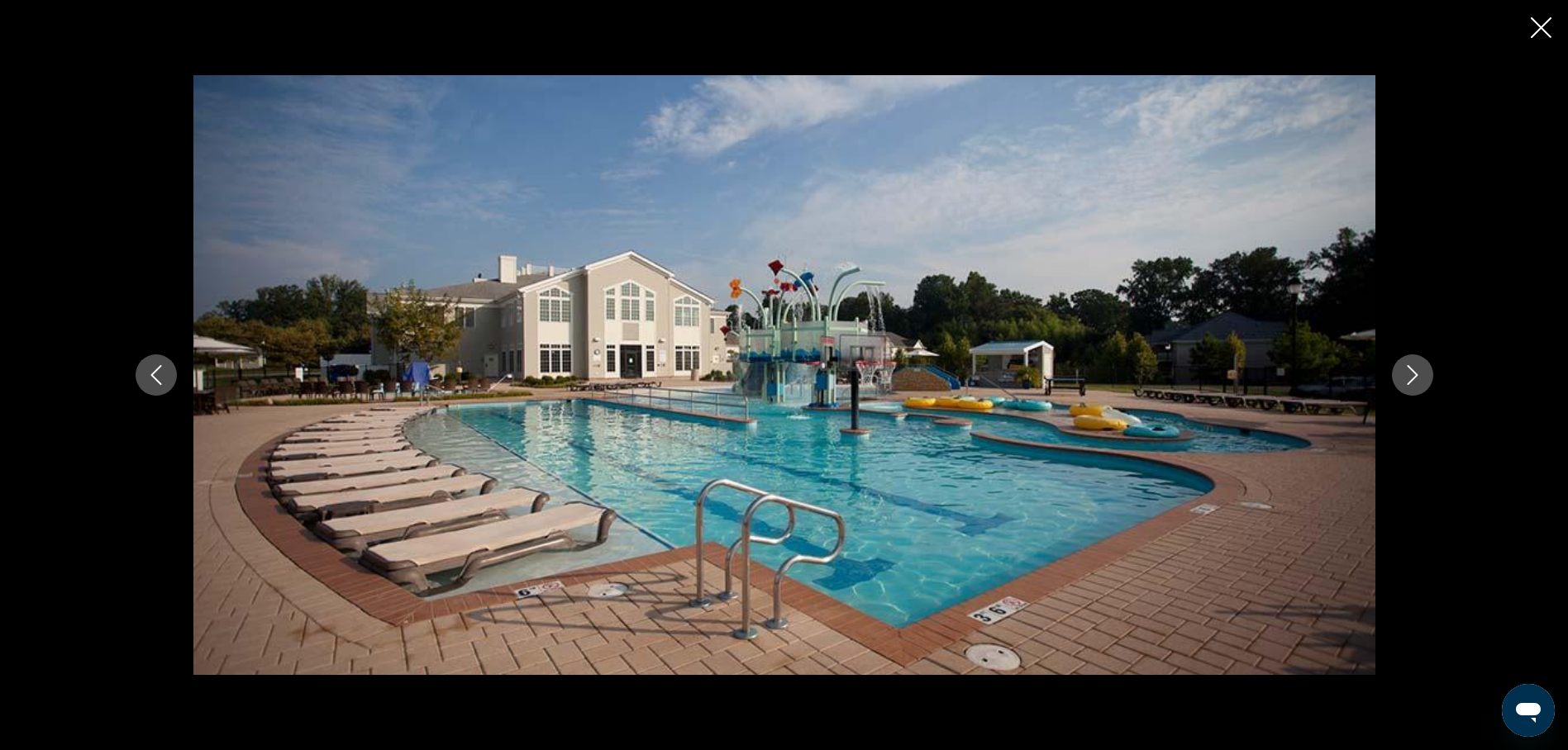
click at [1409, 375] on icon "Next image" at bounding box center [1412, 375] width 20 height 20
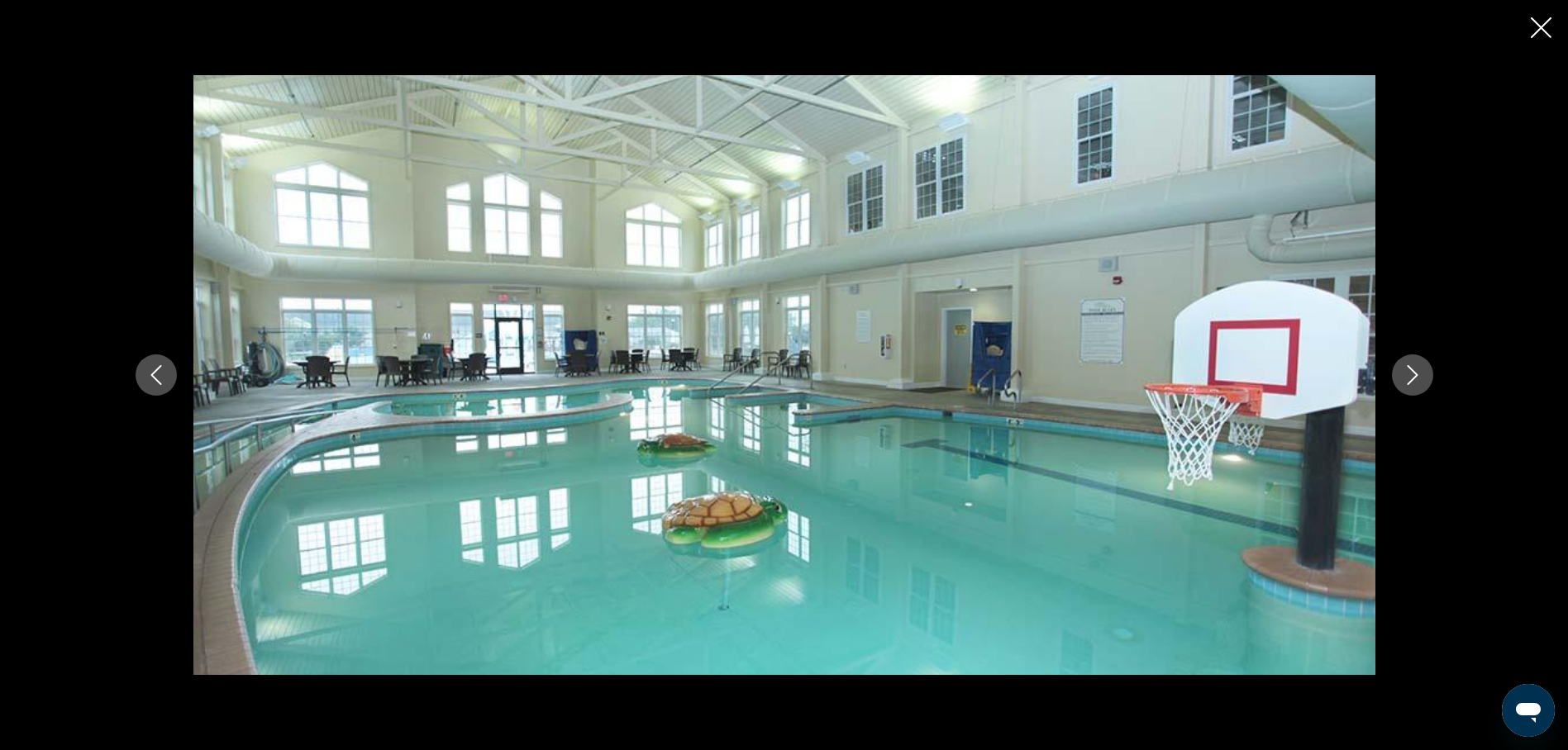
click at [1403, 376] on icon "Next image" at bounding box center [1412, 375] width 20 height 20
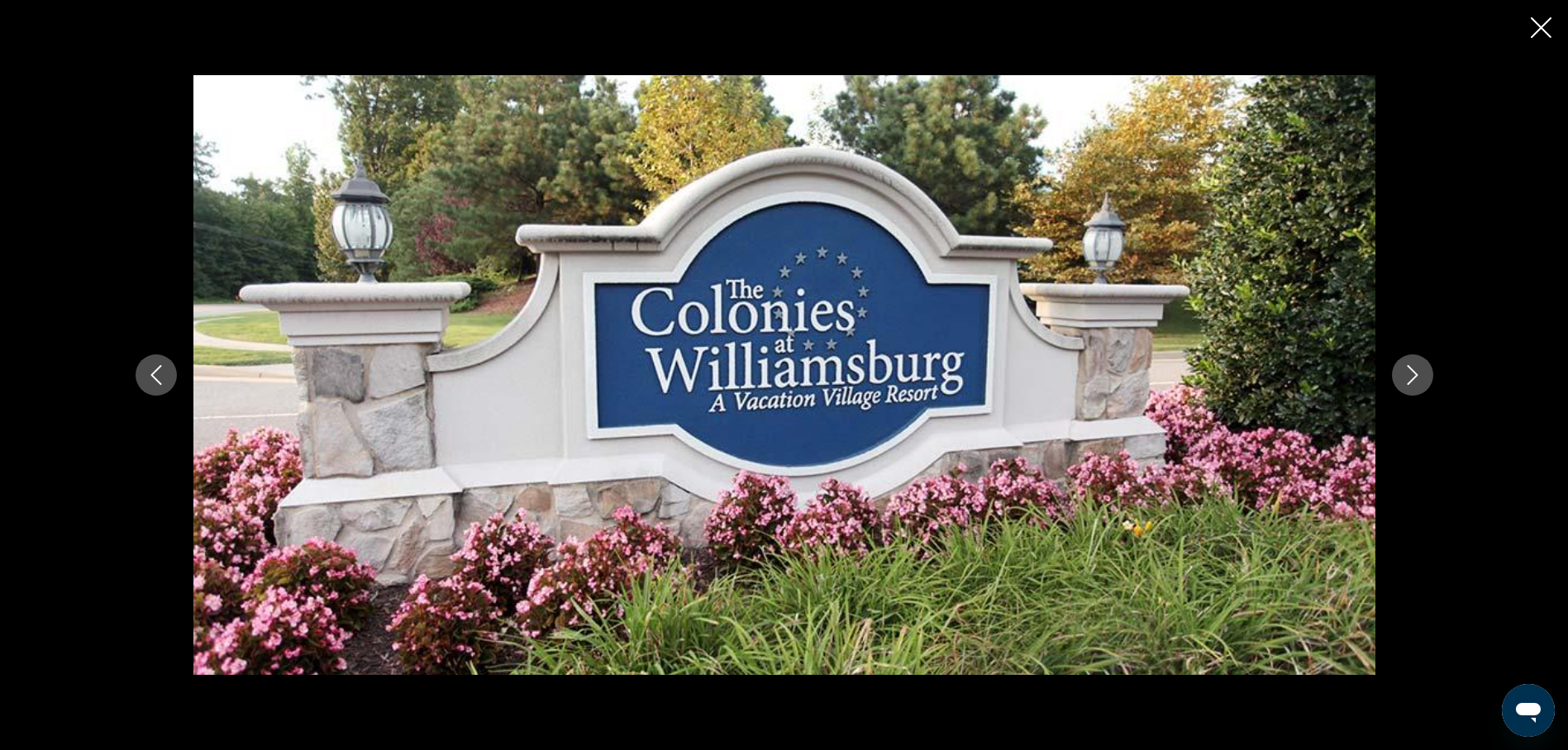
click at [1544, 26] on icon "Close slideshow" at bounding box center [1541, 27] width 21 height 21
click at [1544, 26] on div "Getaways Plus Getaways en English Español Français Italiano Português русский U…" at bounding box center [784, 25] width 1568 height 43
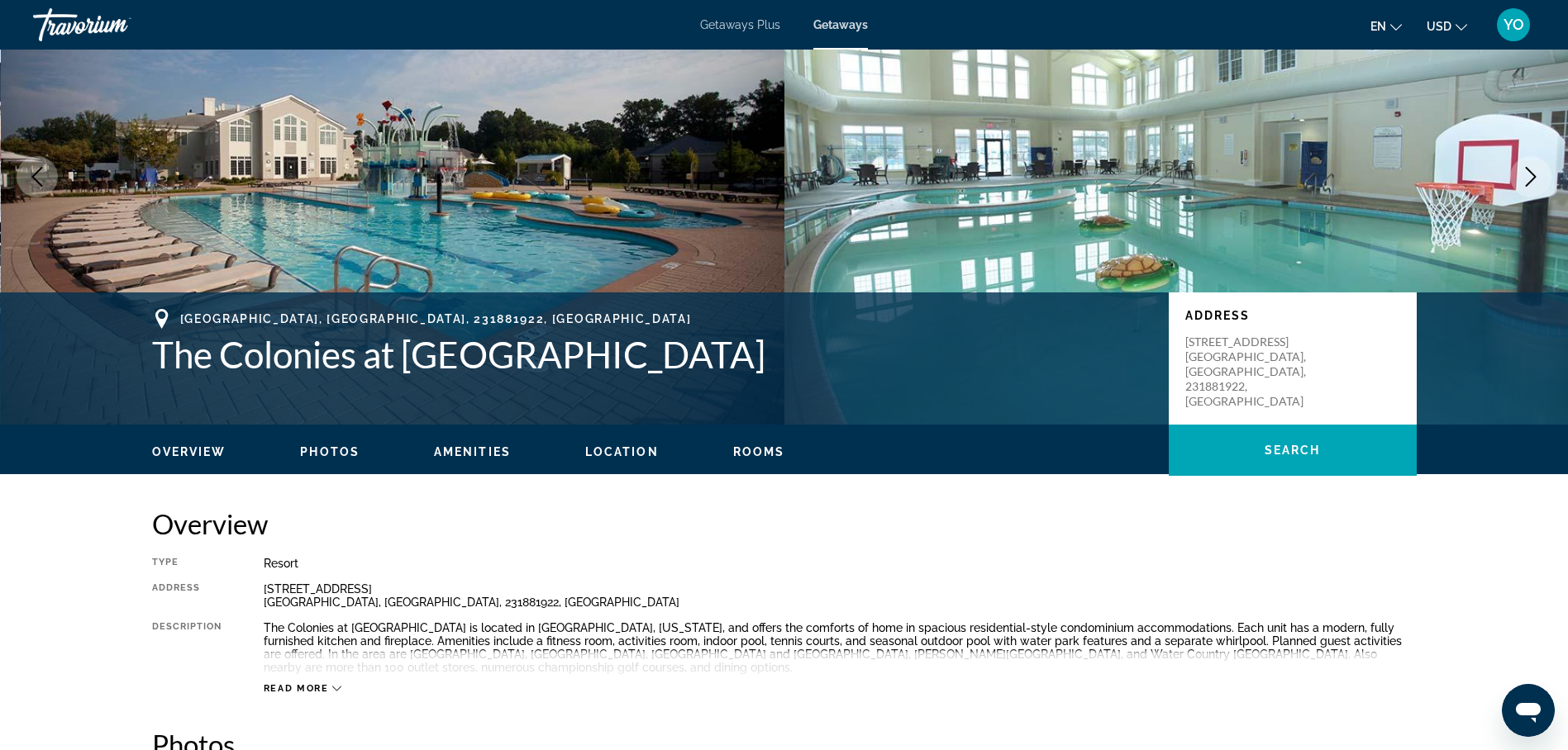
scroll to position [83, 0]
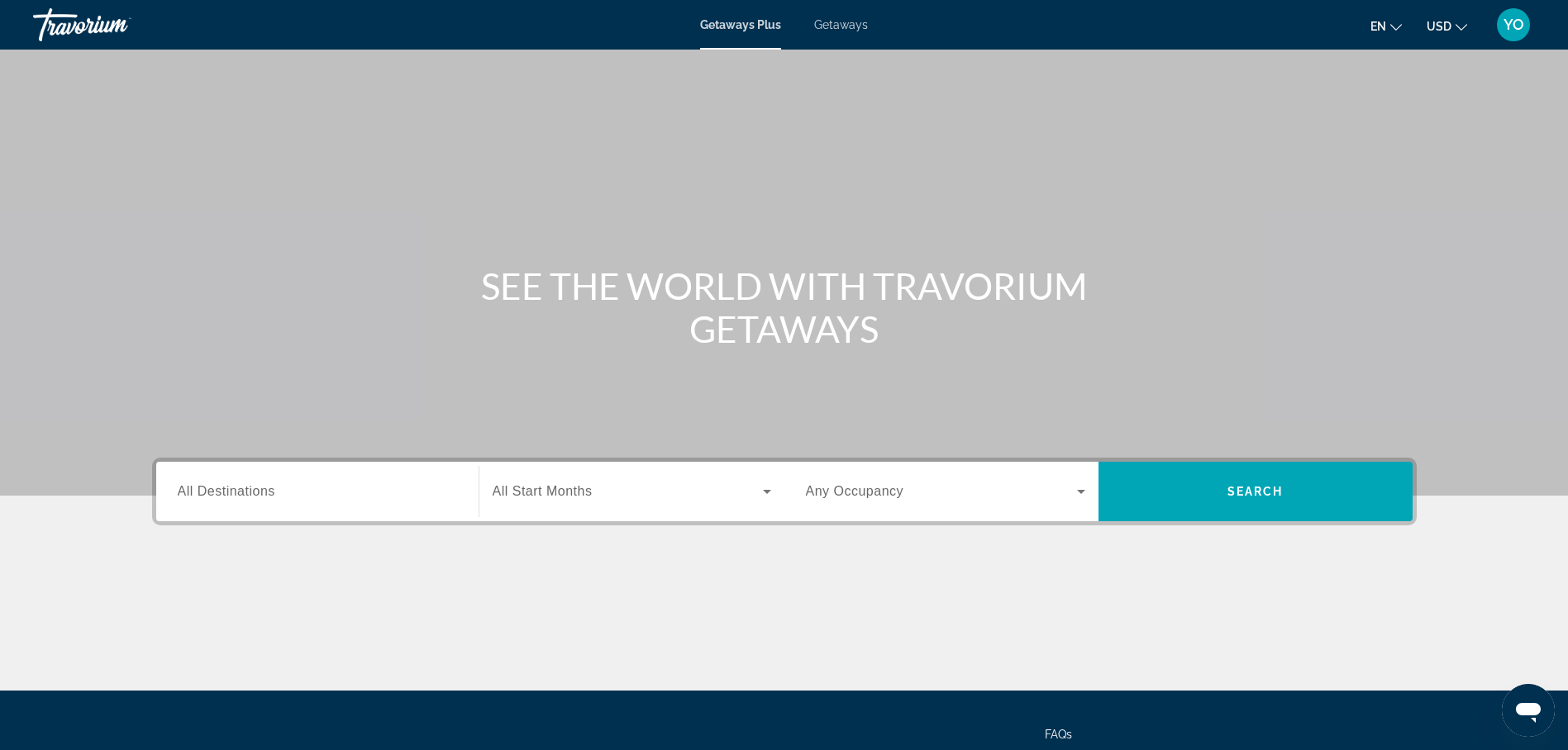
click at [229, 490] on span "All Destinations" at bounding box center [227, 491] width 98 height 14
click at [229, 490] on input "Destination All Destinations" at bounding box center [317, 492] width 280 height 20
click at [229, 490] on div "Destination All Destinations" at bounding box center [317, 491] width 306 height 59
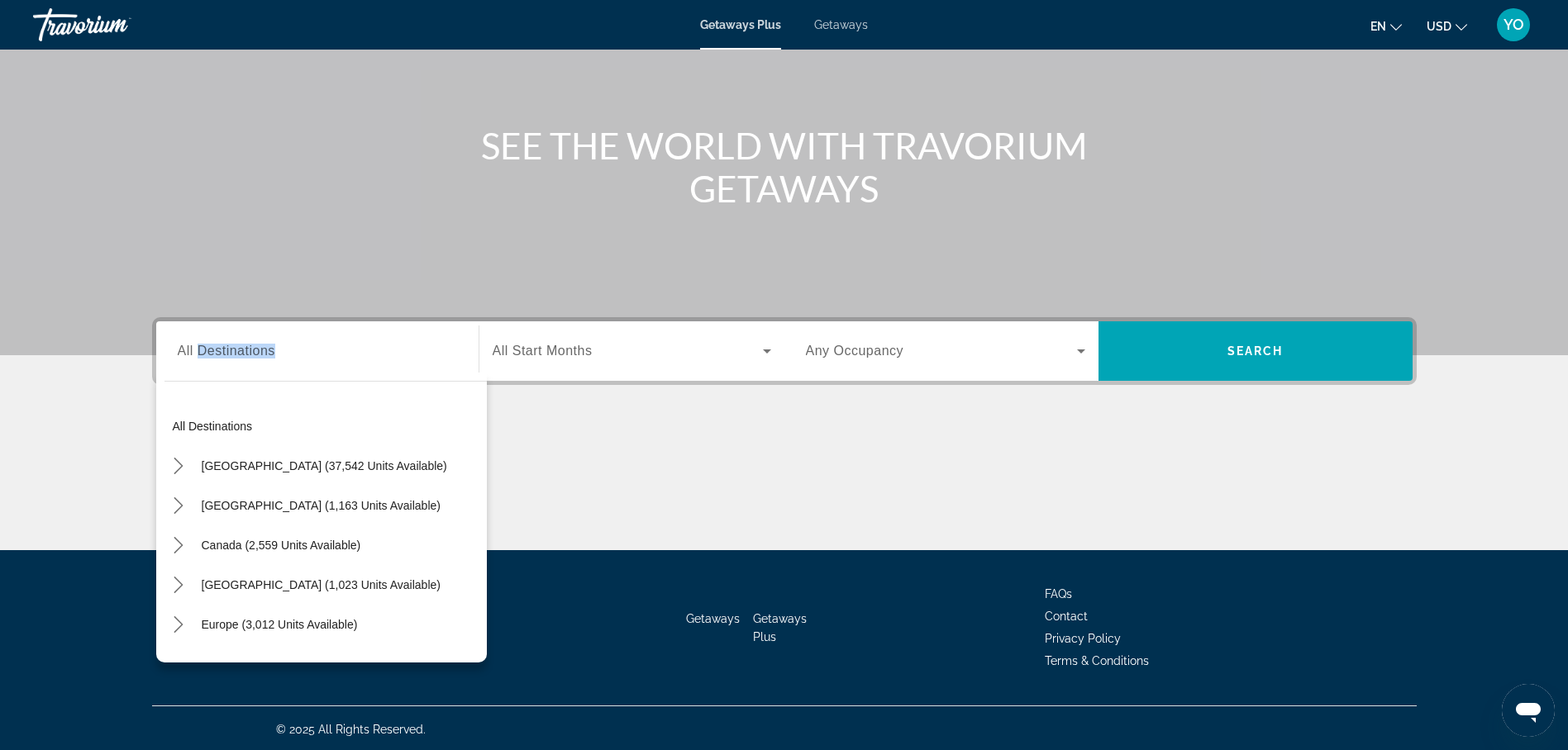
scroll to position [143, 0]
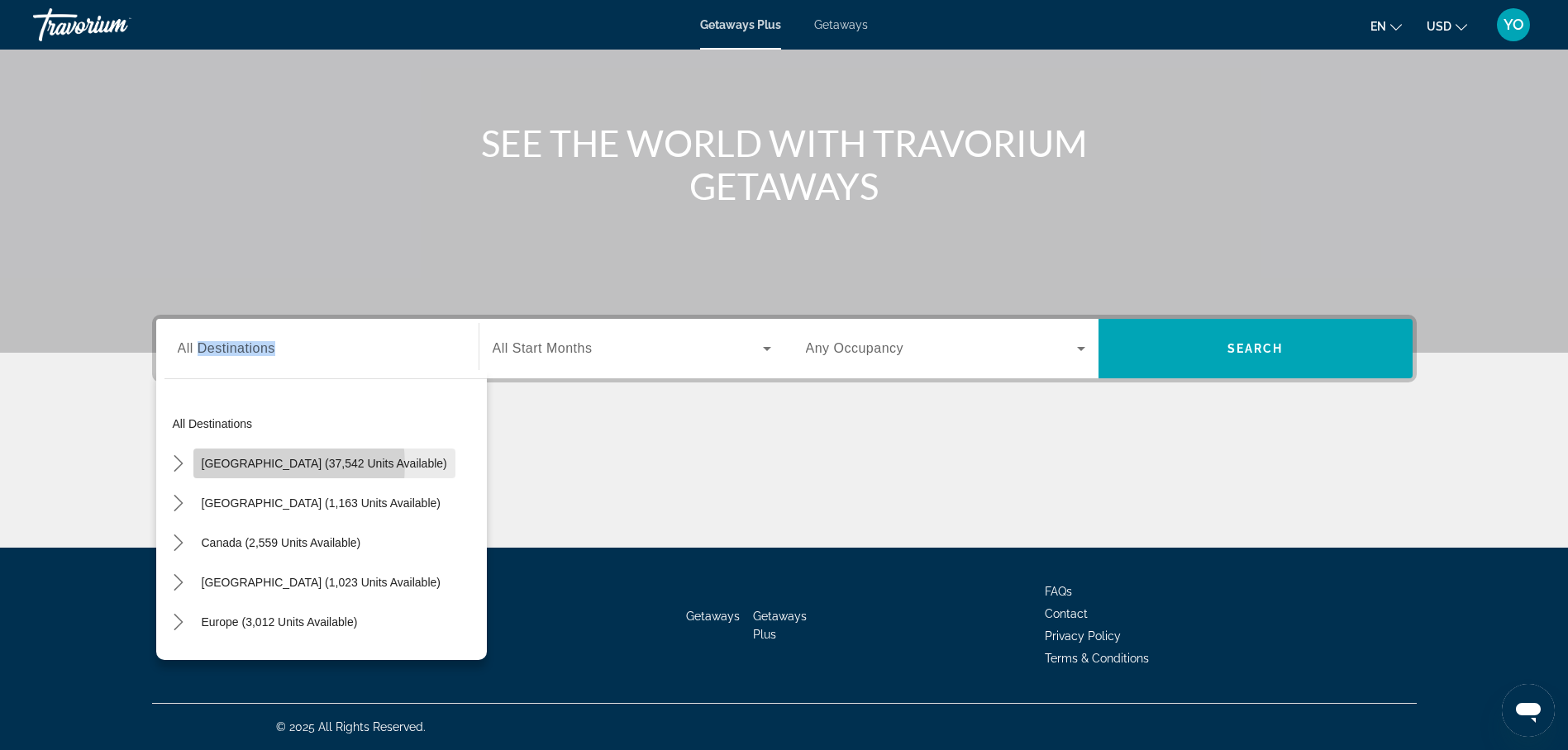
click at [263, 465] on span "United States (37,542 units available)" at bounding box center [324, 464] width 246 height 13
type input "**********"
click at [263, 465] on div "Main content" at bounding box center [785, 487] width 1265 height 124
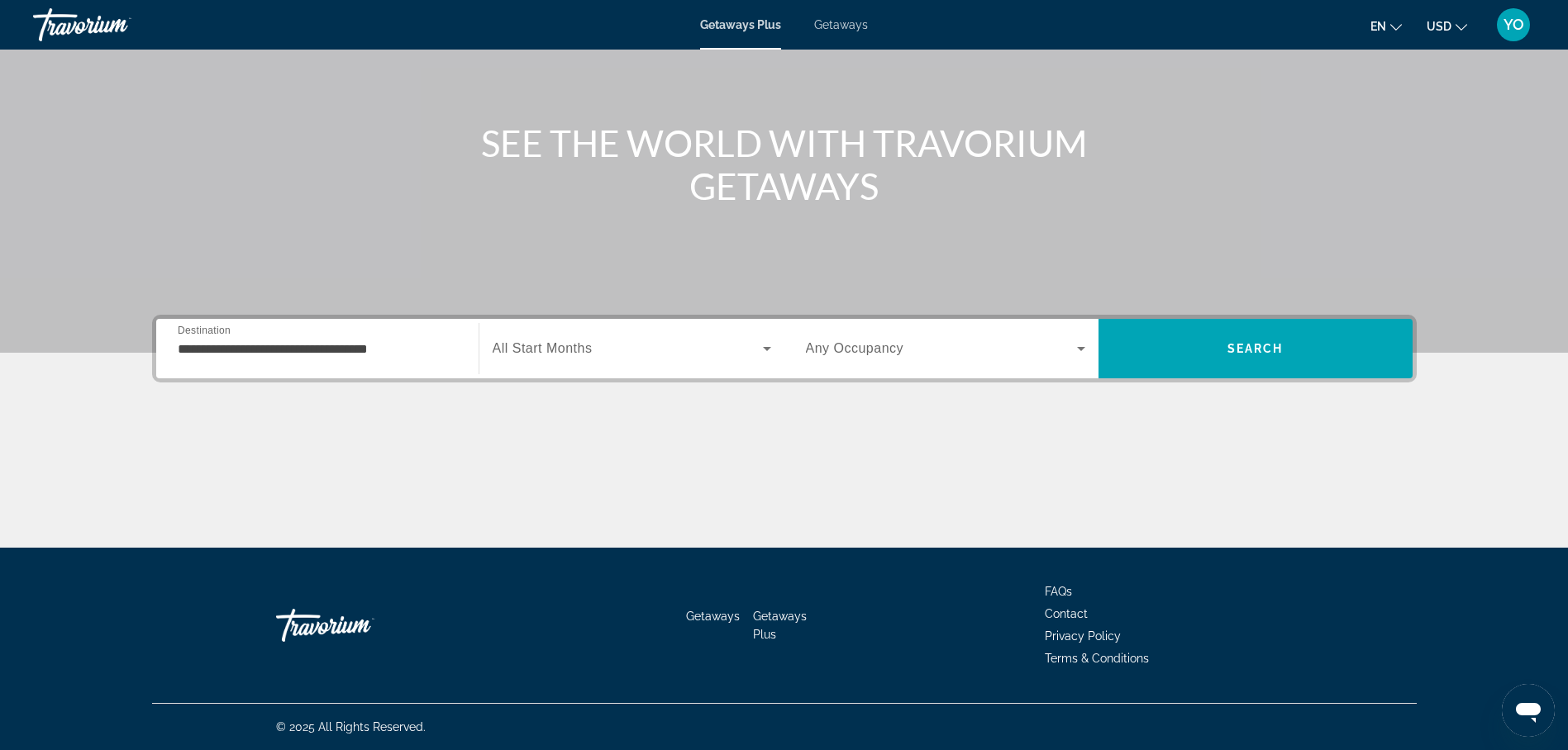
click at [539, 346] on span "All Start Months" at bounding box center [542, 348] width 100 height 14
click at [532, 348] on span "All Start Months" at bounding box center [542, 348] width 100 height 14
click at [532, 343] on span "All Start Months" at bounding box center [542, 348] width 100 height 14
click at [552, 348] on span "All Start Months" at bounding box center [542, 348] width 100 height 14
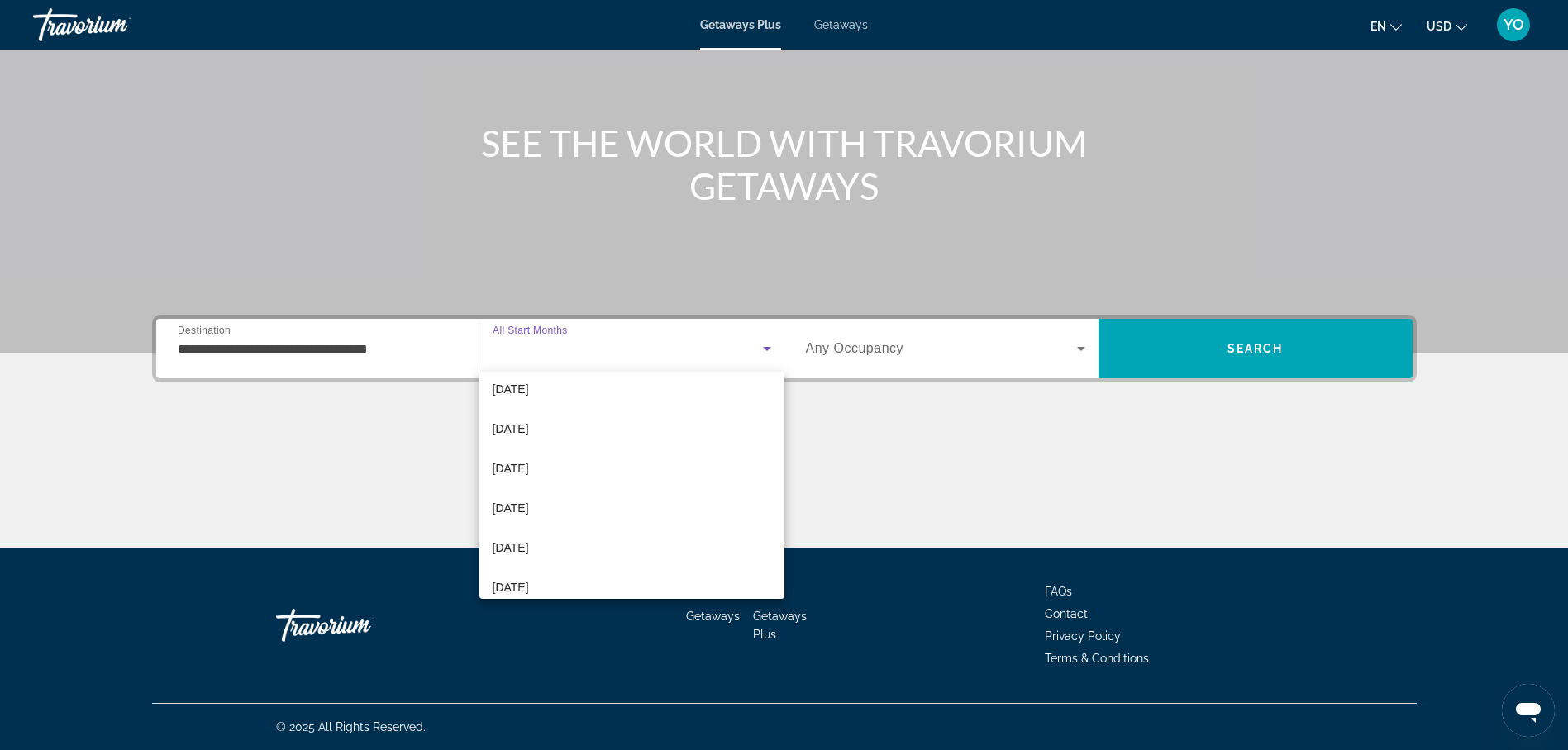
scroll to position [247, 0]
click at [527, 505] on span "[DATE]" at bounding box center [510, 507] width 37 height 20
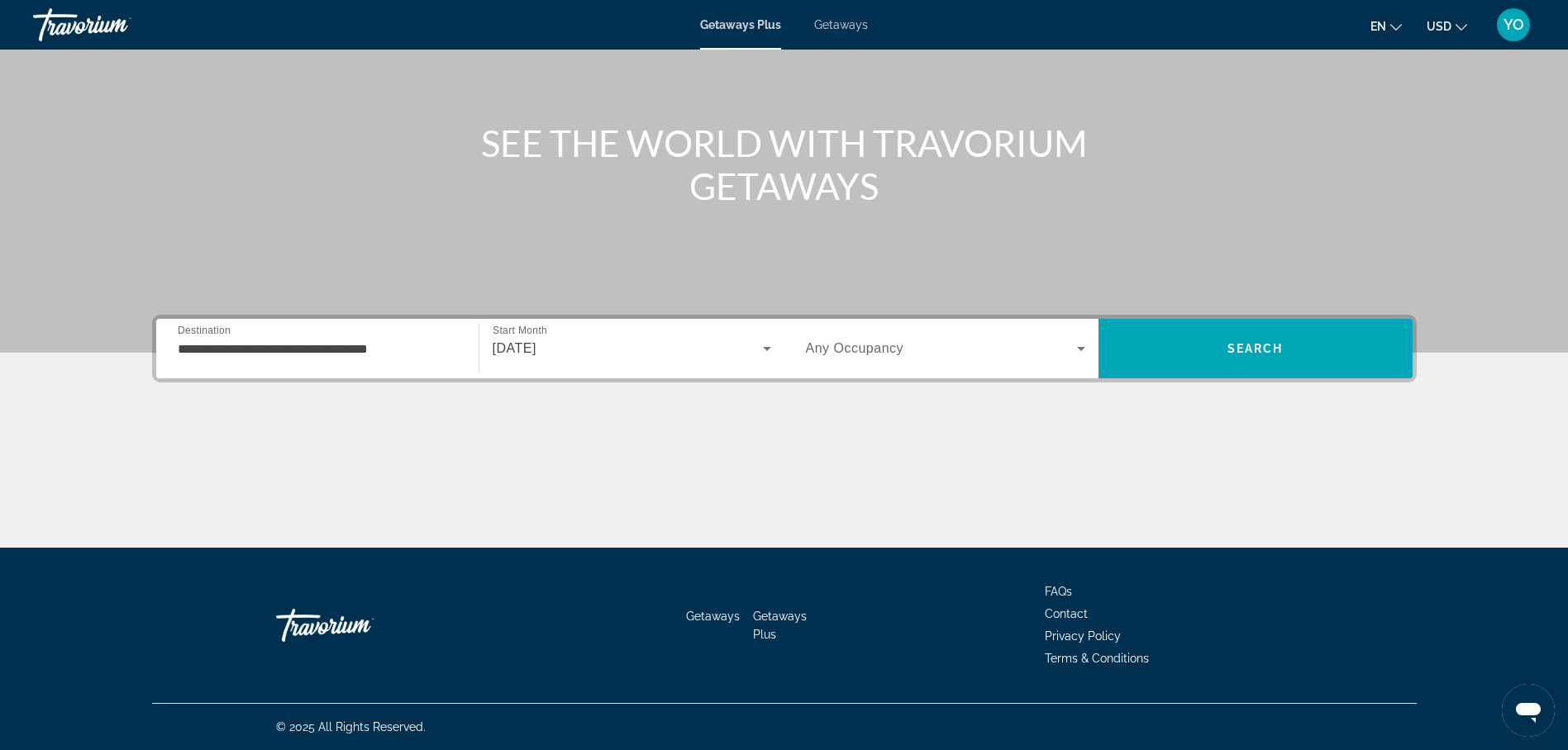
click at [882, 346] on span "Any Occupancy" at bounding box center [855, 348] width 99 height 14
click at [879, 347] on span "Any Occupancy" at bounding box center [855, 348] width 99 height 14
click at [879, 349] on span "Any Occupancy" at bounding box center [855, 348] width 99 height 14
click at [879, 343] on span "Any Occupancy" at bounding box center [855, 348] width 99 height 14
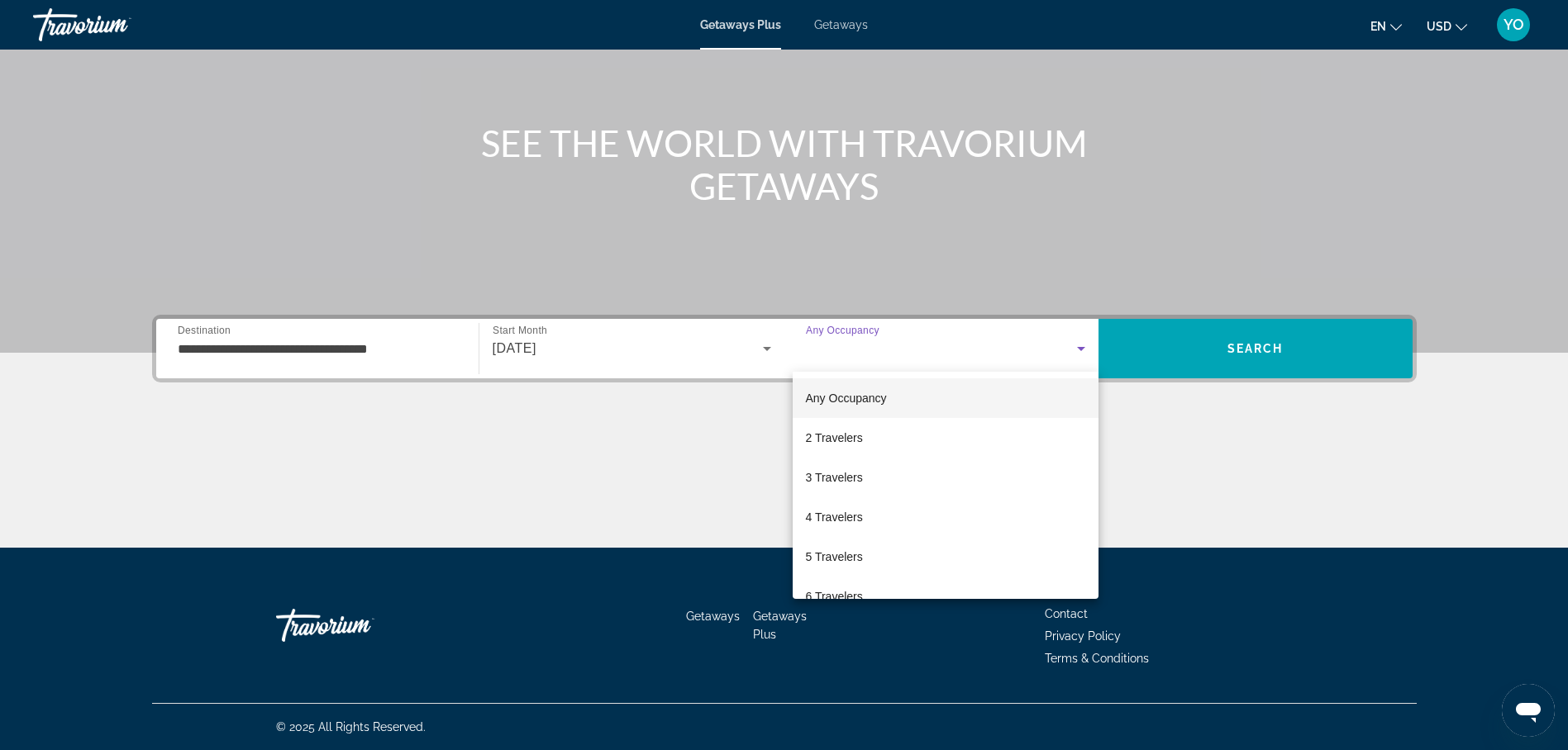
click at [879, 343] on div at bounding box center [784, 375] width 1568 height 750
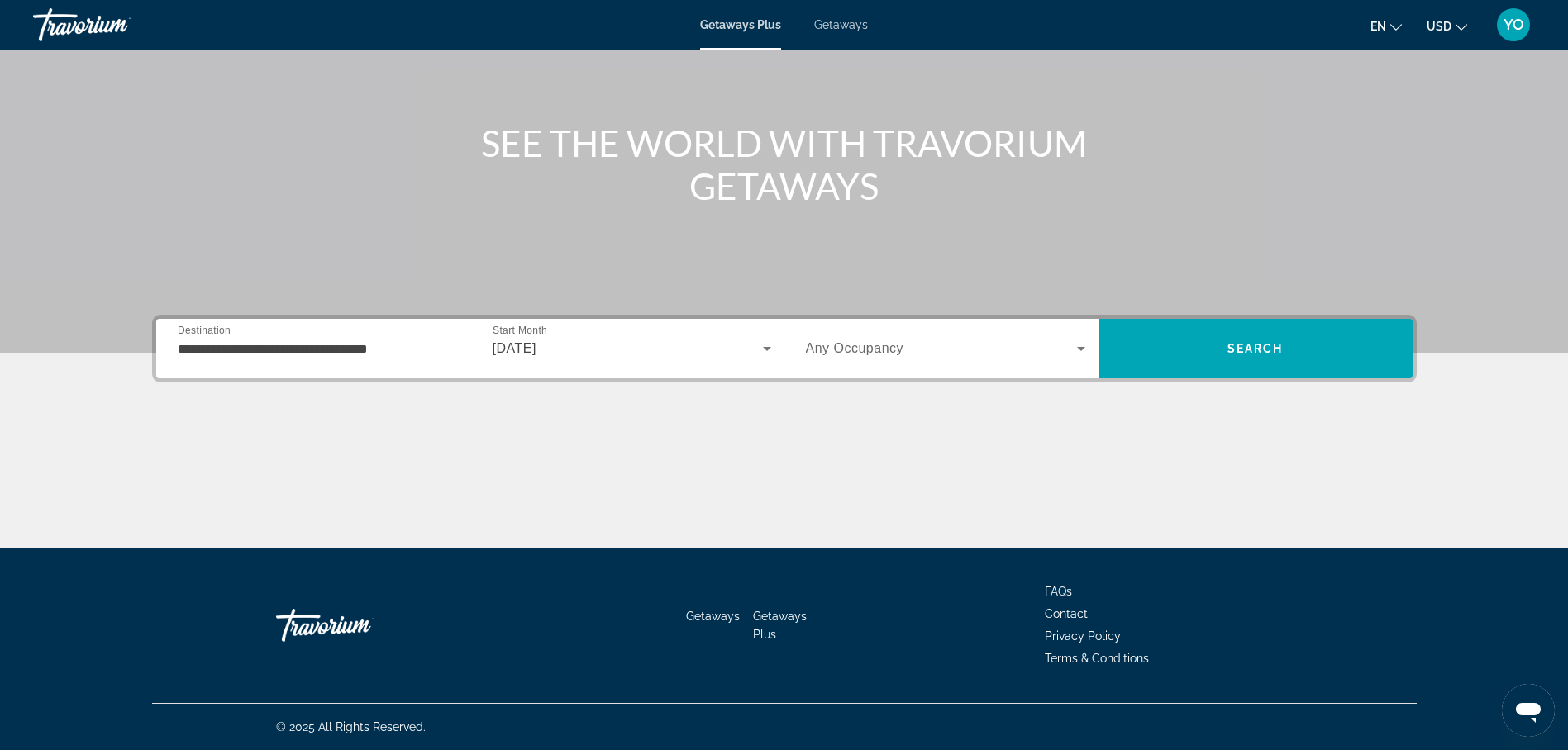
click at [880, 333] on div "Search widget" at bounding box center [945, 348] width 280 height 46
click at [880, 353] on span "Any Occupancy" at bounding box center [855, 348] width 99 height 14
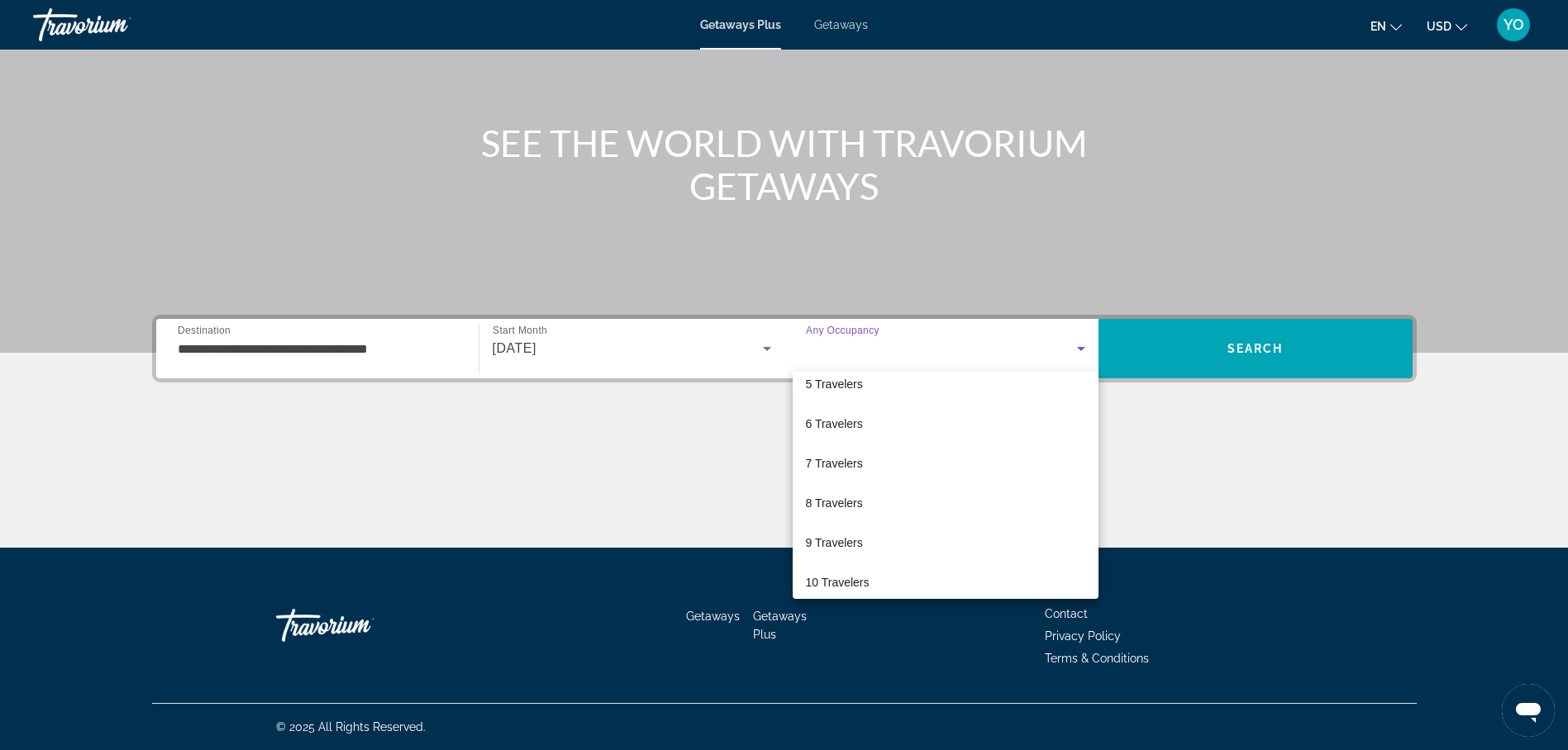
scroll to position [183, 0]
click at [841, 573] on span "10 Travelers" at bounding box center [838, 572] width 64 height 20
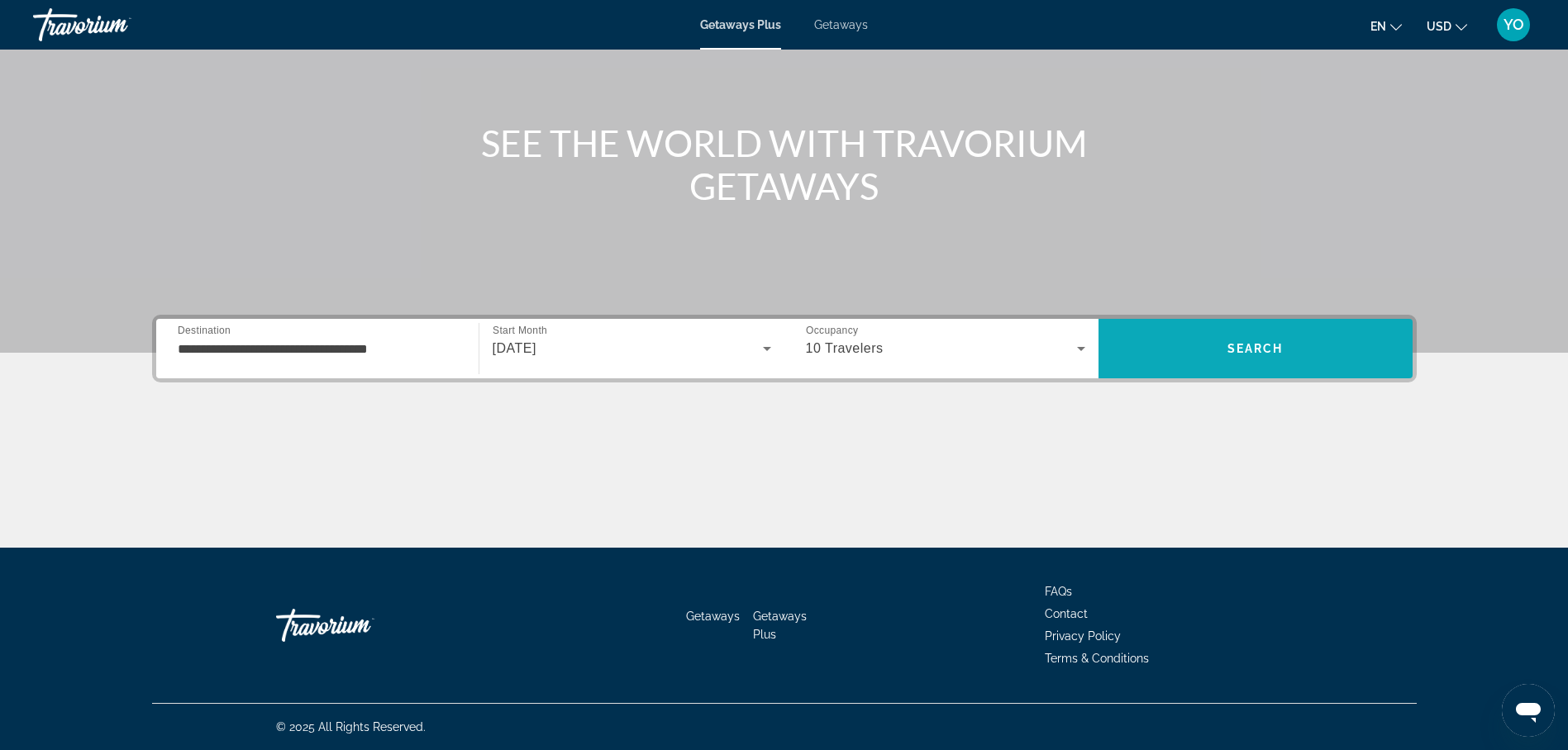
click at [1262, 350] on span "Search" at bounding box center [1256, 349] width 56 height 13
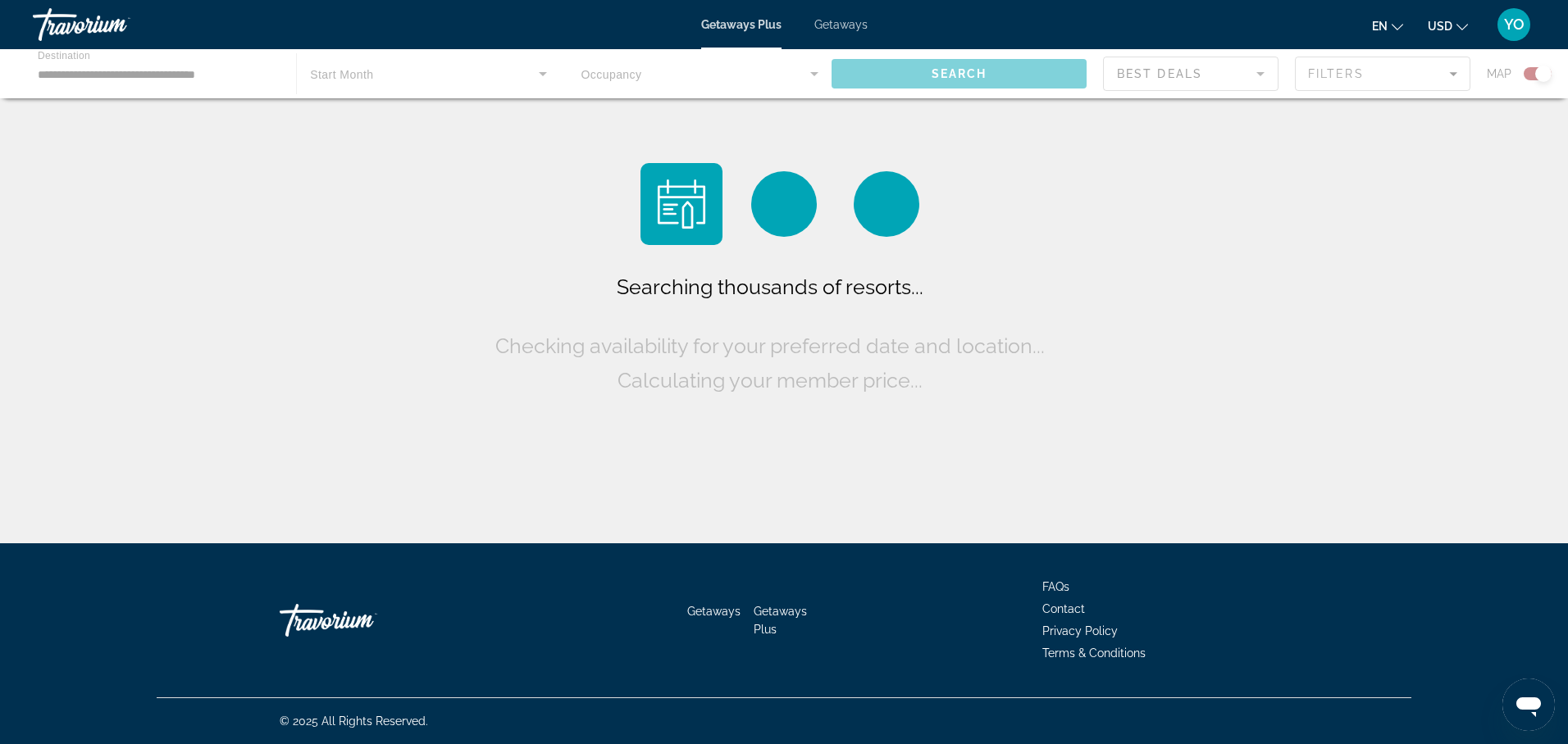
click at [1252, 347] on div "Searching thousands of resorts... Checking availability for your preferred date…" at bounding box center [784, 275] width 1568 height 552
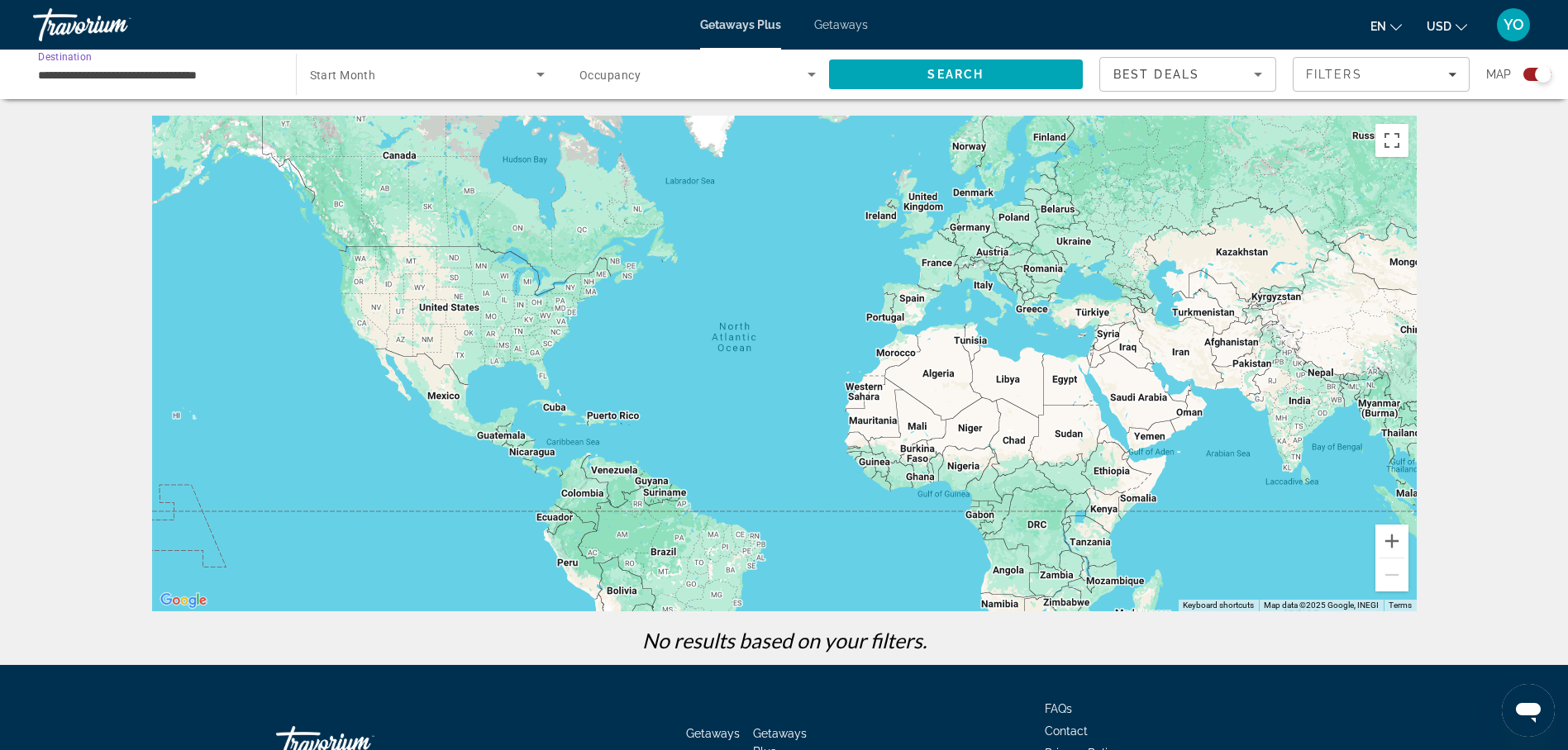
click at [117, 83] on input "**********" at bounding box center [155, 74] width 236 height 20
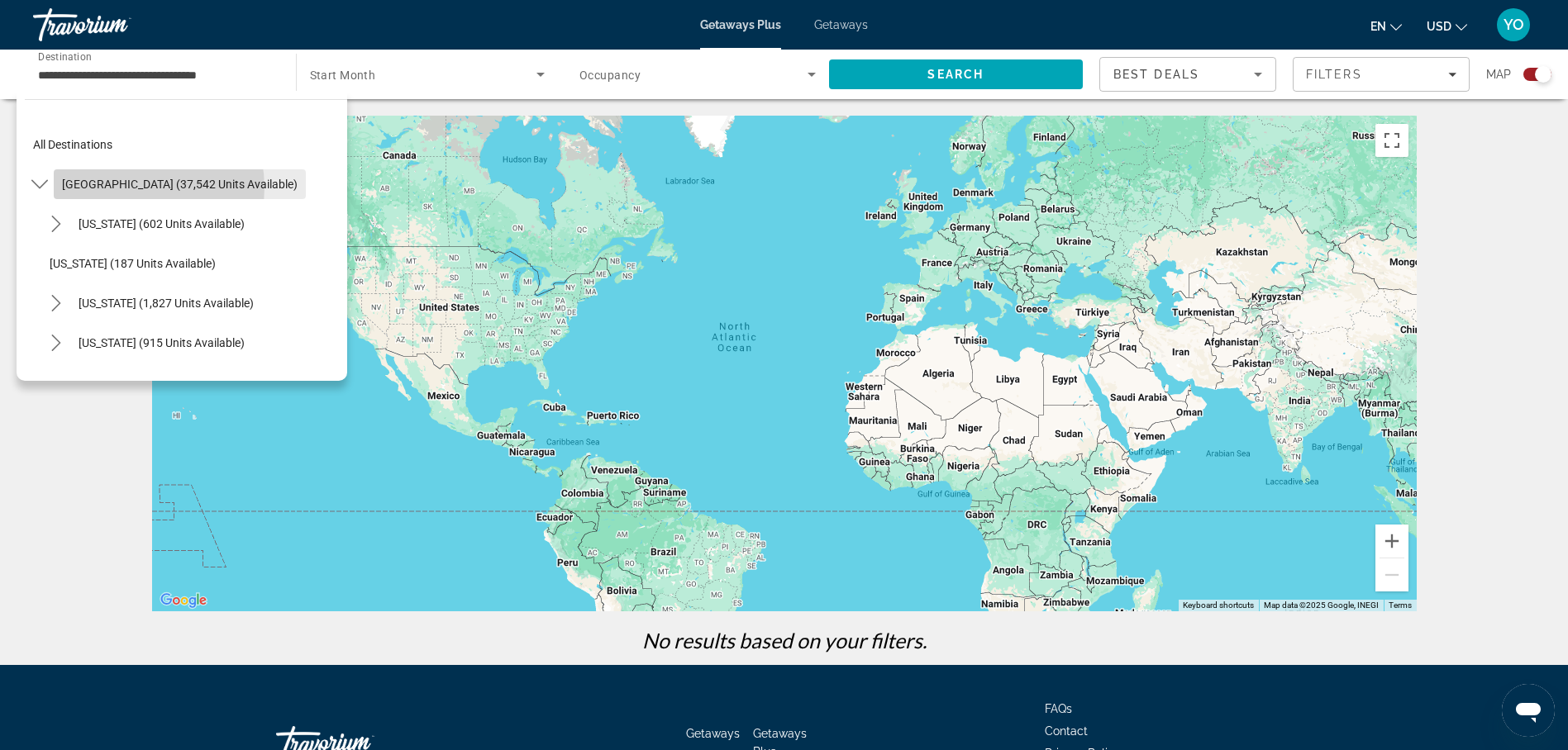
click at [125, 187] on span "United States (37,542 units available)" at bounding box center [180, 184] width 235 height 13
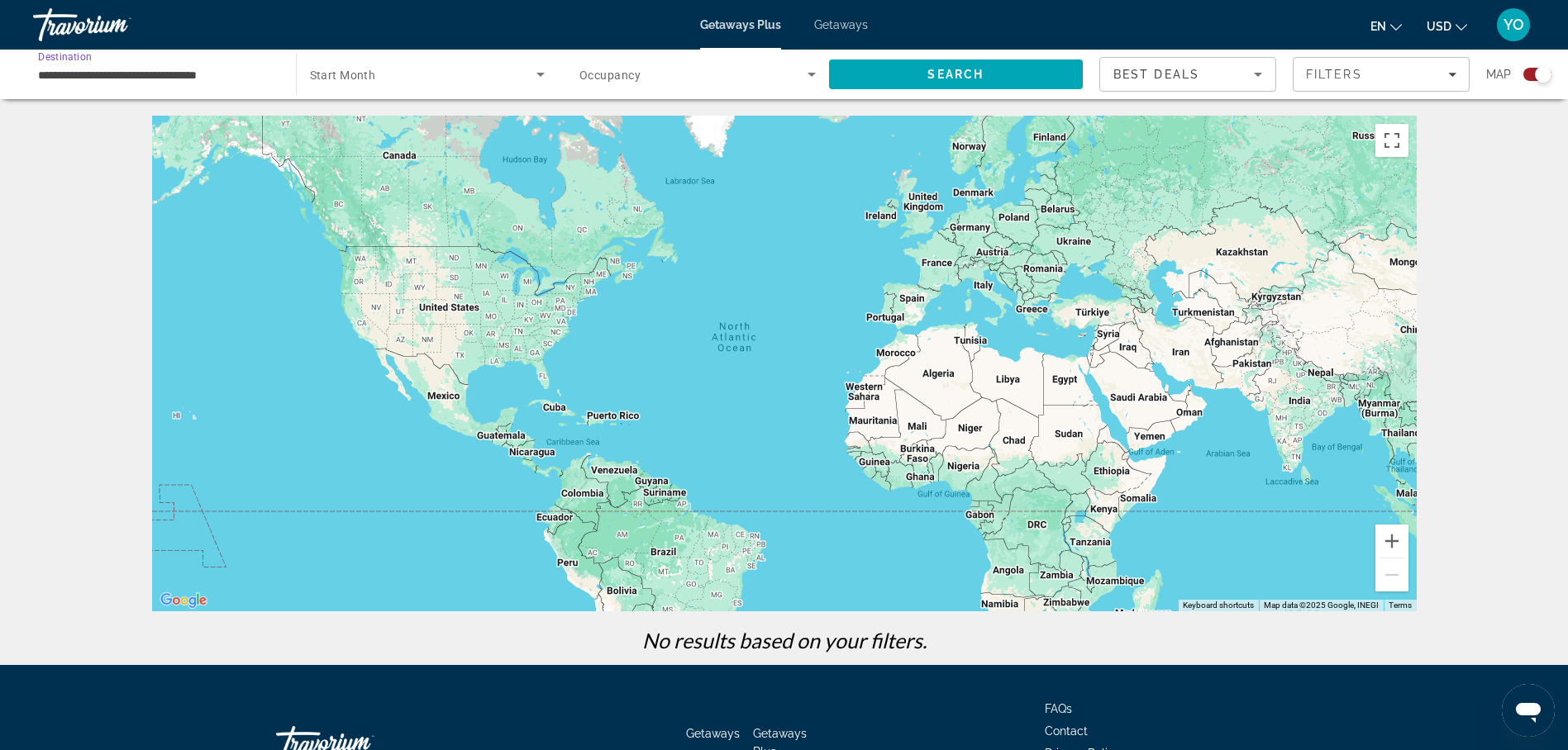
click at [842, 20] on span "Getaways" at bounding box center [840, 24] width 54 height 13
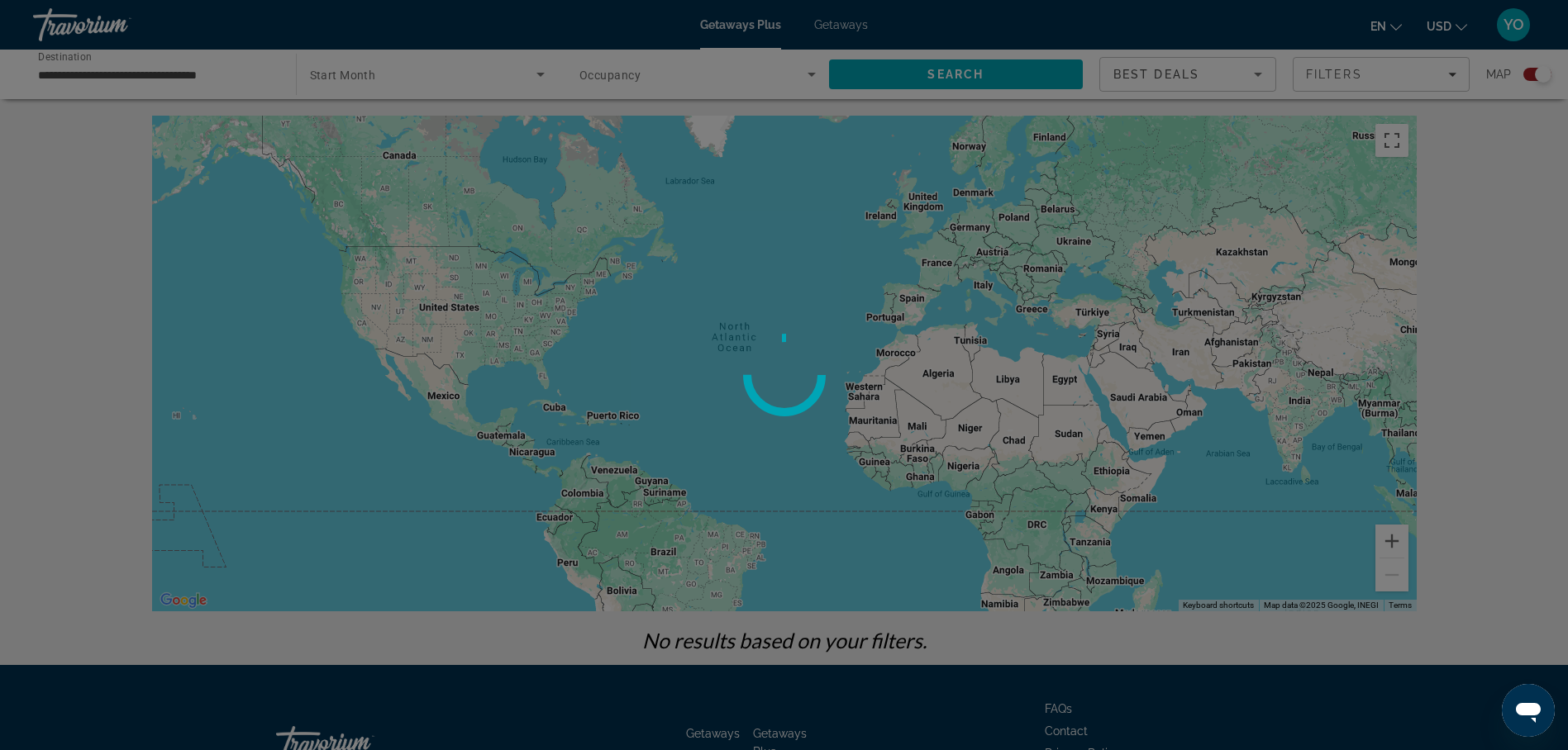
click at [842, 20] on div at bounding box center [784, 375] width 1568 height 750
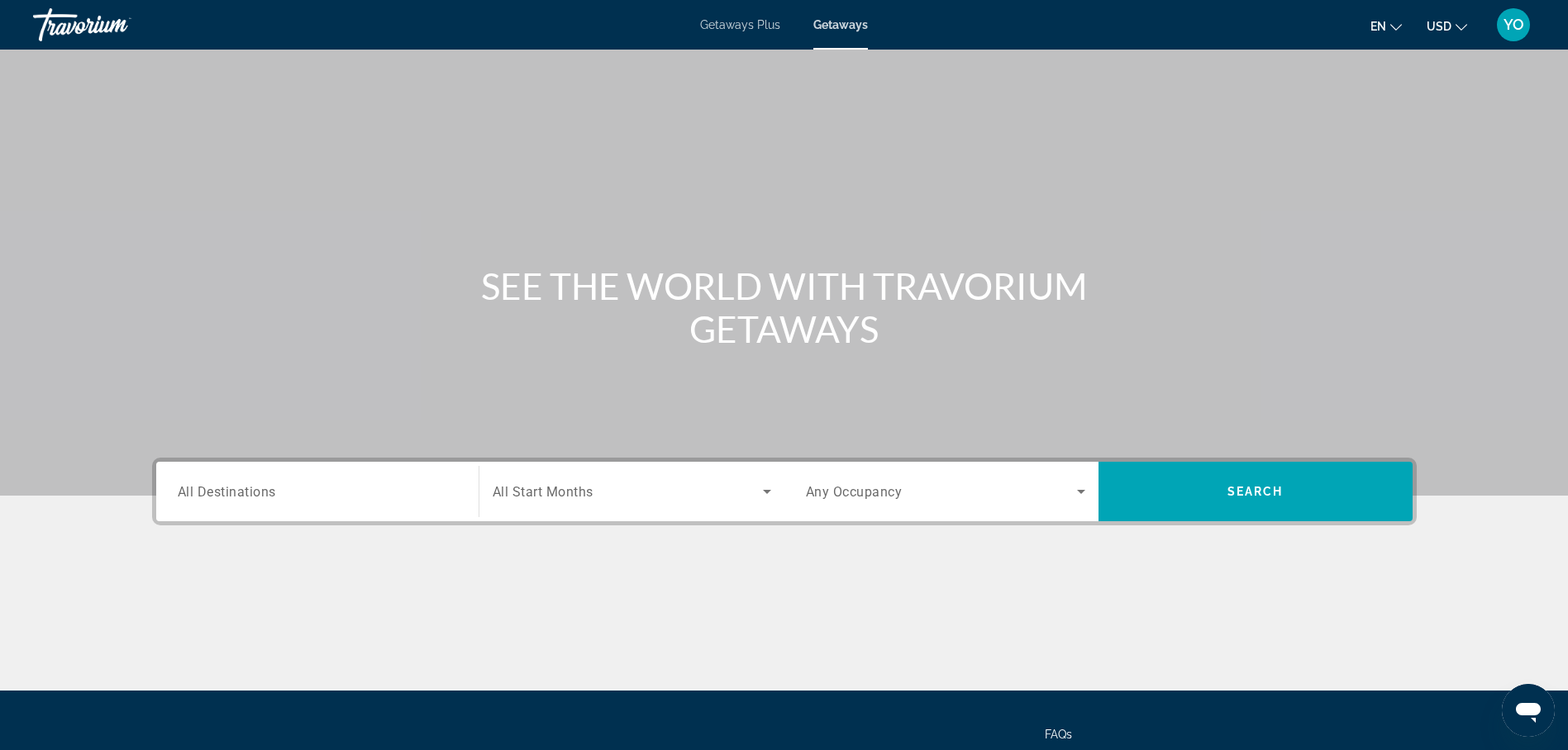
click at [220, 493] on span "All Destinations" at bounding box center [227, 491] width 99 height 16
click at [220, 493] on input "Destination All Destinations" at bounding box center [317, 492] width 280 height 20
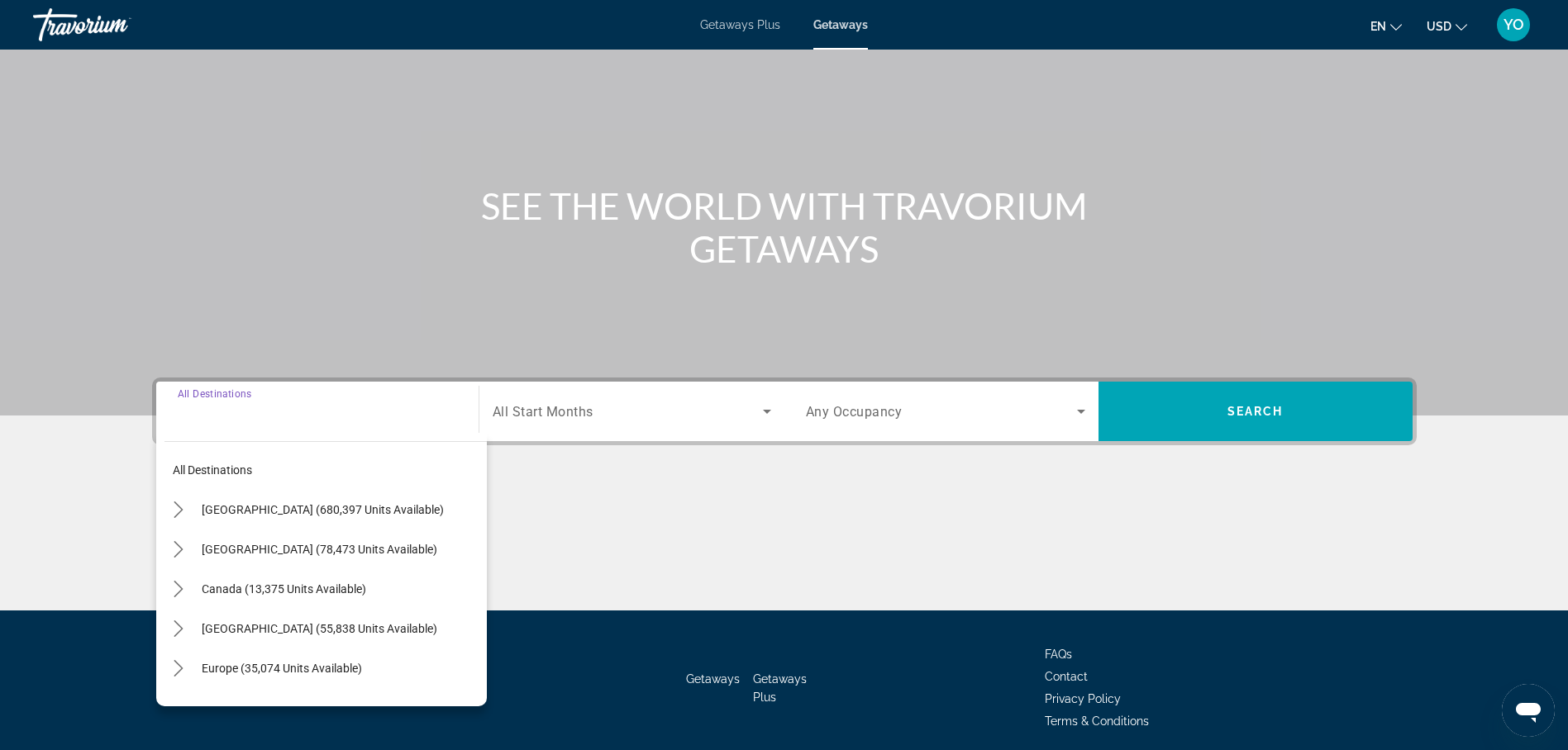
scroll to position [143, 0]
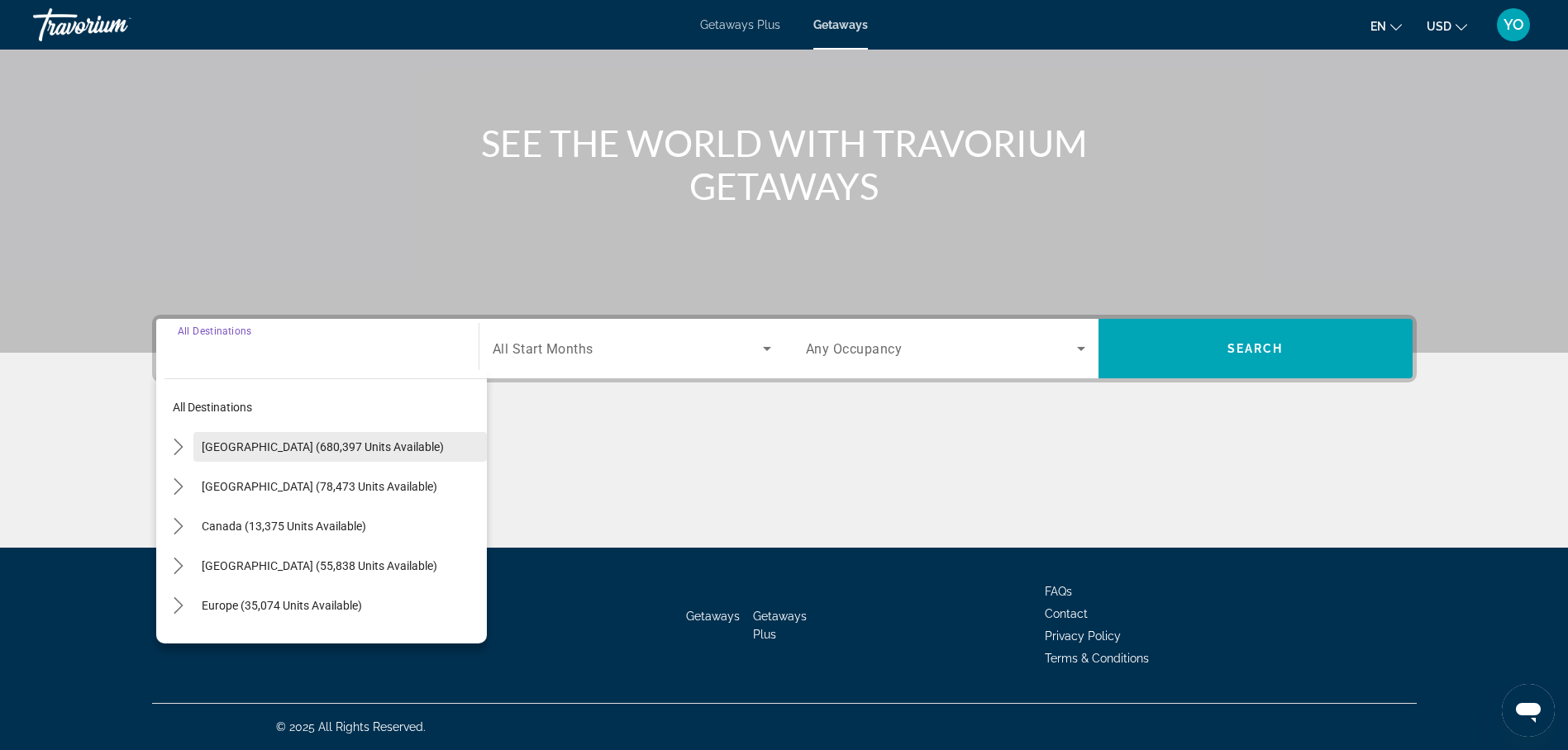
click at [262, 451] on span "[GEOGRAPHIC_DATA] (680,397 units available)" at bounding box center [322, 447] width 242 height 13
type input "**********"
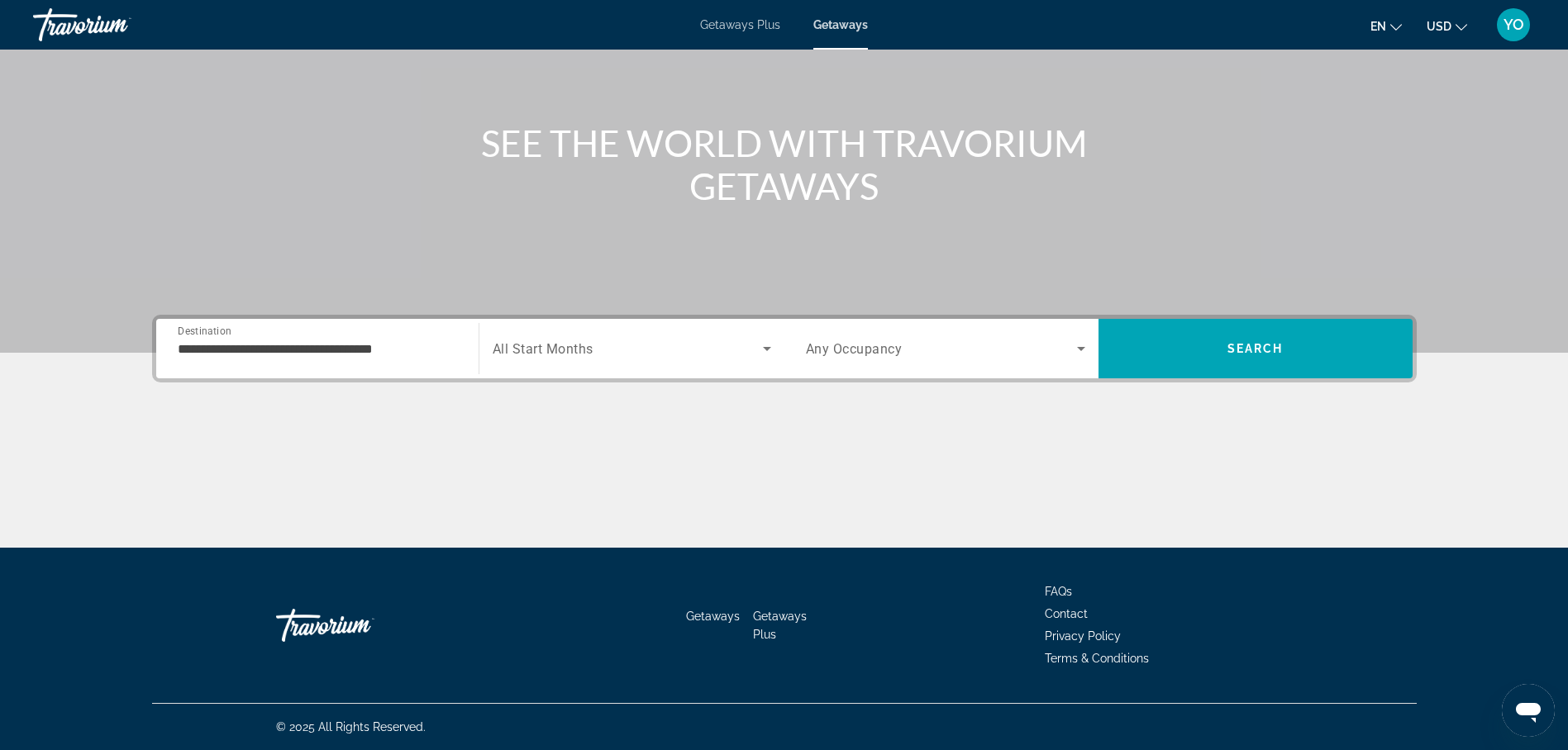
drag, startPoint x: 262, startPoint y: 451, endPoint x: 298, endPoint y: 429, distance: 42.2
click at [263, 449] on div "Main content" at bounding box center [785, 487] width 1265 height 124
click at [534, 353] on span "All Start Months" at bounding box center [542, 349] width 101 height 16
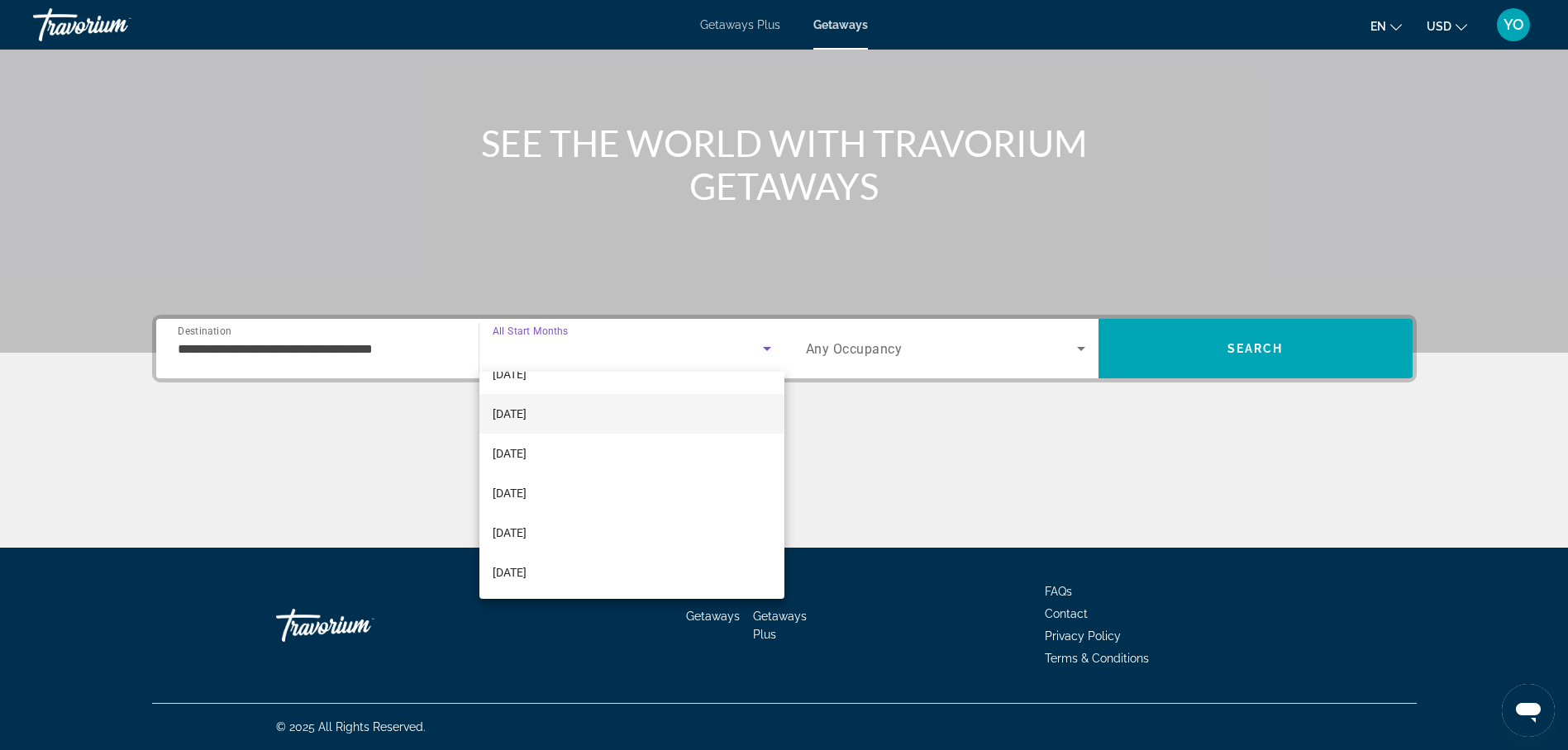
scroll to position [166, 0]
click at [520, 511] on span "[DATE]" at bounding box center [509, 510] width 34 height 20
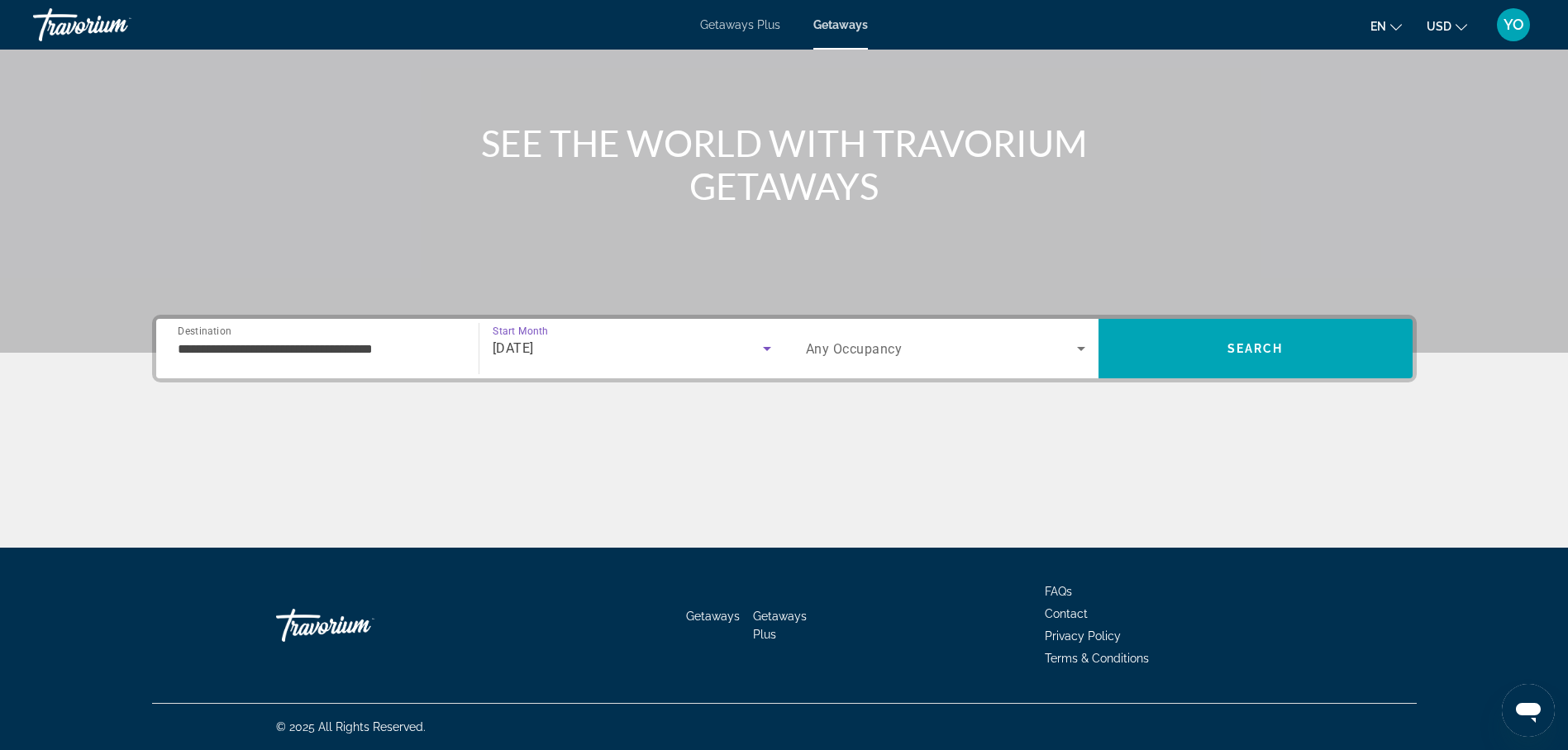
click at [849, 350] on span "Any Occupancy" at bounding box center [854, 349] width 97 height 16
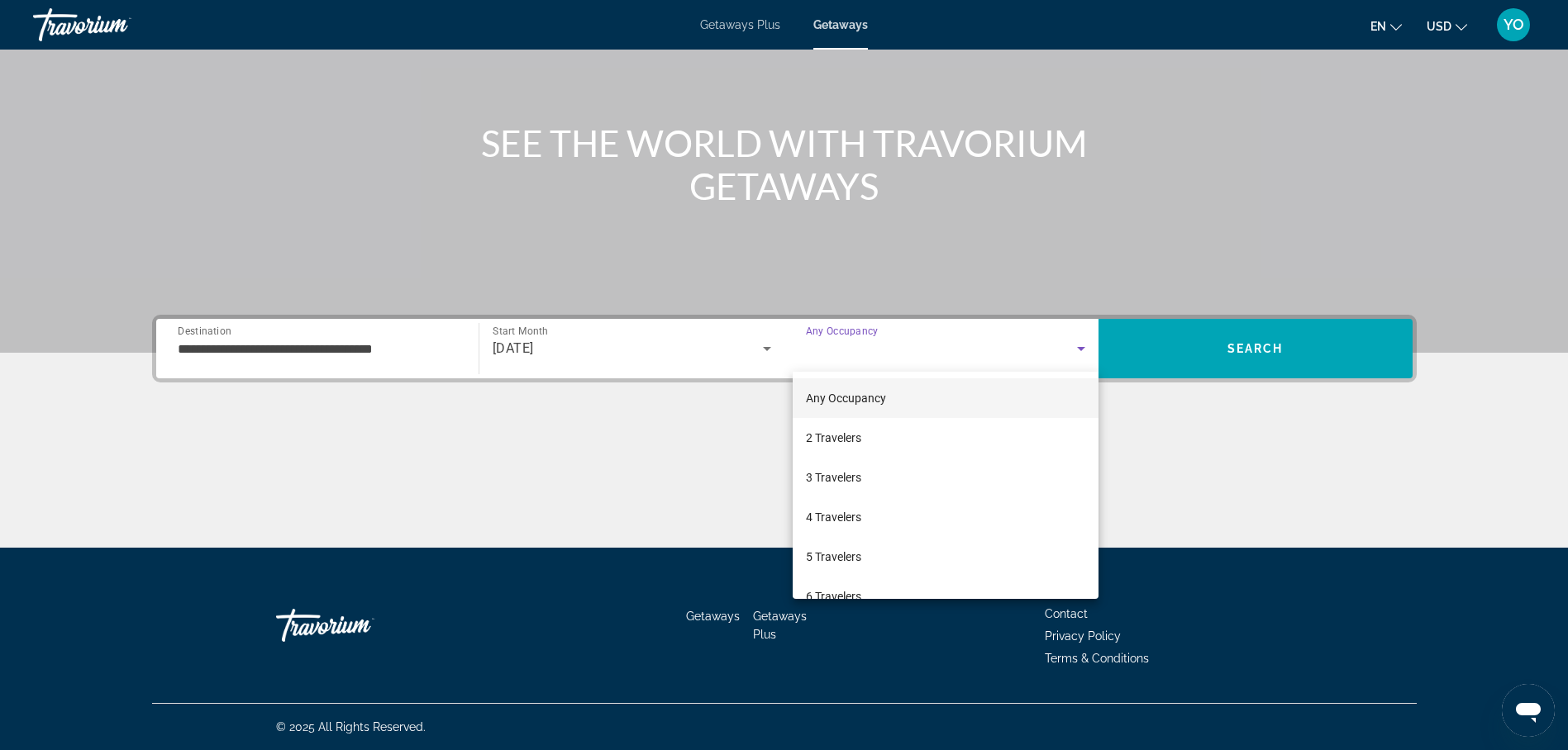
click at [849, 350] on div at bounding box center [784, 375] width 1568 height 750
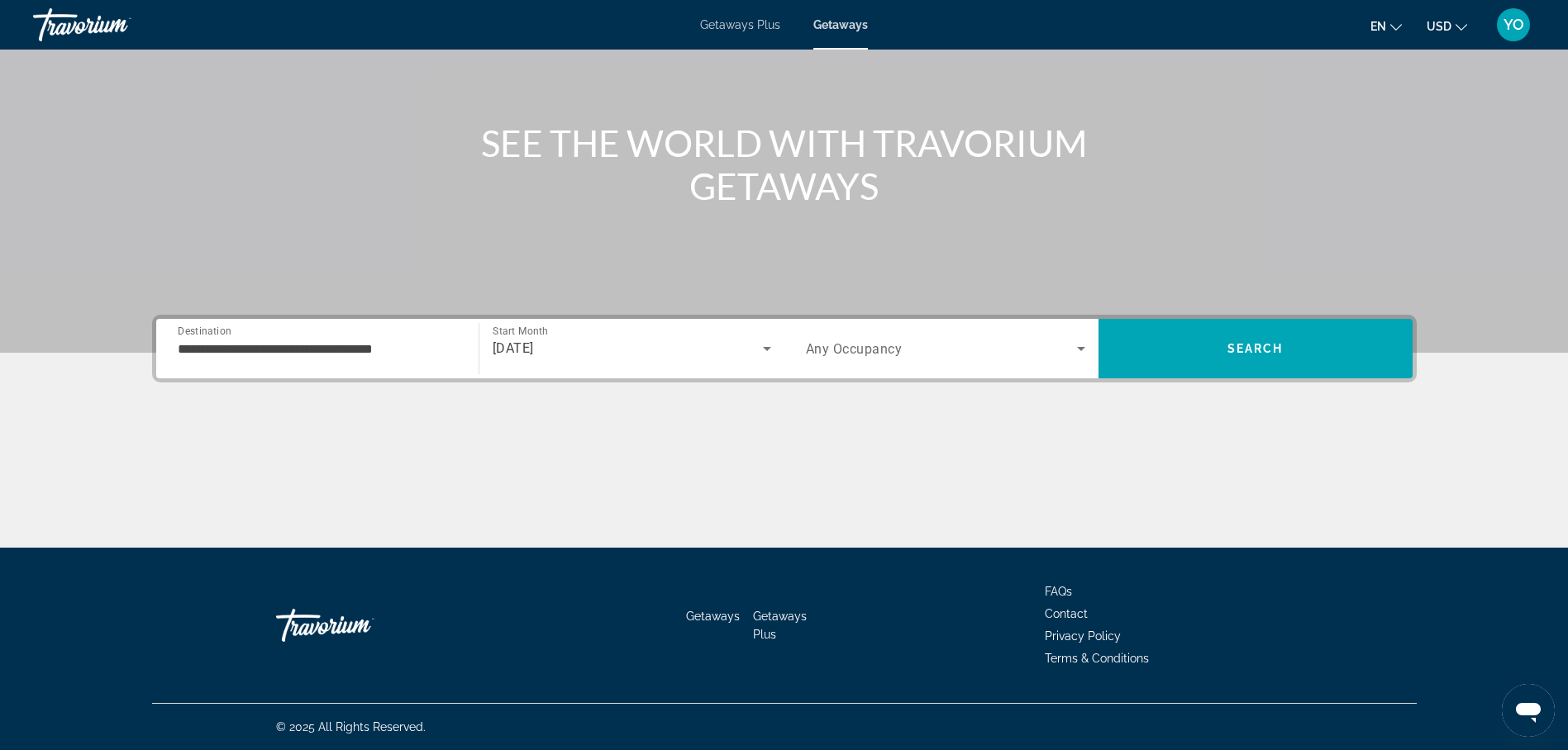
click at [886, 351] on span "Any Occupancy" at bounding box center [854, 349] width 97 height 16
click at [888, 351] on span "Any Occupancy" at bounding box center [854, 349] width 97 height 16
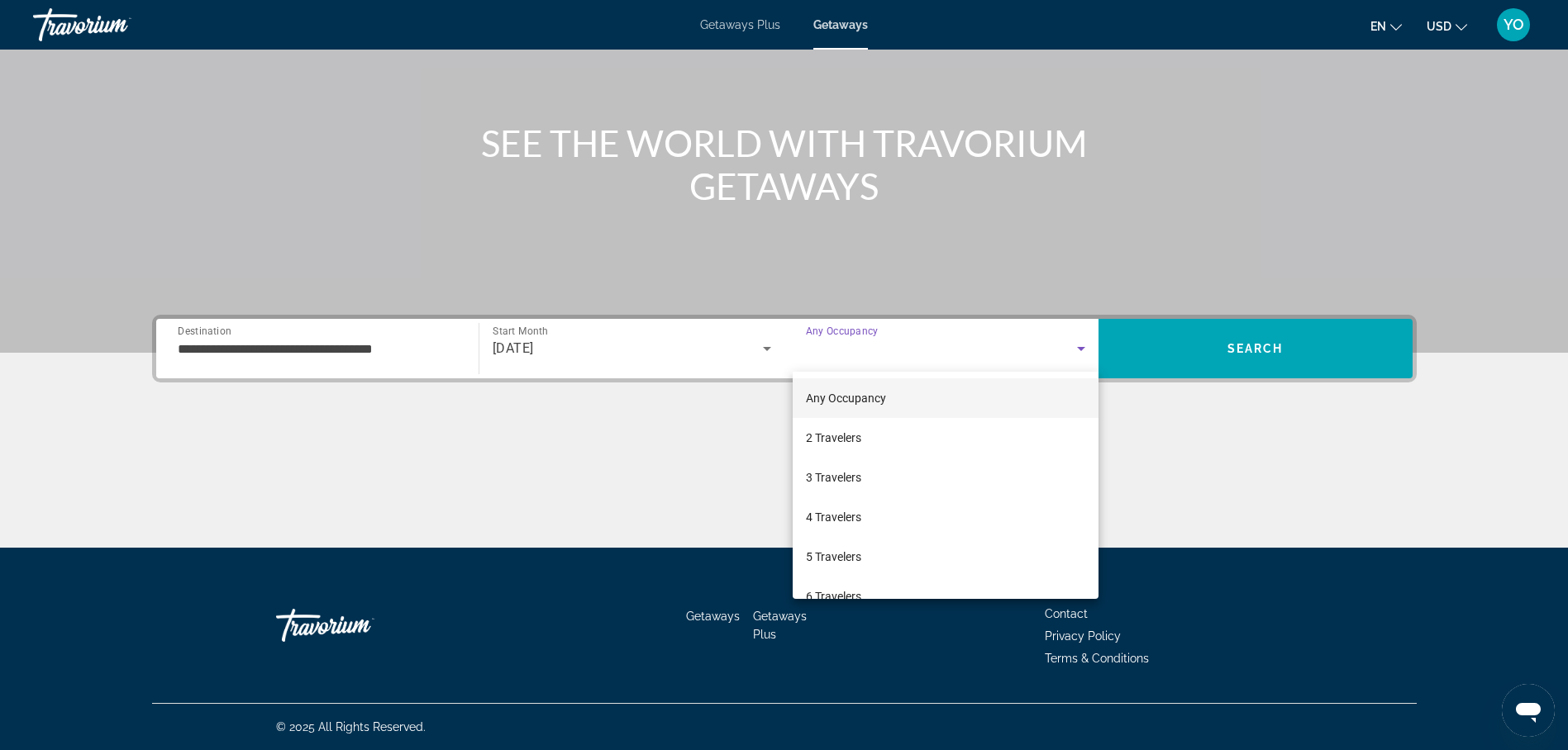
click at [888, 351] on div at bounding box center [784, 375] width 1568 height 750
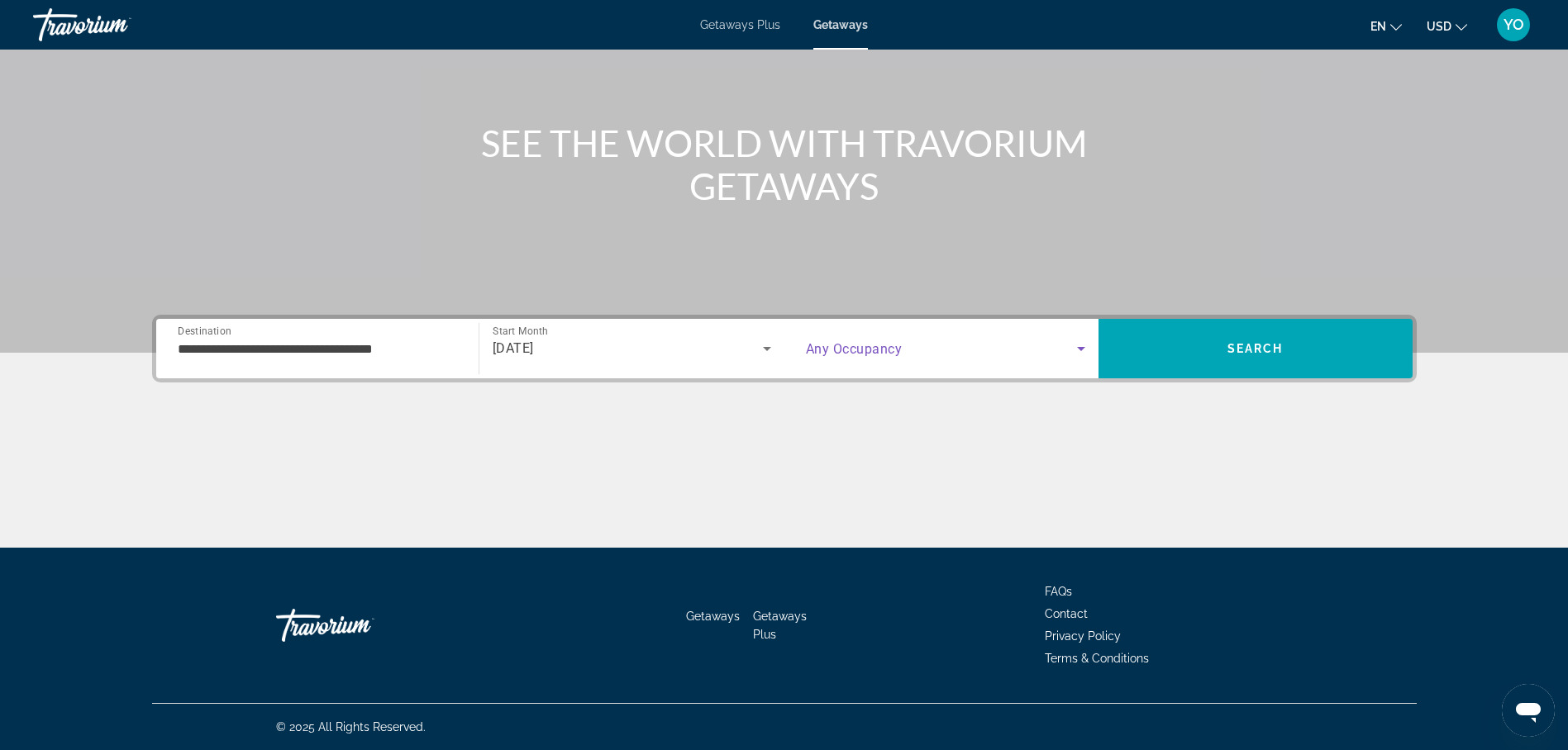
click at [1077, 345] on icon "Search widget" at bounding box center [1080, 348] width 20 height 20
click at [1064, 352] on span "Search widget" at bounding box center [941, 348] width 271 height 20
click at [1033, 363] on div "Search widget" at bounding box center [945, 348] width 280 height 46
click at [919, 364] on div "Search widget" at bounding box center [945, 348] width 280 height 46
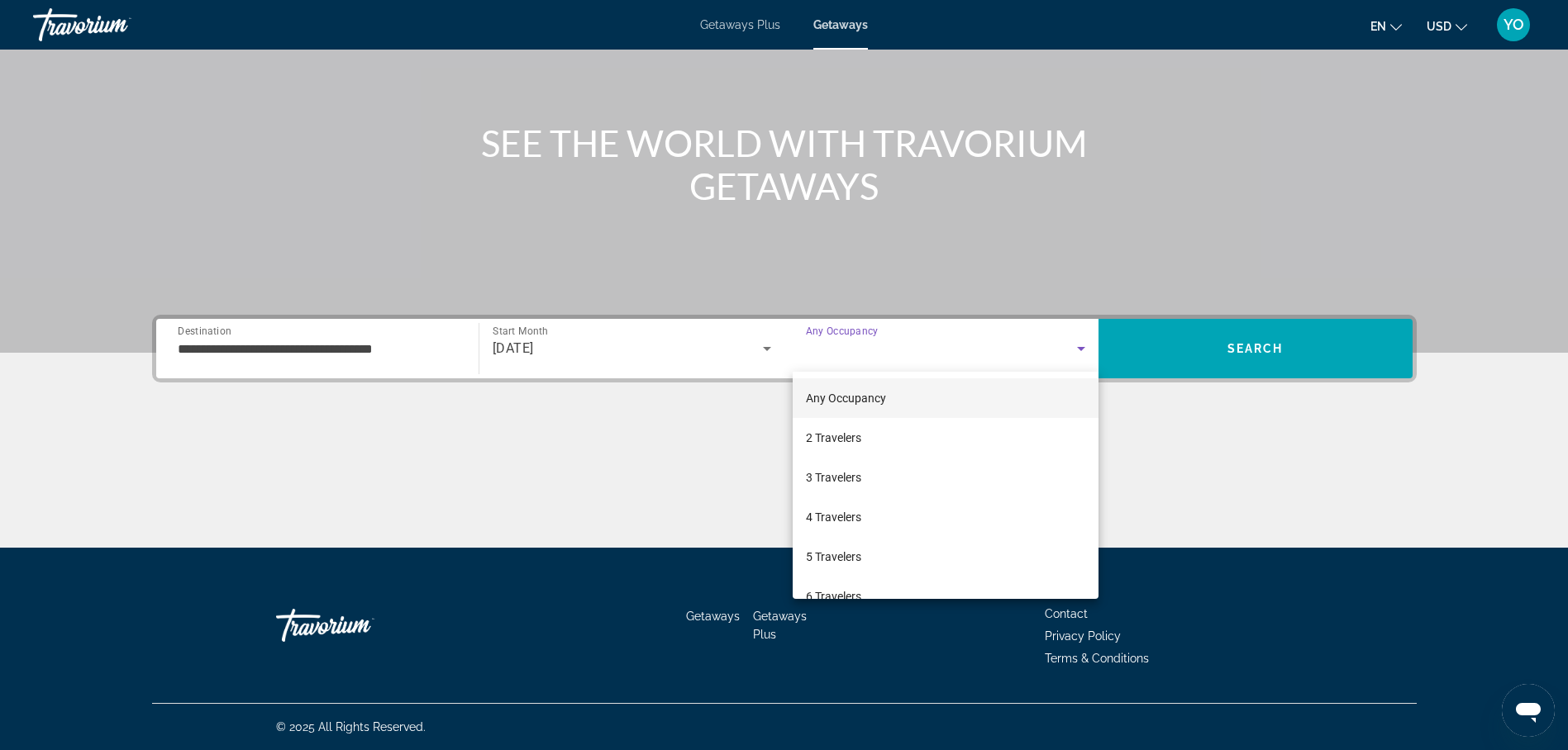
click at [917, 364] on div at bounding box center [784, 375] width 1568 height 750
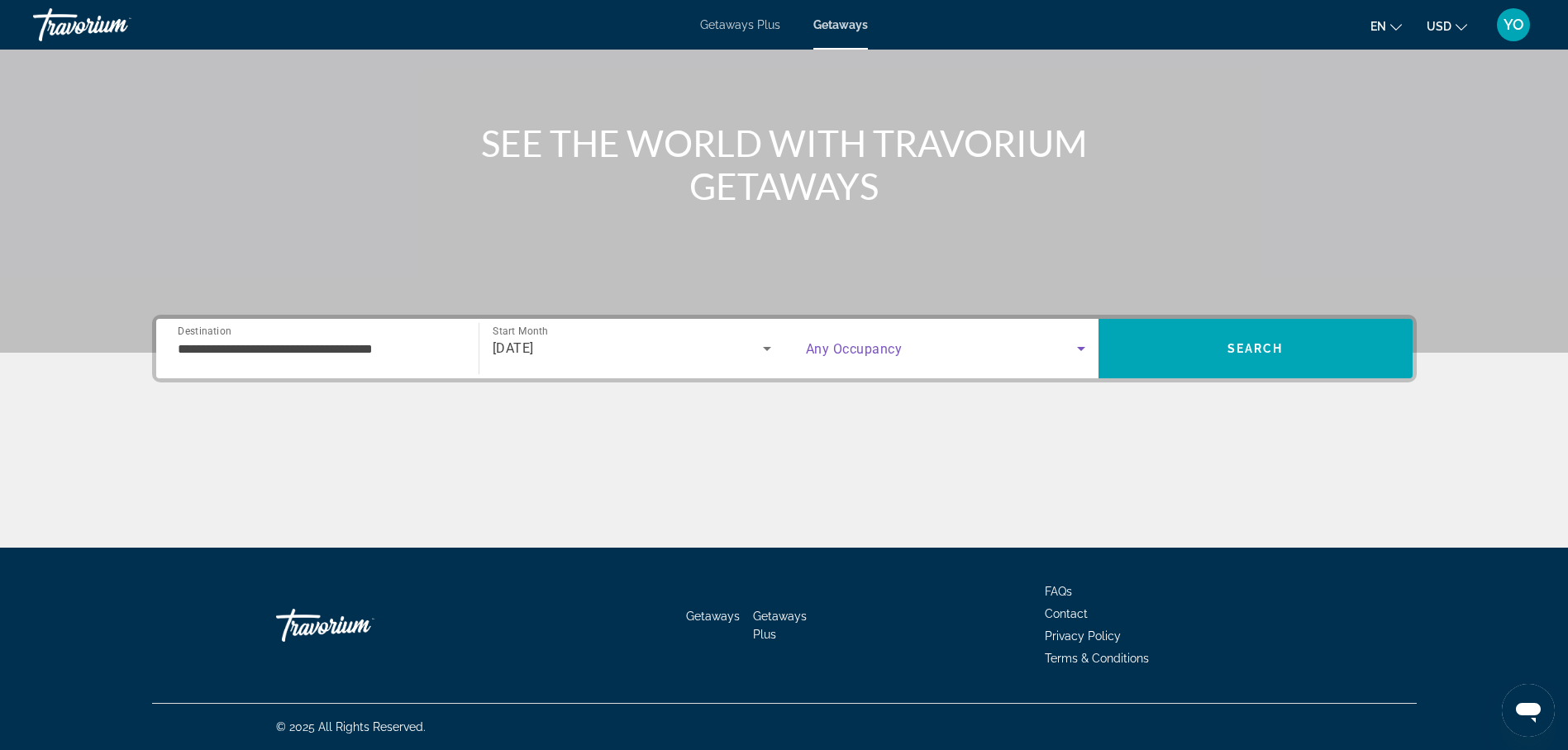
click at [905, 357] on span "Search widget" at bounding box center [941, 348] width 271 height 20
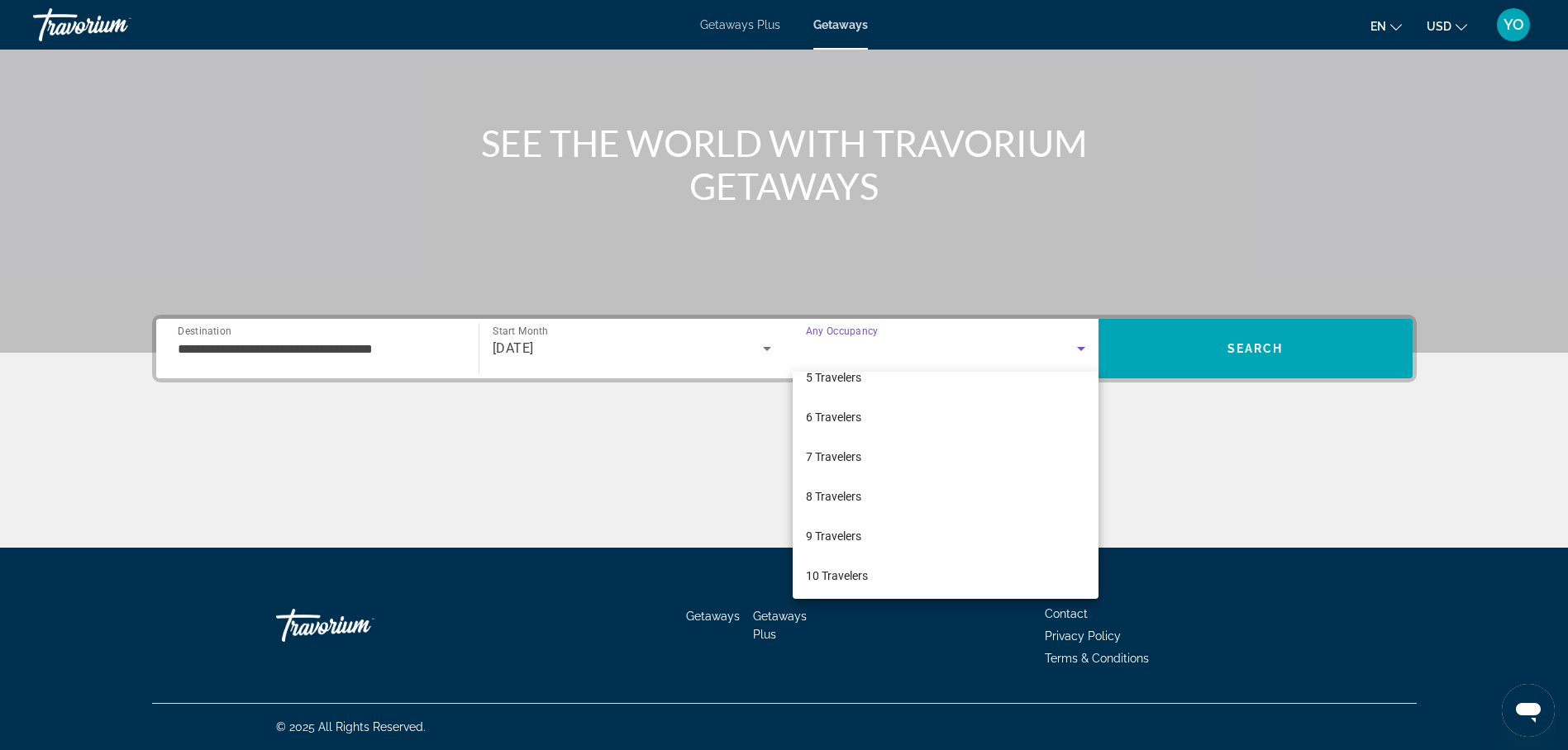
scroll to position [183, 0]
click at [845, 573] on span "10 Travelers" at bounding box center [837, 572] width 62 height 20
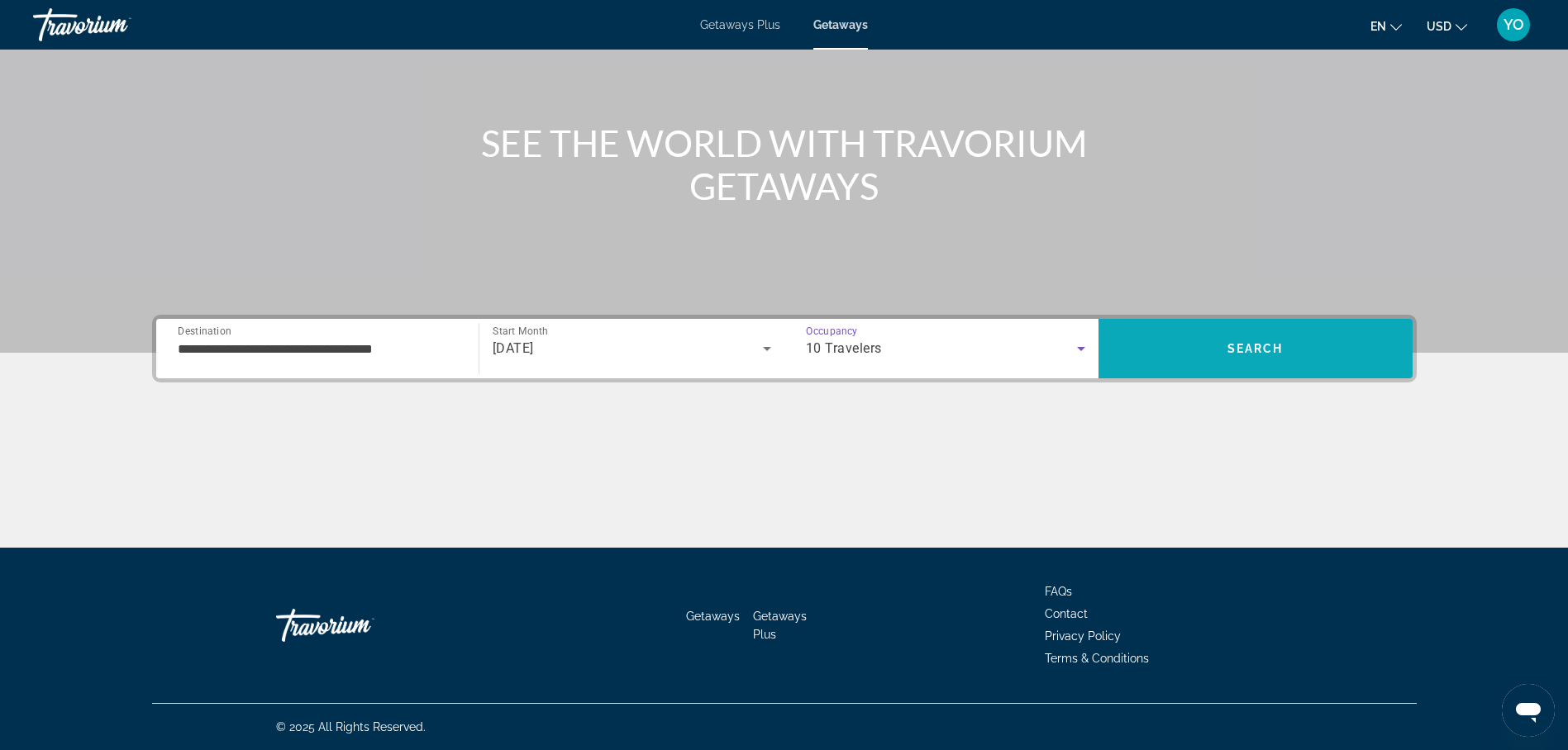
click at [1254, 336] on span "Search" at bounding box center [1256, 349] width 314 height 40
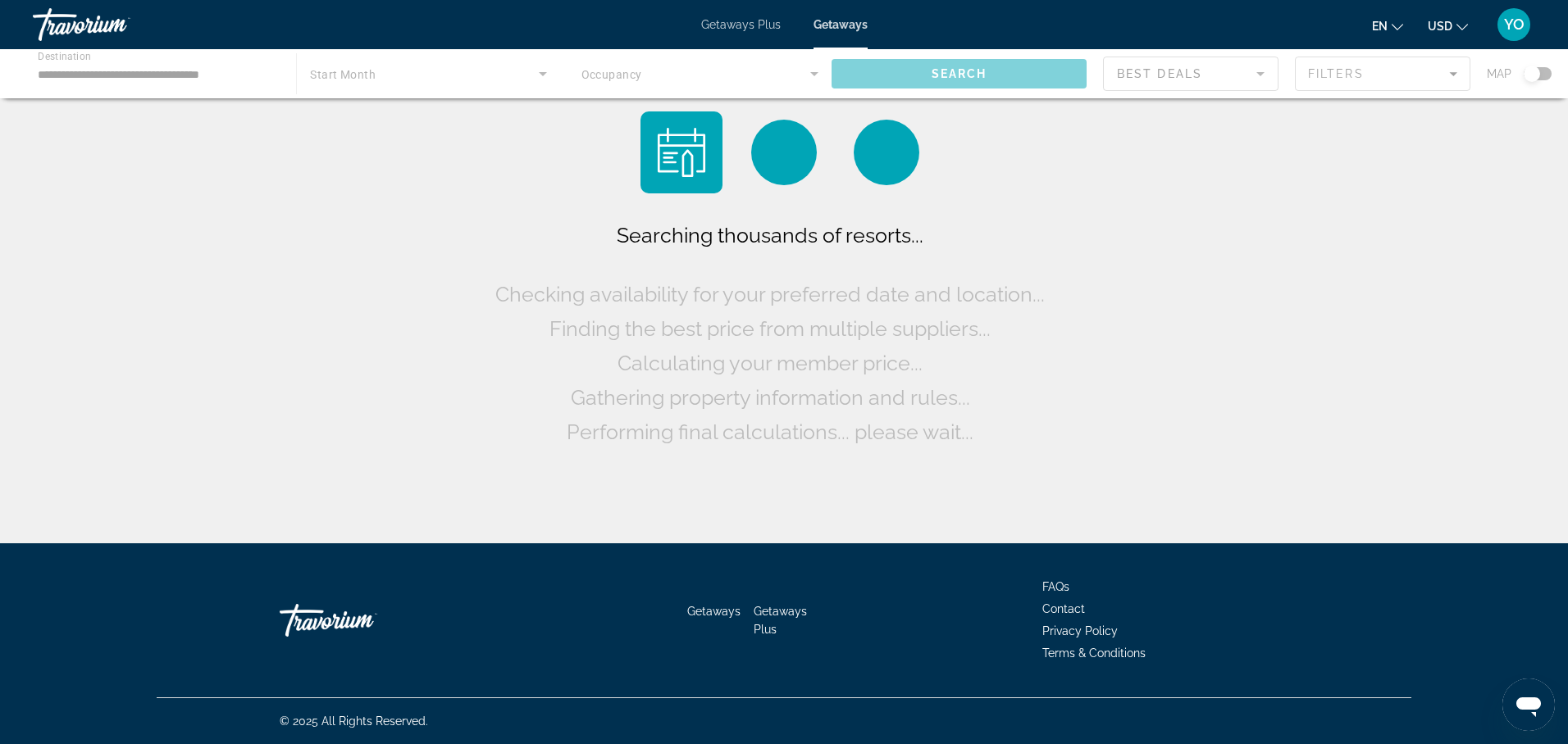
click at [1244, 333] on div "Searching thousands of resorts... Checking availability for your preferred date…" at bounding box center [784, 275] width 1568 height 552
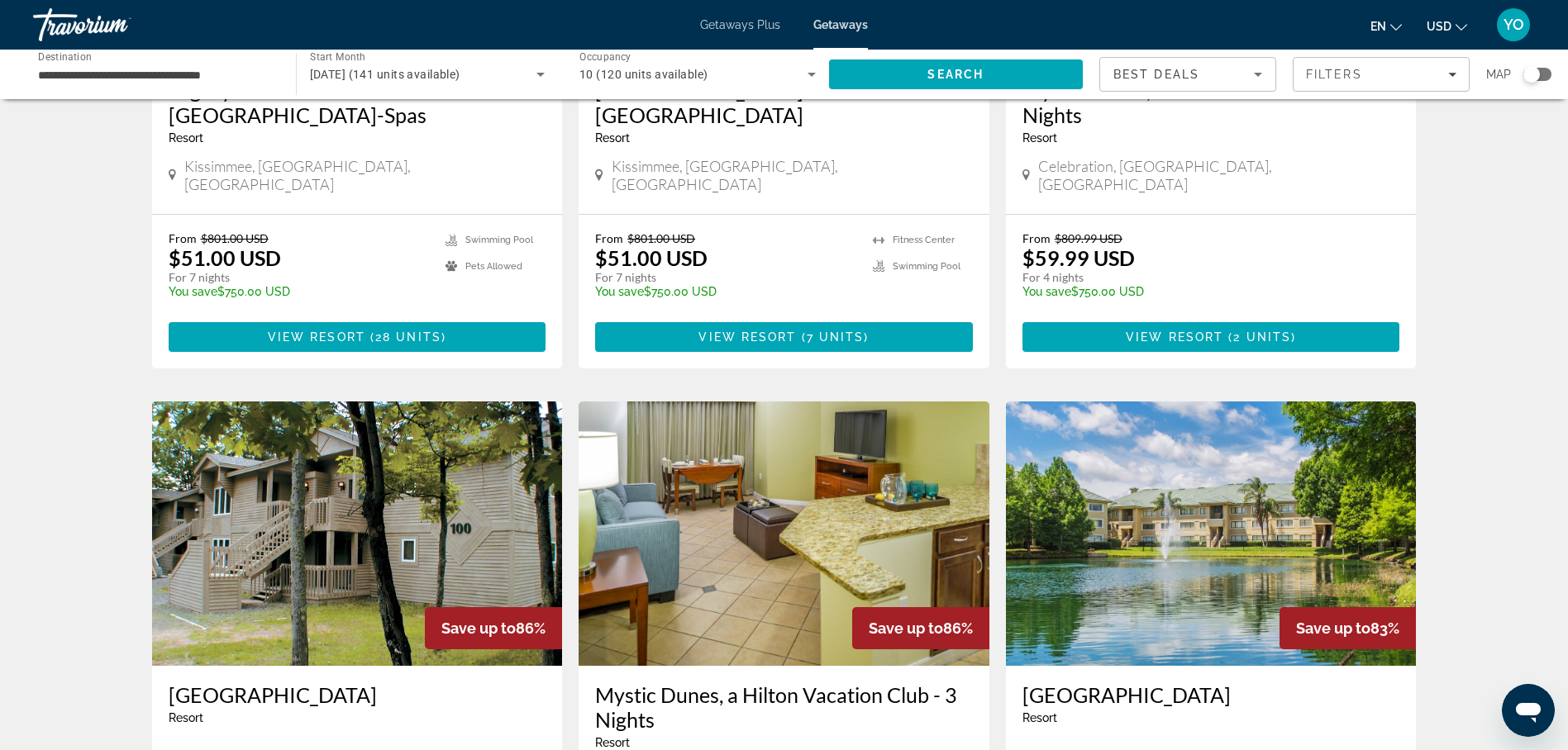
scroll to position [413, 0]
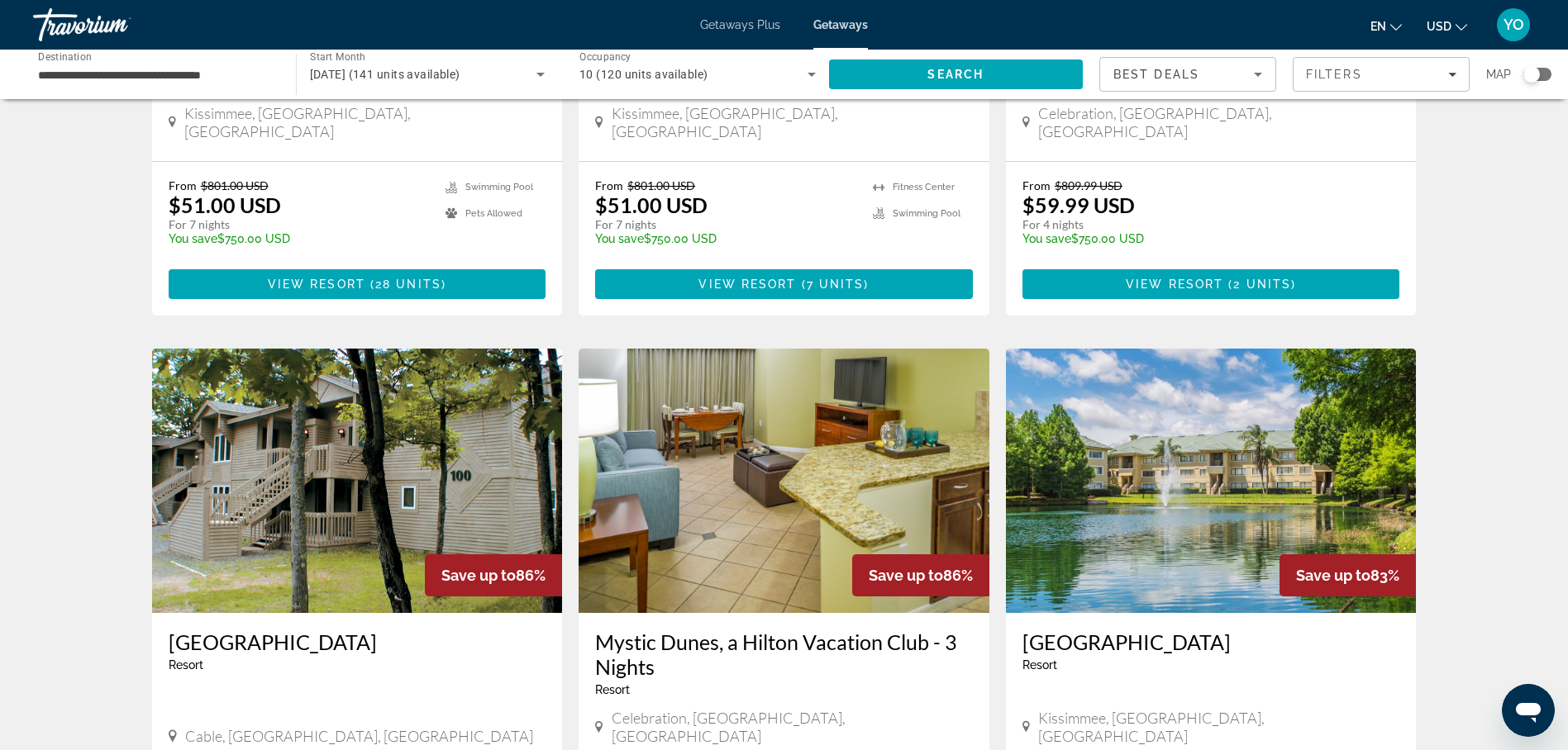
click at [422, 529] on img "Main content" at bounding box center [358, 481] width 410 height 264
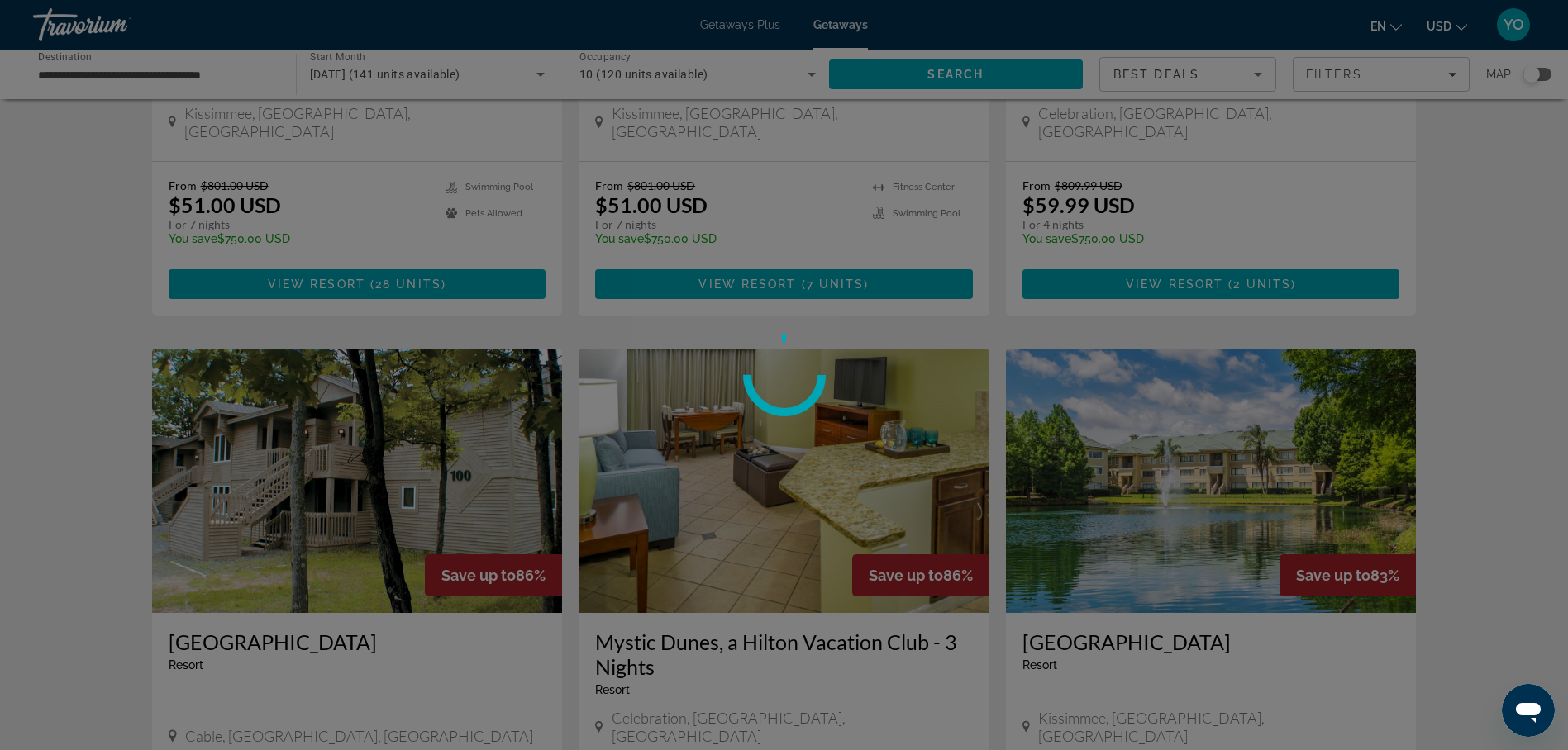
click at [422, 529] on div at bounding box center [784, 375] width 1568 height 750
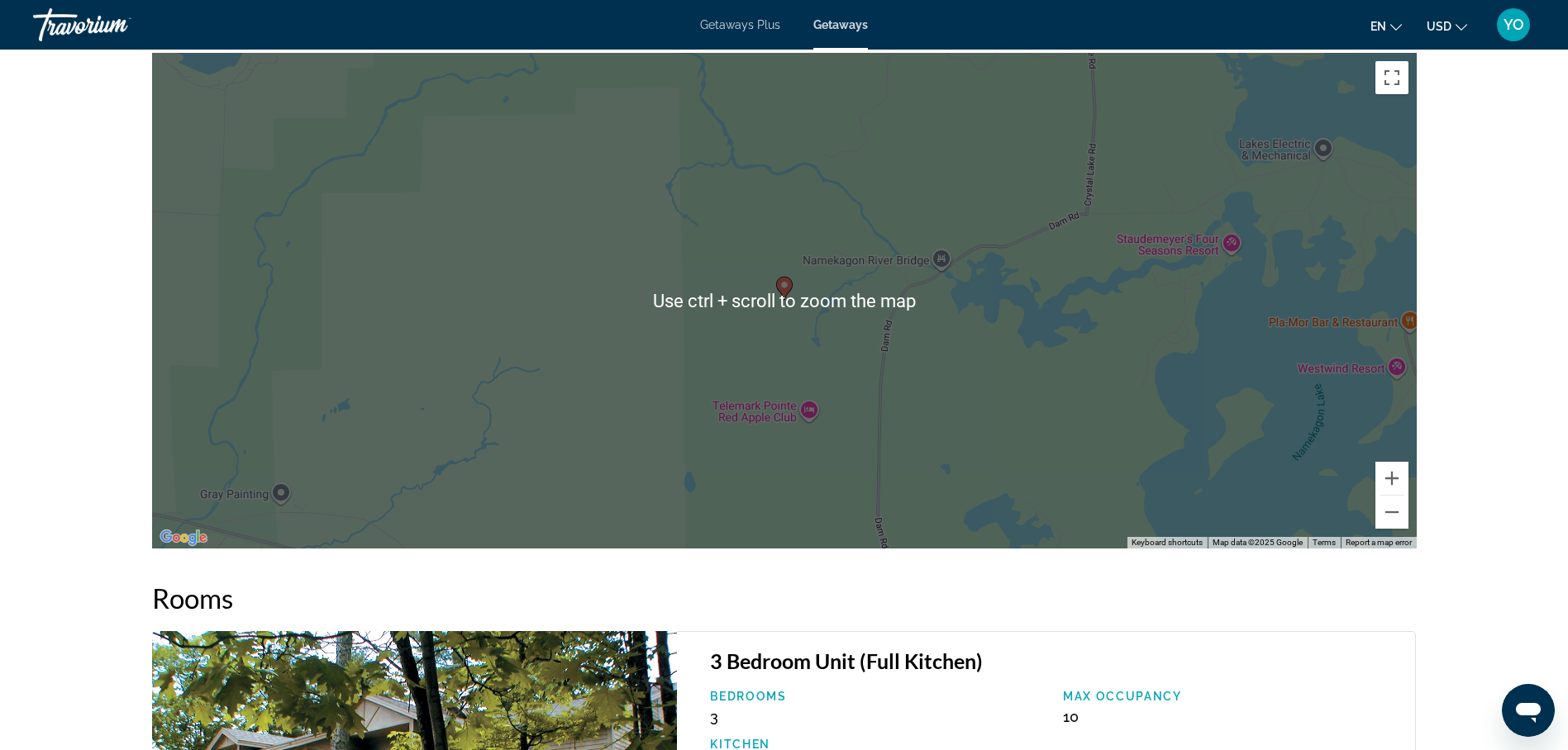
scroll to position [2148, 0]
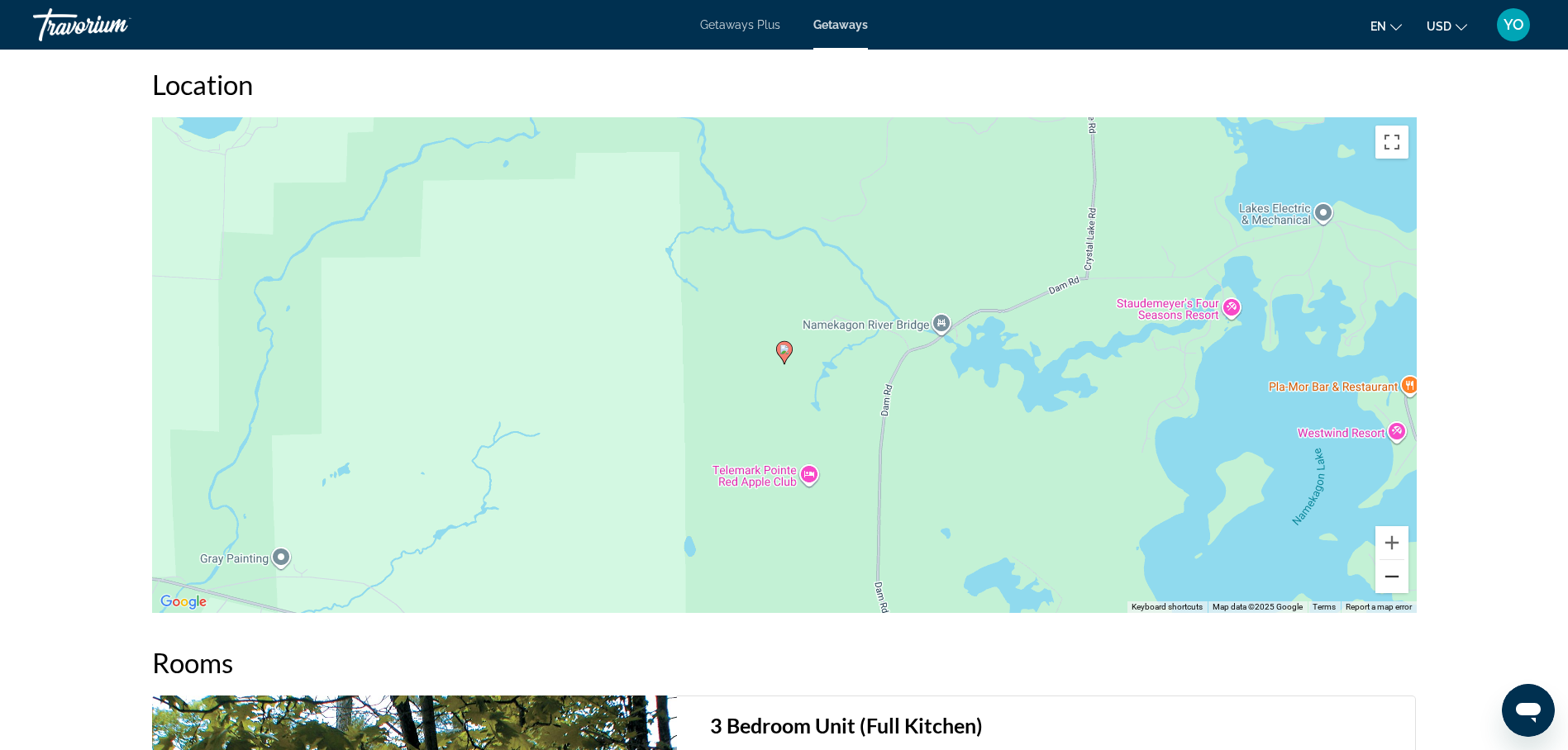
click at [1392, 580] on button "Zoom out" at bounding box center [1391, 576] width 33 height 33
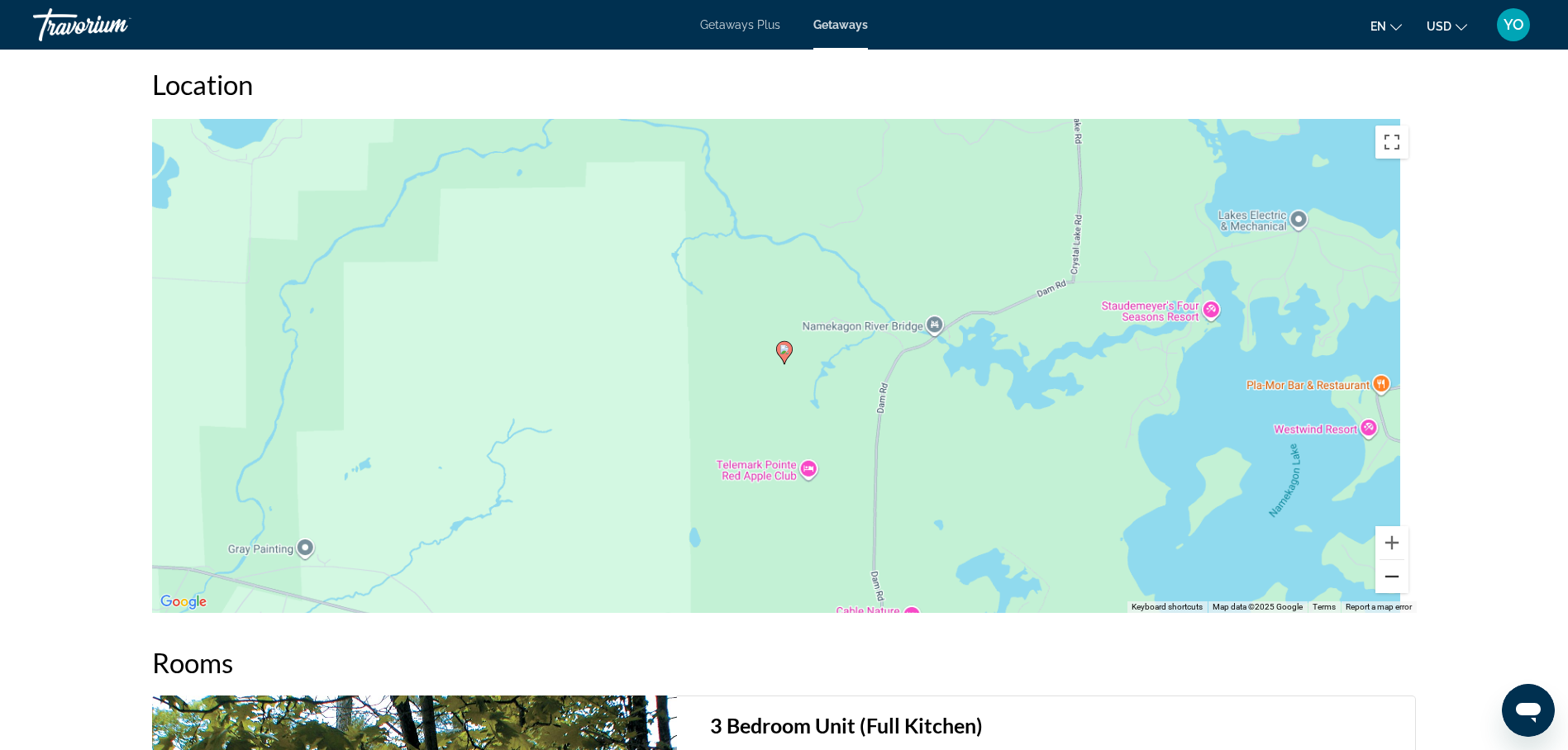
click at [1392, 580] on button "Zoom out" at bounding box center [1391, 576] width 33 height 33
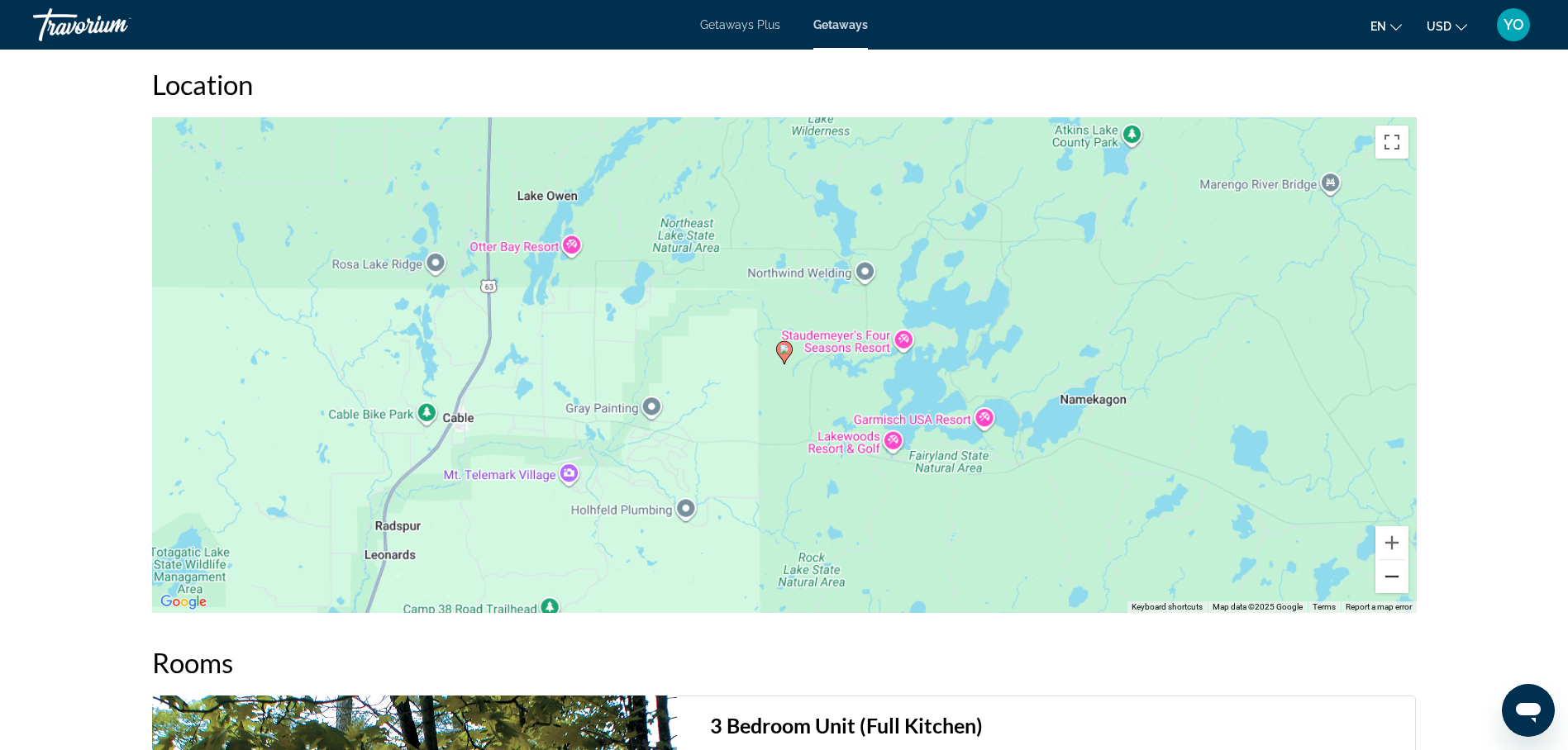
click at [1392, 580] on button "Zoom out" at bounding box center [1391, 576] width 33 height 33
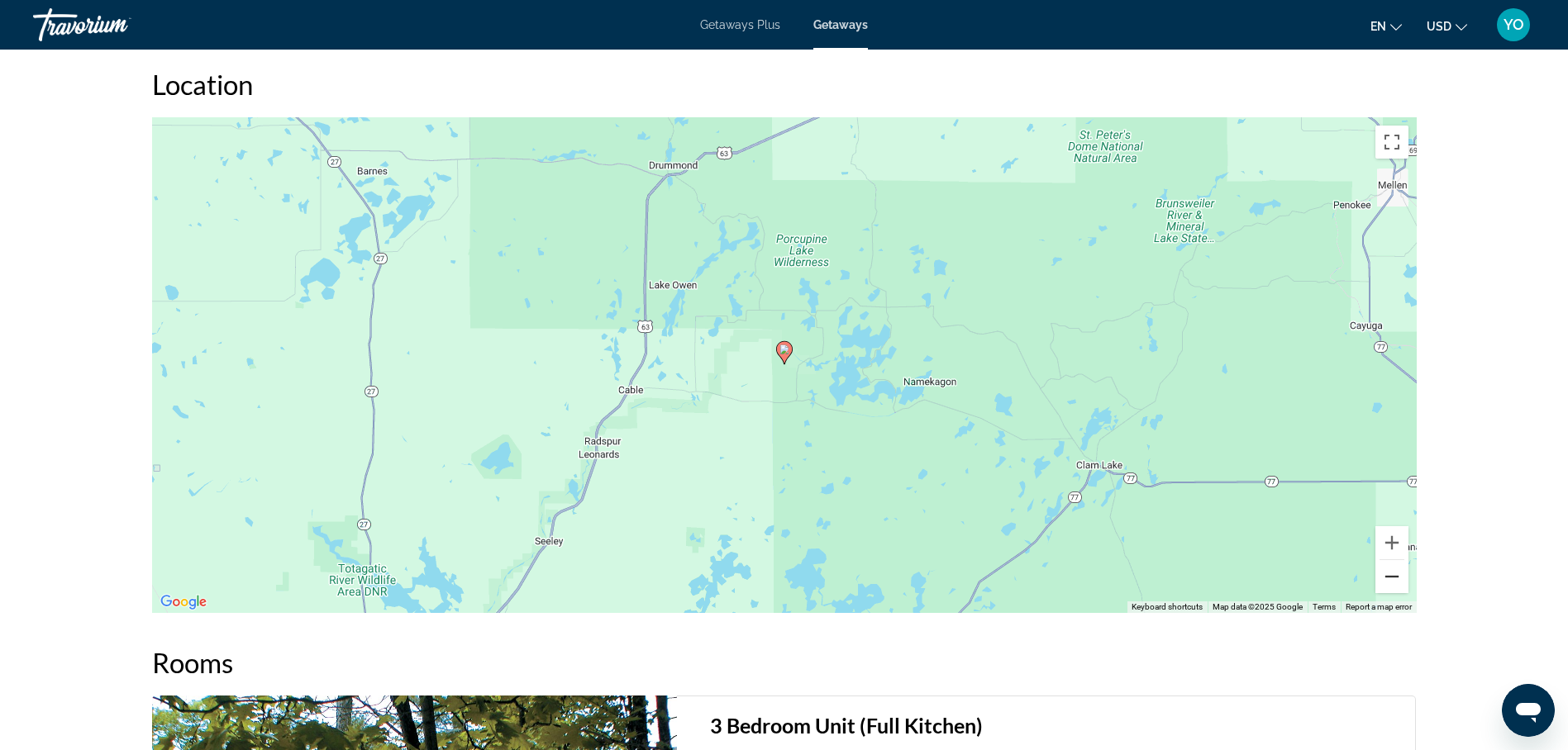
click at [1392, 580] on button "Zoom out" at bounding box center [1391, 576] width 33 height 33
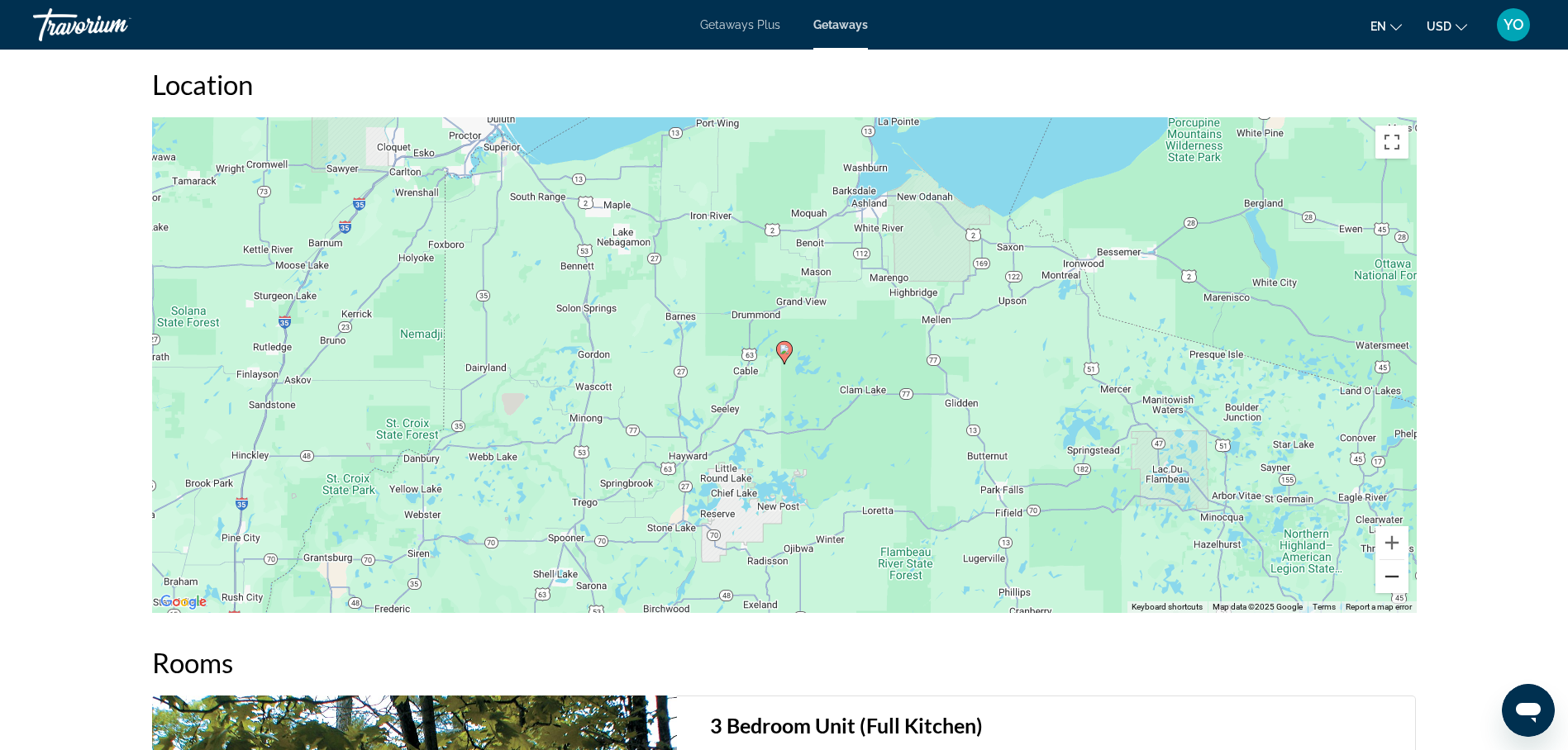
click at [1392, 580] on button "Zoom out" at bounding box center [1391, 576] width 33 height 33
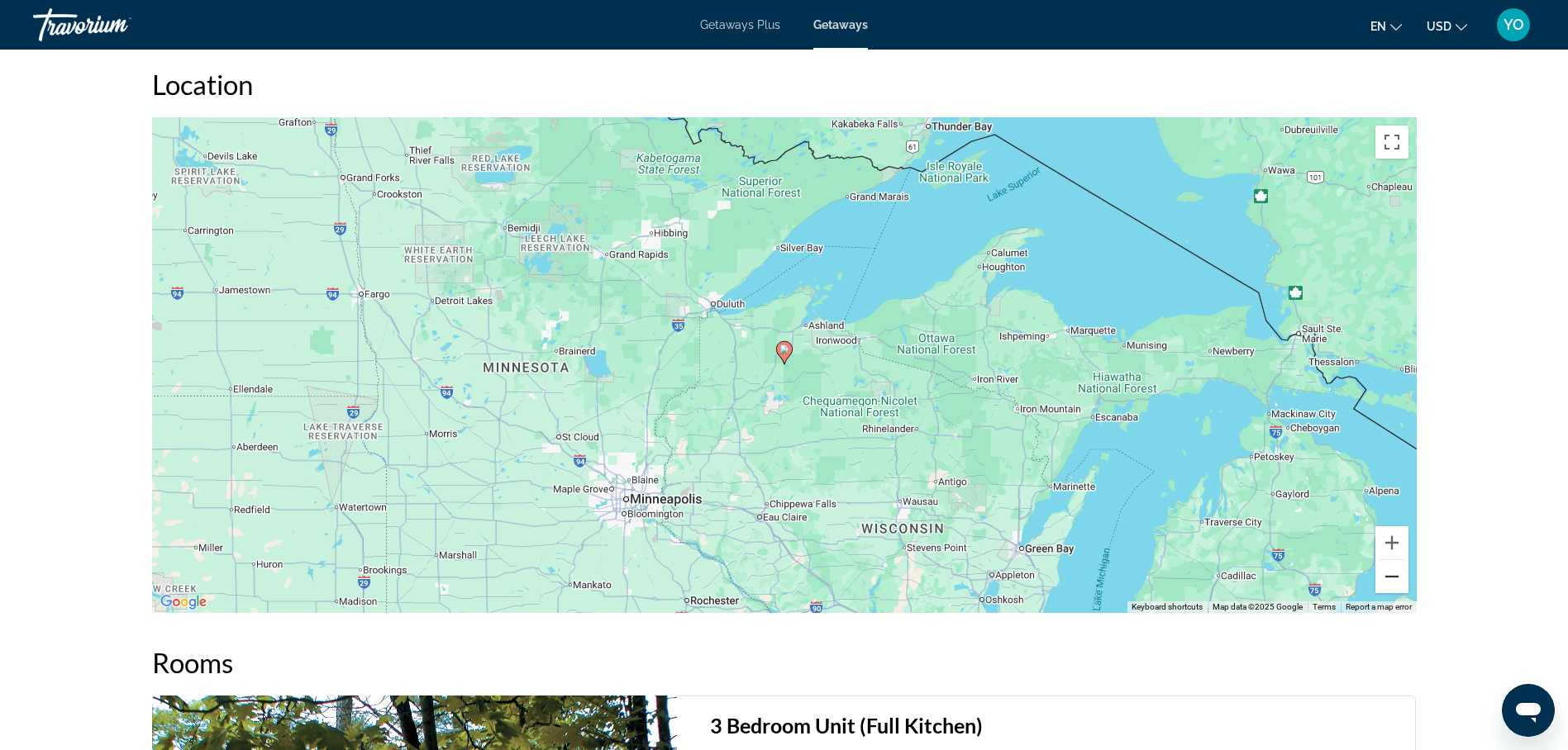
click at [1392, 582] on button "Zoom out" at bounding box center [1391, 576] width 33 height 33
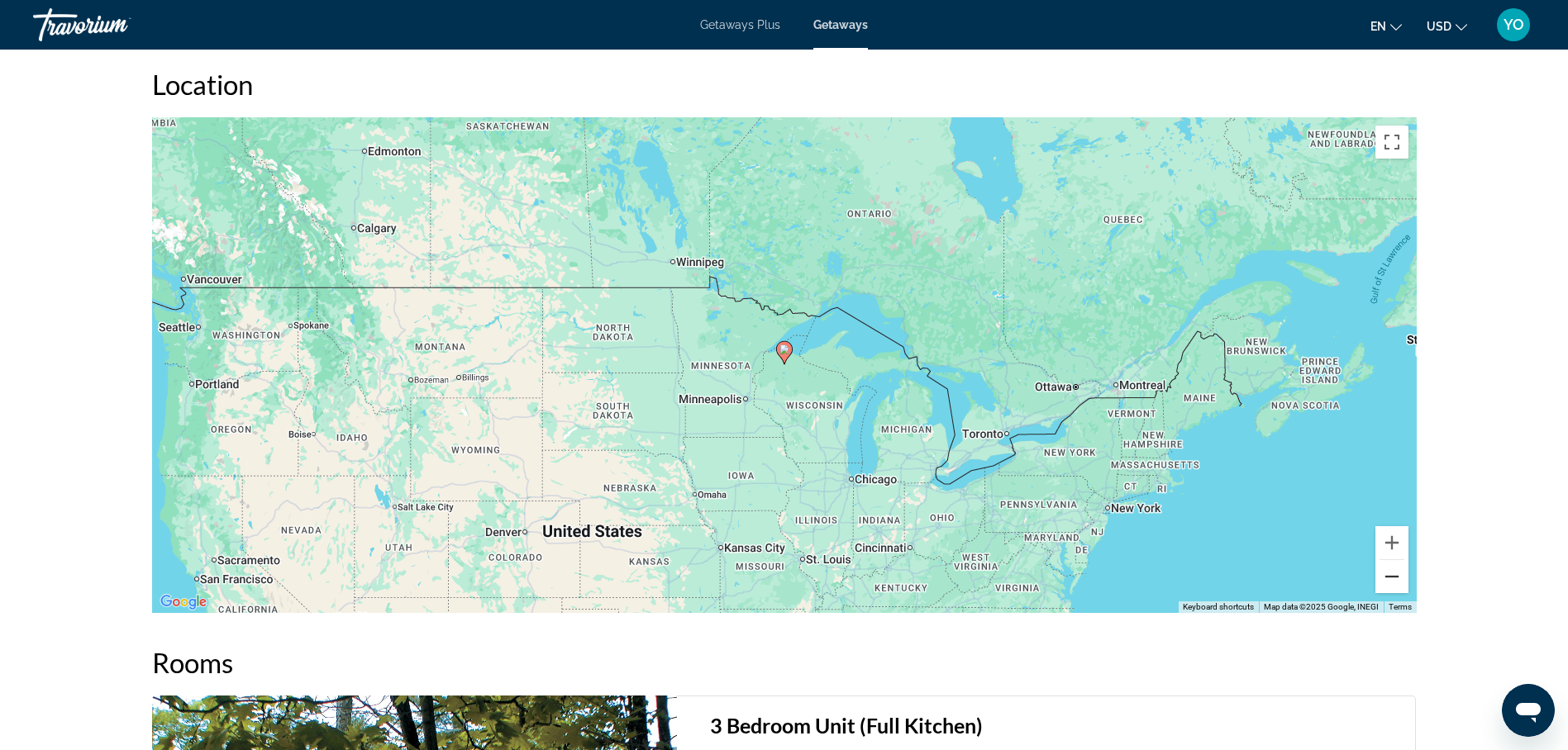
click at [1392, 582] on button "Zoom out" at bounding box center [1391, 576] width 33 height 33
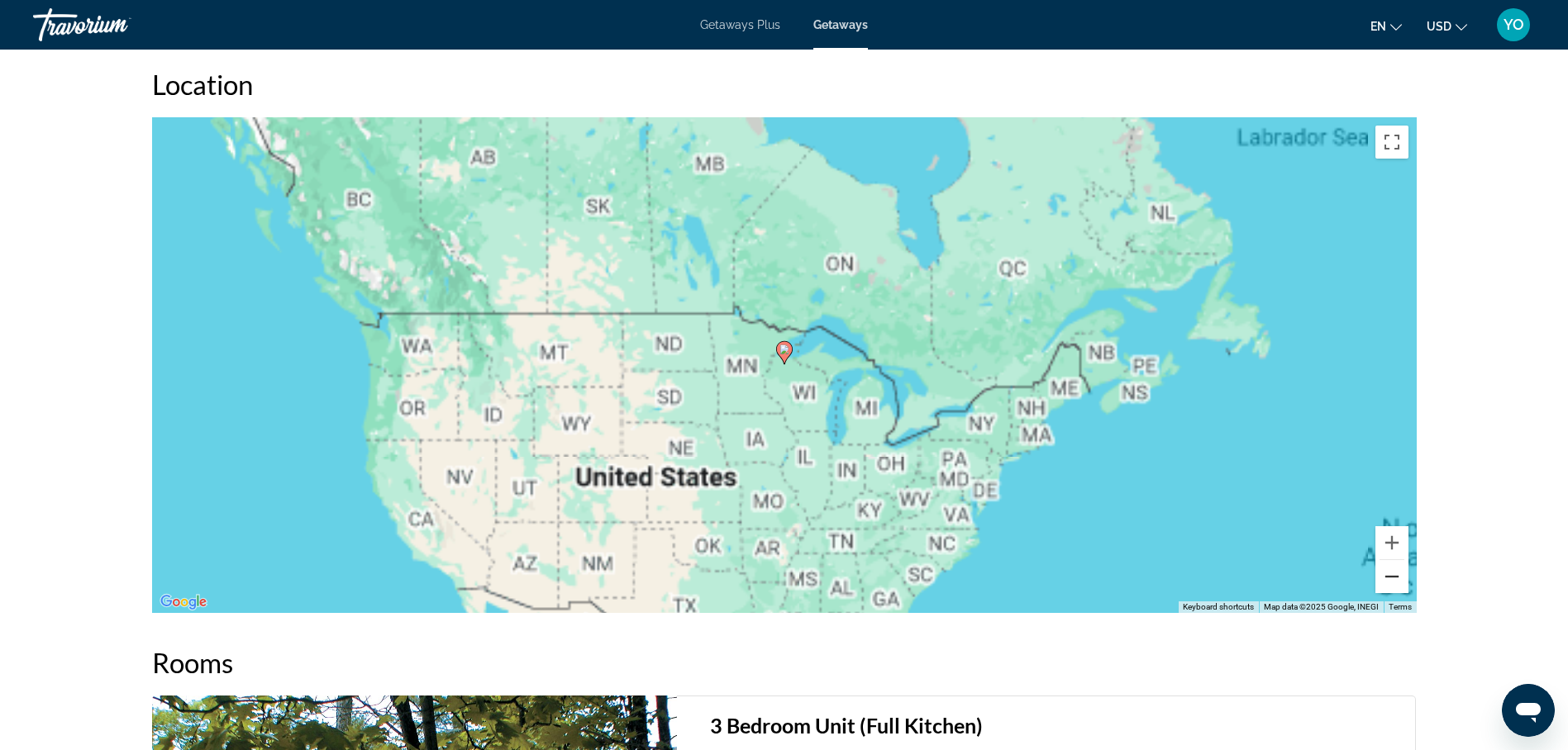
click at [1392, 582] on button "Zoom out" at bounding box center [1391, 576] width 33 height 33
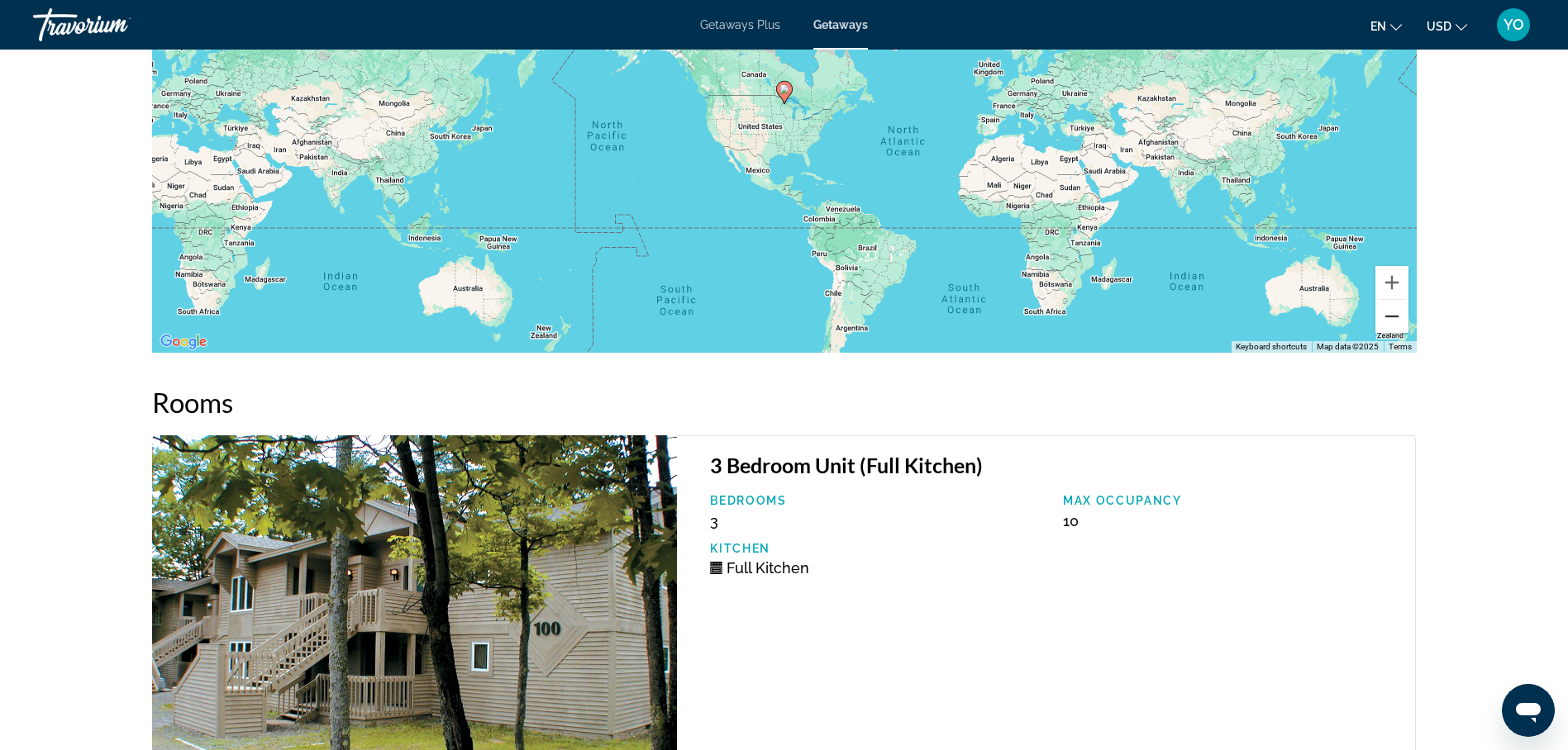
scroll to position [2397, 0]
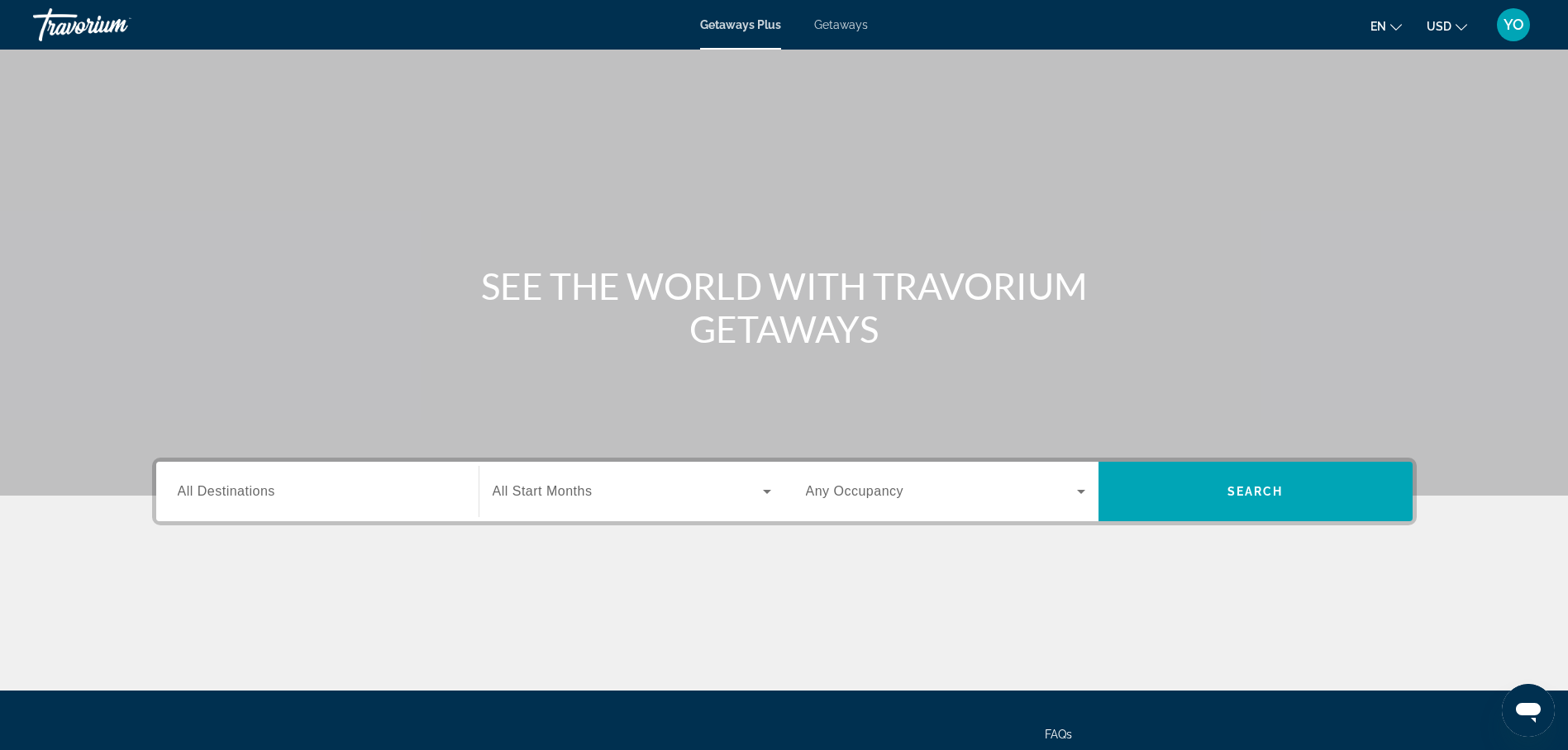
click at [850, 24] on span "Getaways" at bounding box center [840, 24] width 54 height 13
click at [0, 0] on div at bounding box center [0, 0] width 0 height 0
click at [264, 483] on input "Destination All Destinations" at bounding box center [317, 492] width 280 height 20
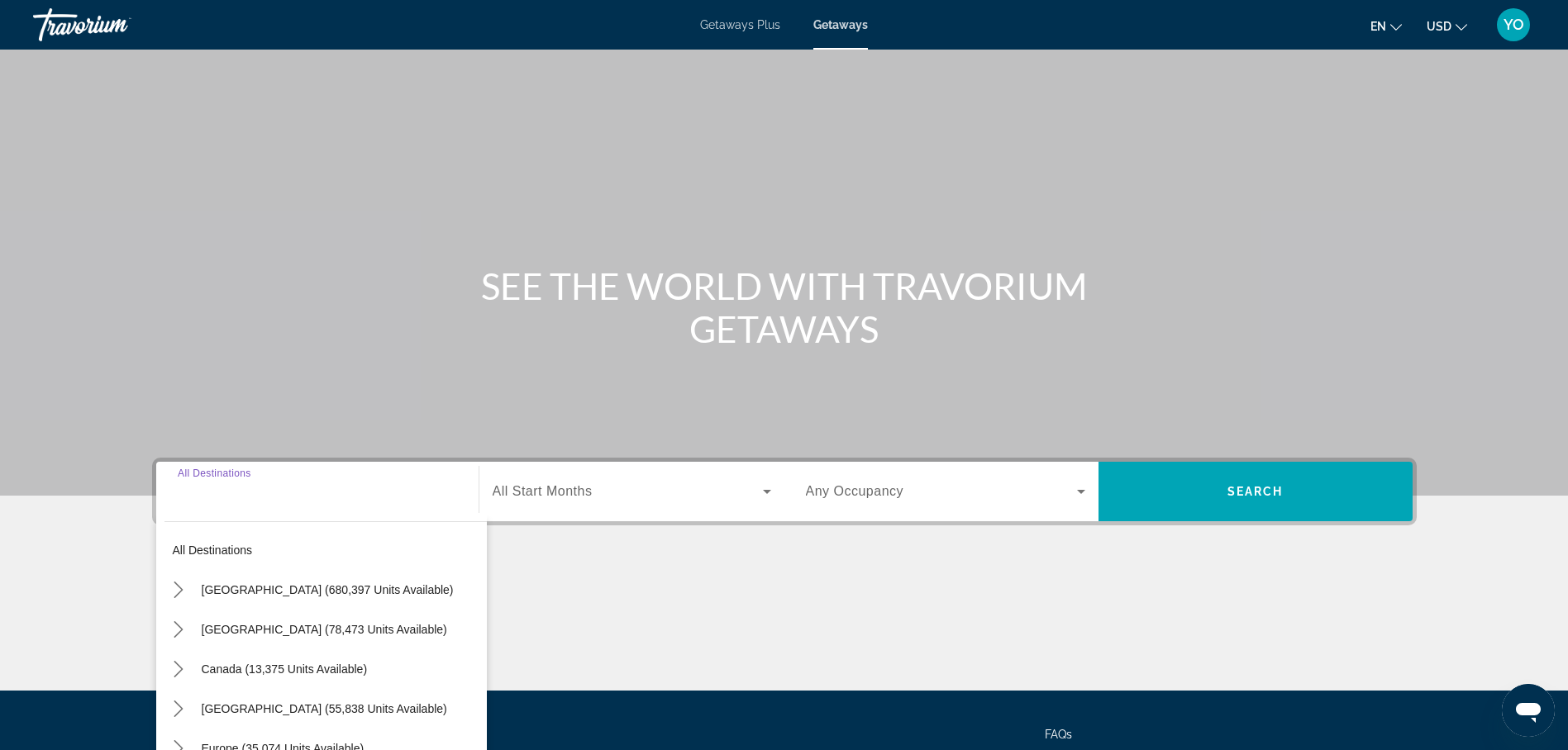
scroll to position [143, 0]
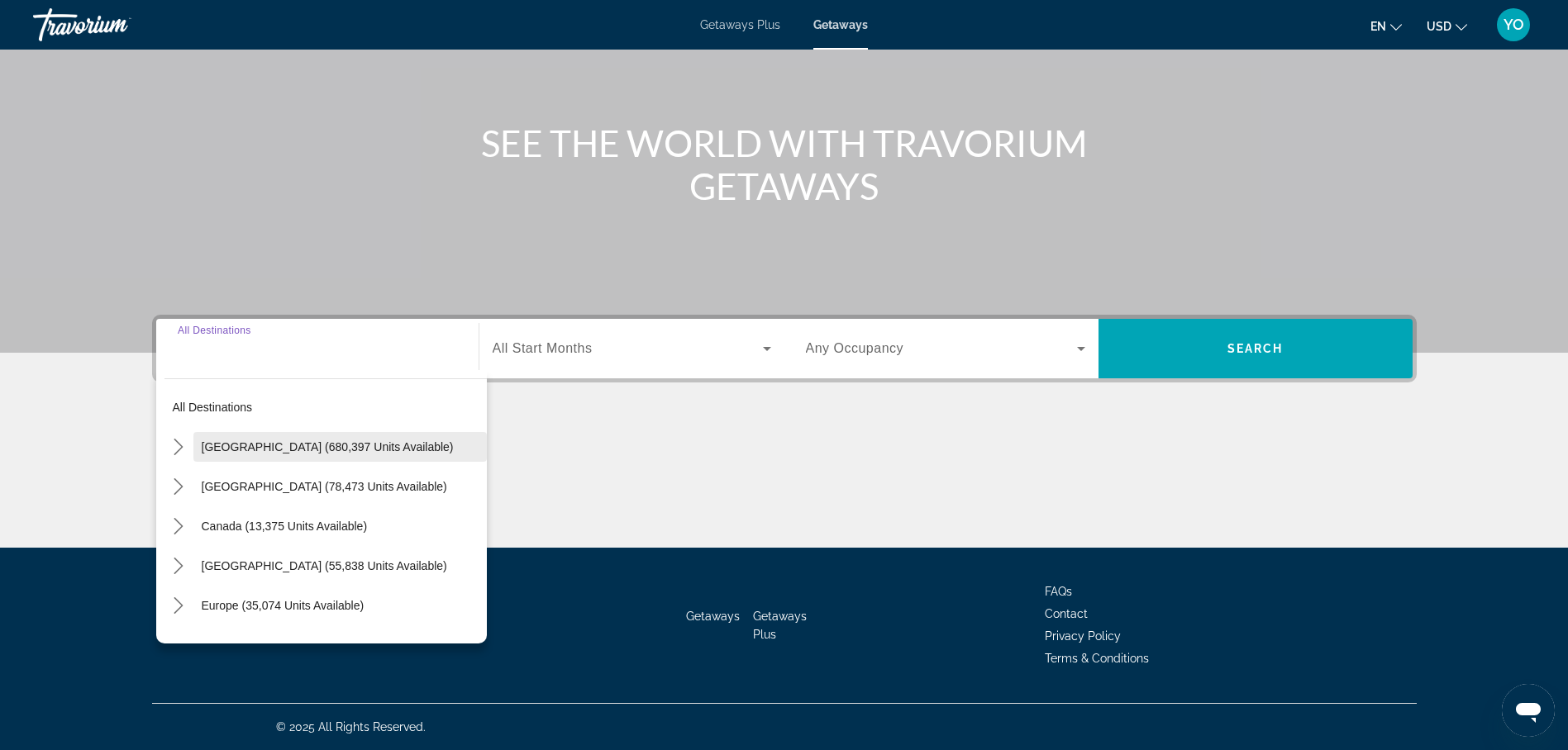
click at [295, 445] on span "[GEOGRAPHIC_DATA] (680,397 units available)" at bounding box center [328, 447] width 252 height 13
type input "**********"
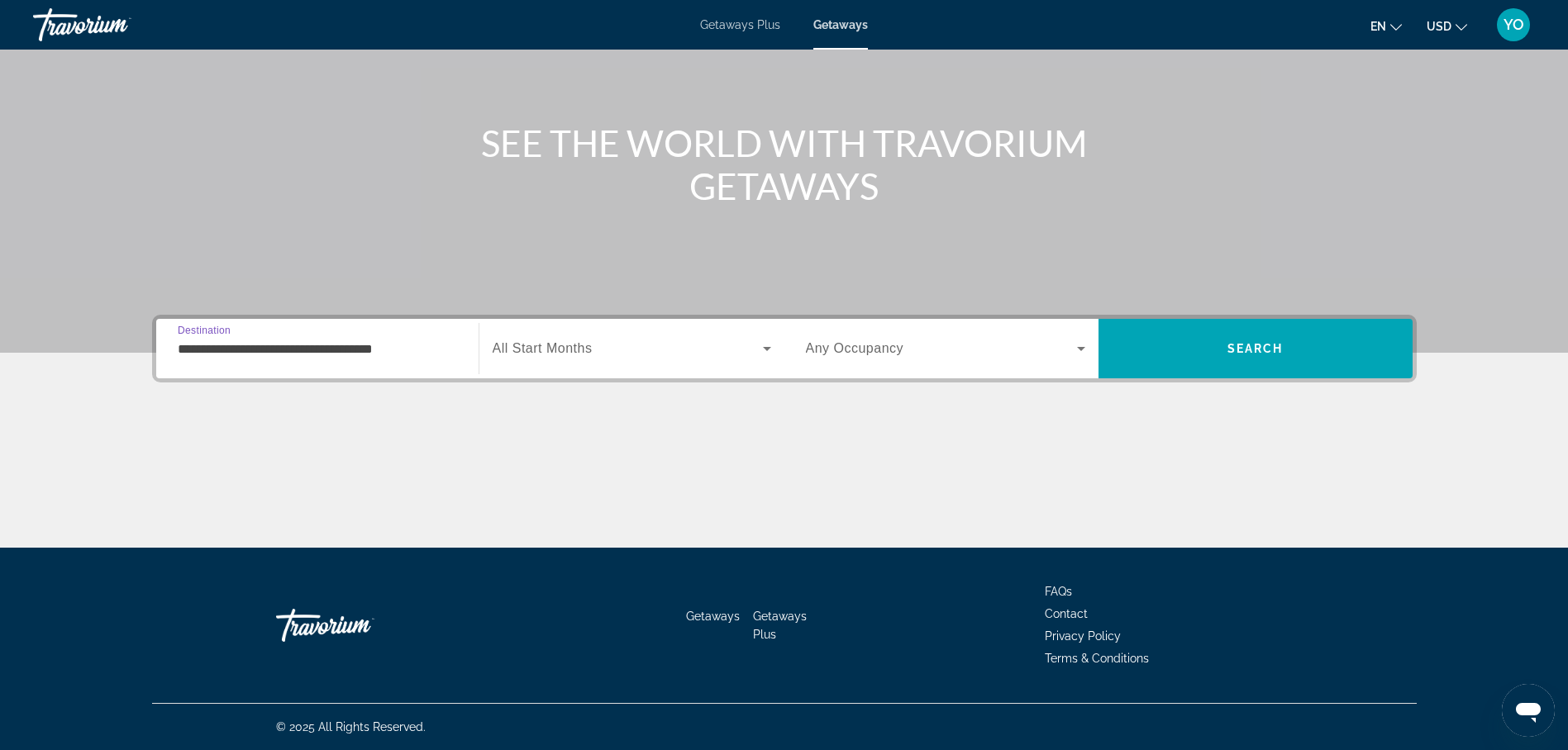
click at [544, 351] on span "All Start Months" at bounding box center [542, 348] width 100 height 14
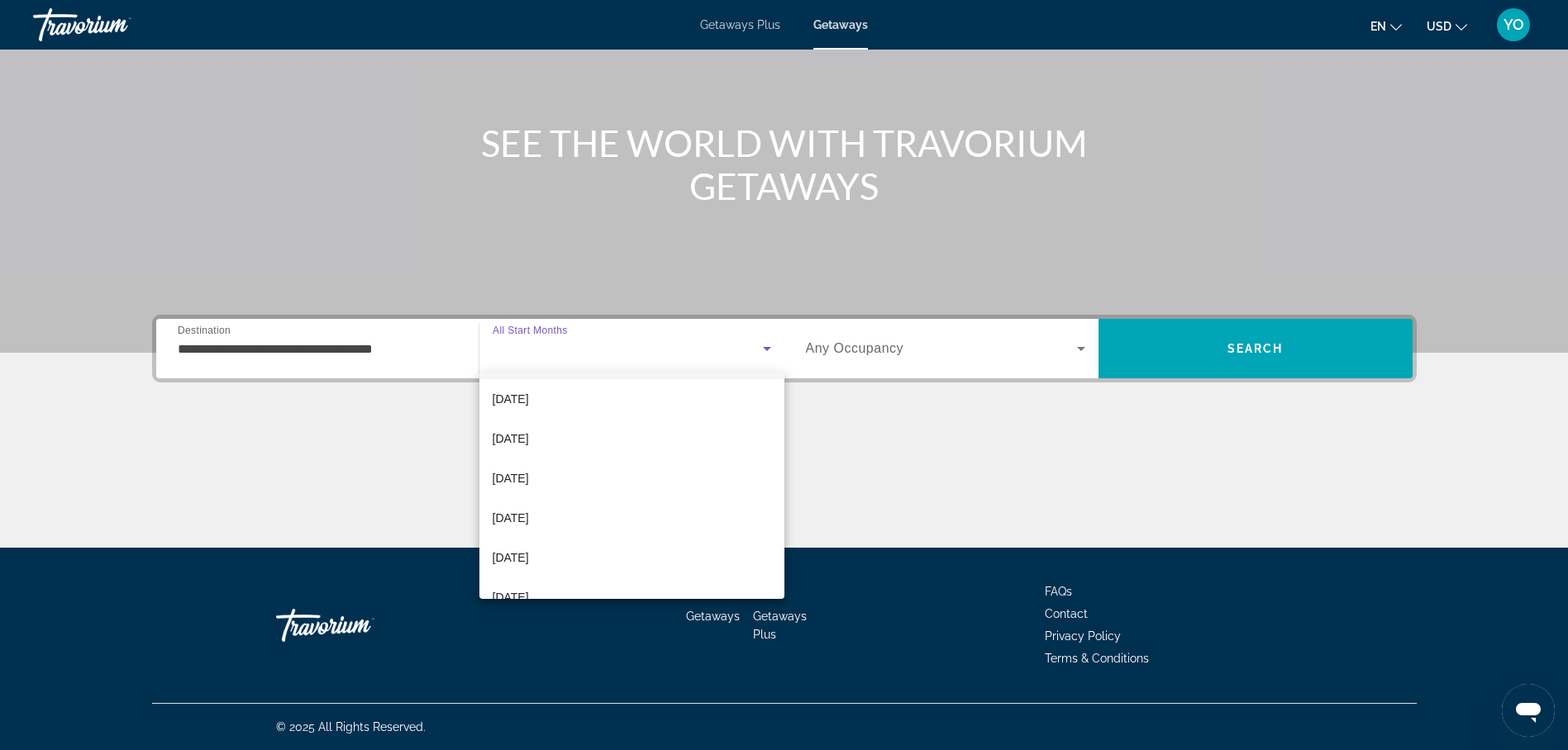
scroll to position [247, 0]
click at [529, 465] on span "[DATE]" at bounding box center [510, 468] width 37 height 20
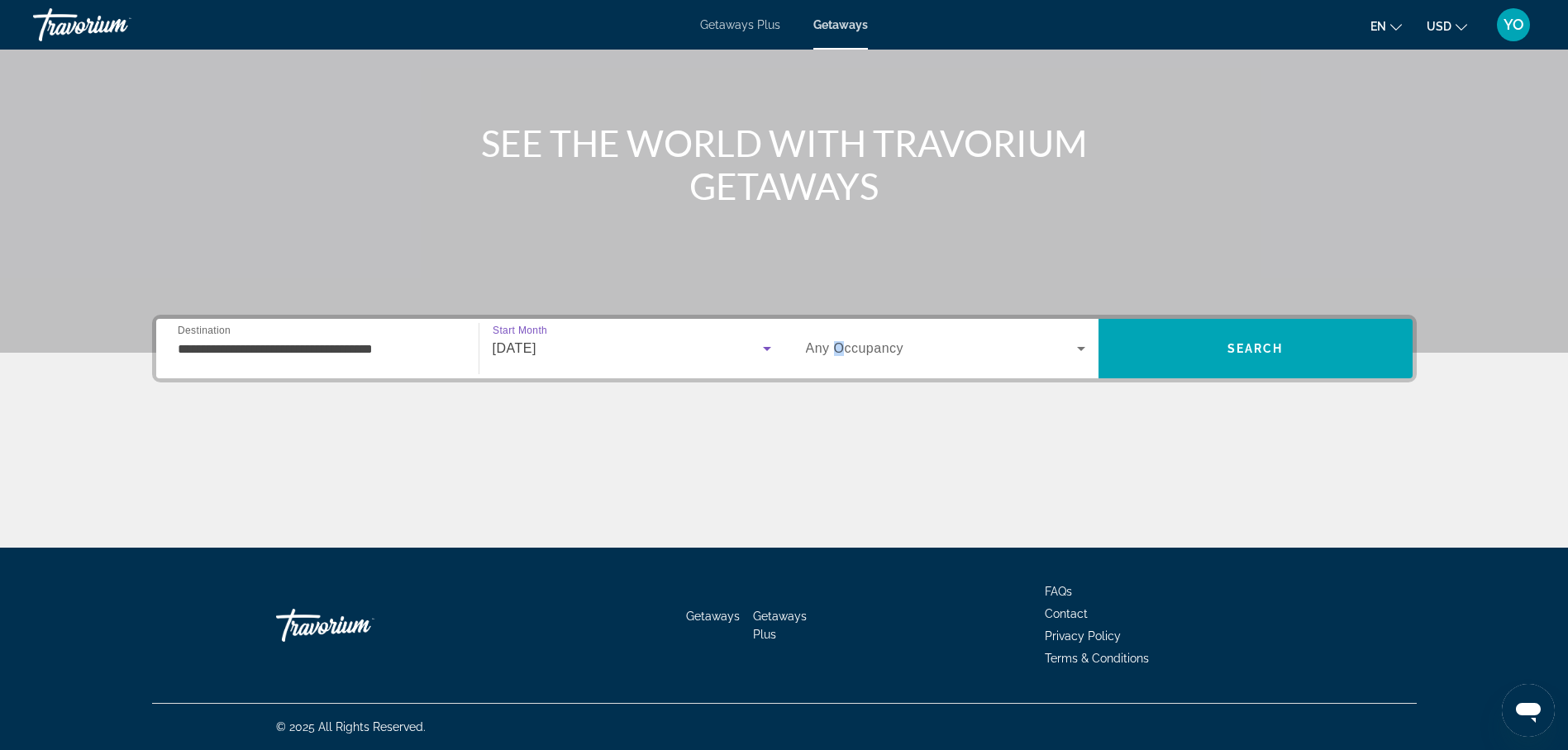
click at [839, 343] on span "Any Occupancy" at bounding box center [855, 348] width 99 height 14
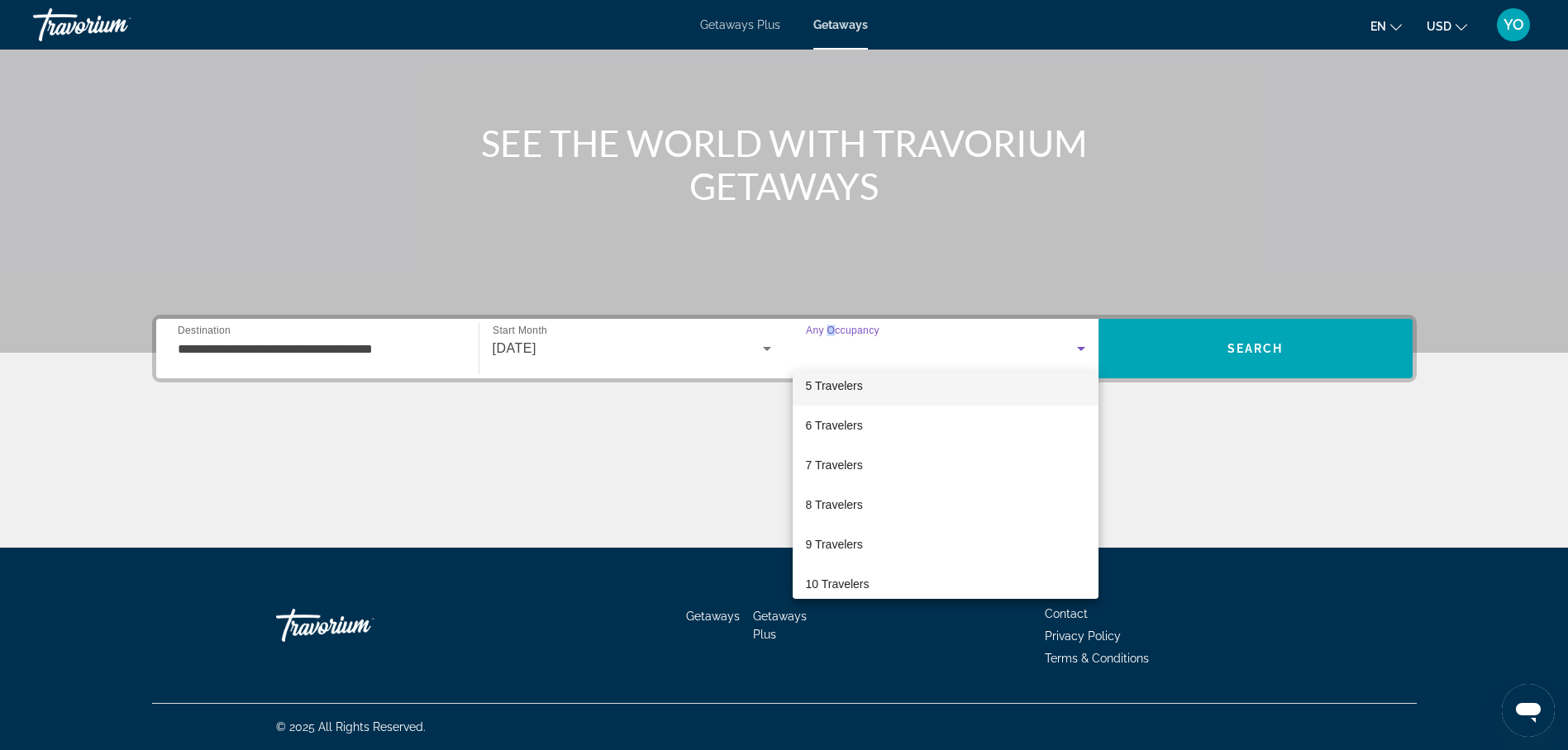
scroll to position [183, 0]
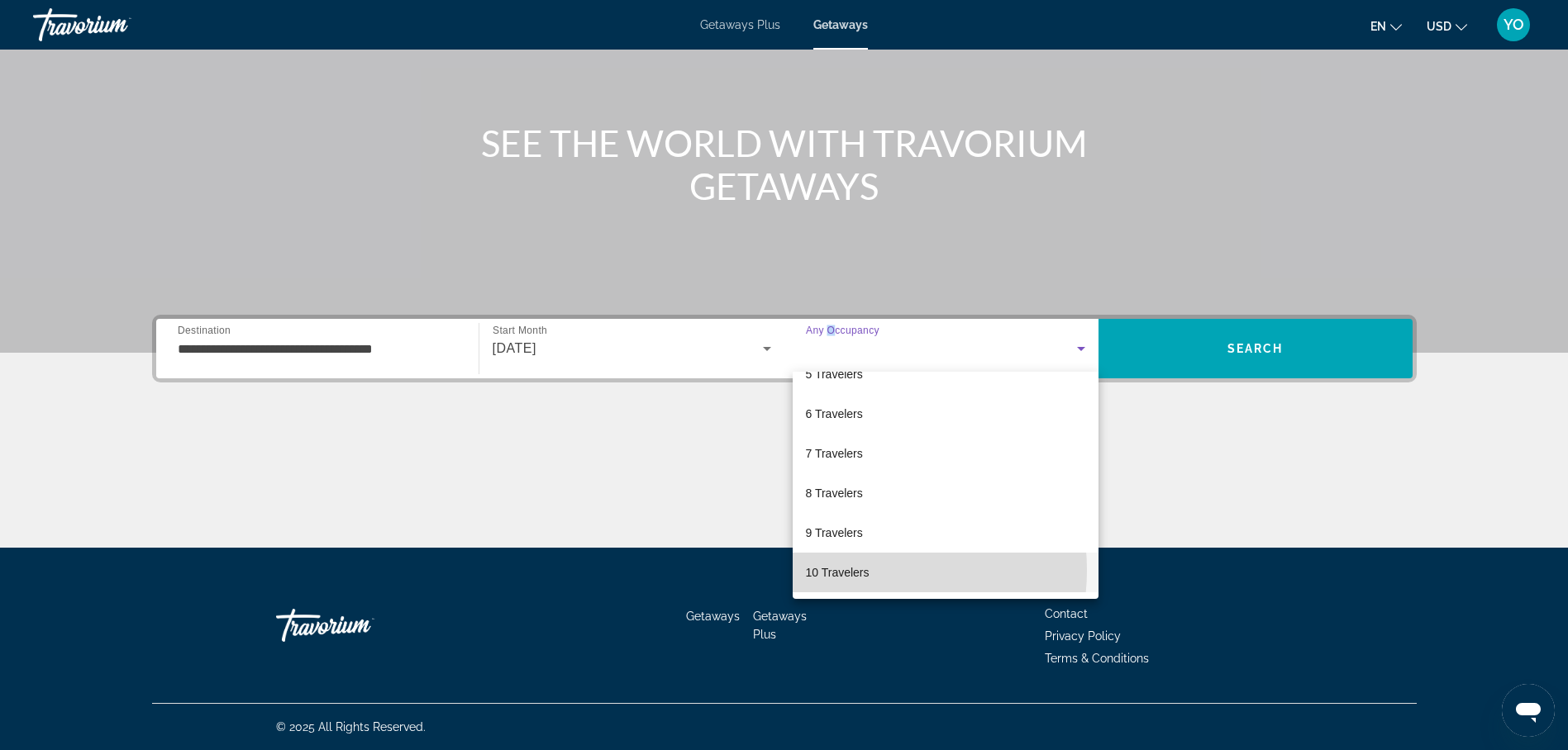
click at [856, 571] on span "10 Travelers" at bounding box center [838, 572] width 64 height 20
drag, startPoint x: 856, startPoint y: 571, endPoint x: 947, endPoint y: 491, distance: 121.2
click at [863, 570] on span "10 Travelers" at bounding box center [838, 572] width 64 height 20
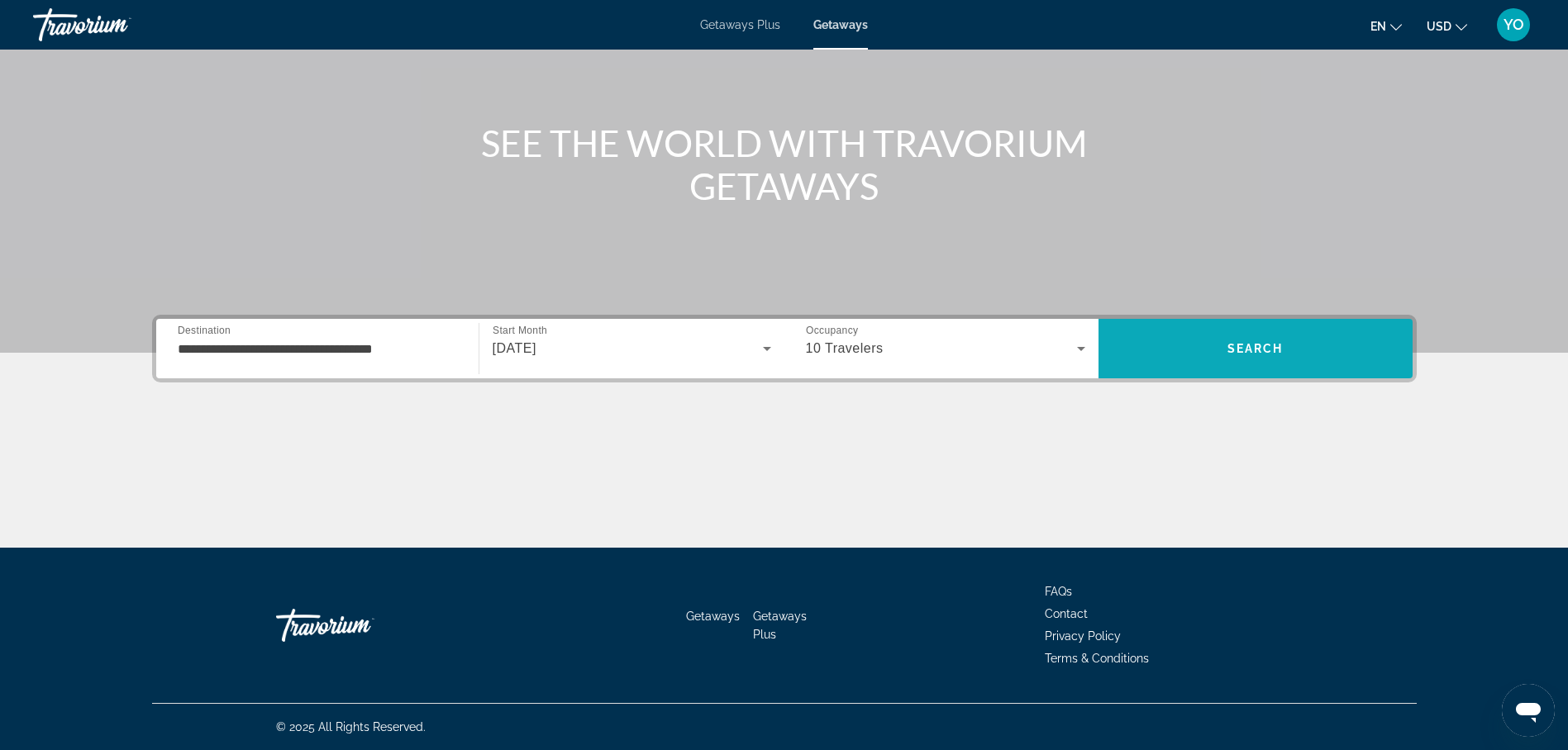
click at [1234, 348] on span "Search" at bounding box center [1256, 349] width 56 height 13
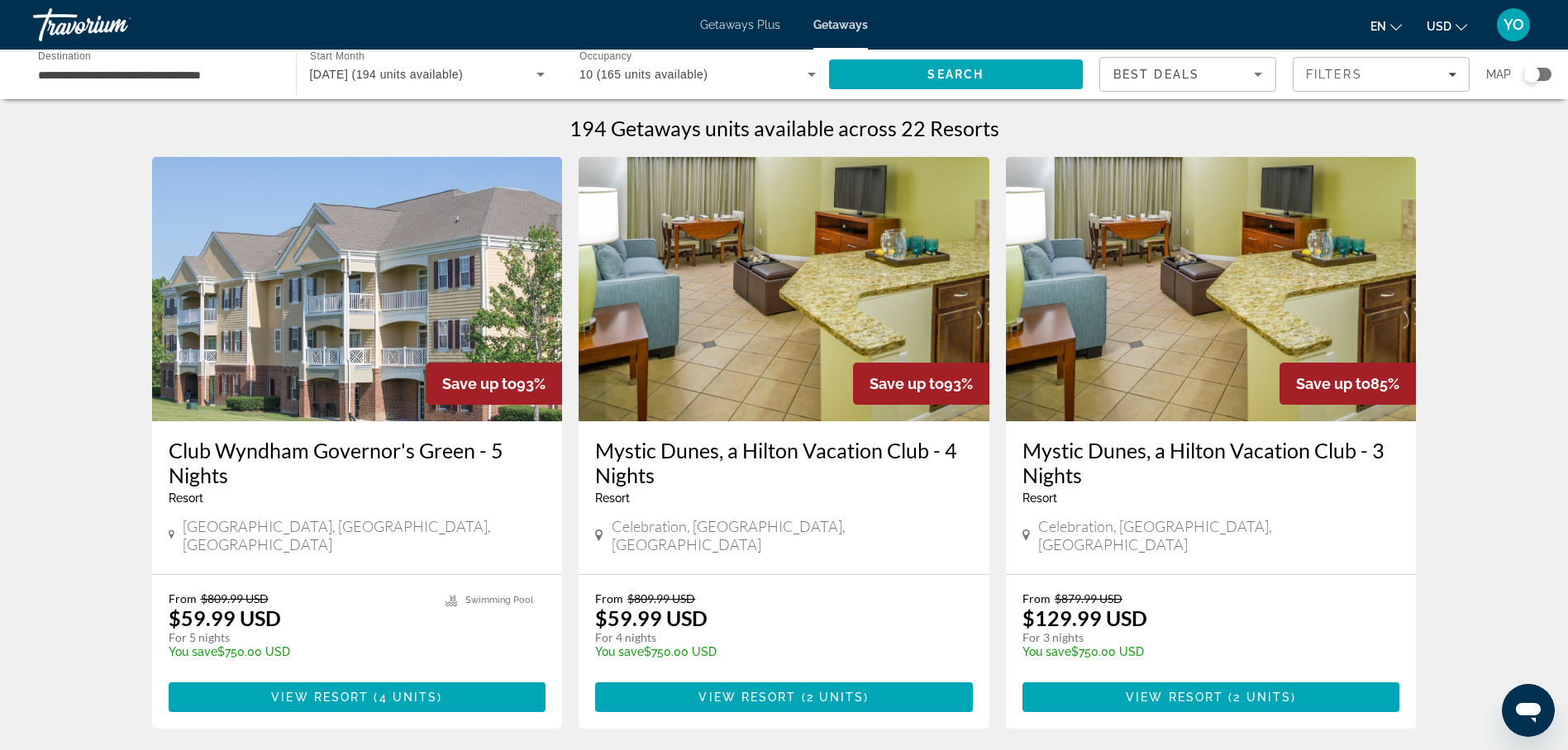
click at [295, 450] on h3 "Club Wyndham Governor's Green - 5 Nights" at bounding box center [357, 462] width 377 height 50
click at [0, 0] on div at bounding box center [0, 0] width 0 height 0
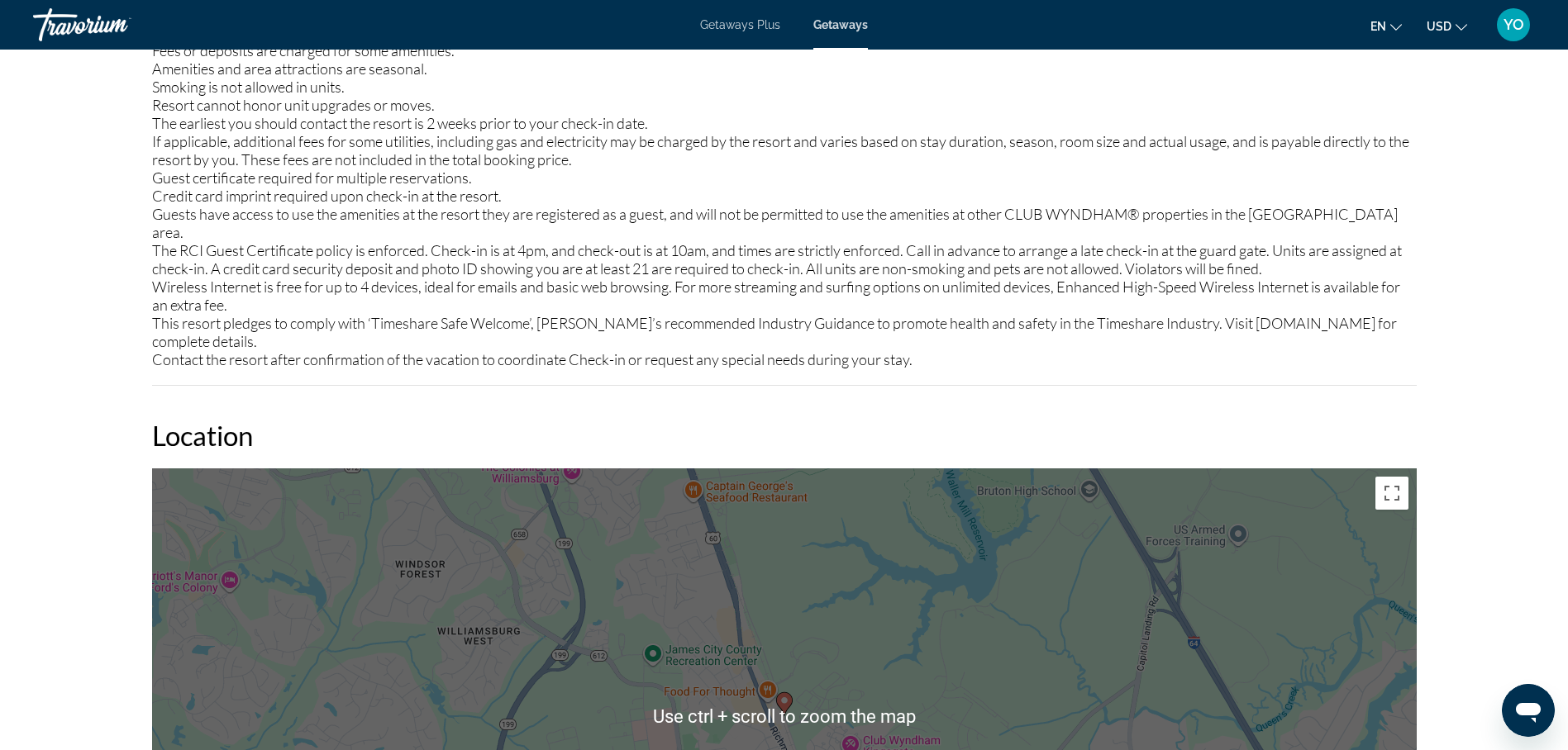
scroll to position [1984, 0]
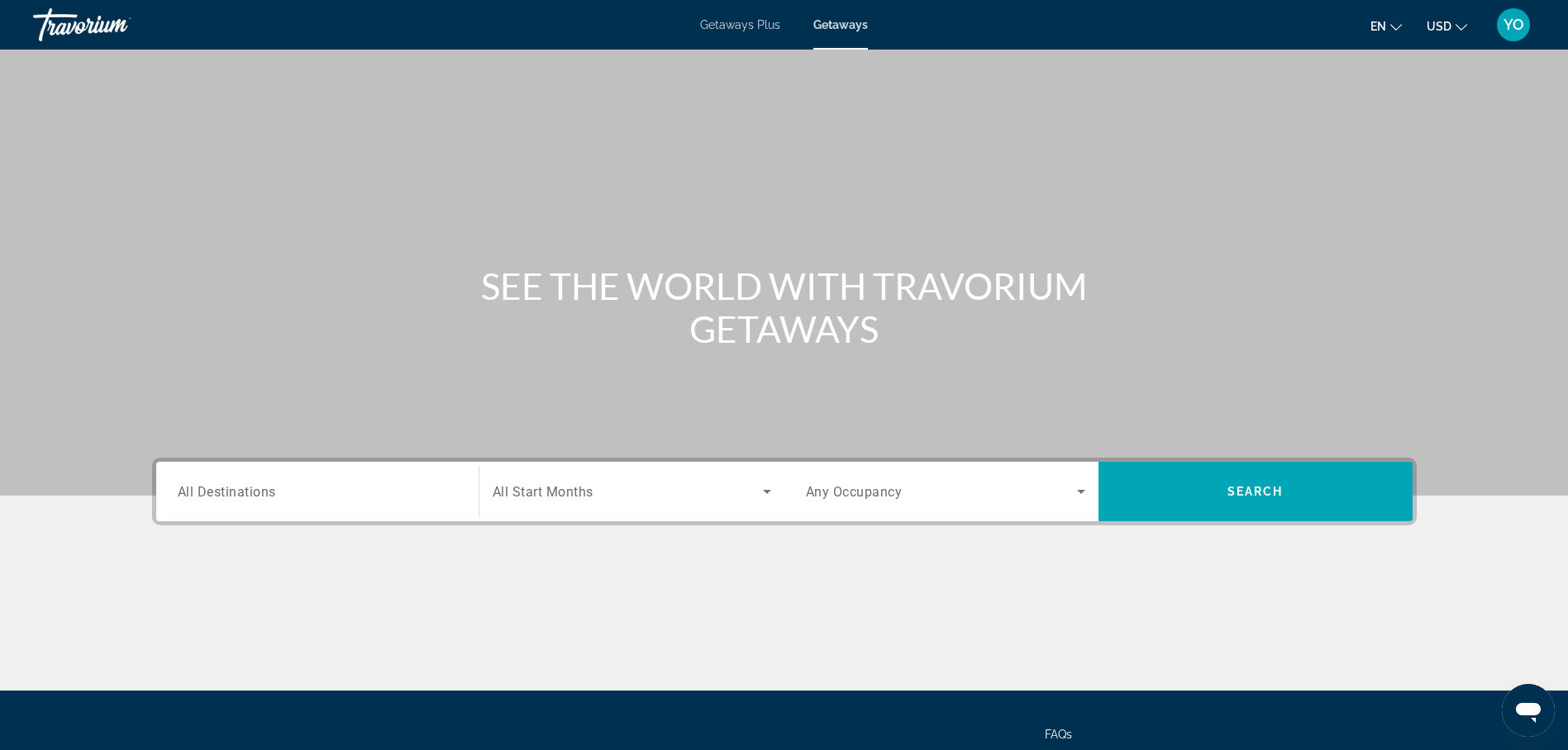
click at [273, 490] on span "All Destinations" at bounding box center [227, 491] width 99 height 16
click at [273, 490] on input "Destination All Destinations" at bounding box center [317, 492] width 280 height 20
click at [273, 490] on div "Destination All Destinations" at bounding box center [317, 491] width 306 height 59
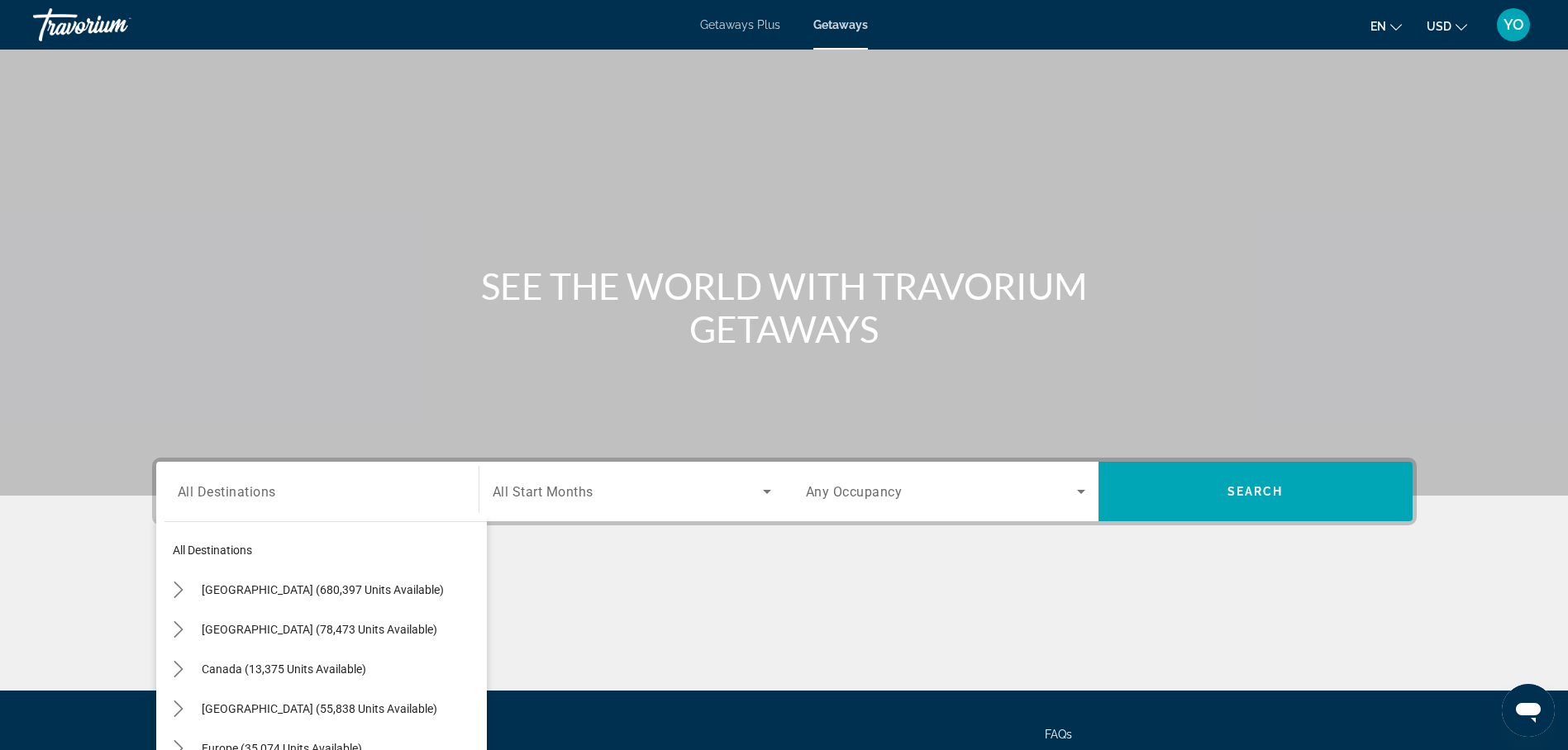
click at [840, 24] on span "Getaways" at bounding box center [840, 24] width 55 height 13
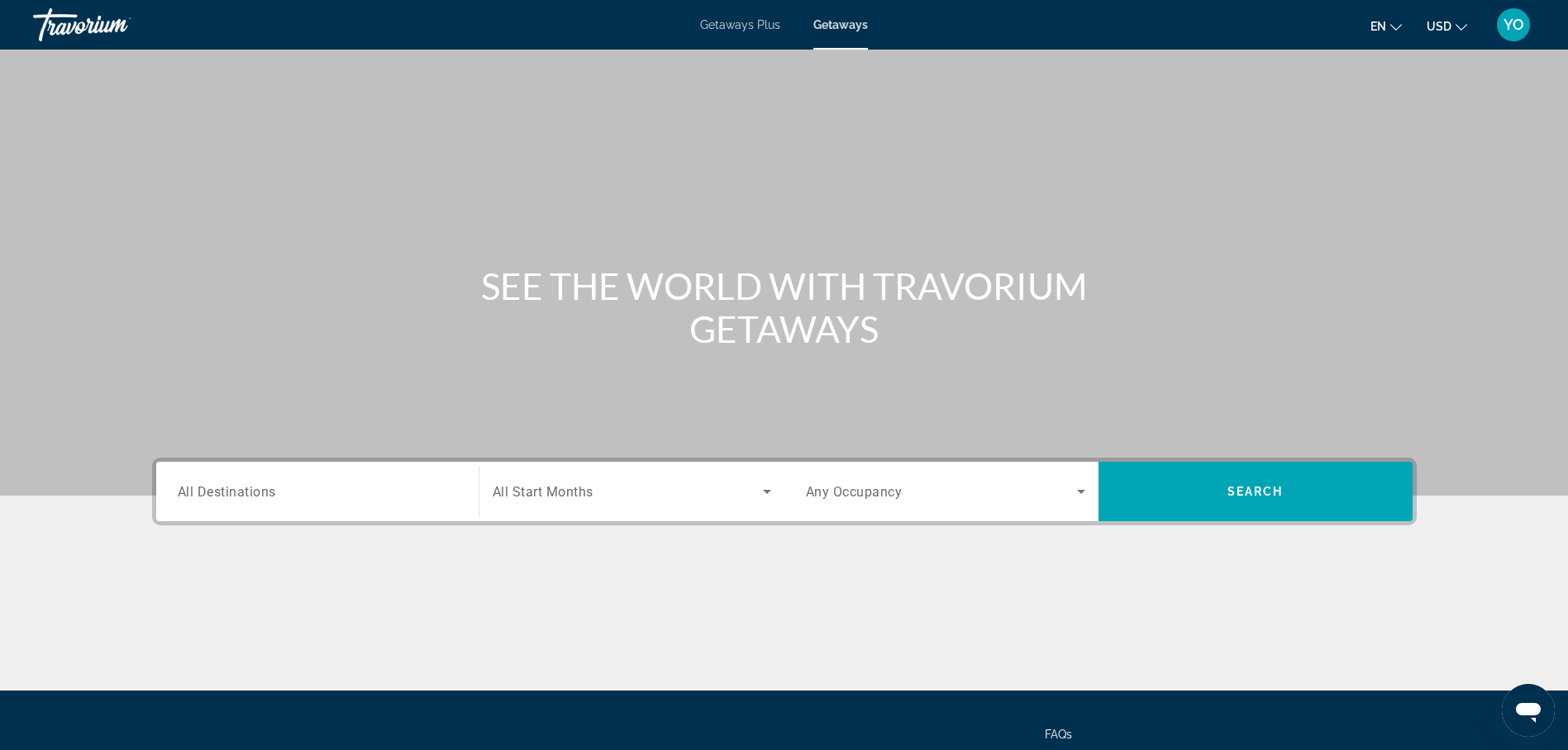
click at [236, 498] on span "All Destinations" at bounding box center [227, 491] width 99 height 16
click at [236, 498] on input "Destination All Destinations" at bounding box center [317, 492] width 280 height 20
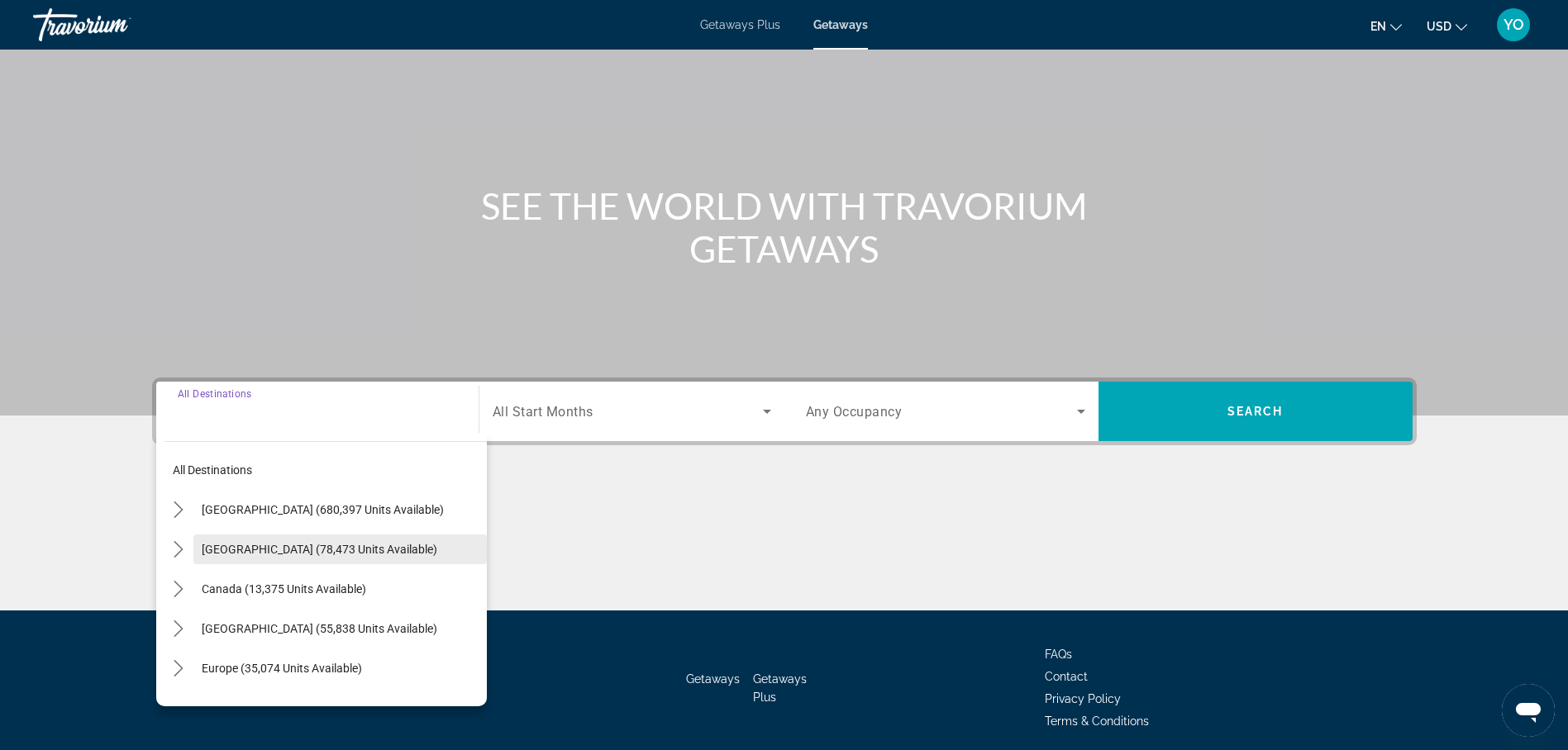
scroll to position [143, 0]
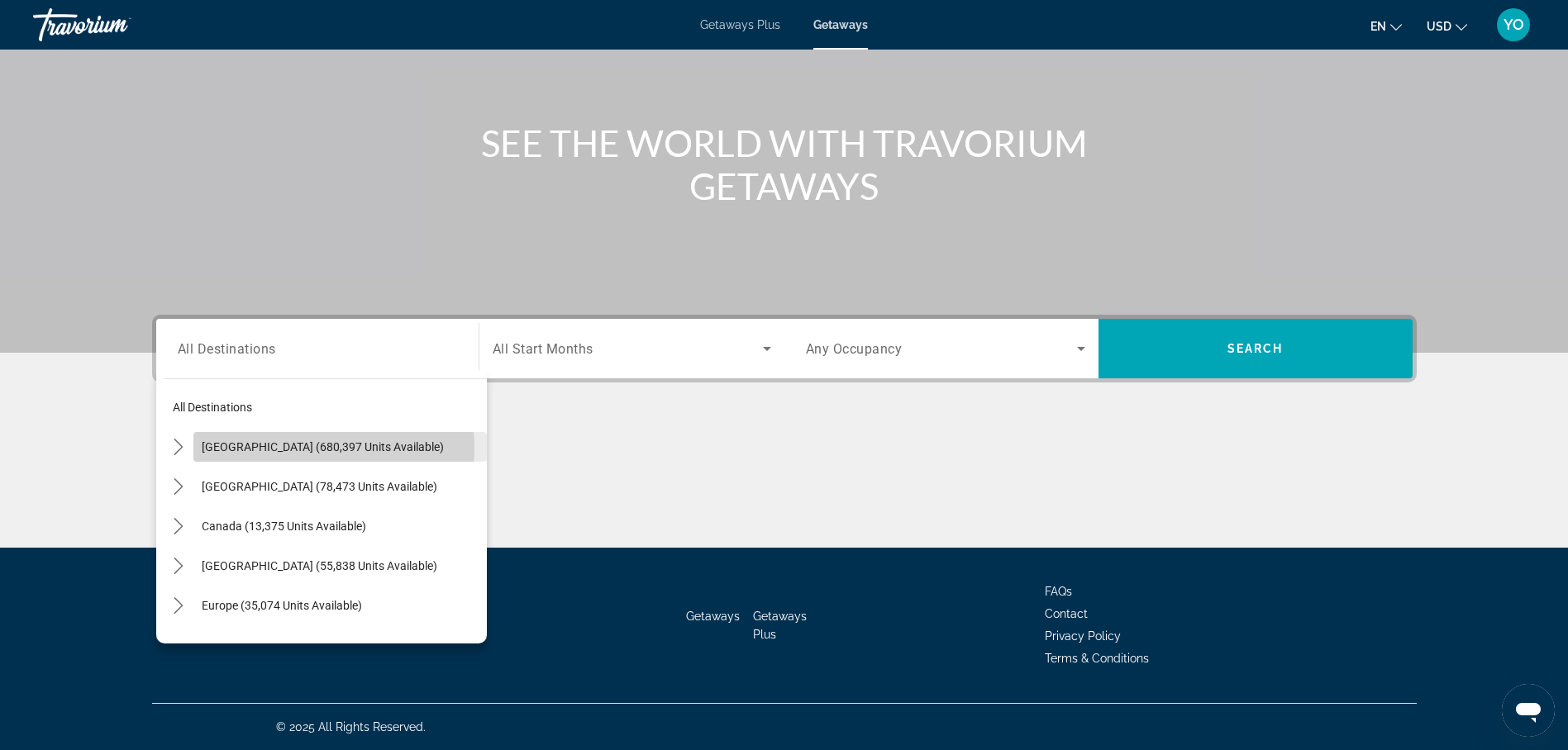
click at [284, 450] on span "[GEOGRAPHIC_DATA] (680,397 units available)" at bounding box center [322, 447] width 242 height 13
type input "**********"
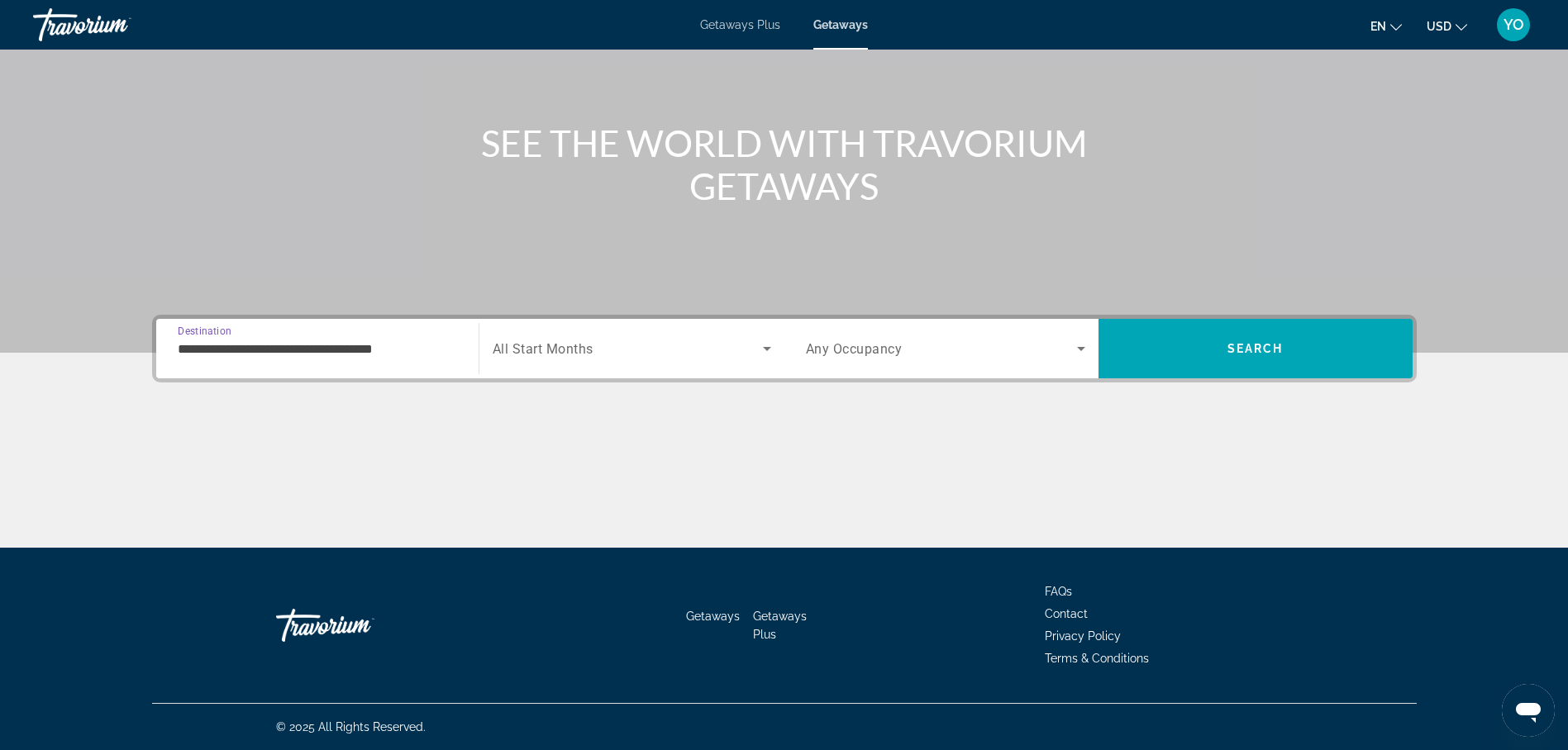
click at [544, 355] on span "All Start Months" at bounding box center [542, 349] width 101 height 16
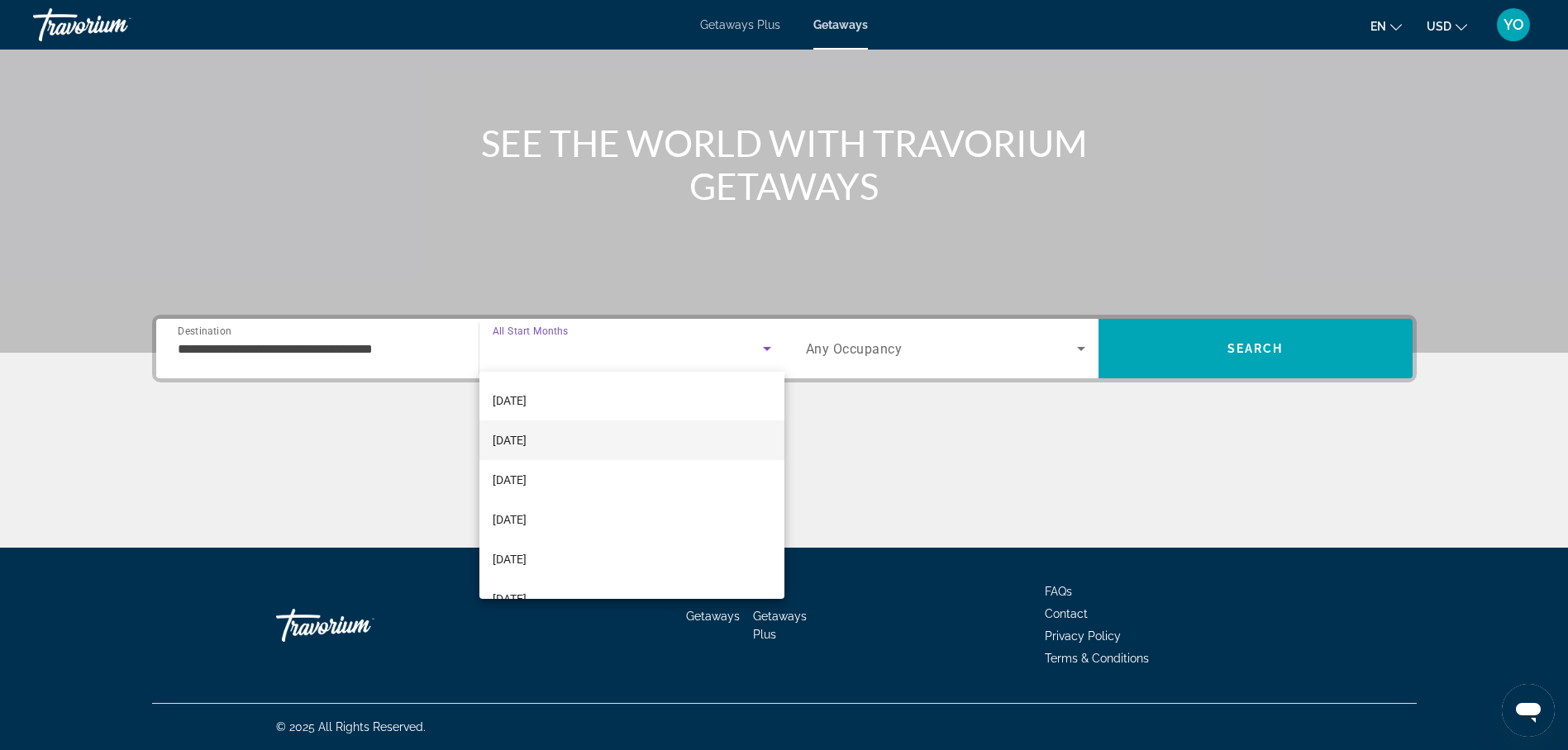
scroll to position [166, 0]
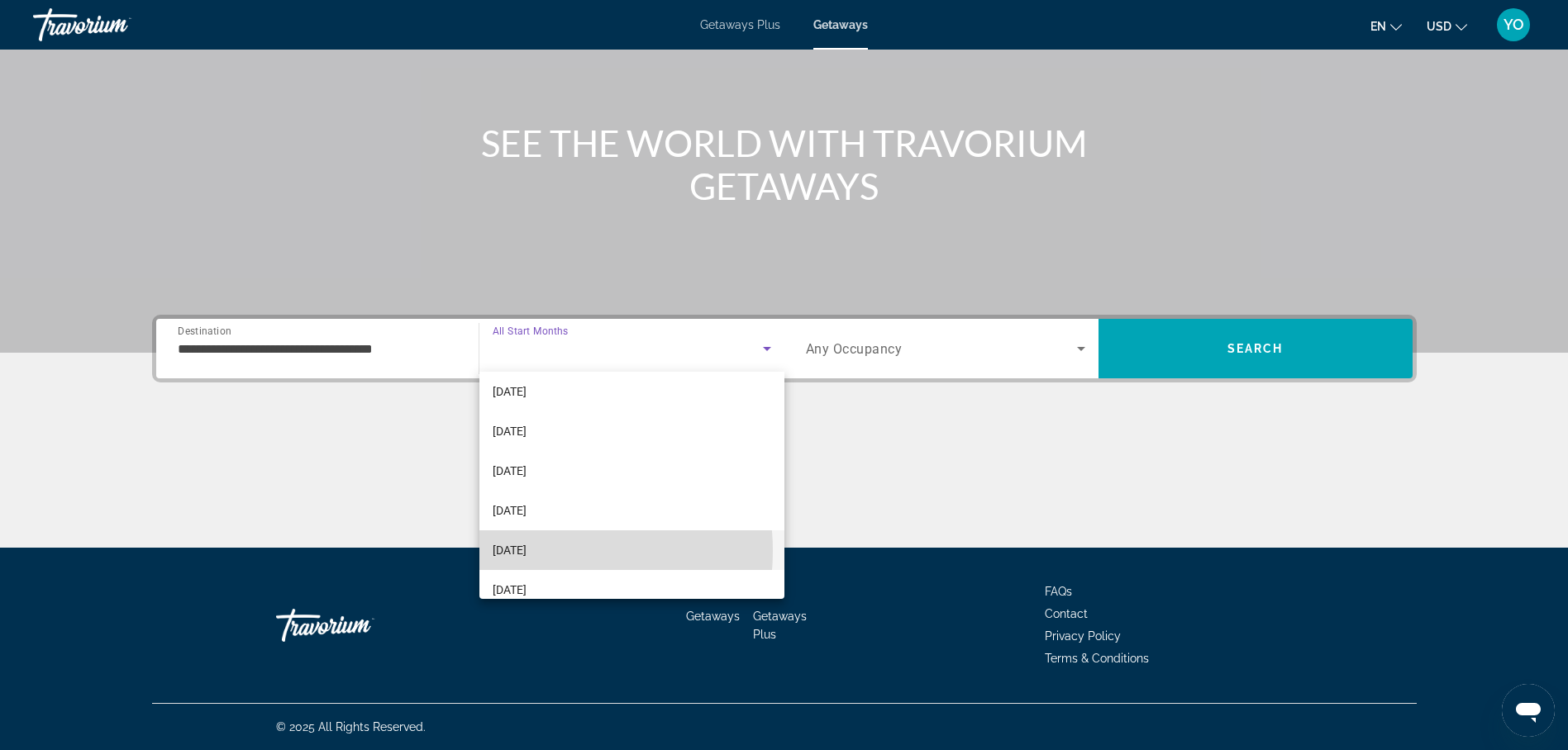
click at [547, 551] on mat-option "[DATE]" at bounding box center [632, 551] width 305 height 40
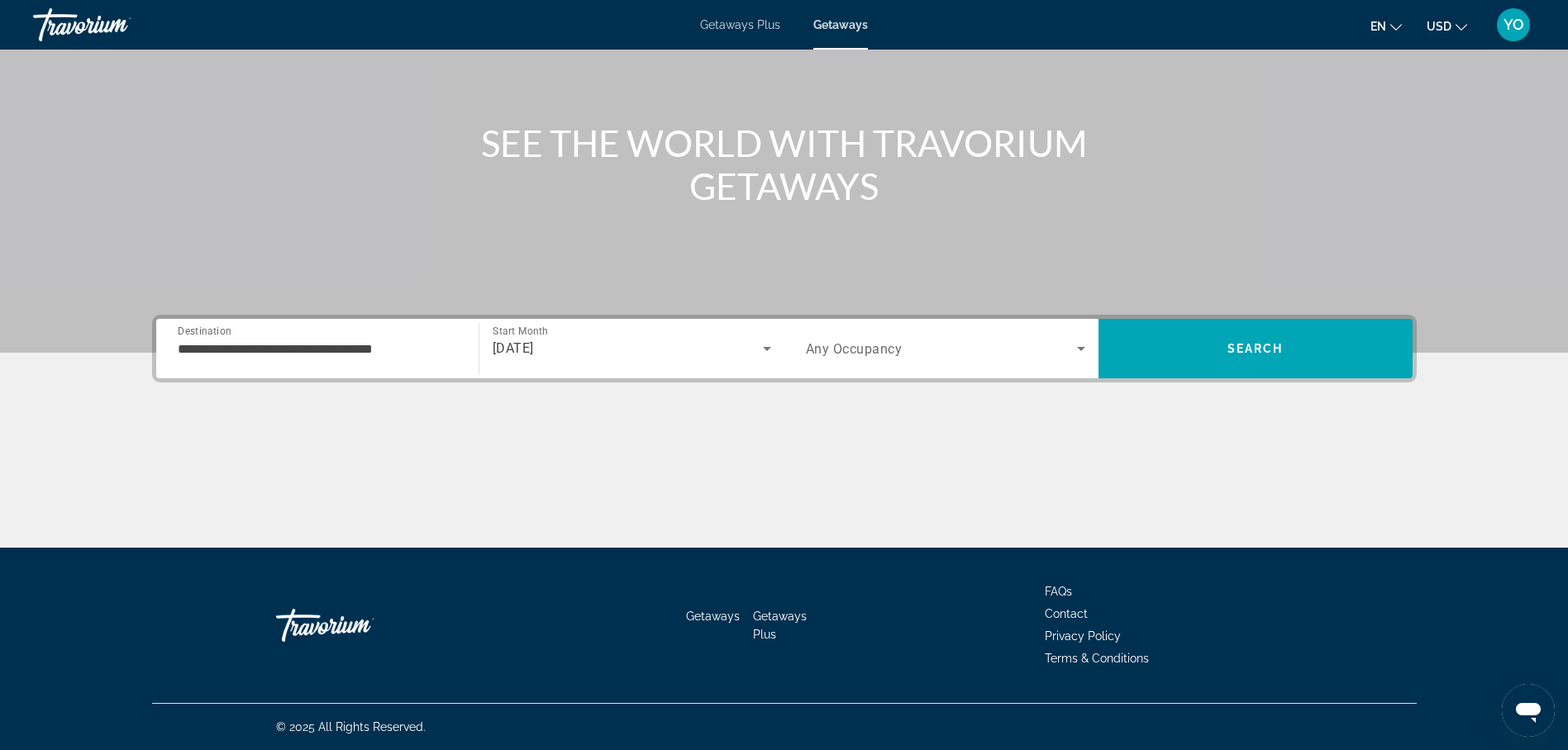
click at [870, 349] on span "Any Occupancy" at bounding box center [854, 349] width 97 height 16
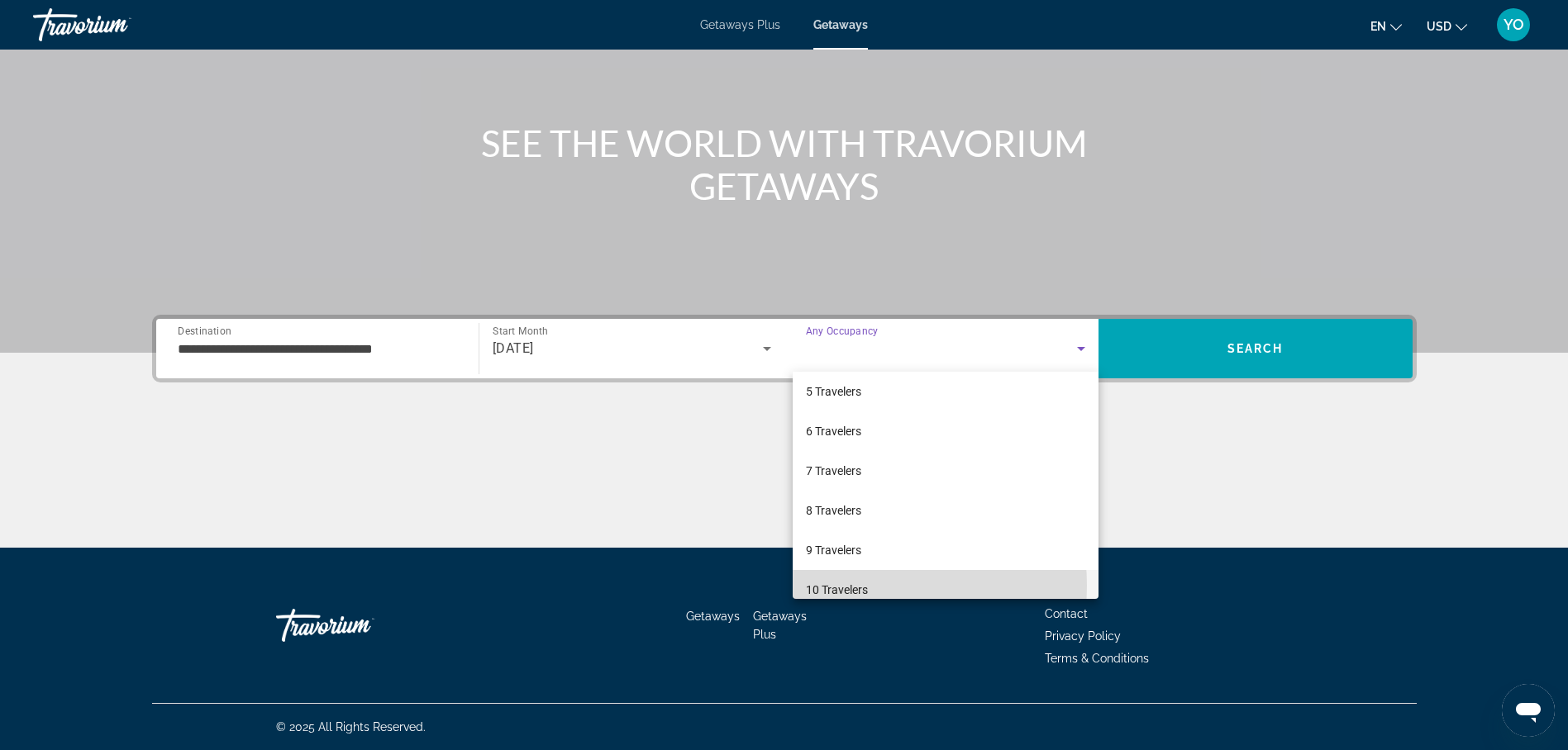
click at [839, 586] on span "10 Travelers" at bounding box center [837, 590] width 62 height 20
drag, startPoint x: 839, startPoint y: 586, endPoint x: 907, endPoint y: 545, distance: 79.4
click at [842, 584] on span "10 Travelers" at bounding box center [837, 590] width 62 height 20
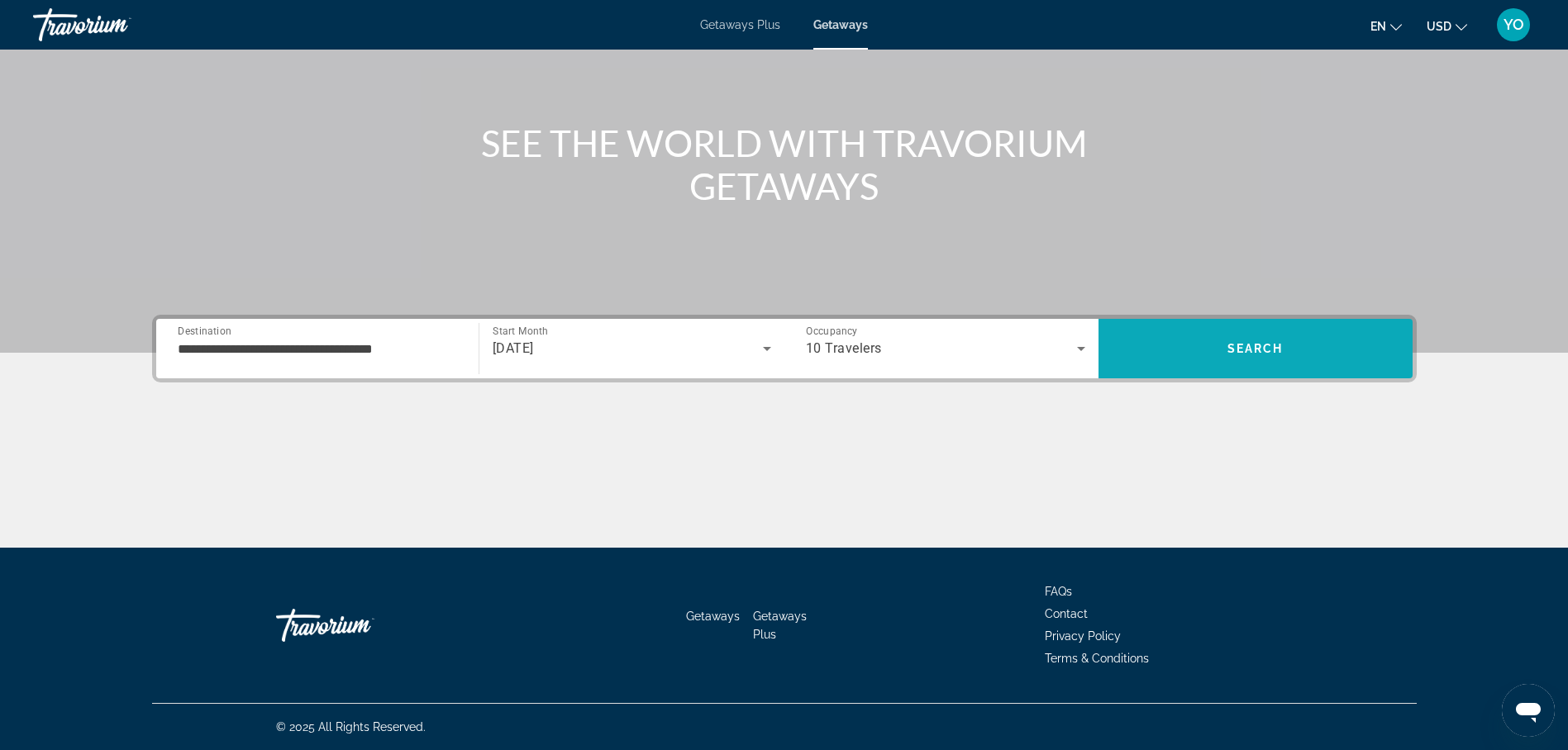
click at [1206, 345] on span "Search" at bounding box center [1256, 349] width 314 height 40
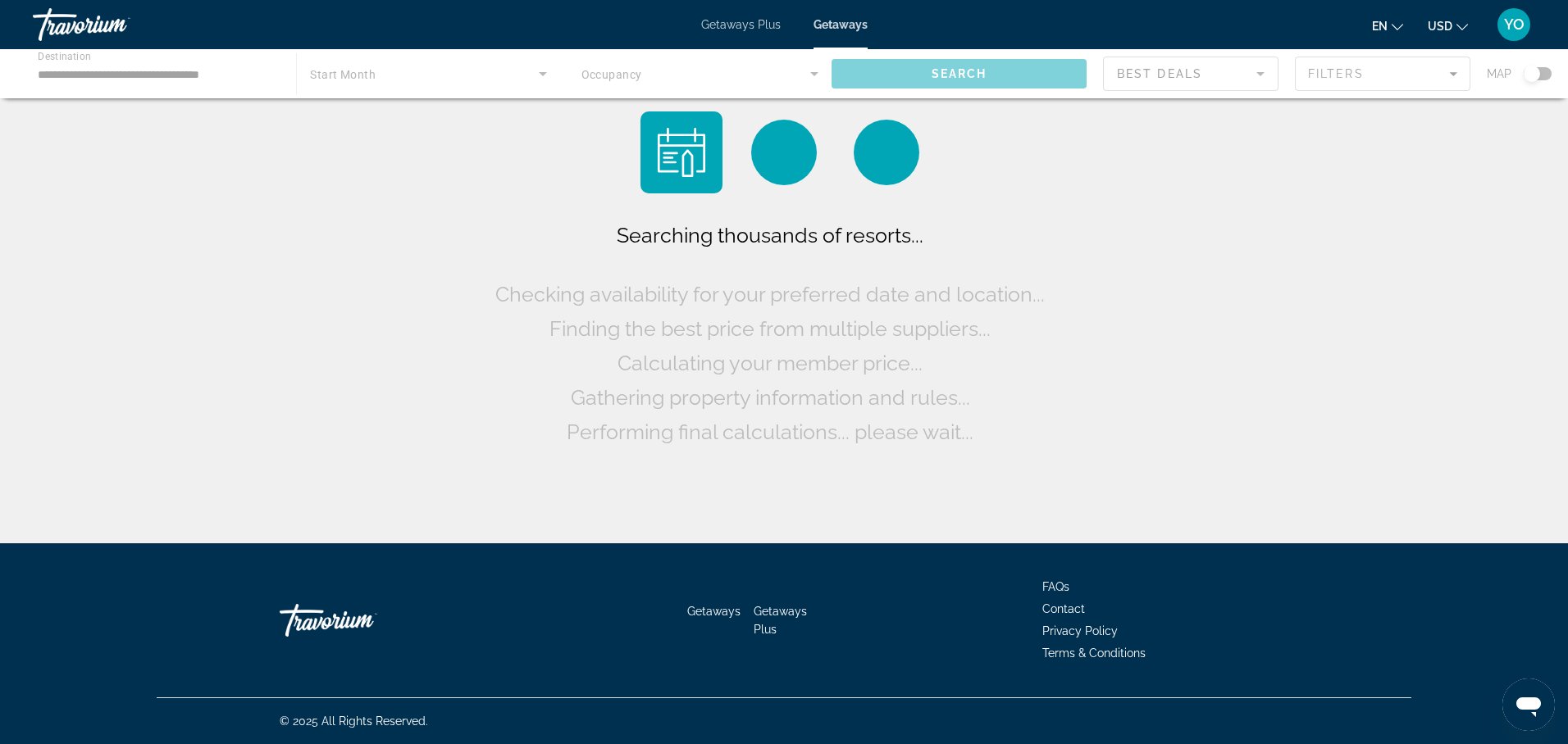
click at [1196, 343] on div "Searching thousands of resorts... Checking availability for your preferred date…" at bounding box center [784, 275] width 1568 height 552
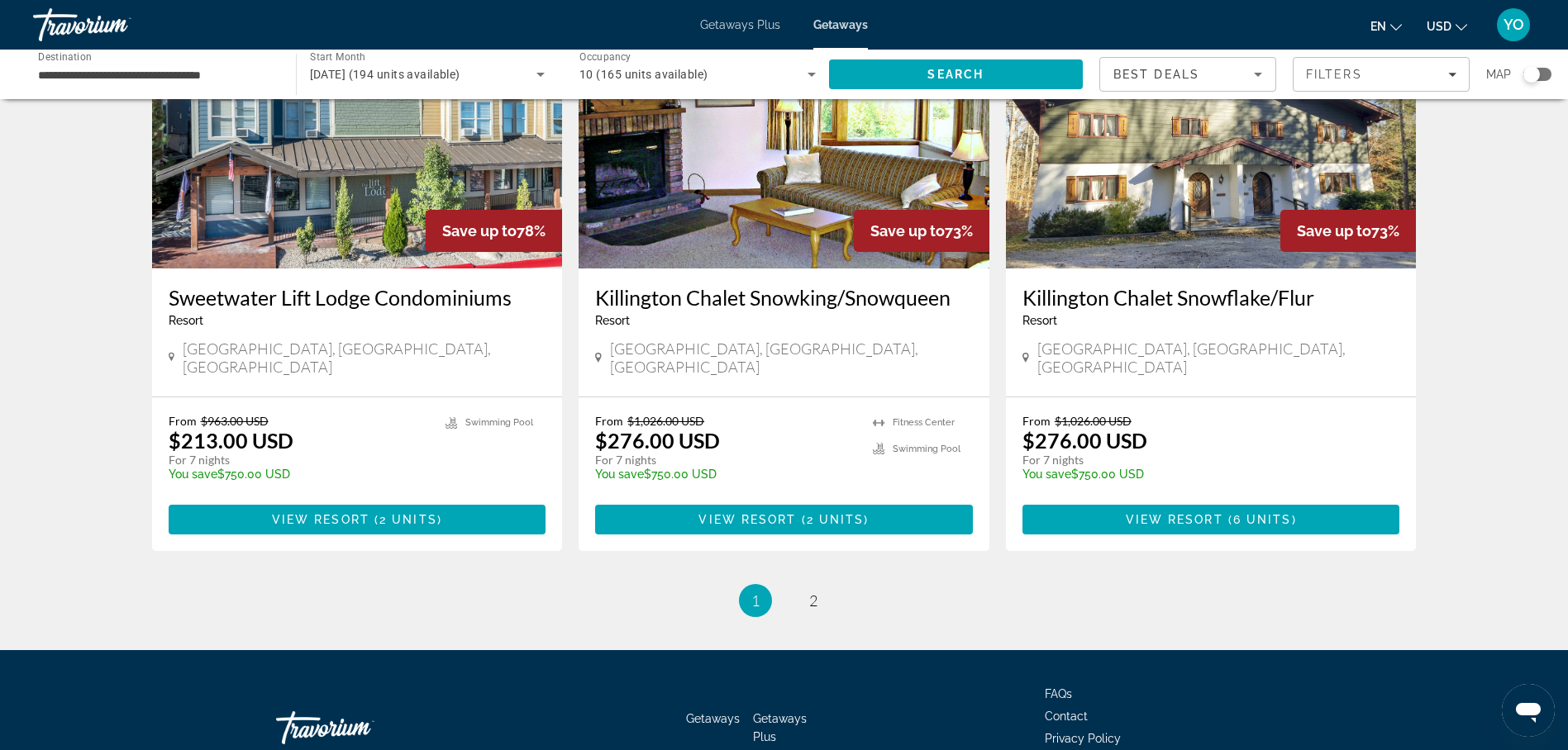
scroll to position [1972, 0]
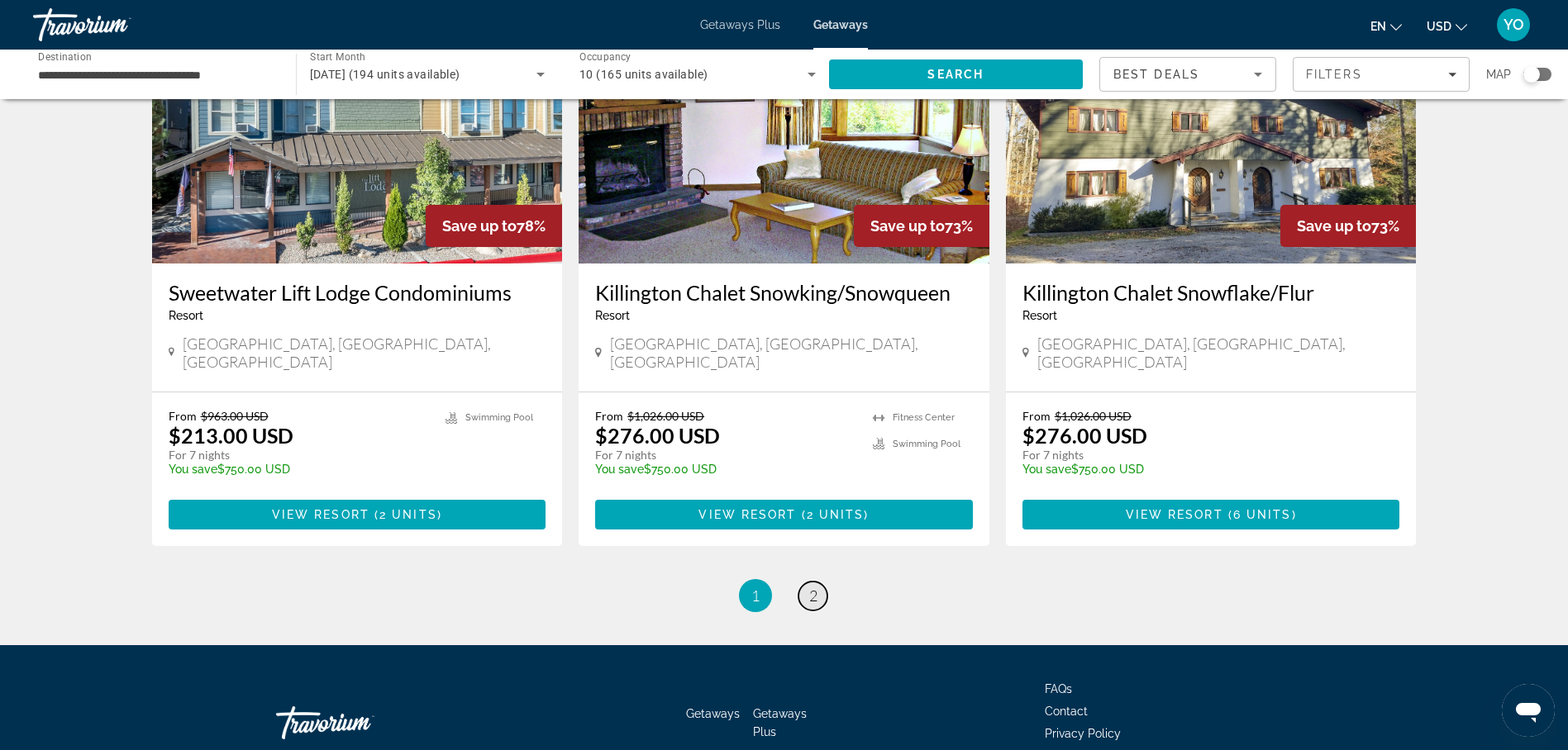
click at [810, 587] on span "2" at bounding box center [813, 596] width 8 height 18
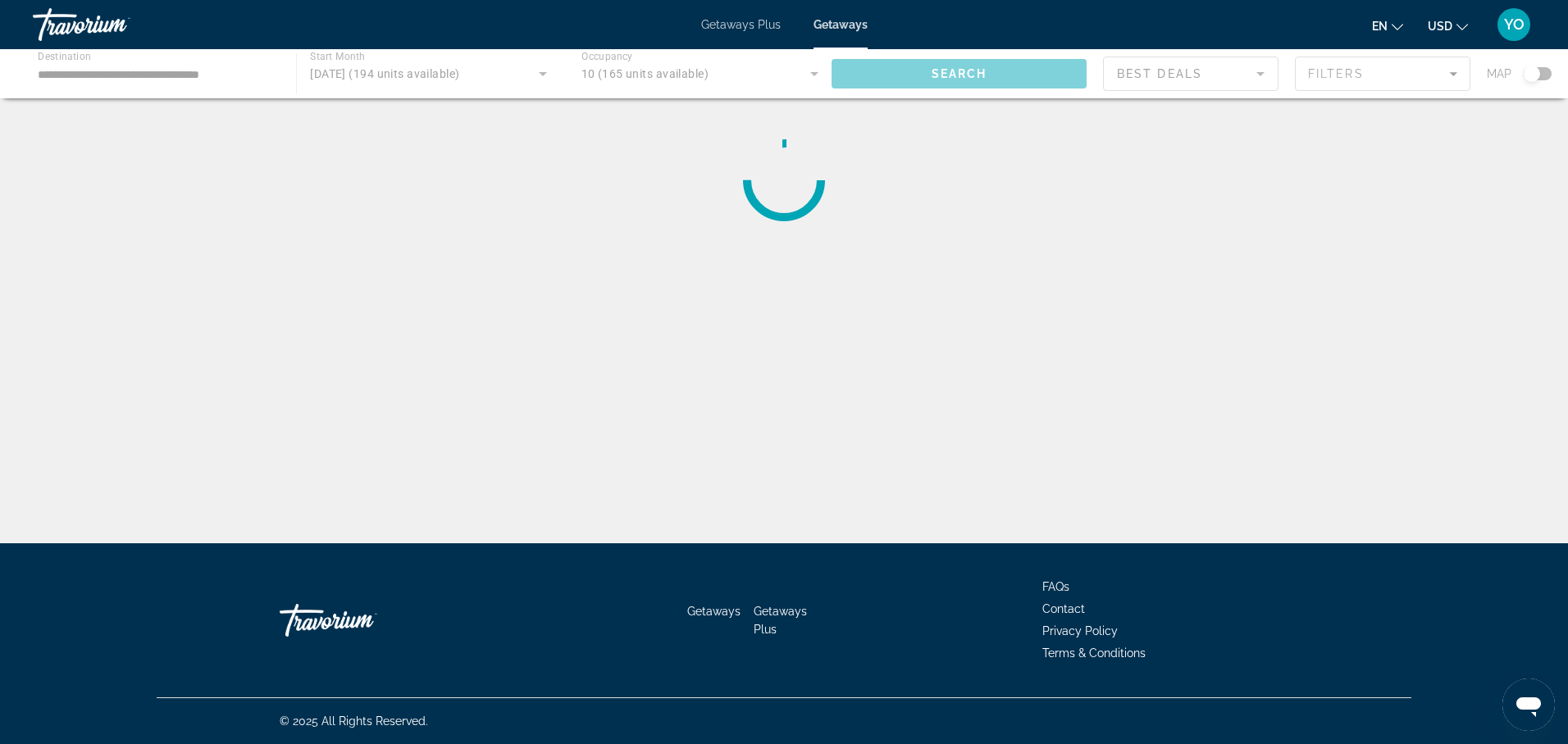
click at [804, 492] on div "**********" at bounding box center [784, 386] width 1568 height 543
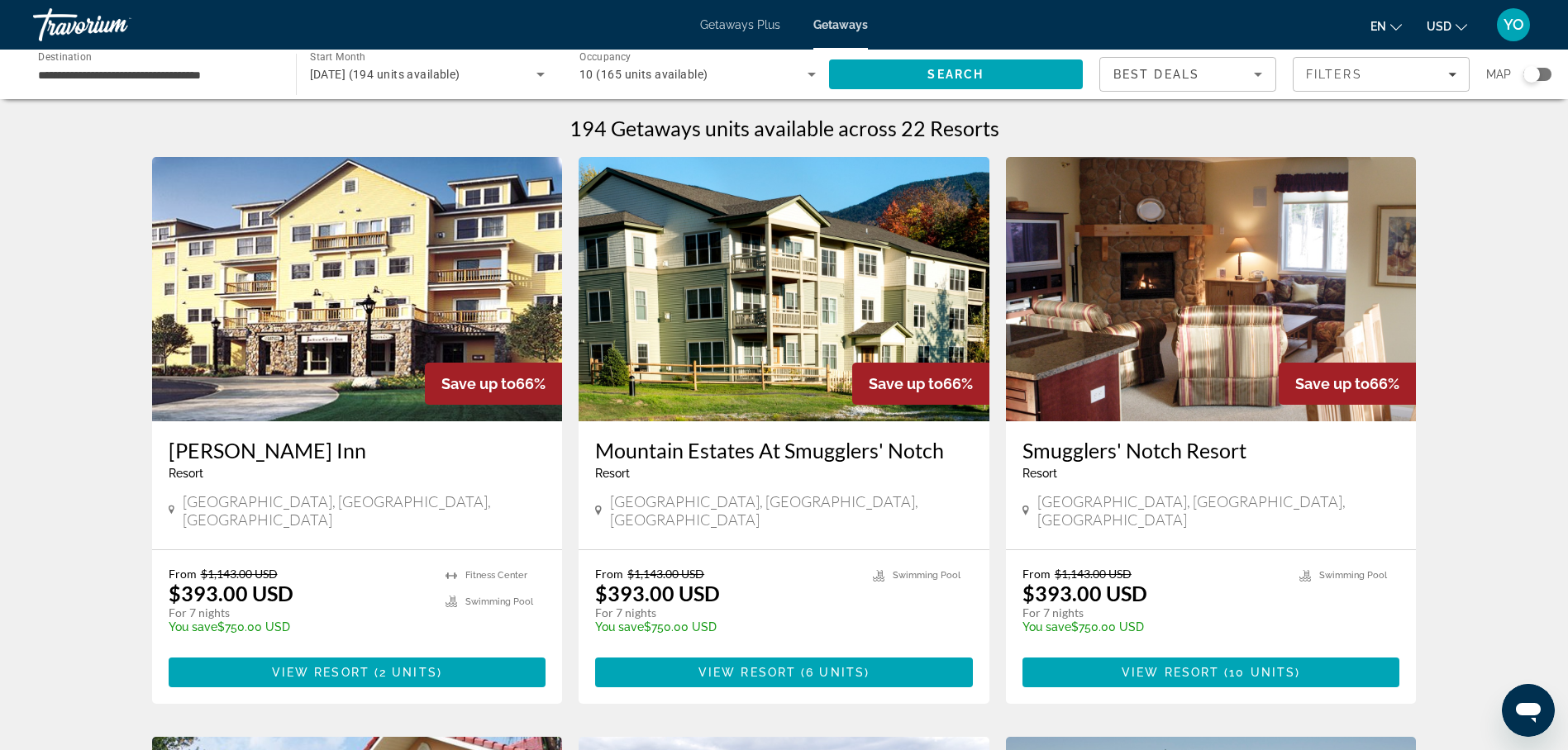
click at [836, 30] on span "Getaways" at bounding box center [840, 24] width 55 height 13
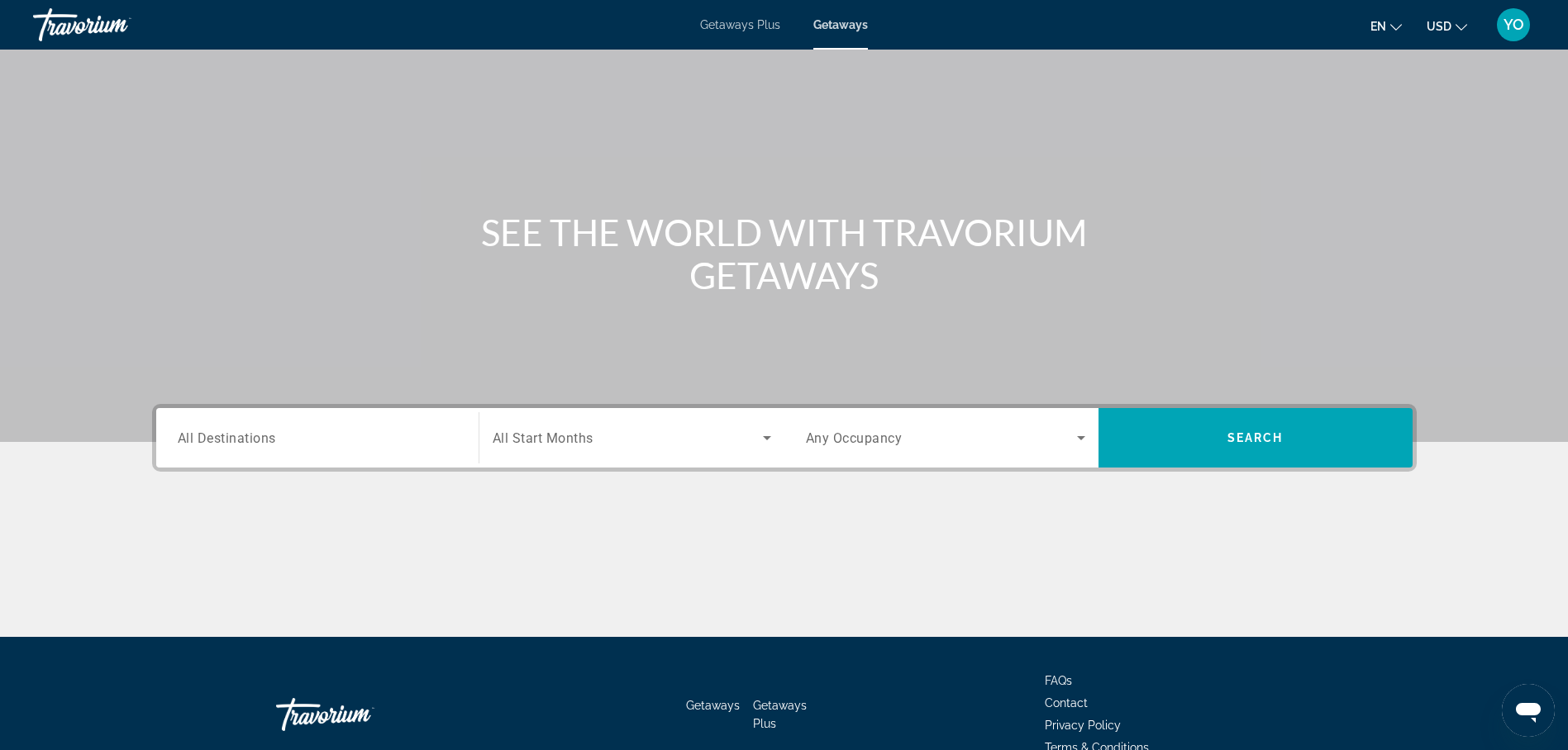
scroll to position [83, 0]
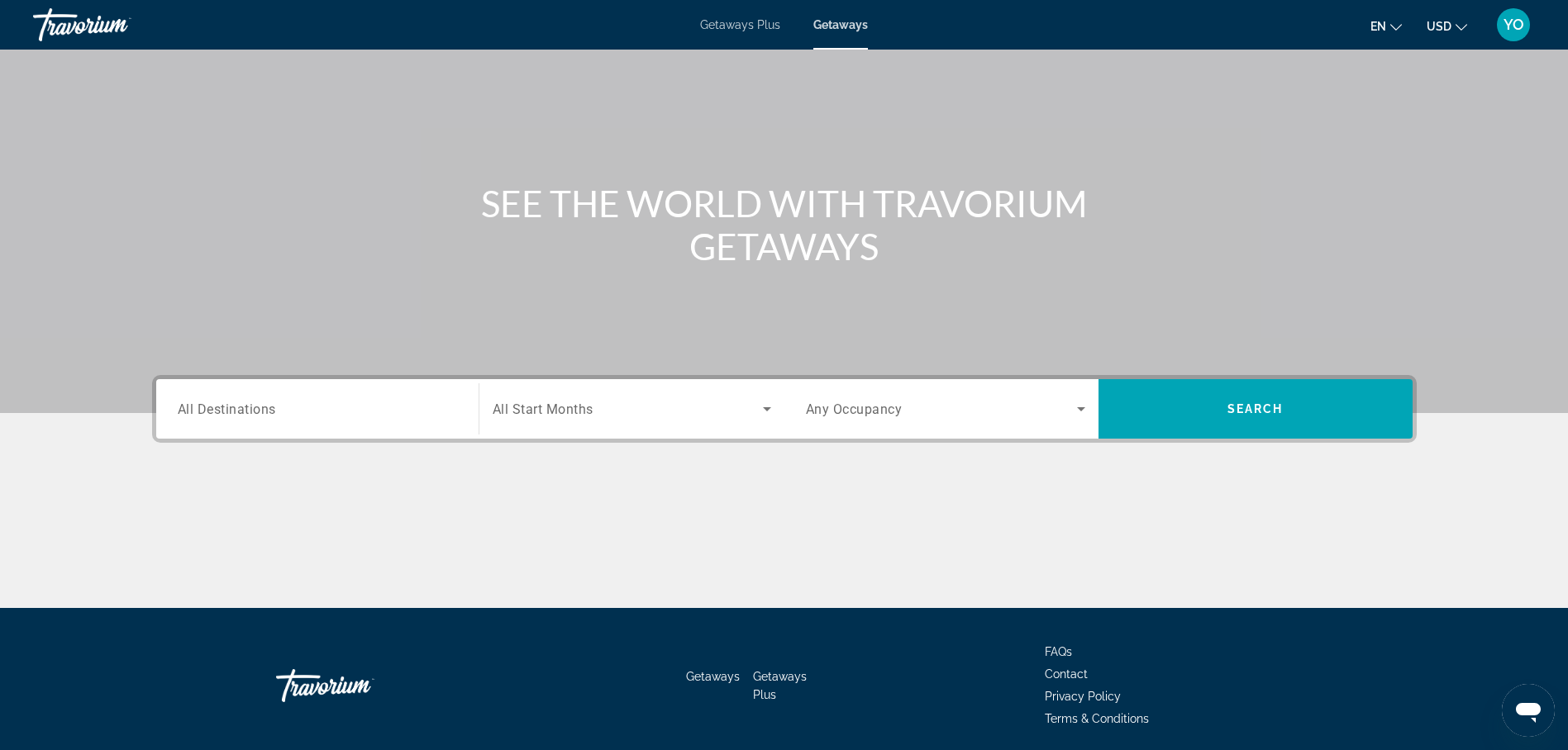
click at [829, 24] on span "Getaways" at bounding box center [840, 24] width 55 height 13
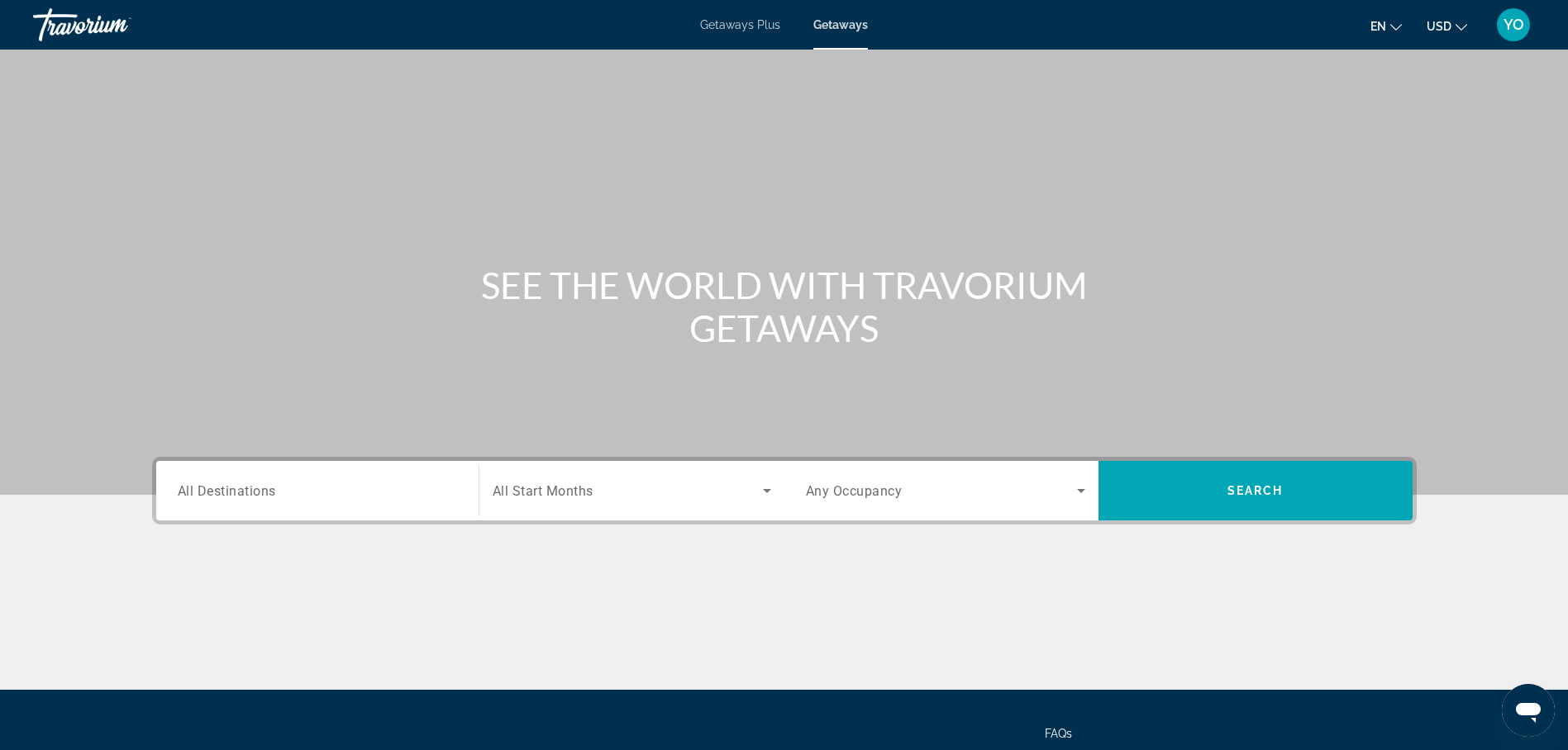
scroll to position [0, 0]
